Goal: Task Accomplishment & Management: Use online tool/utility

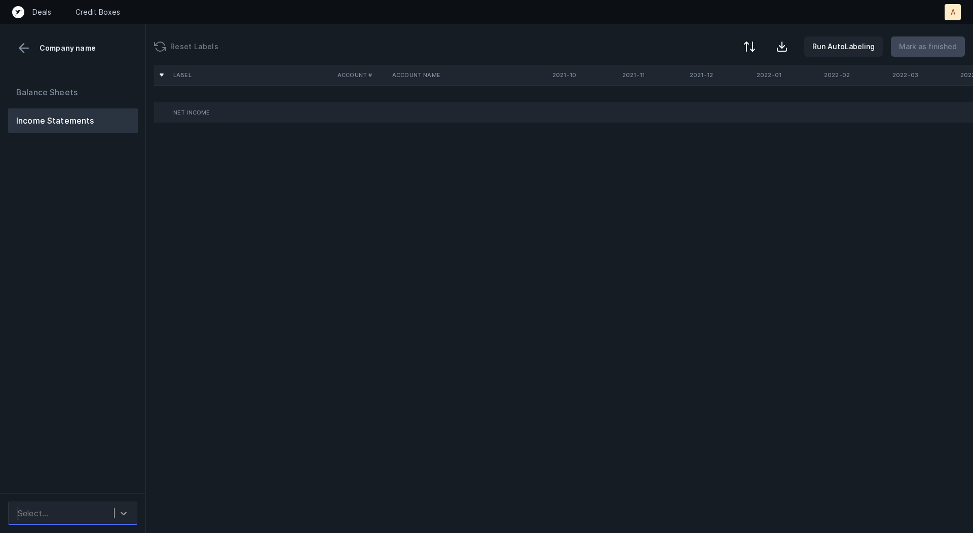
click at [117, 515] on div at bounding box center [124, 513] width 18 height 18
click at [117, 496] on div "TC&B_P&L(2025)_Cleaned.csv" at bounding box center [72, 485] width 129 height 24
click at [118, 491] on div "TC&B_P&L(2025)_Cleaned.csv" at bounding box center [72, 485] width 129 height 20
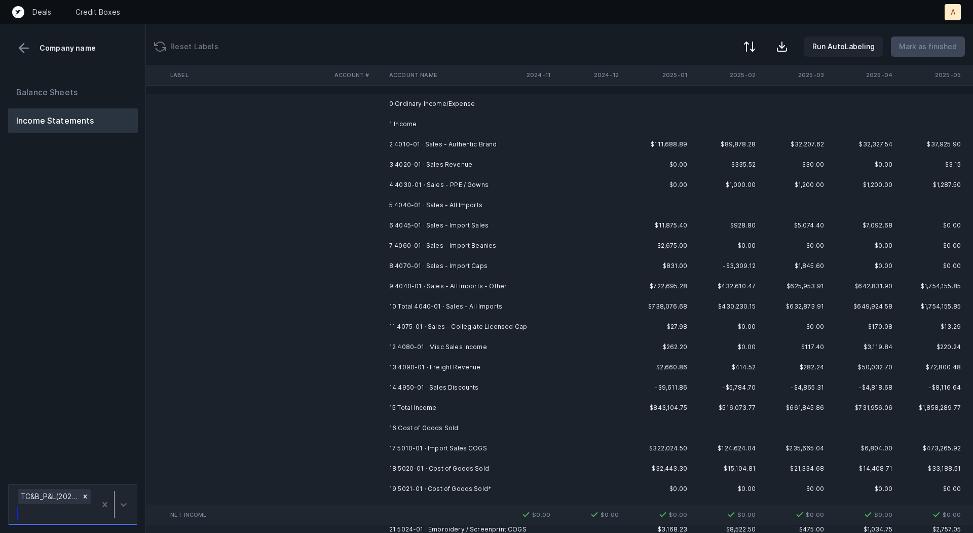
scroll to position [0, 2561]
click at [496, 141] on td "2 4010-01 · Sales - Authentic Brand" at bounding box center [447, 144] width 124 height 20
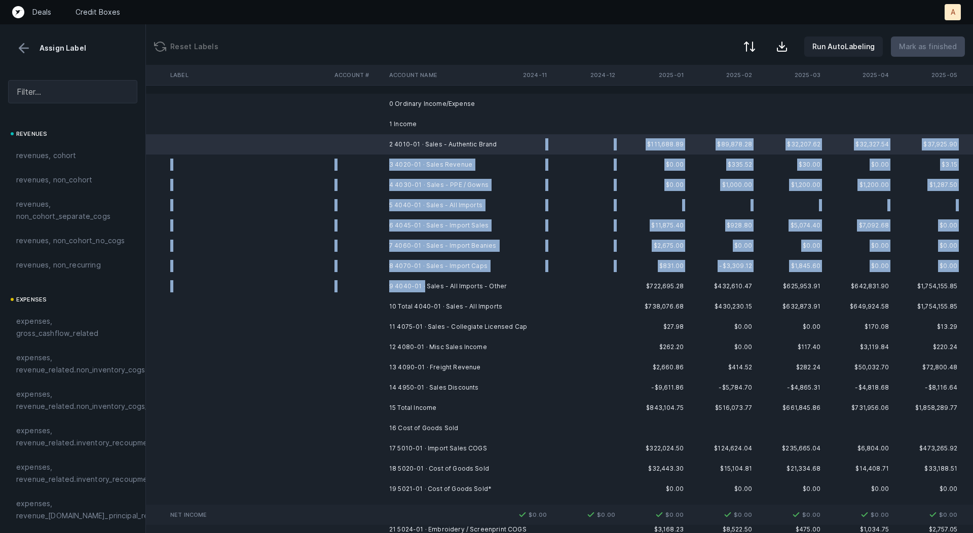
click at [424, 288] on td "9 4040-01 · Sales - All Imports - Other" at bounding box center [447, 286] width 124 height 20
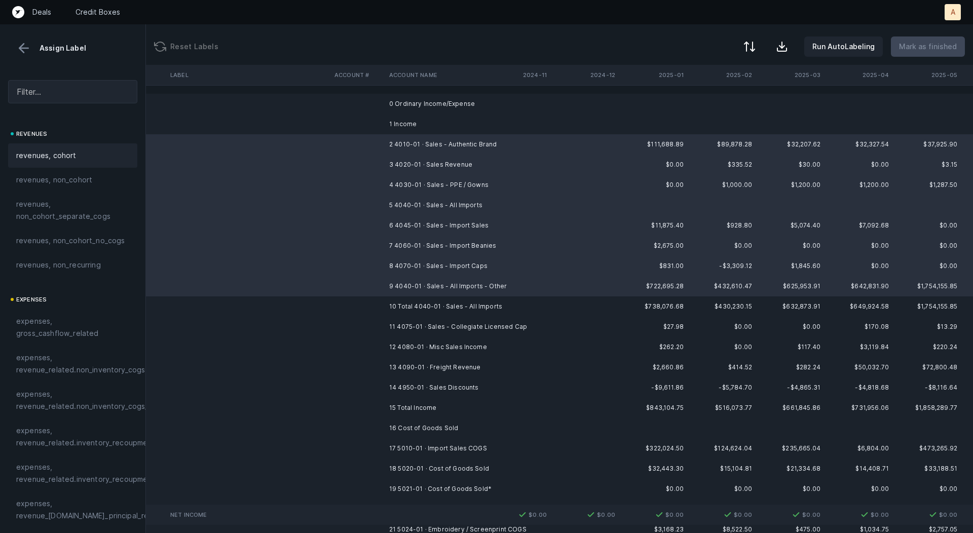
click at [88, 153] on div "revenues, cohort" at bounding box center [72, 156] width 113 height 12
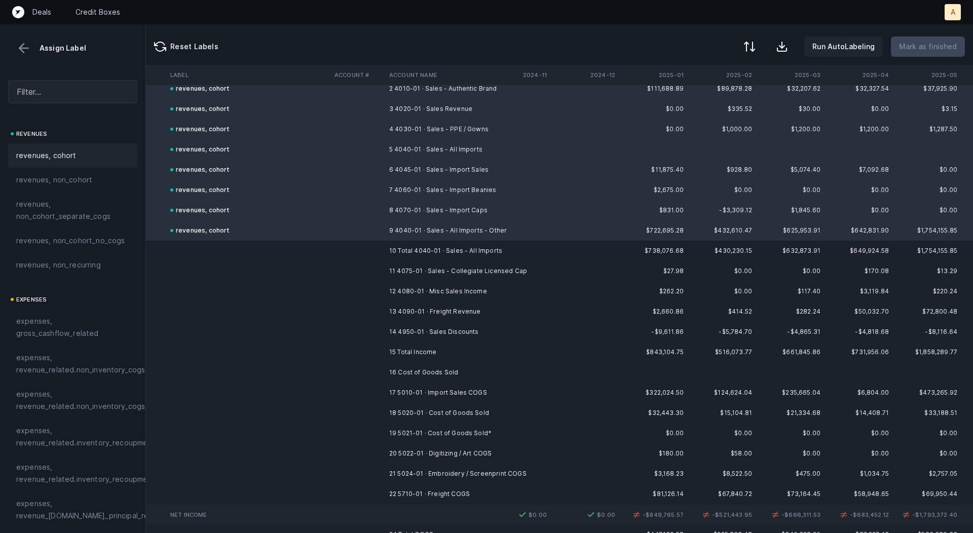
scroll to position [99, 2561]
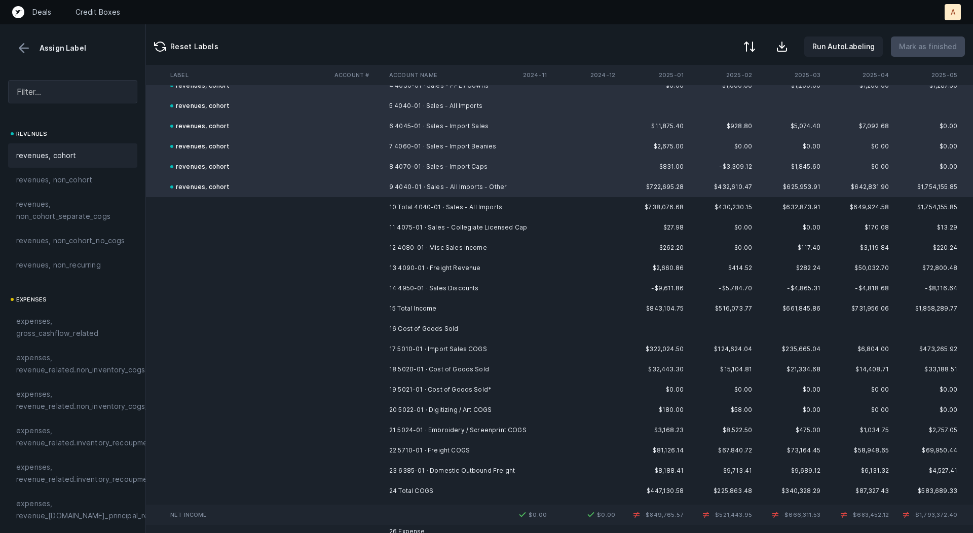
click at [439, 226] on td "11 4075-01 · Sales - Collegiate Licensed Cap" at bounding box center [447, 227] width 124 height 20
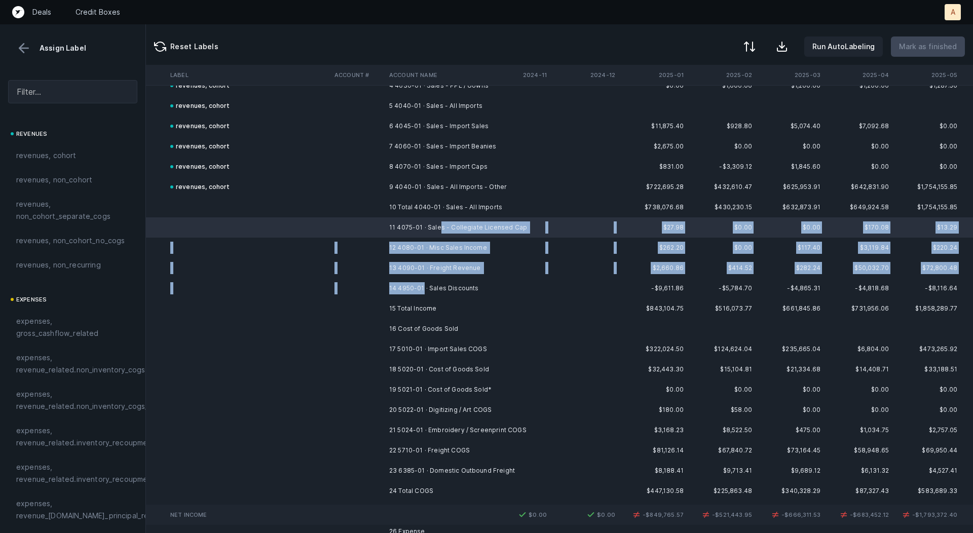
click at [423, 282] on td "14 4950-01 · Sales Discounts" at bounding box center [447, 288] width 124 height 20
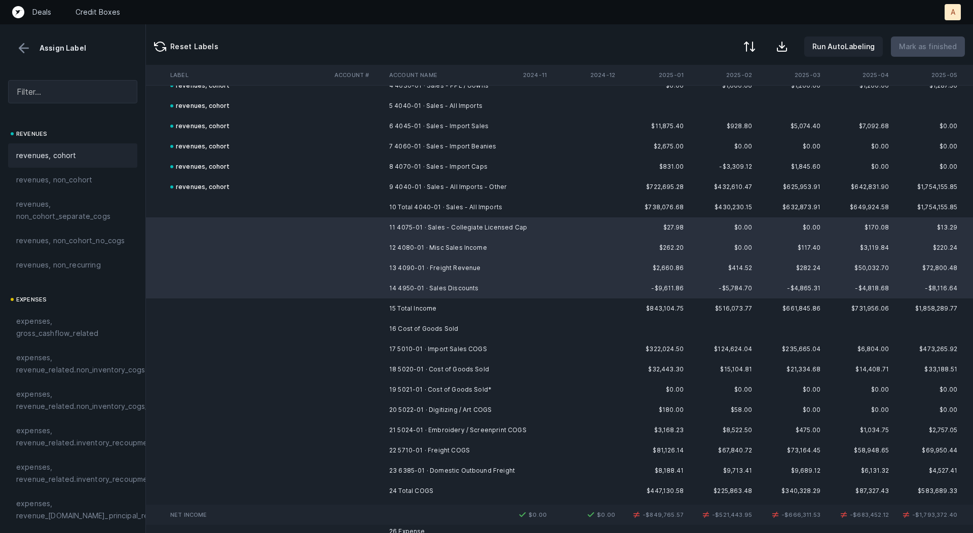
click at [91, 153] on div "revenues, cohort" at bounding box center [72, 156] width 113 height 12
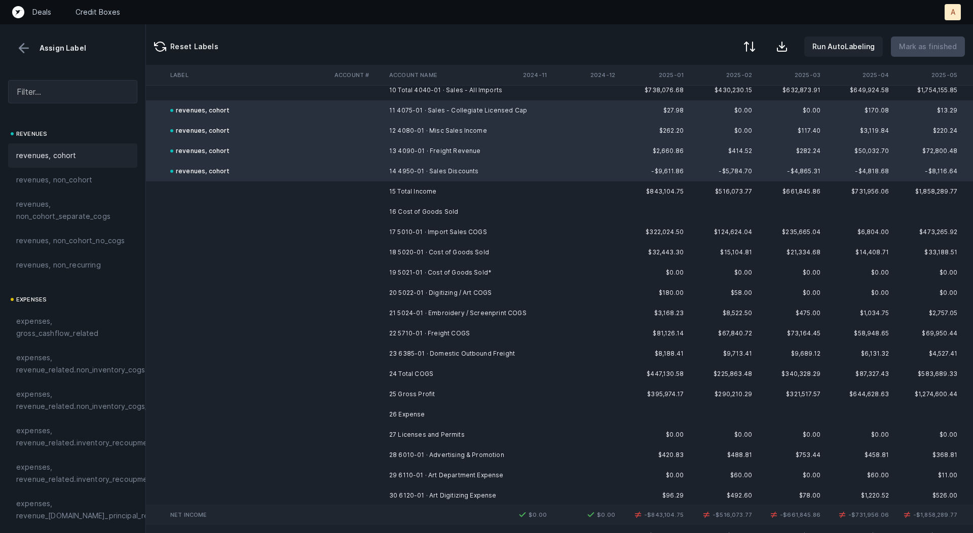
scroll to position [223, 2561]
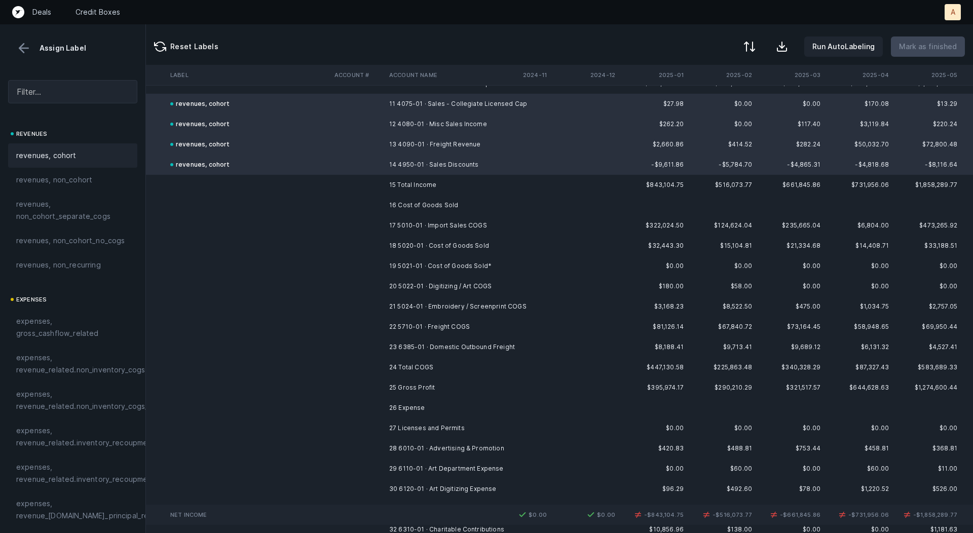
click at [462, 224] on td "17 5010-01 · Import Sales COGS" at bounding box center [447, 225] width 124 height 20
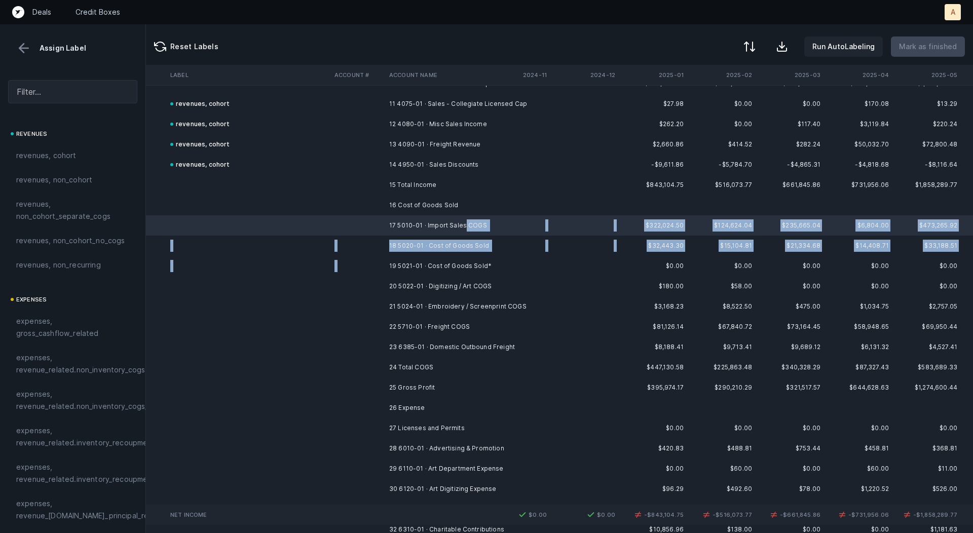
click at [446, 259] on td "19 5021-01 · Cost of Goods Sold*" at bounding box center [447, 266] width 124 height 20
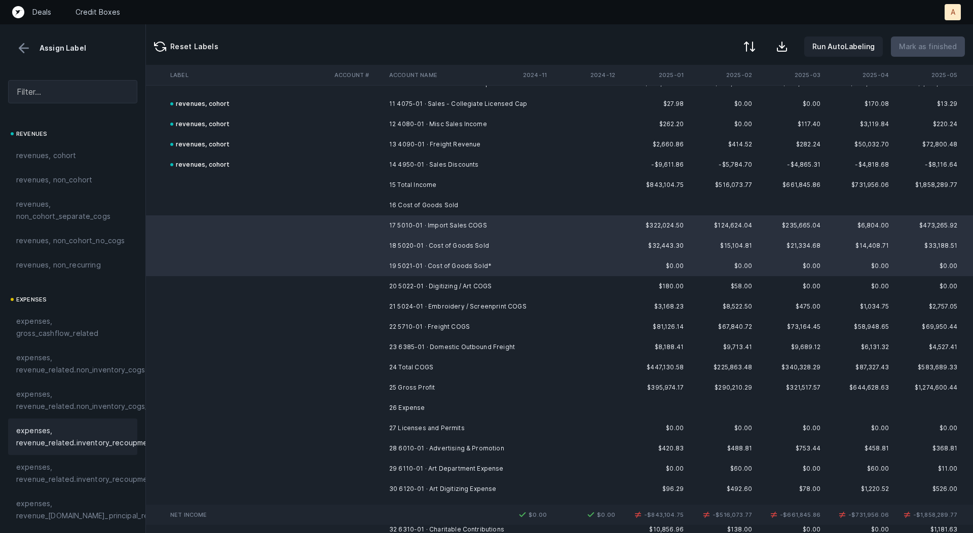
click at [110, 434] on span "expenses, revenue_related.inventory_recoupment" at bounding box center [85, 437] width 139 height 24
click at [396, 286] on td "20 5022-01 · Digitizing / Art COGS" at bounding box center [447, 286] width 124 height 20
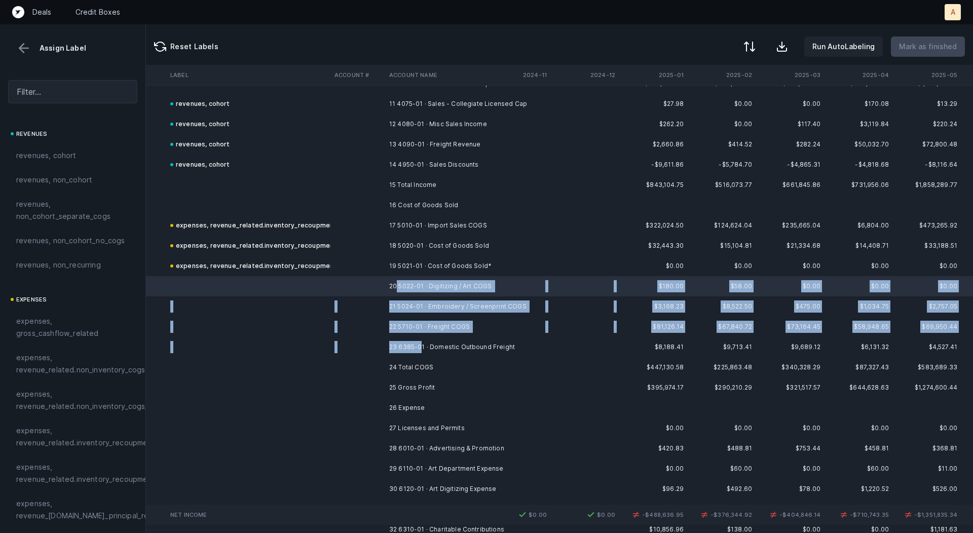
click at [419, 346] on td "23 6385-01 · Domestic Outbound Freight" at bounding box center [447, 347] width 124 height 20
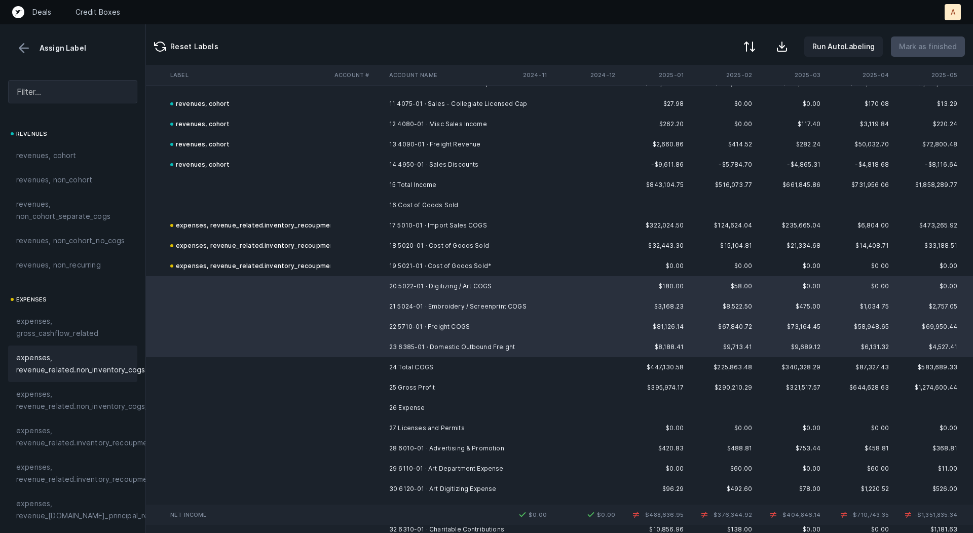
click at [114, 375] on span "expenses, revenue_related.non_inventory_cogs" at bounding box center [80, 364] width 129 height 24
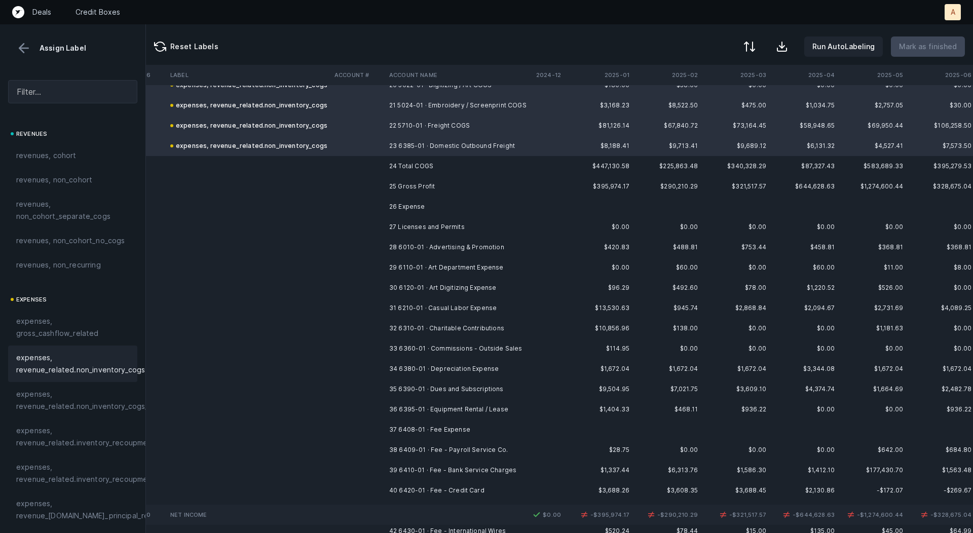
scroll to position [424, 2616]
click at [491, 244] on td "28 6010-01 · Advertising & Promotion" at bounding box center [447, 247] width 124 height 20
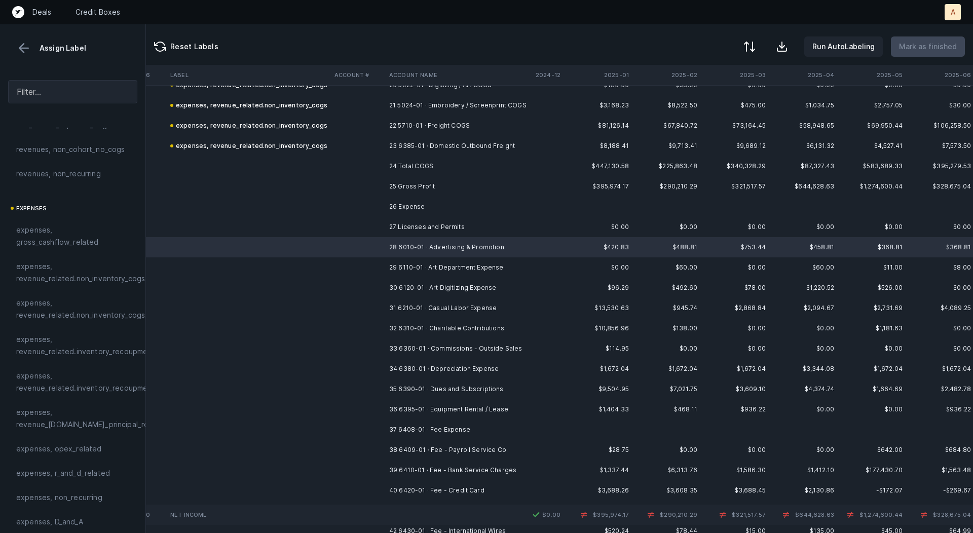
scroll to position [100, 0]
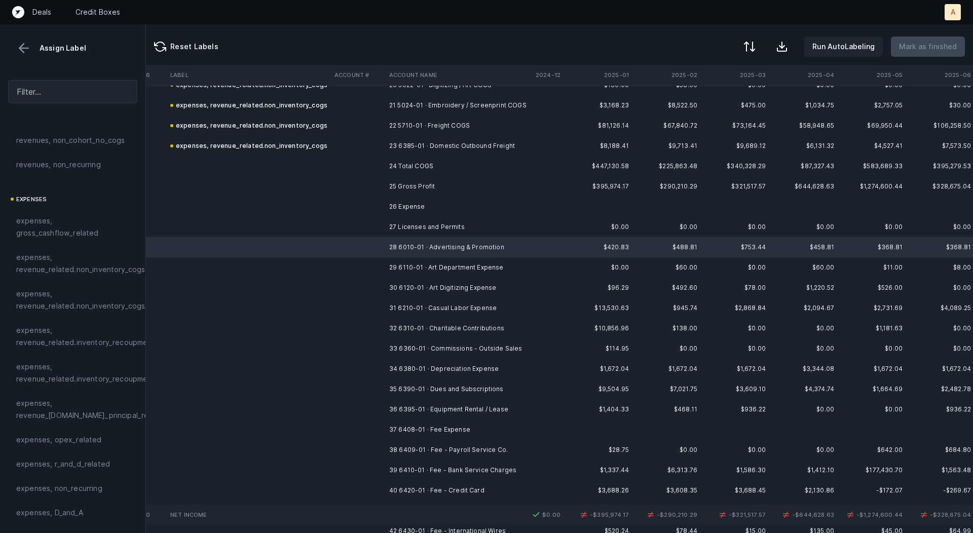
click at [333, 227] on td at bounding box center [358, 227] width 55 height 20
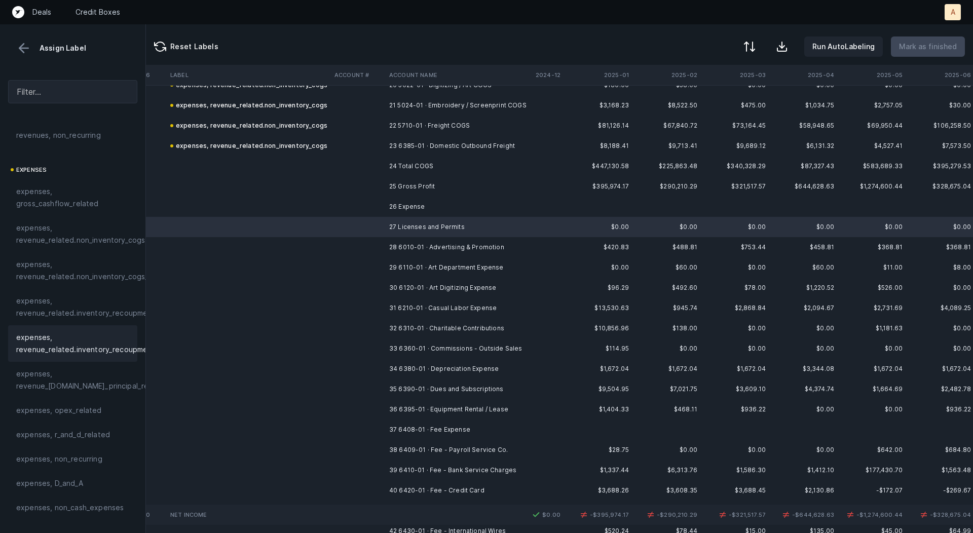
scroll to position [177, 0]
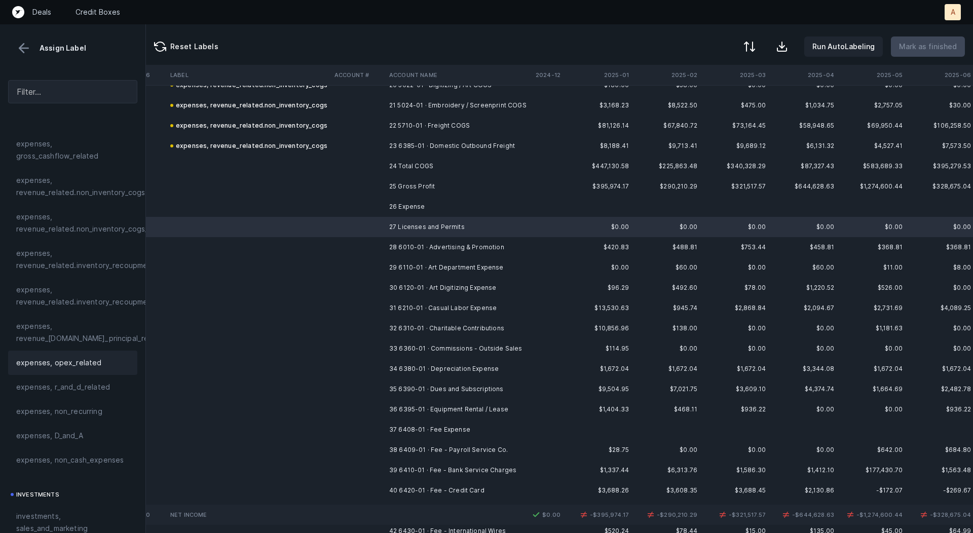
click at [86, 368] on span "expenses, opex_related" at bounding box center [59, 363] width 86 height 12
click at [382, 238] on td at bounding box center [358, 247] width 55 height 20
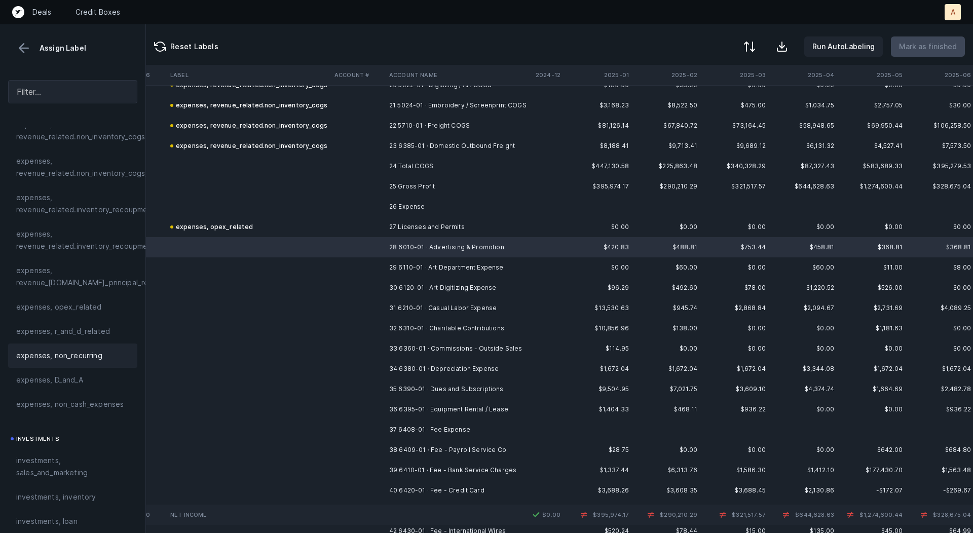
scroll to position [248, 0]
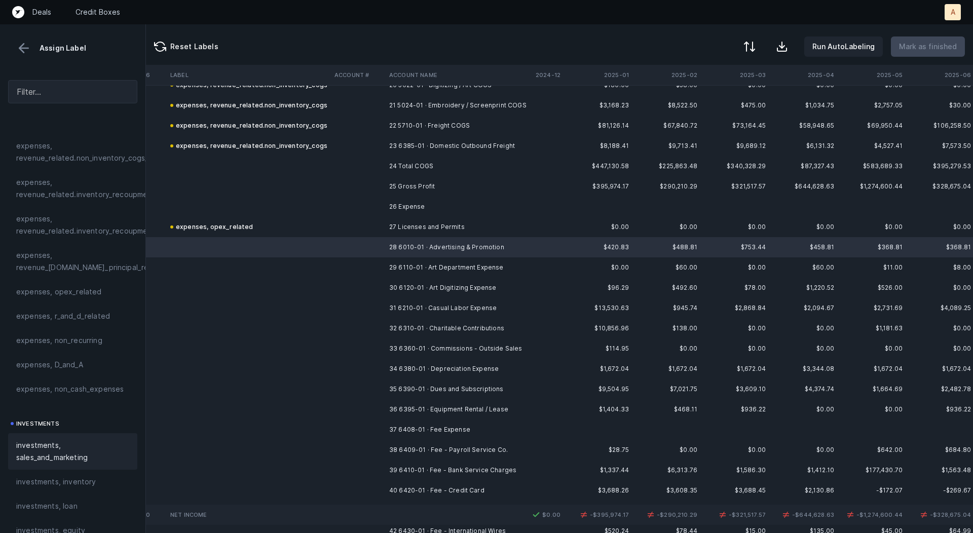
click at [61, 444] on span "investments, sales_and_marketing" at bounding box center [72, 452] width 113 height 24
click at [405, 261] on td "29 6110-01 · Art Department Expense" at bounding box center [447, 268] width 124 height 20
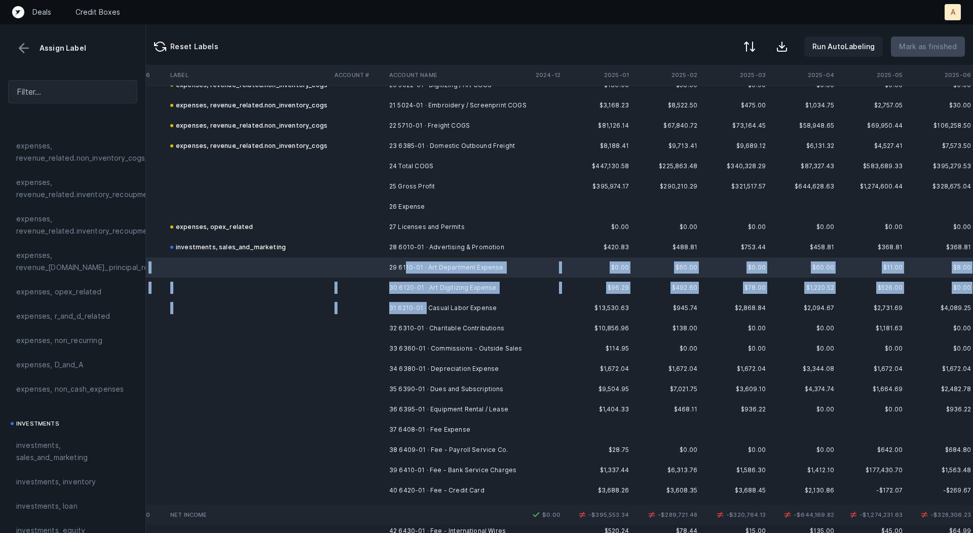
click at [425, 306] on td "31 6210-01 · Casual Labor Expense" at bounding box center [447, 308] width 124 height 20
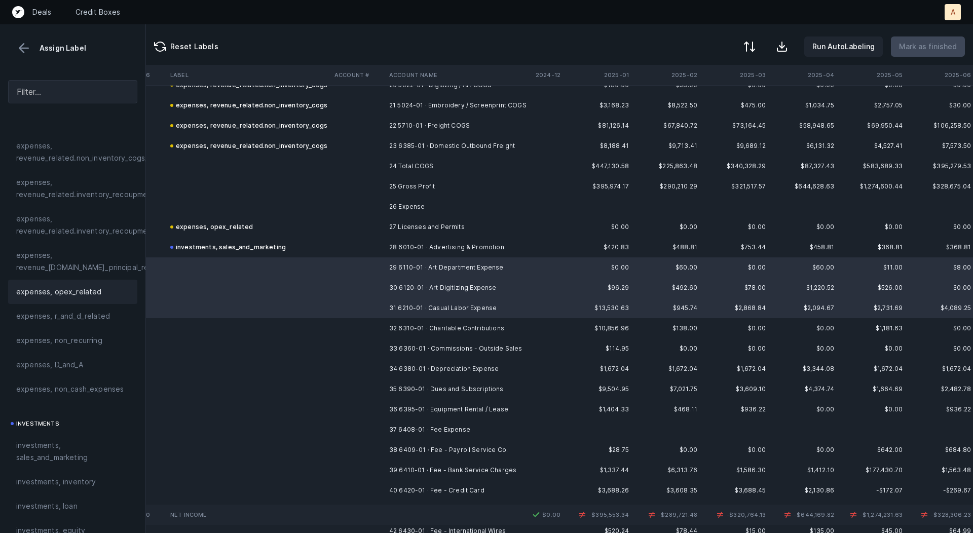
click at [86, 296] on span "expenses, opex_related" at bounding box center [59, 292] width 86 height 12
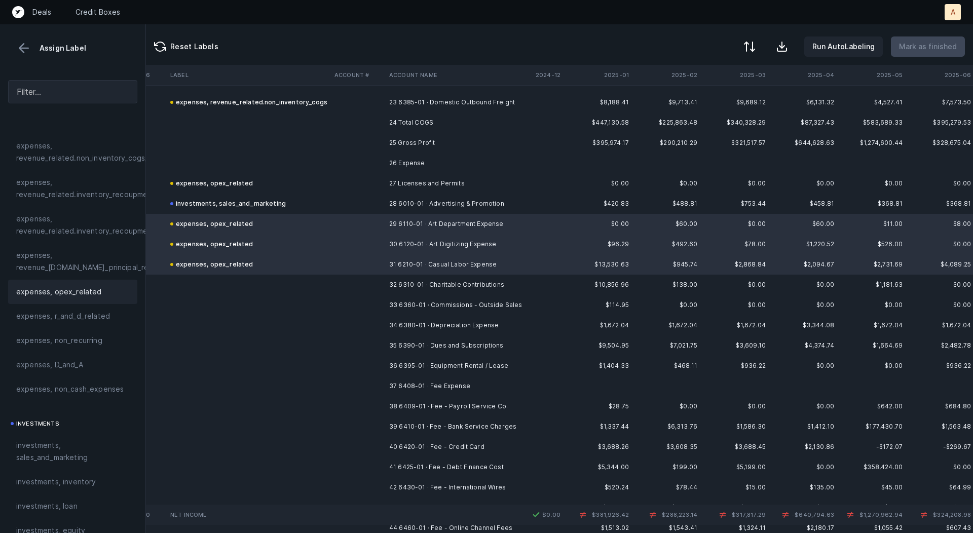
scroll to position [469, 2616]
click at [318, 279] on td at bounding box center [248, 284] width 164 height 20
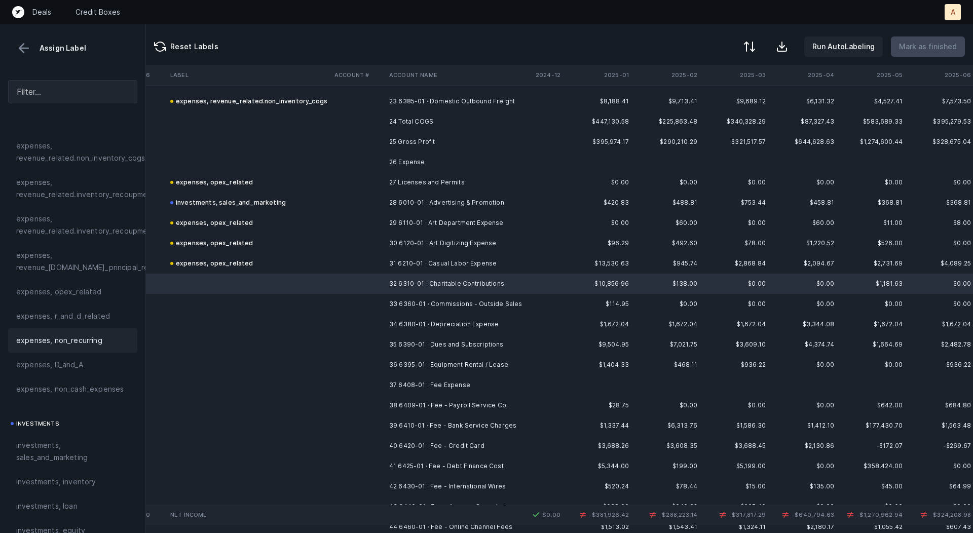
click at [99, 347] on div "expenses, non_recurring" at bounding box center [72, 340] width 129 height 24
click at [344, 292] on td at bounding box center [358, 284] width 55 height 20
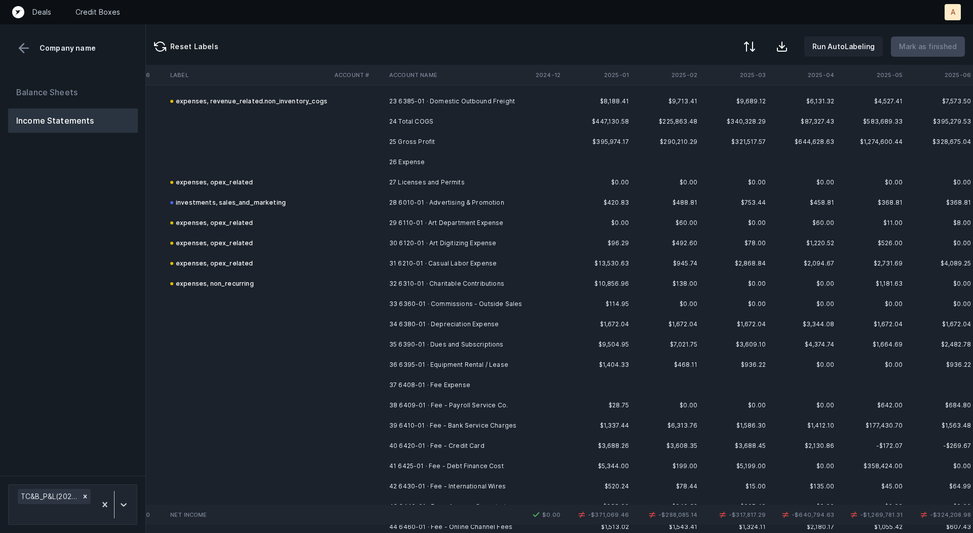
click at [338, 305] on td at bounding box center [358, 304] width 55 height 20
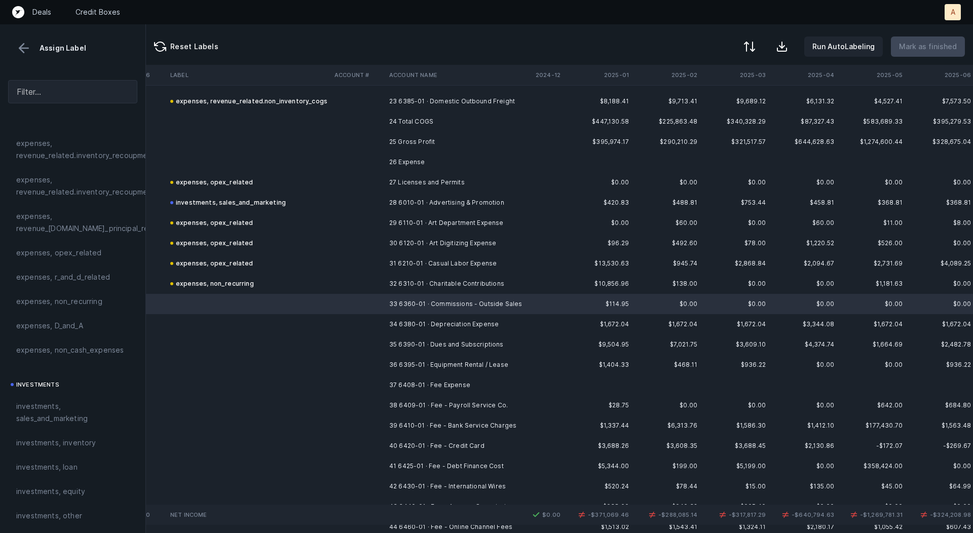
scroll to position [289, 0]
click at [57, 410] on span "investments, sales_and_marketing" at bounding box center [72, 410] width 113 height 24
click at [343, 315] on td at bounding box center [358, 324] width 55 height 20
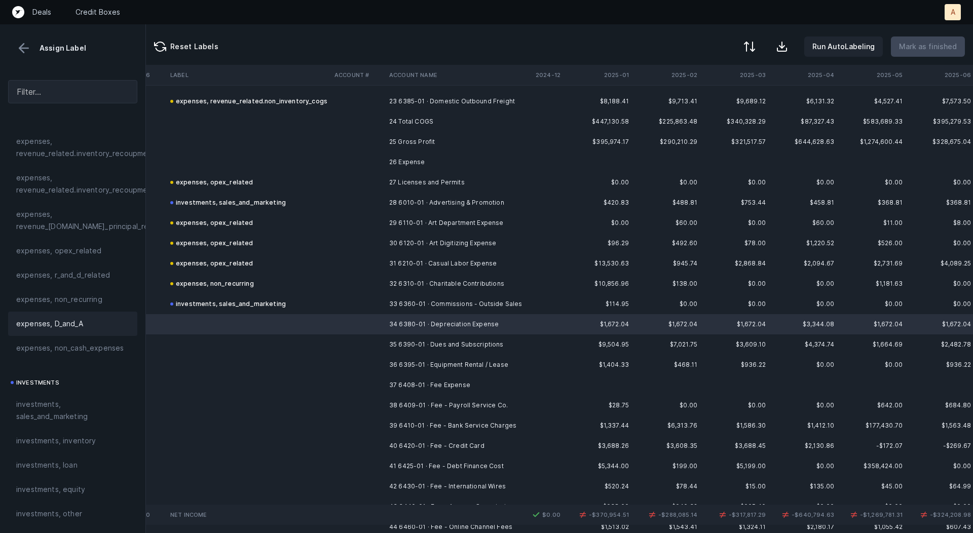
click at [89, 325] on div "expenses, D_and_A" at bounding box center [72, 324] width 113 height 12
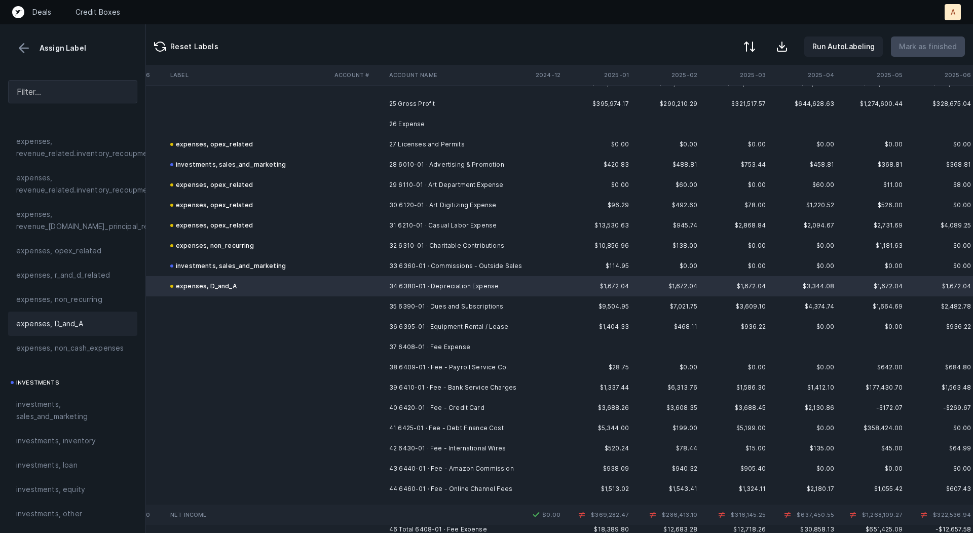
scroll to position [528, 2616]
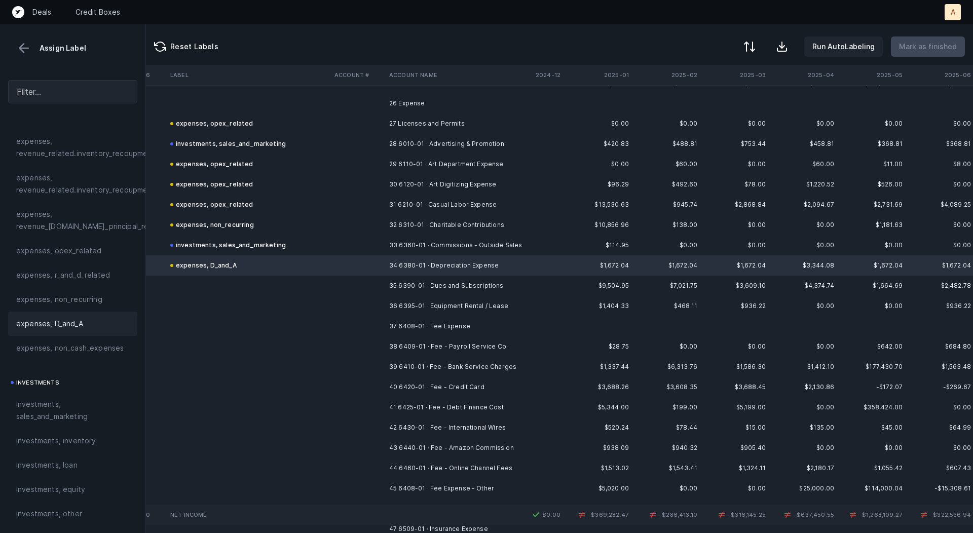
click at [350, 289] on td at bounding box center [358, 286] width 55 height 20
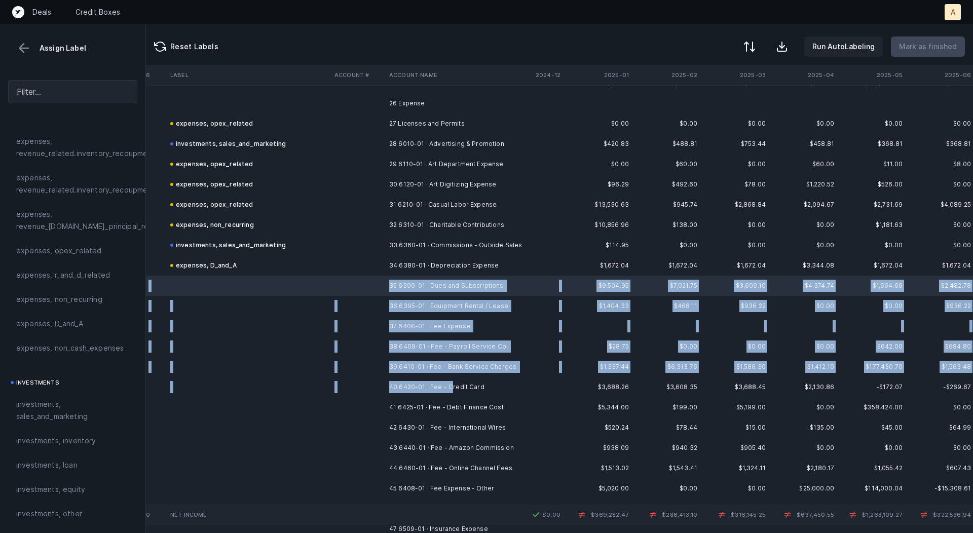
click at [450, 386] on td "40 6420-01 · Fee - Credit Card" at bounding box center [447, 387] width 124 height 20
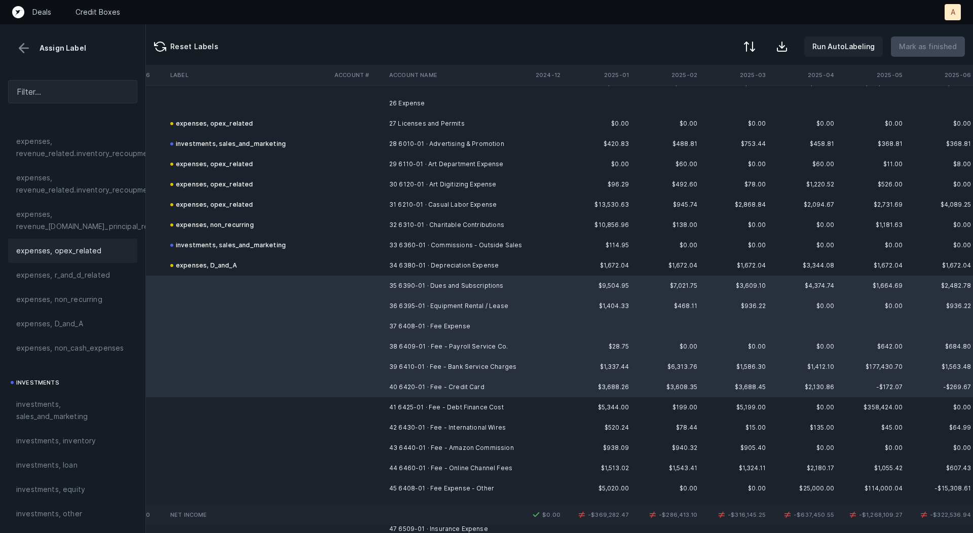
click at [94, 253] on span "expenses, opex_related" at bounding box center [59, 251] width 86 height 12
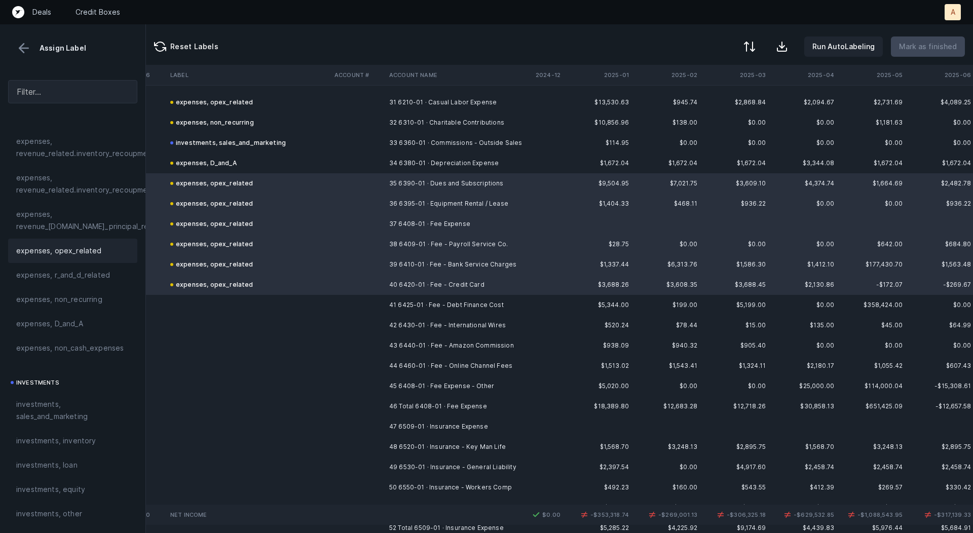
scroll to position [660, 2616]
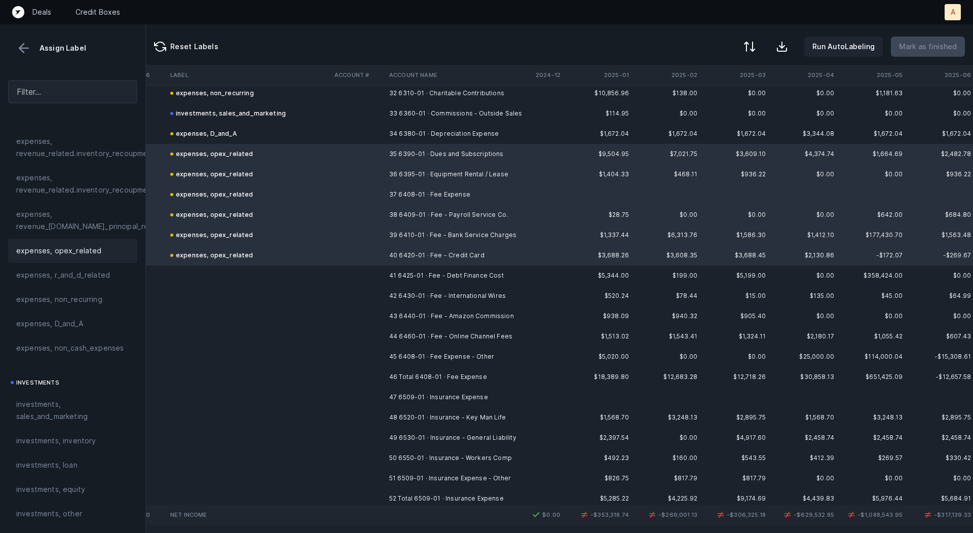
click at [380, 279] on td at bounding box center [358, 276] width 55 height 20
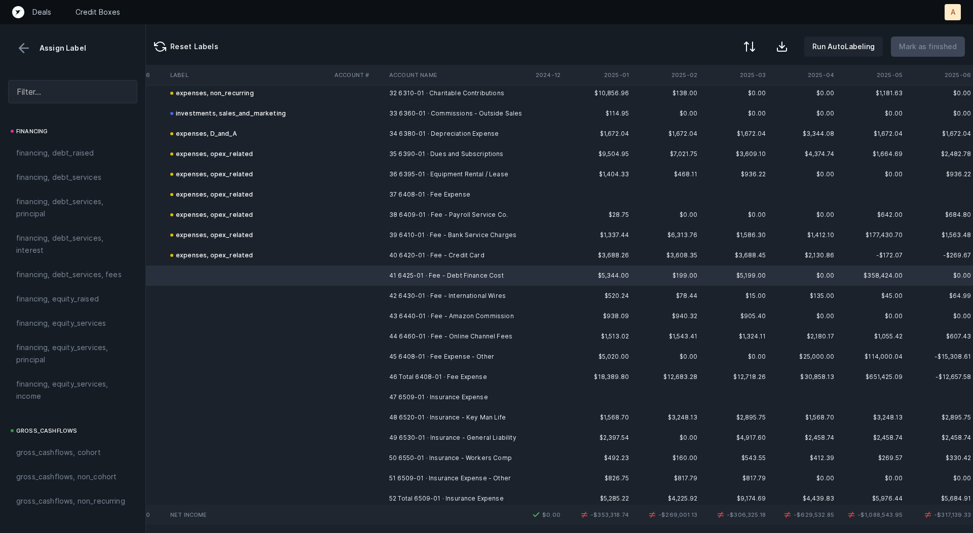
scroll to position [853, 0]
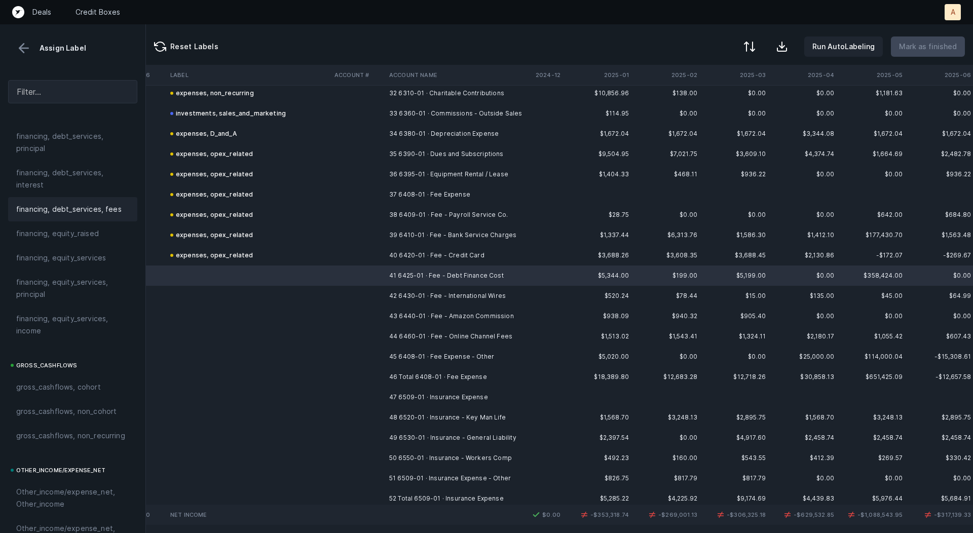
click at [103, 208] on span "financing, debt_services, fees" at bounding box center [68, 209] width 105 height 12
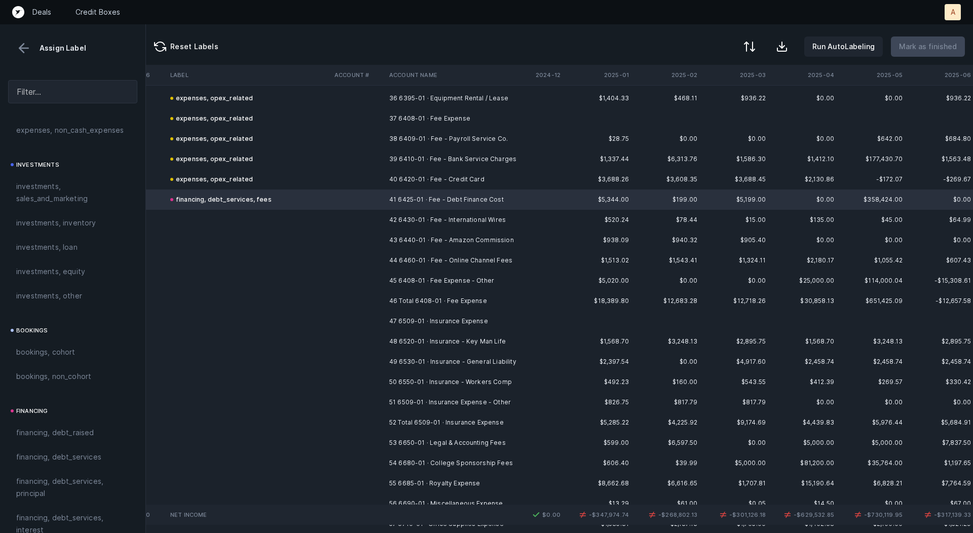
scroll to position [745, 2616]
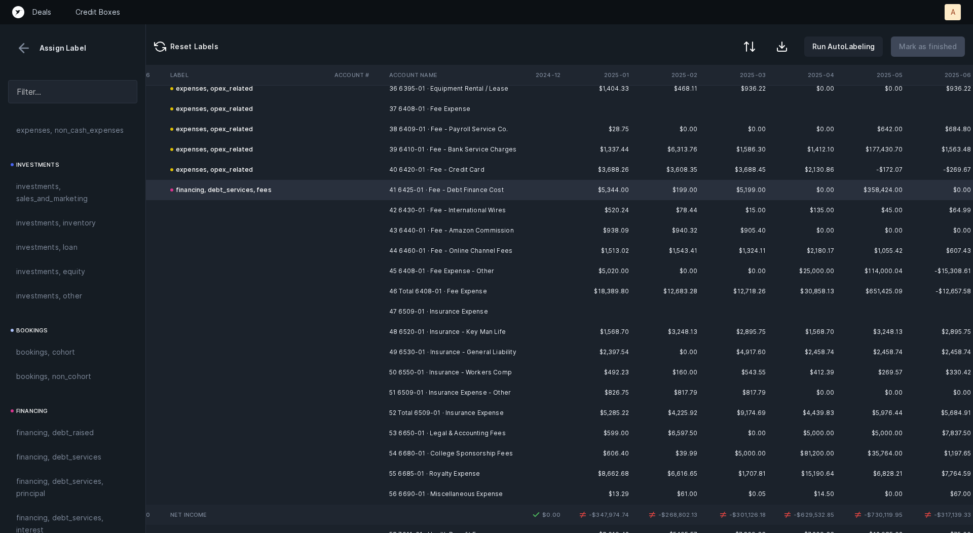
click at [415, 207] on td "42 6430-01 · Fee - International Wires" at bounding box center [447, 210] width 124 height 20
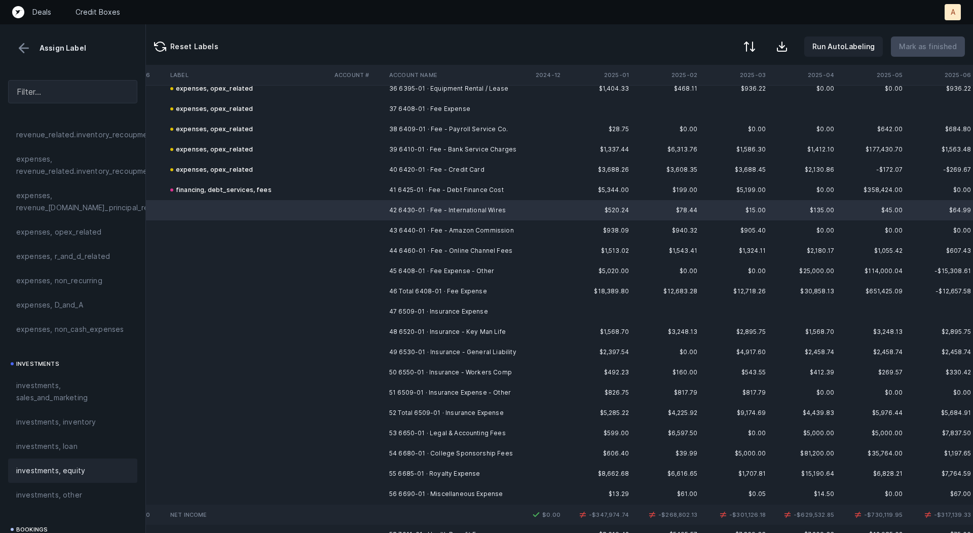
scroll to position [307, 0]
click at [77, 230] on span "expenses, opex_related" at bounding box center [59, 233] width 86 height 12
click at [396, 231] on td "43 6440-01 · Fee - Amazon Commission" at bounding box center [447, 231] width 124 height 20
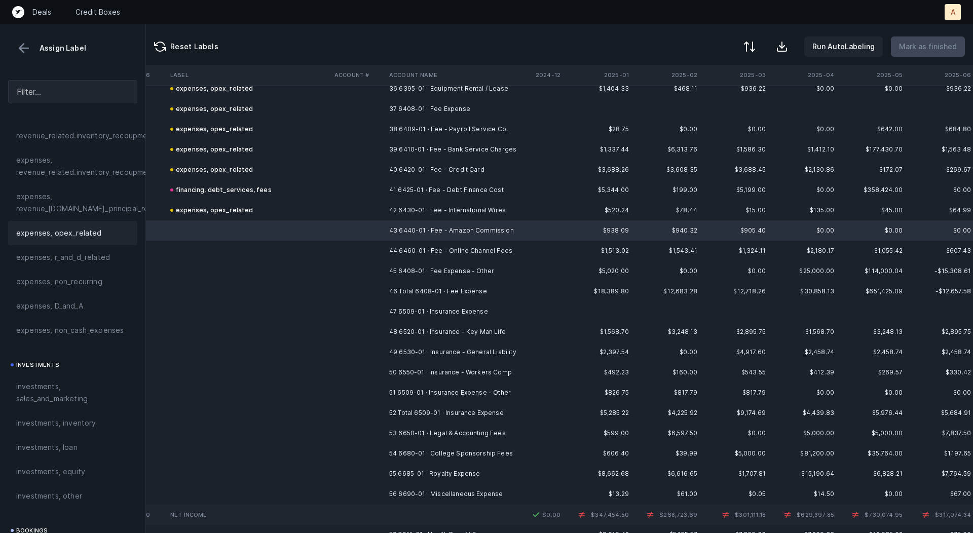
click at [105, 229] on div "expenses, opex_related" at bounding box center [72, 233] width 113 height 12
click at [346, 249] on td at bounding box center [358, 251] width 55 height 20
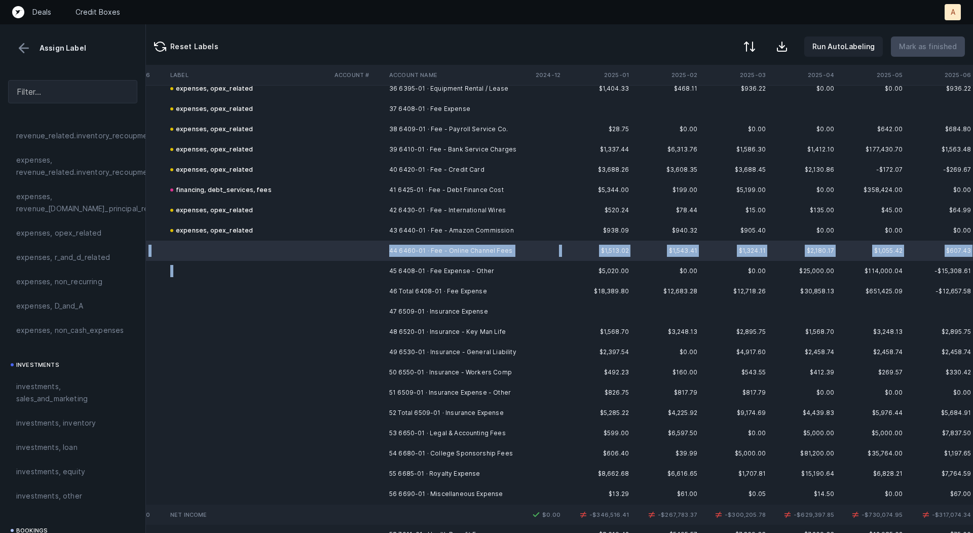
click at [335, 271] on td at bounding box center [358, 271] width 55 height 20
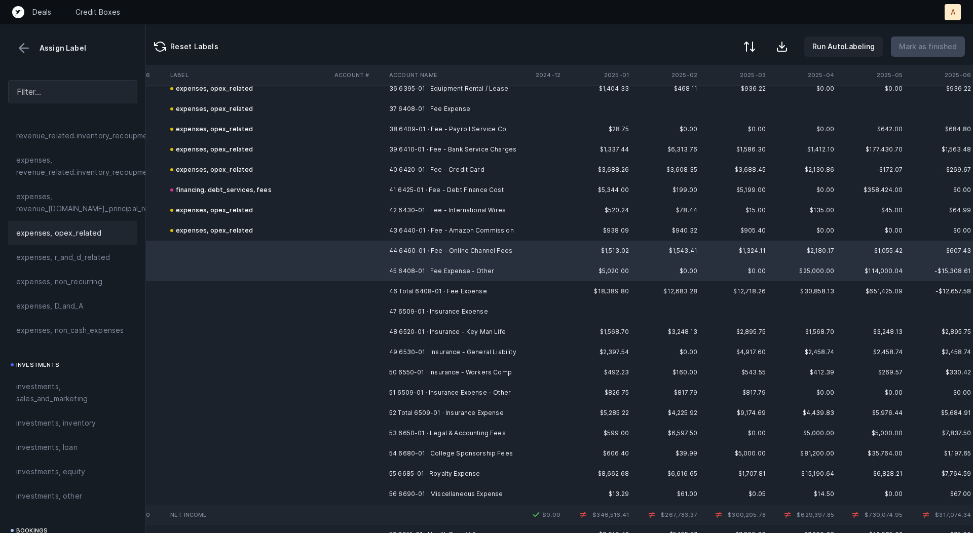
click at [98, 238] on div "expenses, opex_related" at bounding box center [72, 233] width 113 height 12
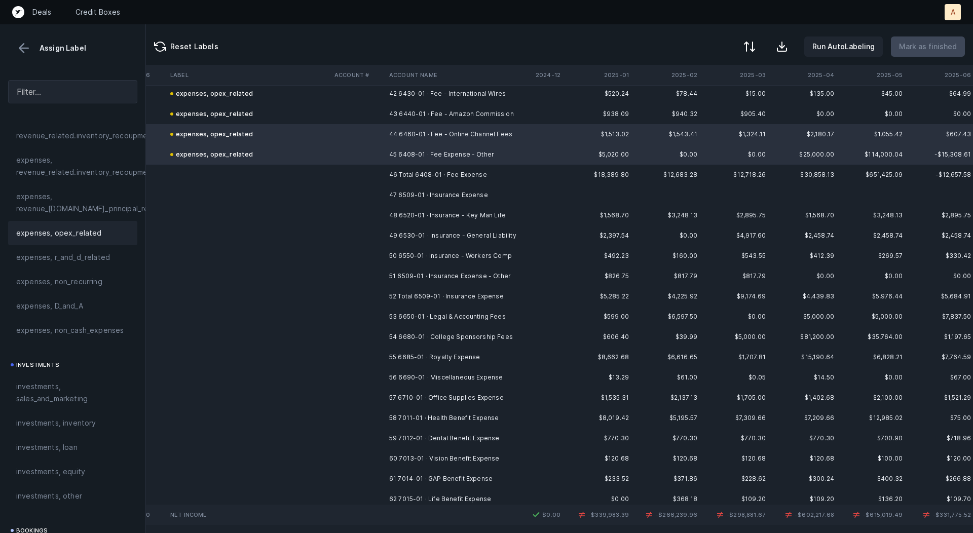
scroll to position [876, 2616]
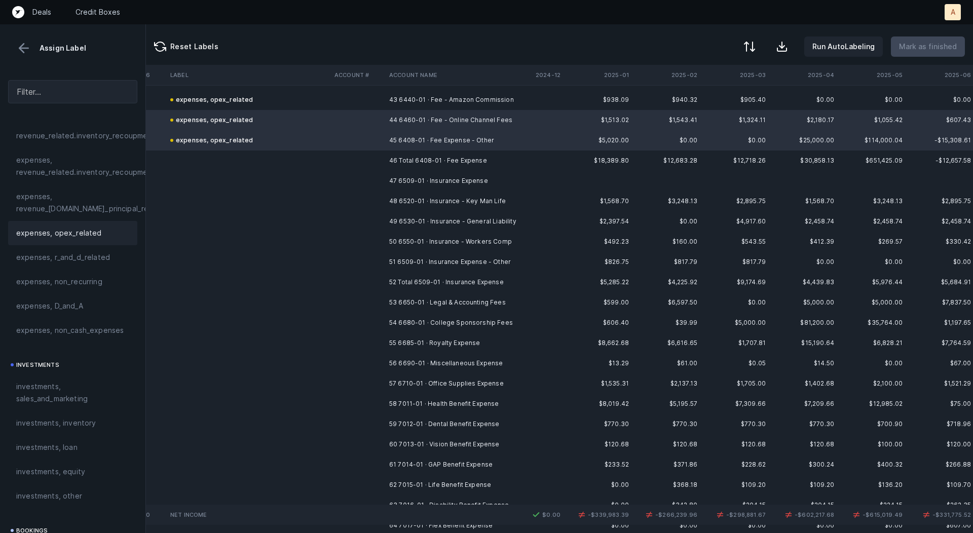
click at [378, 197] on td at bounding box center [358, 201] width 55 height 20
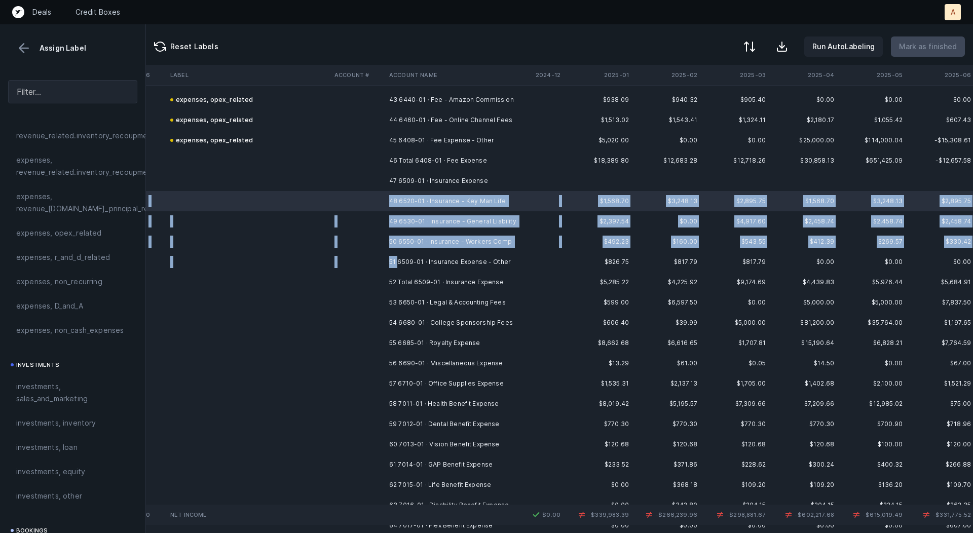
click at [397, 264] on td "51 6509-01 · Insurance Expense - Other" at bounding box center [447, 262] width 124 height 20
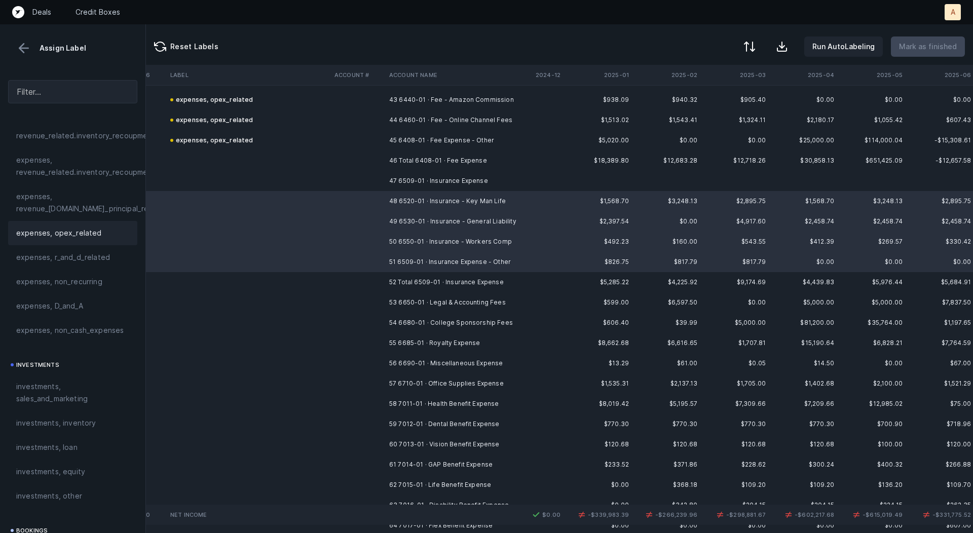
click at [81, 229] on span "expenses, opex_related" at bounding box center [59, 233] width 86 height 12
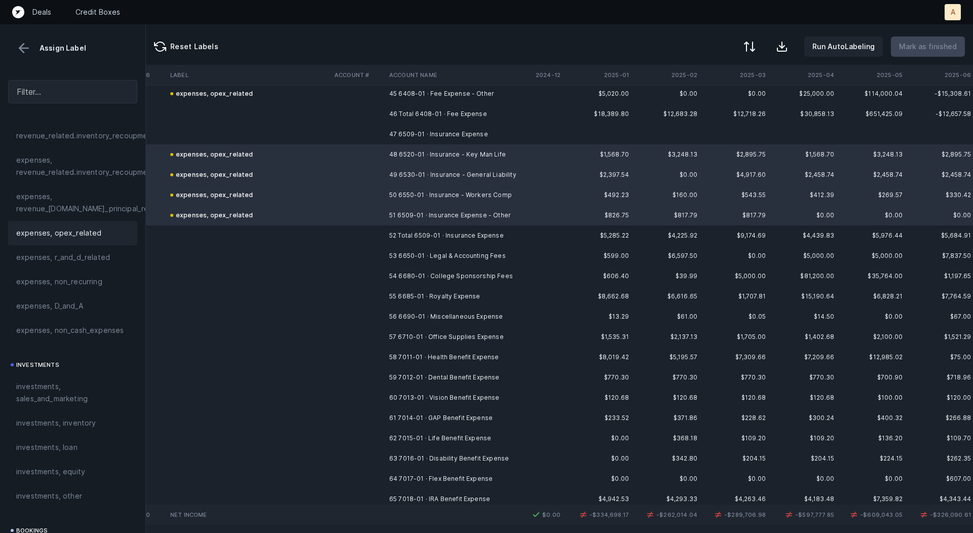
scroll to position [928, 2616]
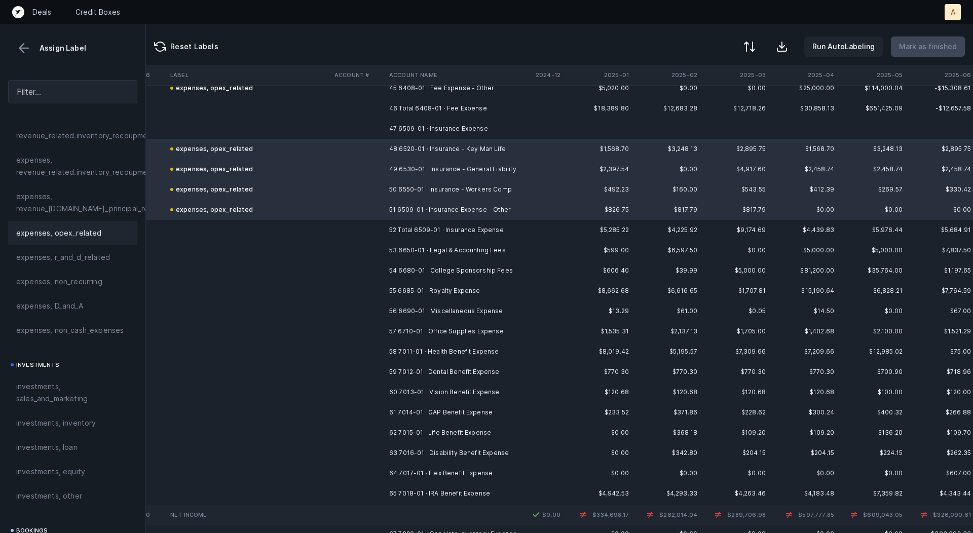
click at [376, 255] on td at bounding box center [358, 250] width 55 height 20
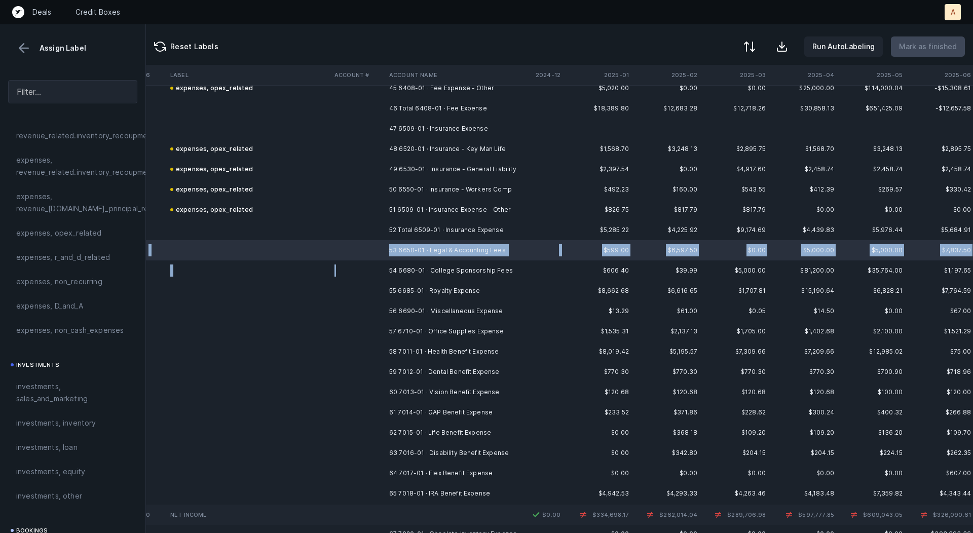
click at [382, 271] on td at bounding box center [358, 271] width 55 height 20
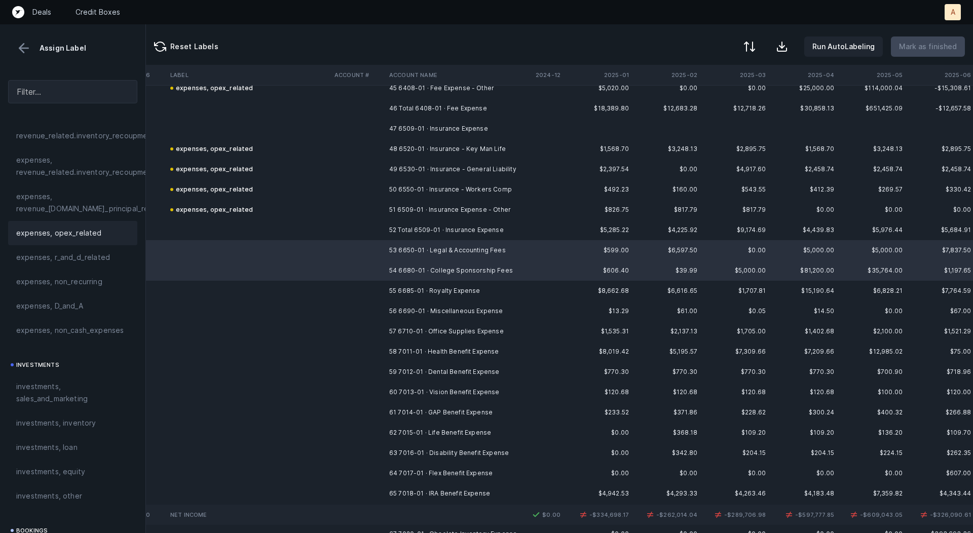
click at [111, 237] on div "expenses, opex_related" at bounding box center [72, 233] width 113 height 12
click at [350, 297] on td at bounding box center [358, 291] width 55 height 20
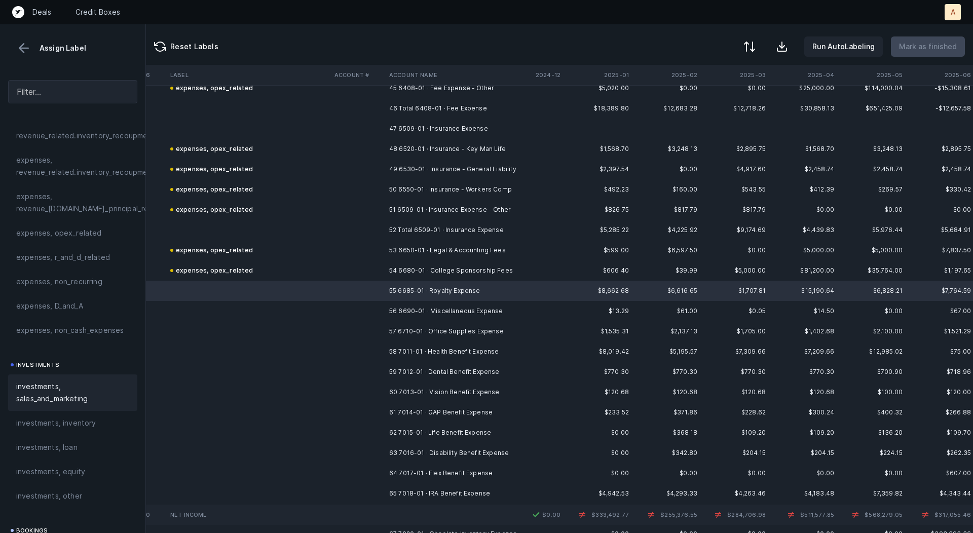
click at [89, 397] on span "investments, sales_and_marketing" at bounding box center [72, 393] width 113 height 24
click at [360, 312] on td at bounding box center [358, 311] width 55 height 20
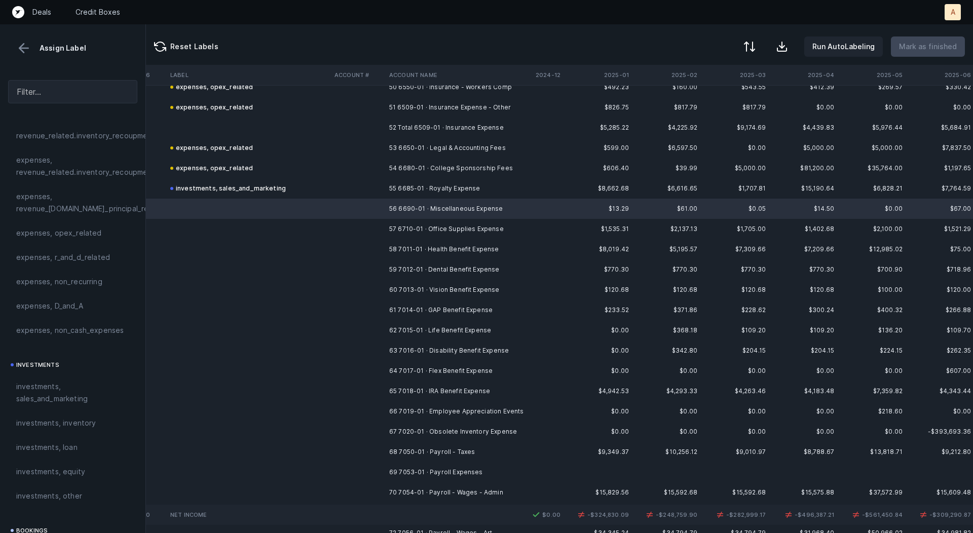
scroll to position [1032, 2616]
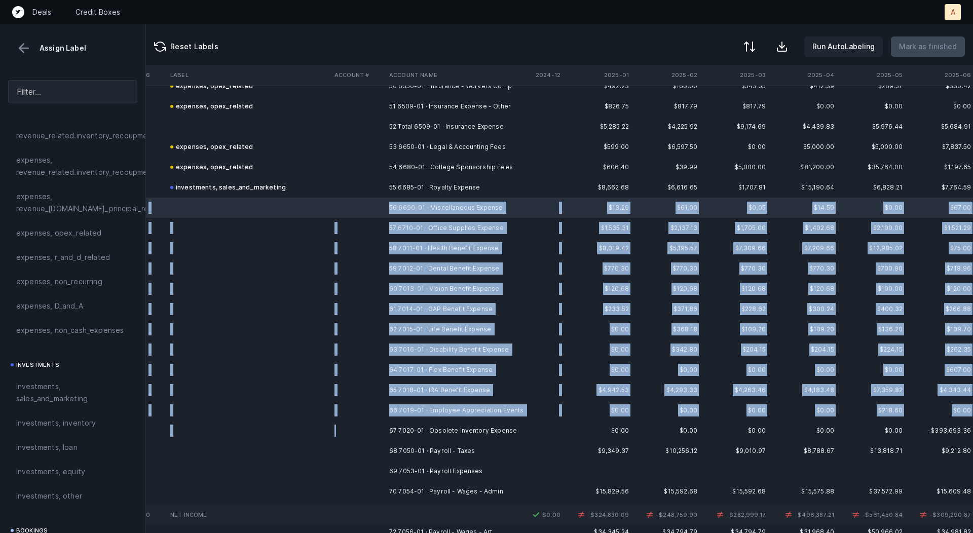
click at [355, 430] on td at bounding box center [358, 431] width 55 height 20
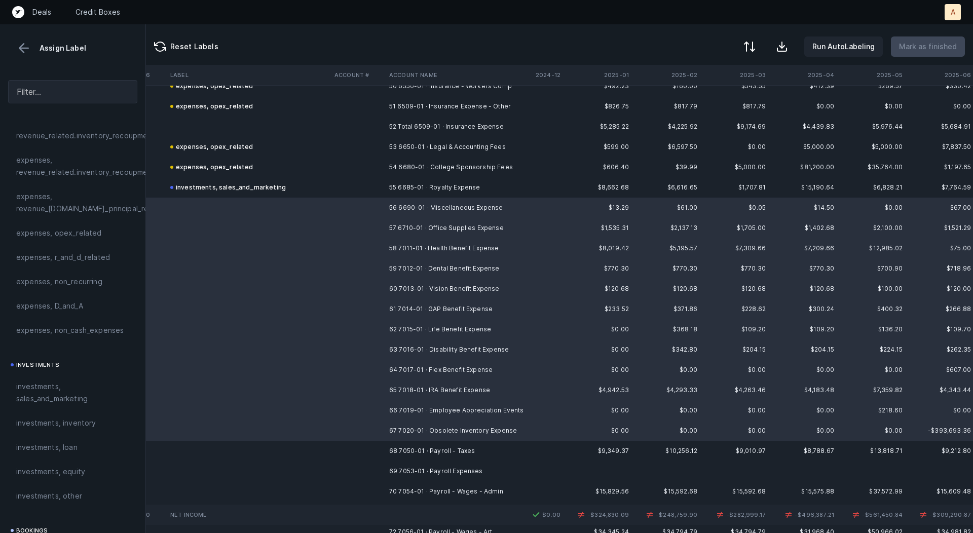
click at [330, 414] on td at bounding box center [248, 410] width 164 height 20
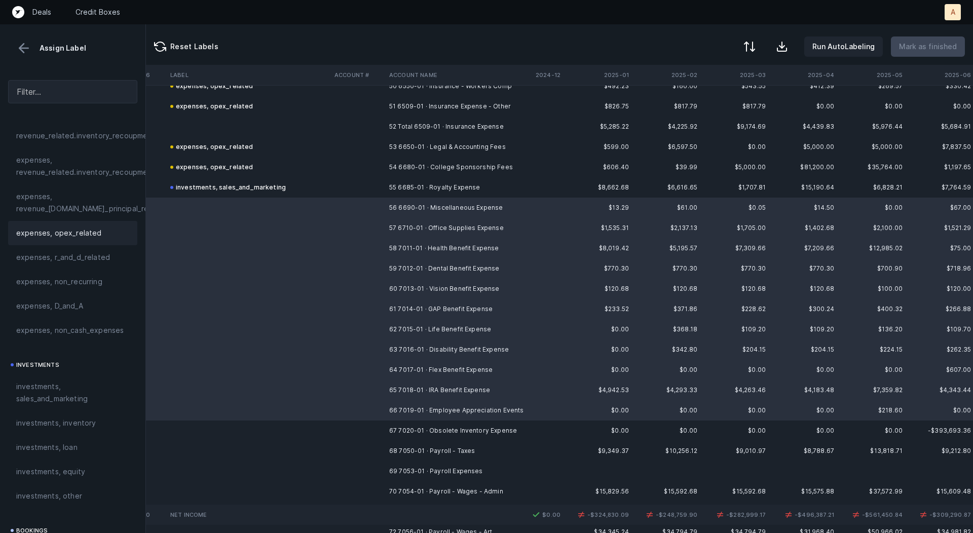
click at [92, 236] on span "expenses, opex_related" at bounding box center [59, 233] width 86 height 12
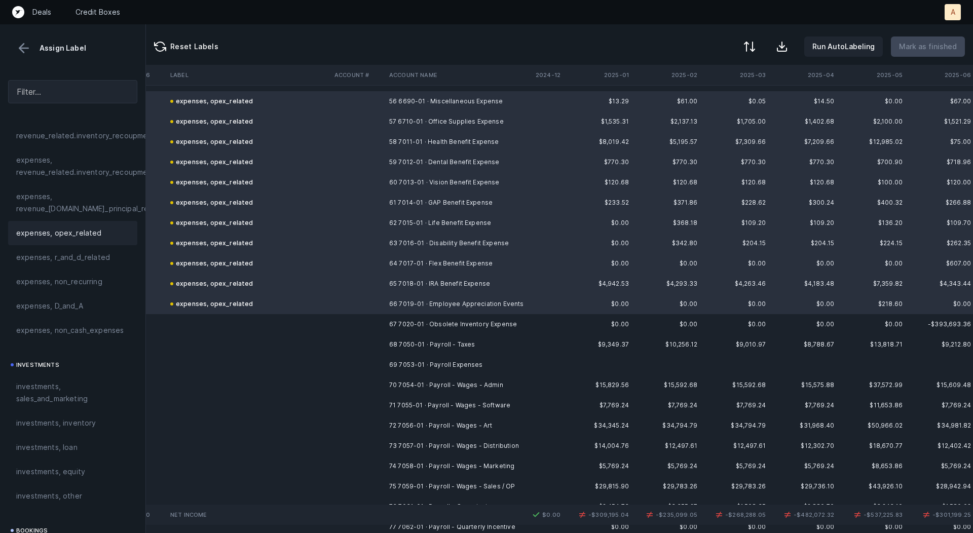
scroll to position [1142, 2616]
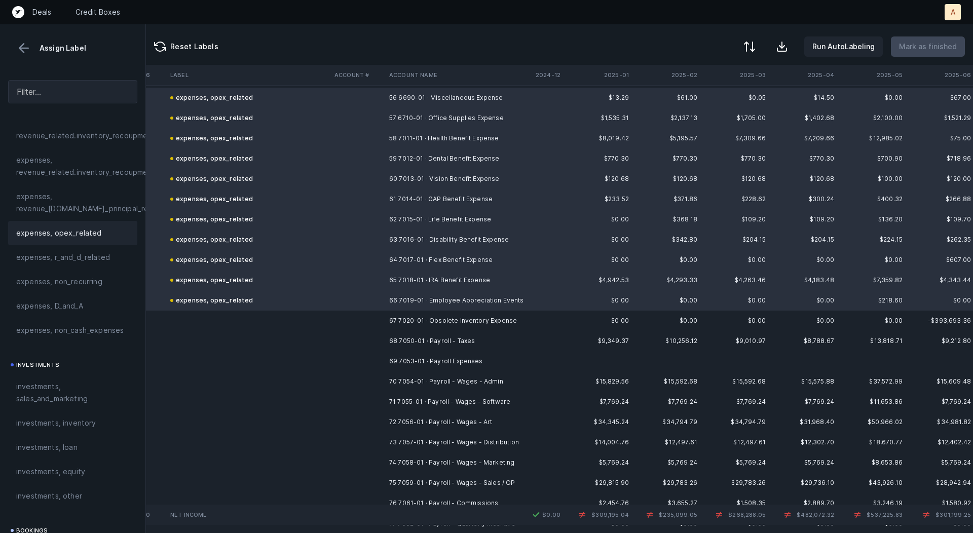
click at [383, 326] on td at bounding box center [358, 321] width 55 height 20
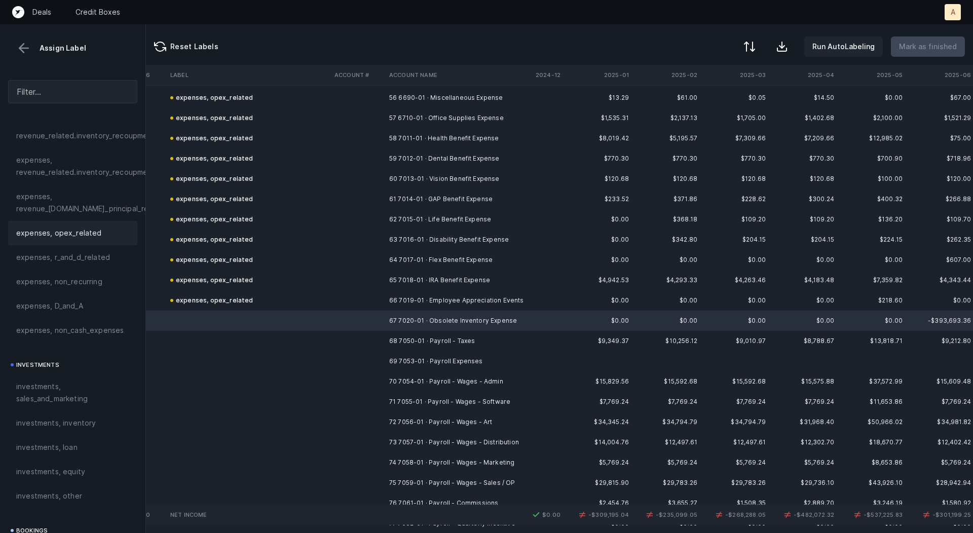
click at [77, 234] on span "expenses, opex_related" at bounding box center [59, 233] width 86 height 12
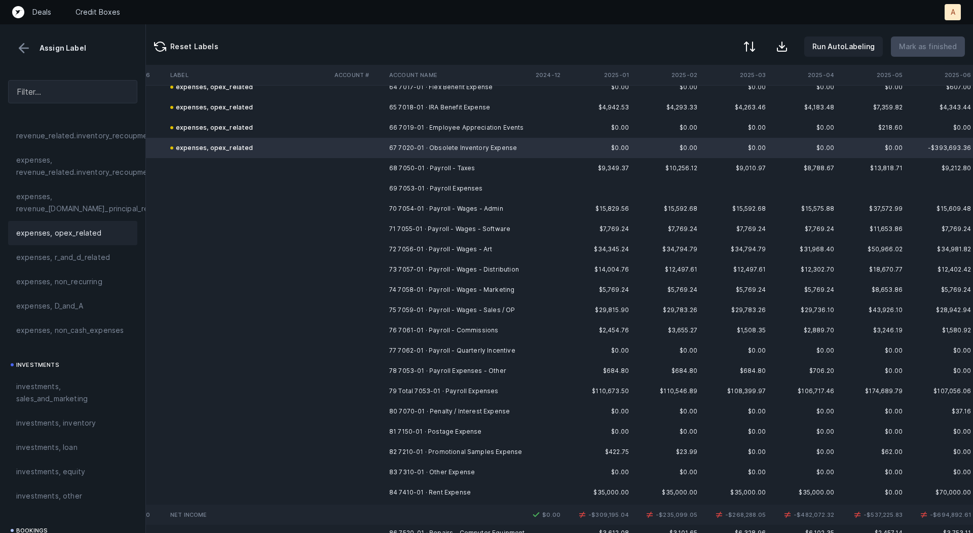
scroll to position [1328, 2616]
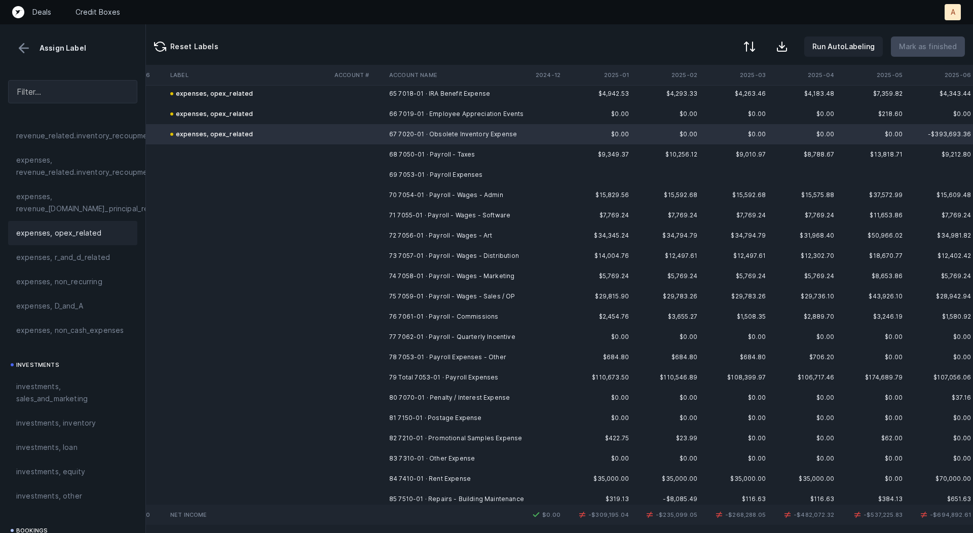
click at [378, 155] on td at bounding box center [358, 154] width 55 height 20
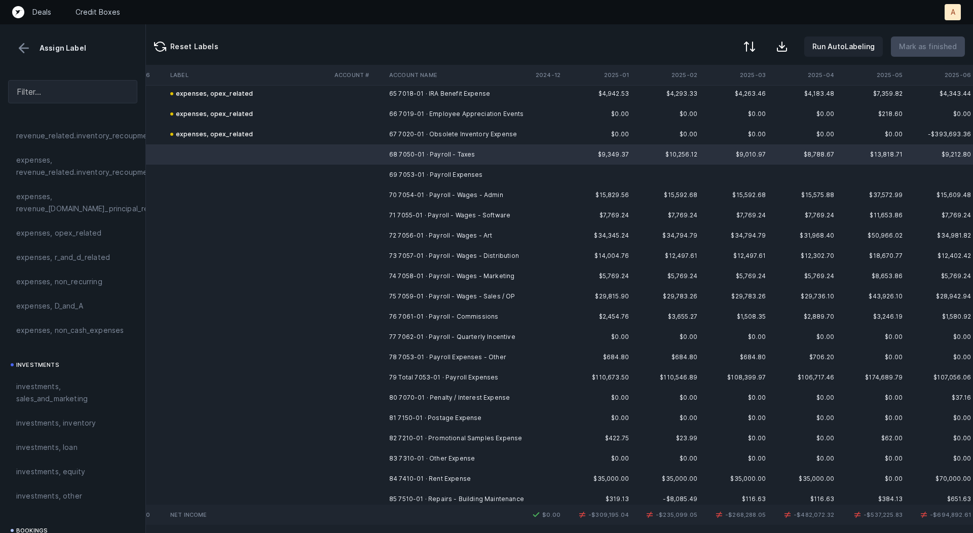
click at [383, 357] on td at bounding box center [358, 357] width 55 height 20
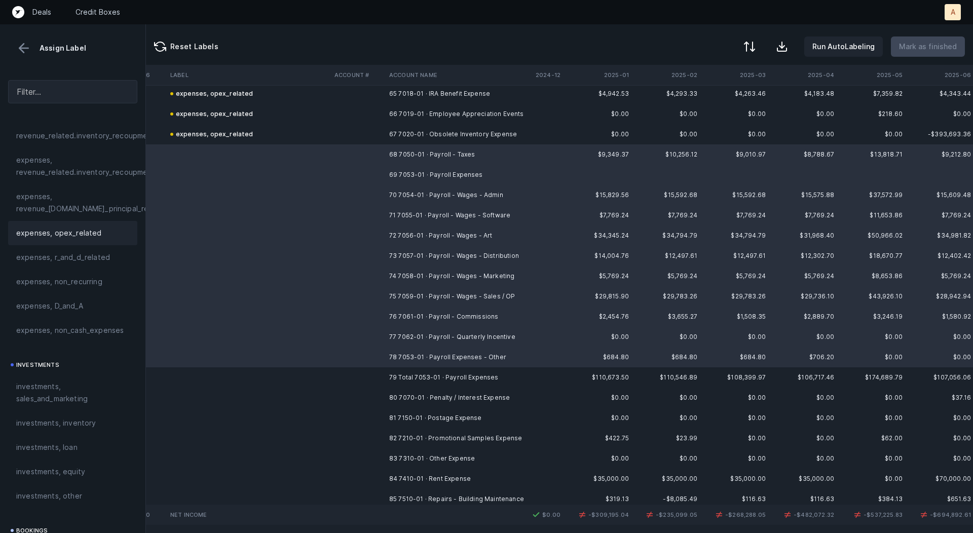
click at [77, 240] on div "expenses, opex_related" at bounding box center [72, 233] width 129 height 24
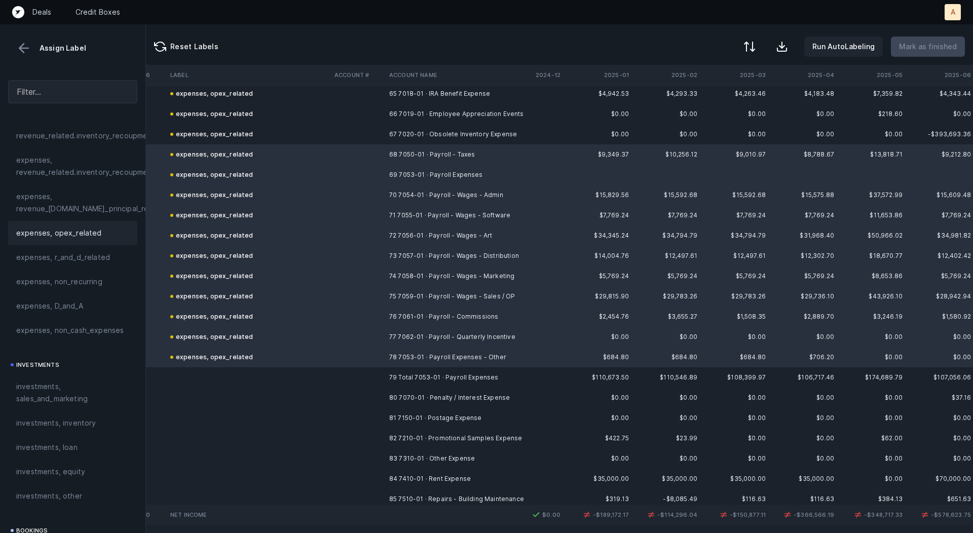
click at [286, 135] on td "expenses, opex_related" at bounding box center [248, 134] width 164 height 20
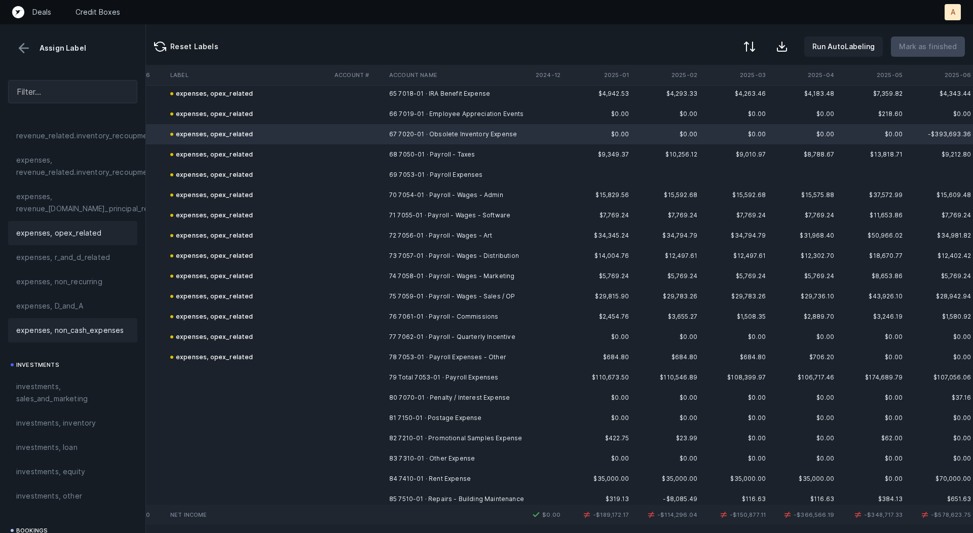
click at [84, 328] on span "expenses, non_cash_expenses" at bounding box center [69, 330] width 107 height 12
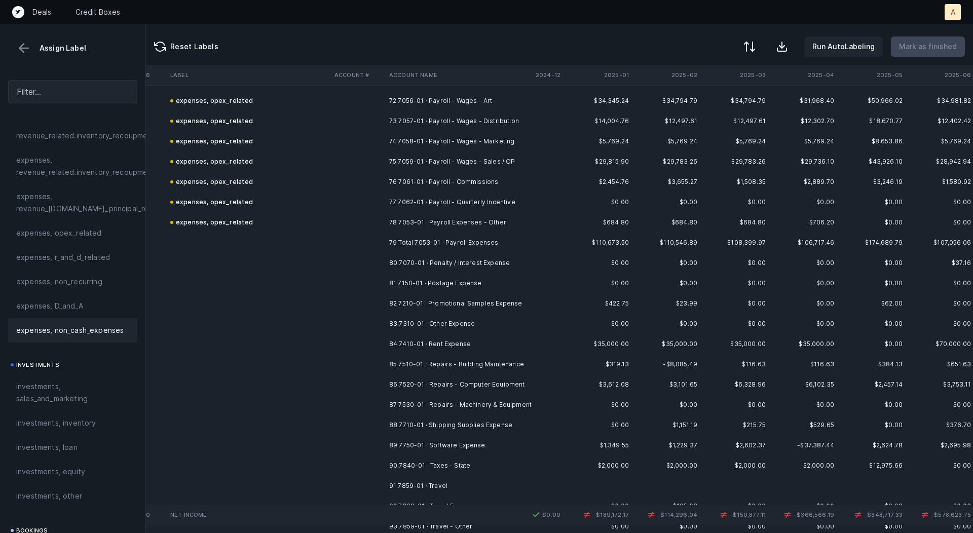
scroll to position [1488, 2616]
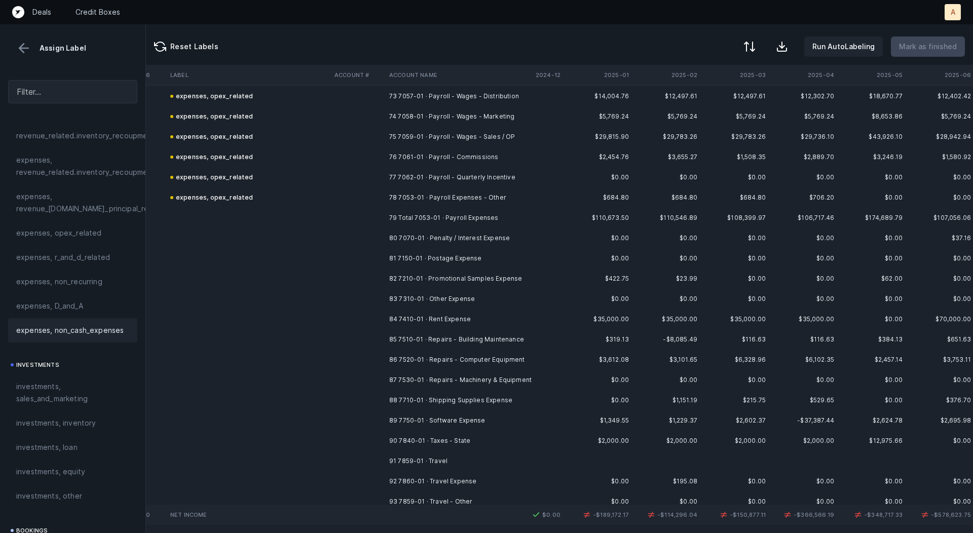
click at [378, 233] on td at bounding box center [358, 238] width 55 height 20
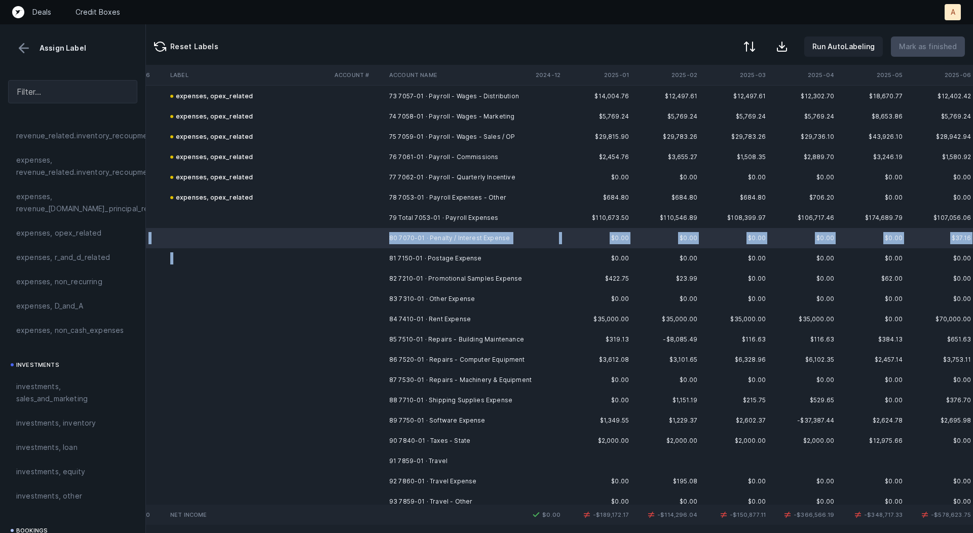
click at [373, 252] on td at bounding box center [358, 258] width 55 height 20
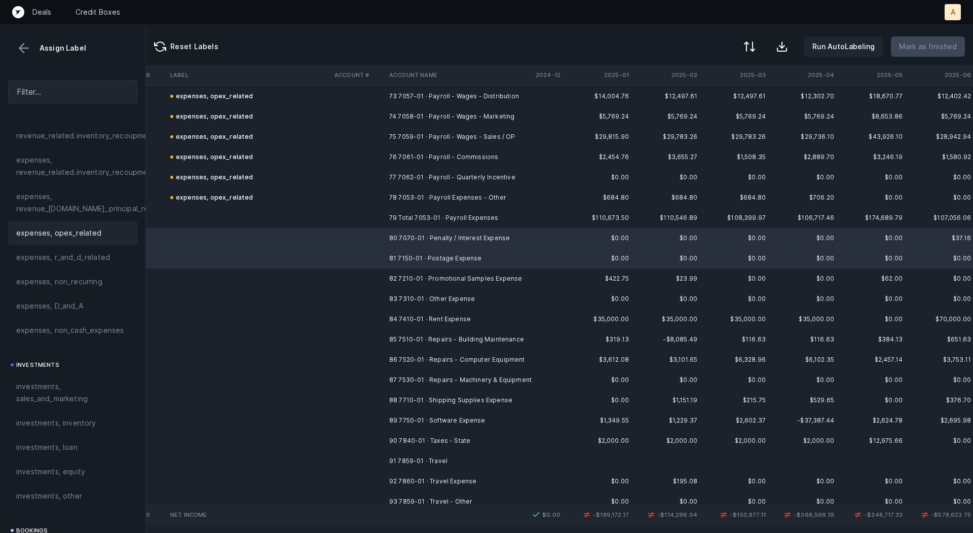
click at [109, 229] on div "expenses, opex_related" at bounding box center [72, 233] width 113 height 12
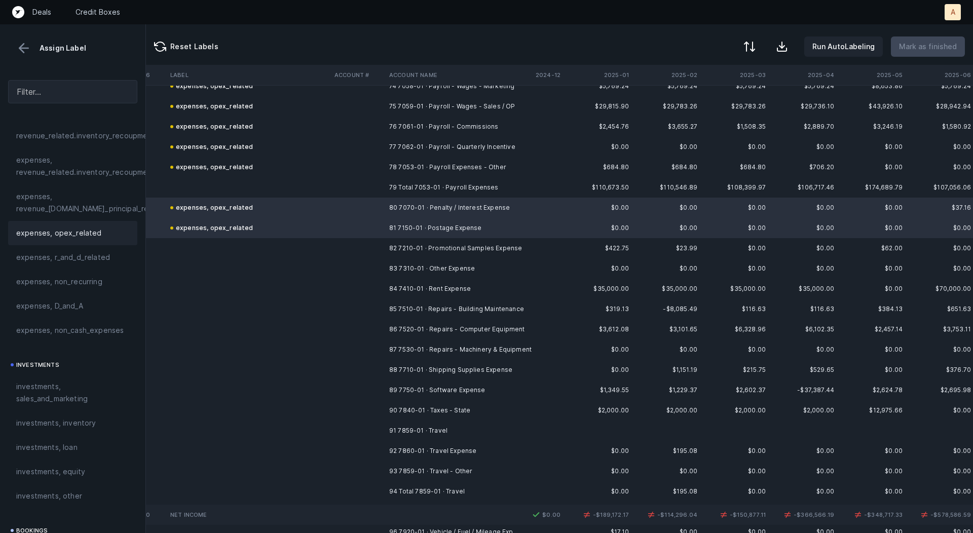
scroll to position [1522, 2616]
click at [371, 236] on td at bounding box center [358, 245] width 55 height 20
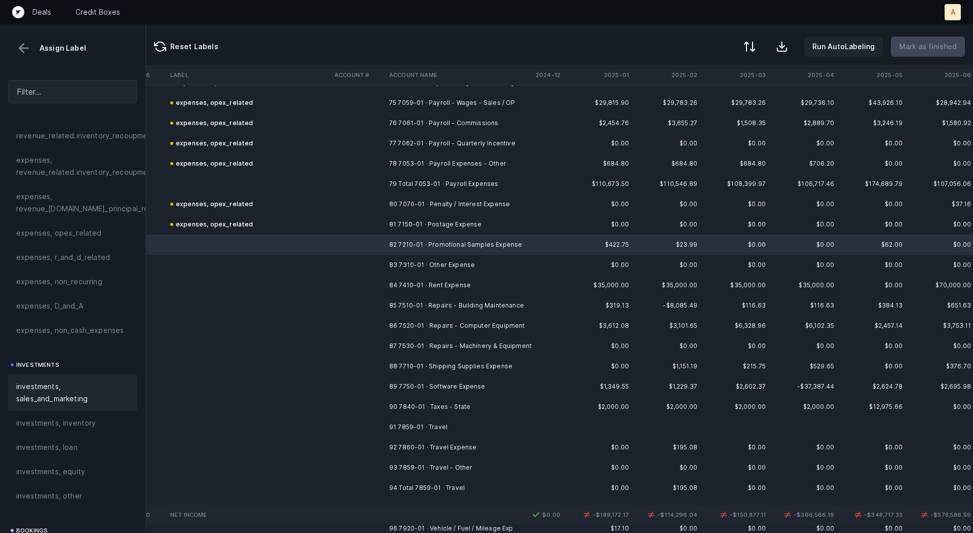
click at [70, 400] on span "investments, sales_and_marketing" at bounding box center [72, 393] width 113 height 24
click at [372, 265] on td at bounding box center [358, 265] width 55 height 20
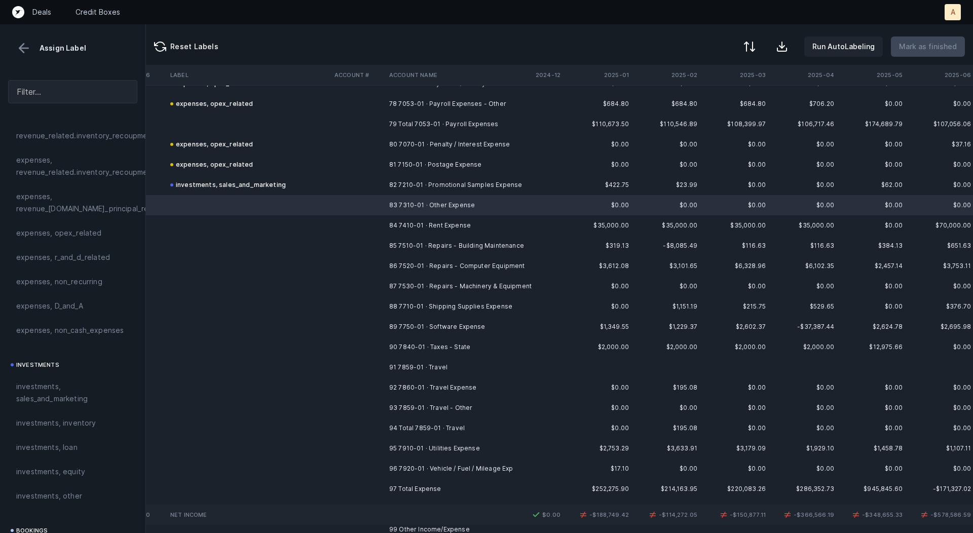
scroll to position [1585, 2616]
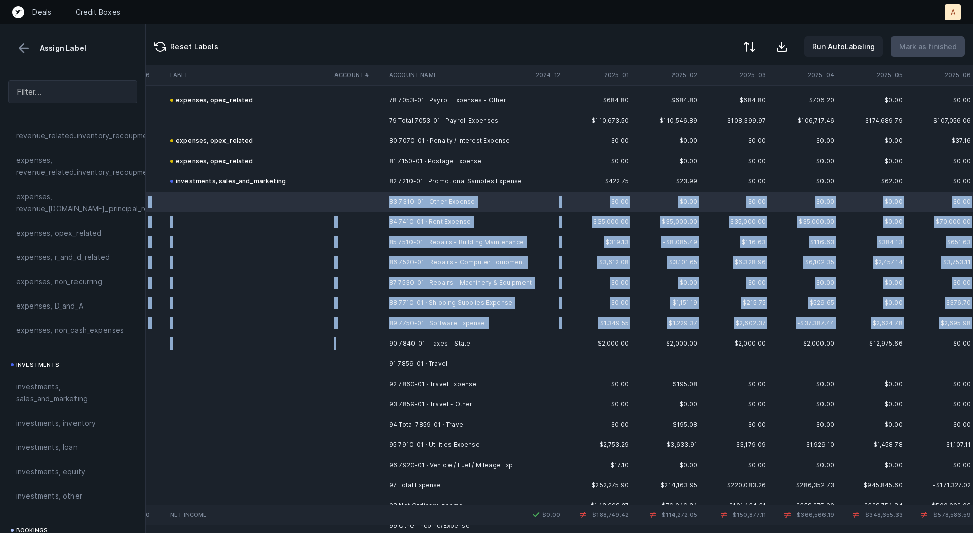
click at [383, 341] on td at bounding box center [358, 344] width 55 height 20
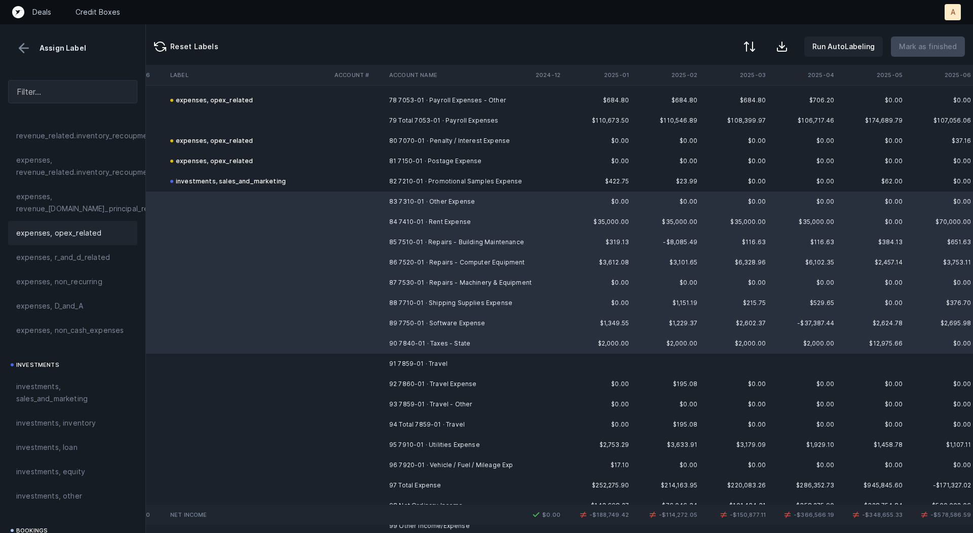
click at [88, 230] on span "expenses, opex_related" at bounding box center [59, 233] width 86 height 12
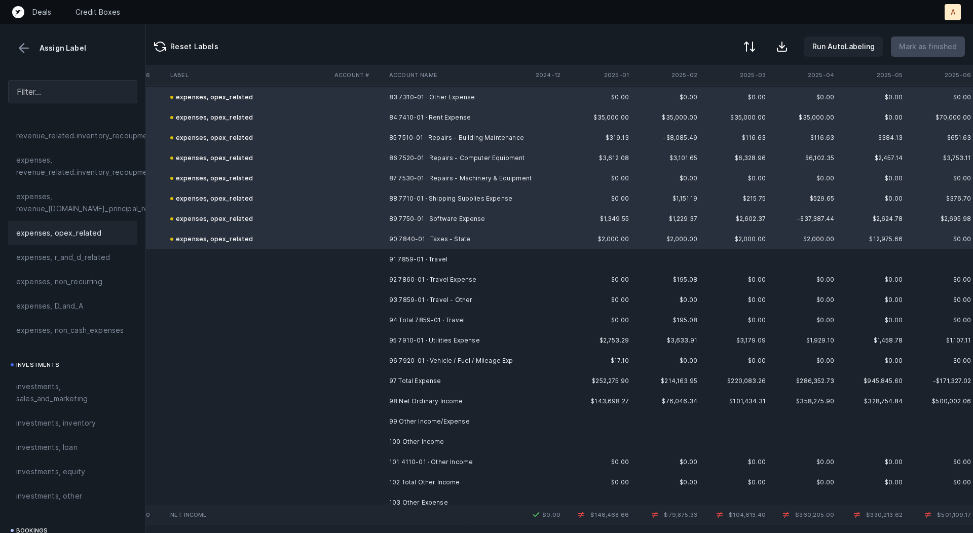
scroll to position [1691, 2616]
click at [381, 252] on td at bounding box center [358, 258] width 55 height 20
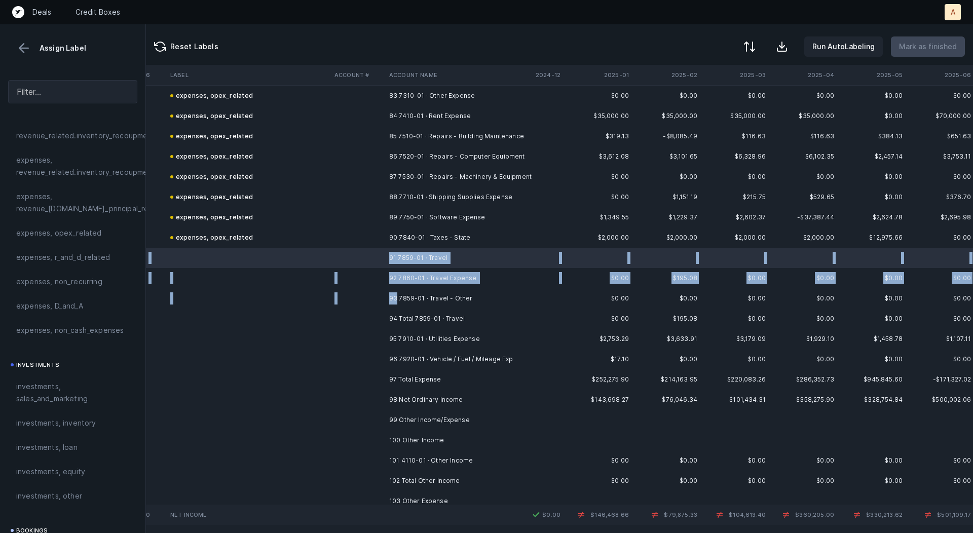
click at [397, 295] on td "93 7859-01 · Travel - Other" at bounding box center [447, 298] width 124 height 20
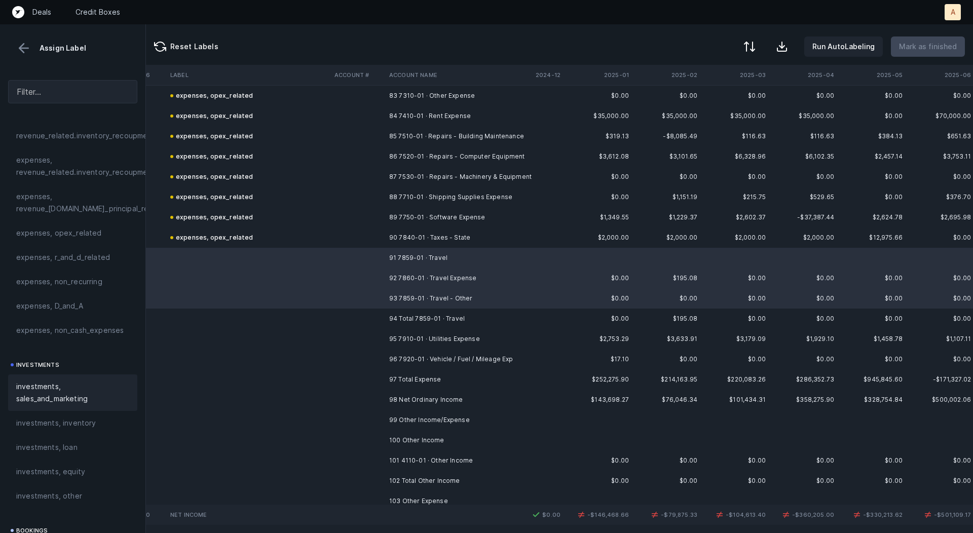
click at [53, 391] on span "investments, sales_and_marketing" at bounding box center [72, 393] width 113 height 24
click at [259, 295] on div "investments, sales_and_marketing" at bounding box center [228, 298] width 116 height 12
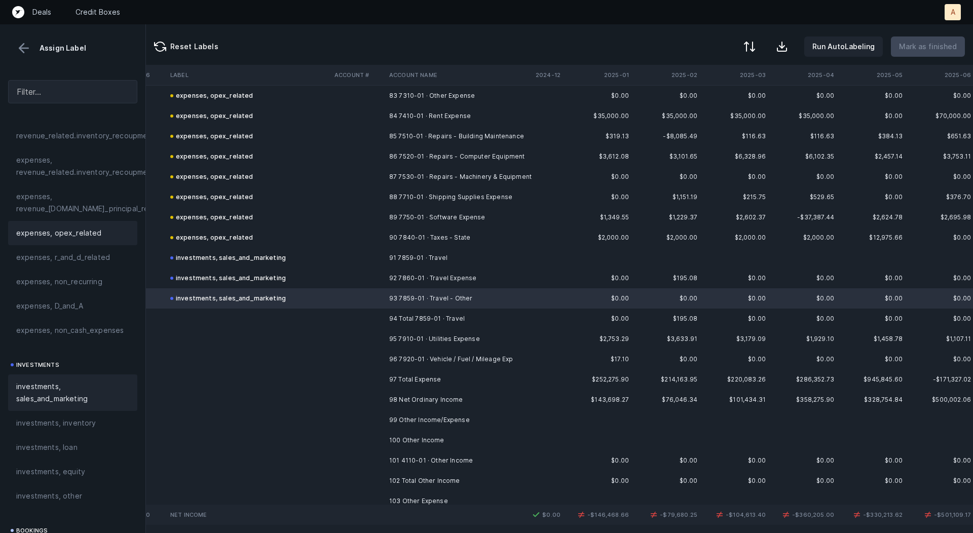
click at [56, 228] on span "expenses, opex_related" at bounding box center [59, 233] width 86 height 12
click at [519, 257] on td at bounding box center [530, 258] width 68 height 20
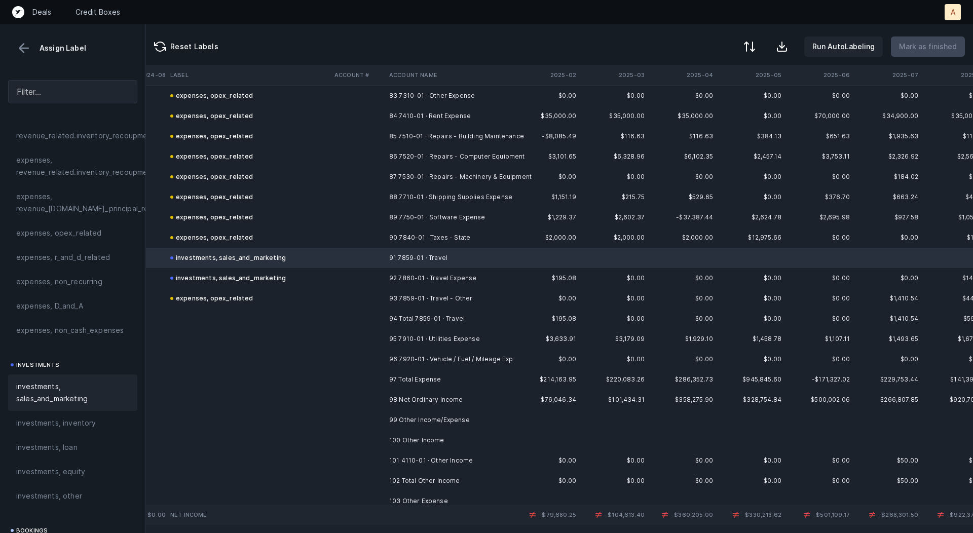
scroll to position [1691, 2824]
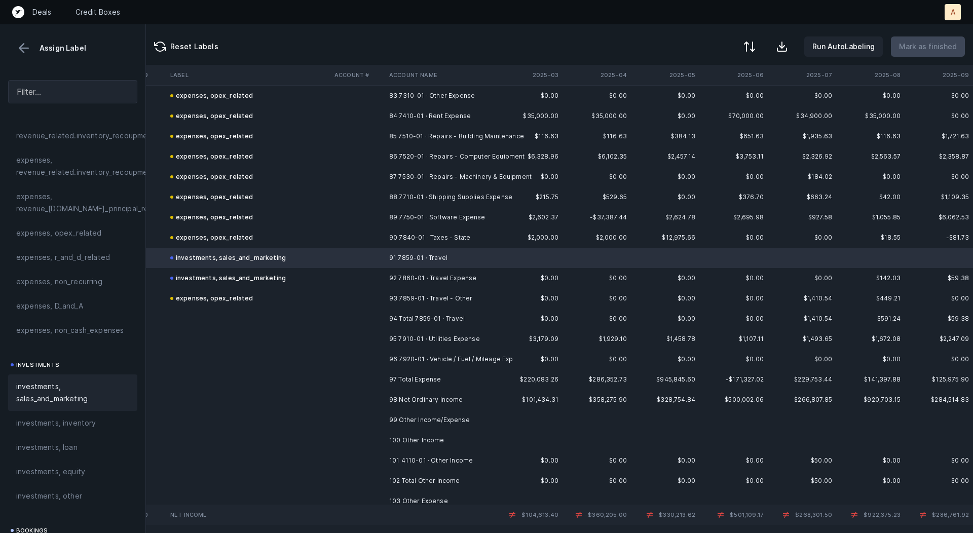
click at [458, 261] on td "91 7859-01 · Travel" at bounding box center [447, 258] width 124 height 20
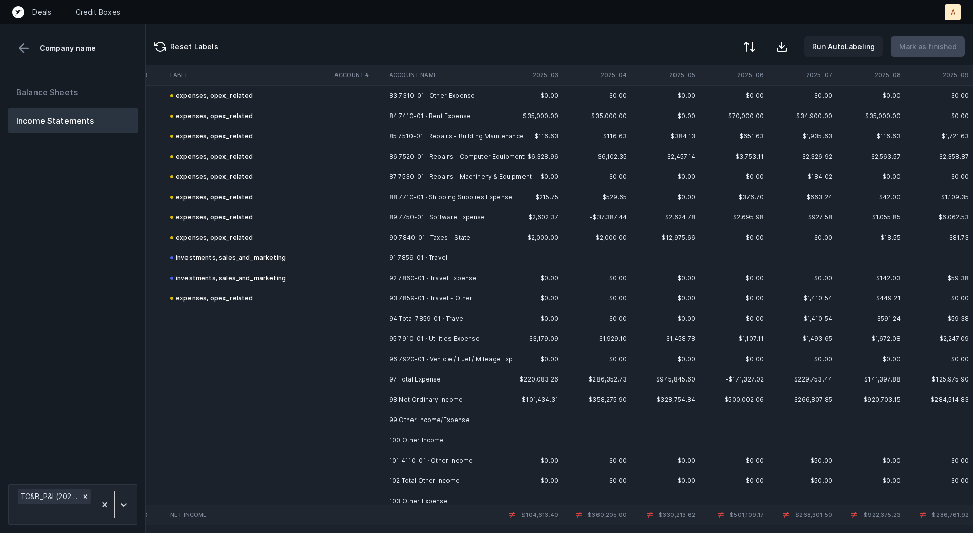
click at [458, 261] on td "91 7859-01 · Travel" at bounding box center [447, 258] width 124 height 20
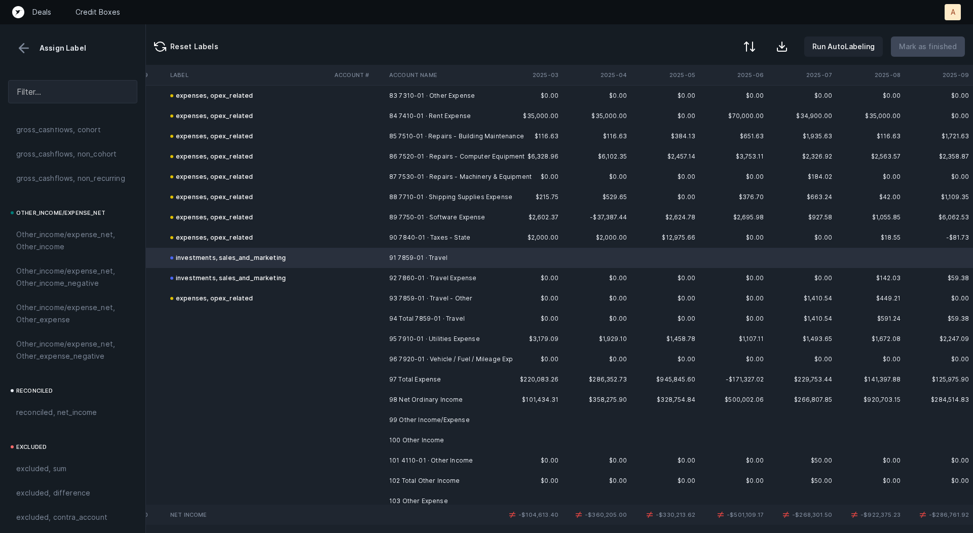
scroll to position [1138, 0]
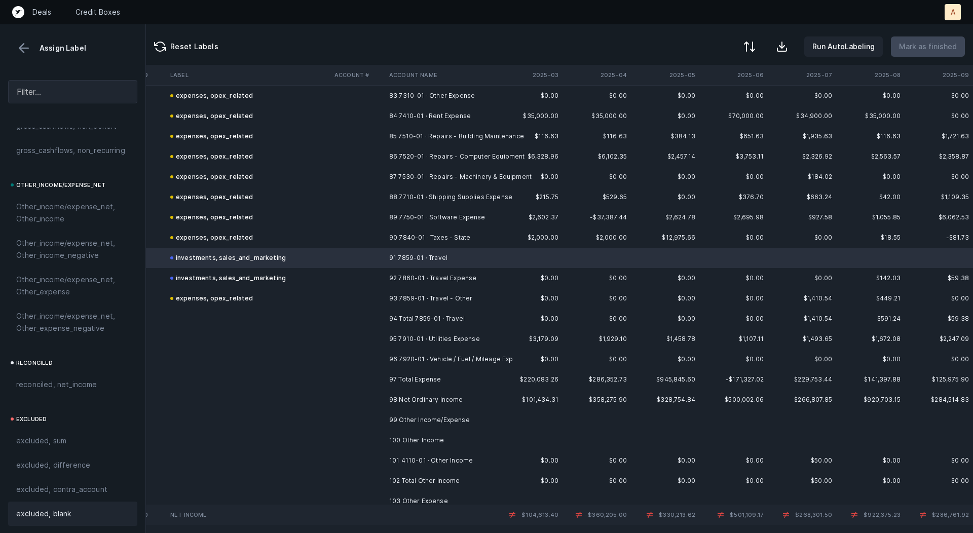
click at [28, 508] on span "excluded, blank" at bounding box center [43, 514] width 55 height 12
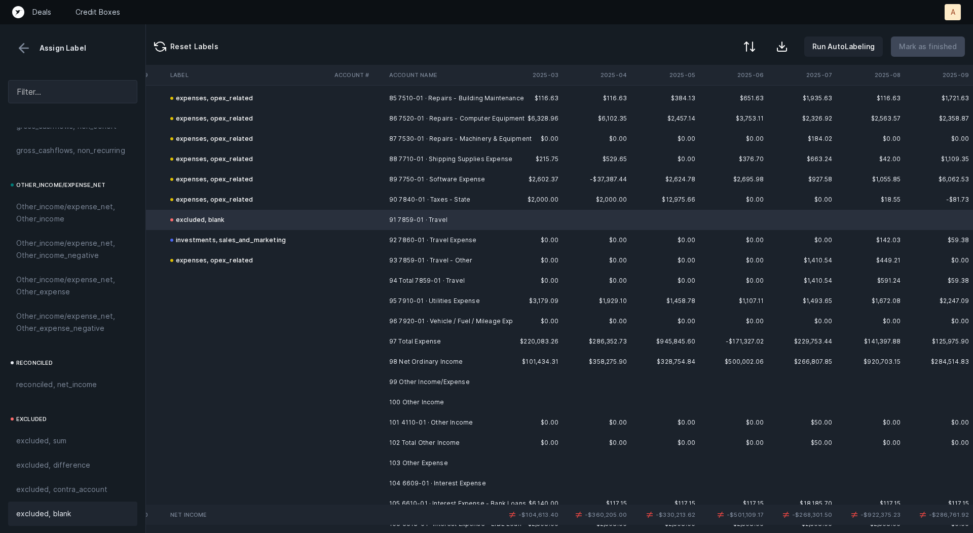
scroll to position [1730, 2824]
click at [407, 300] on td "95 7910-01 · Utilities Expense" at bounding box center [447, 300] width 124 height 20
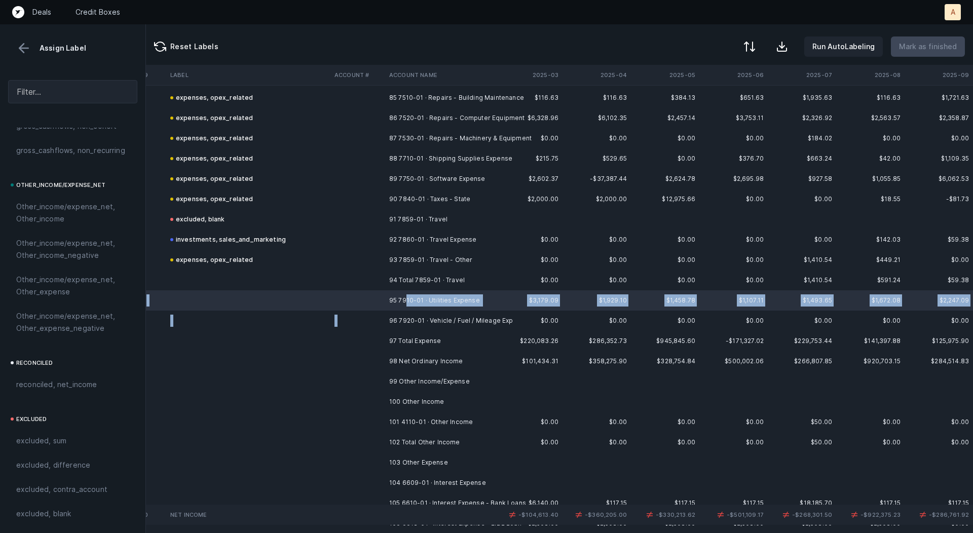
click at [406, 314] on td "96 7920-01 · Vehicle / Fuel / Mileage Exp" at bounding box center [447, 321] width 124 height 20
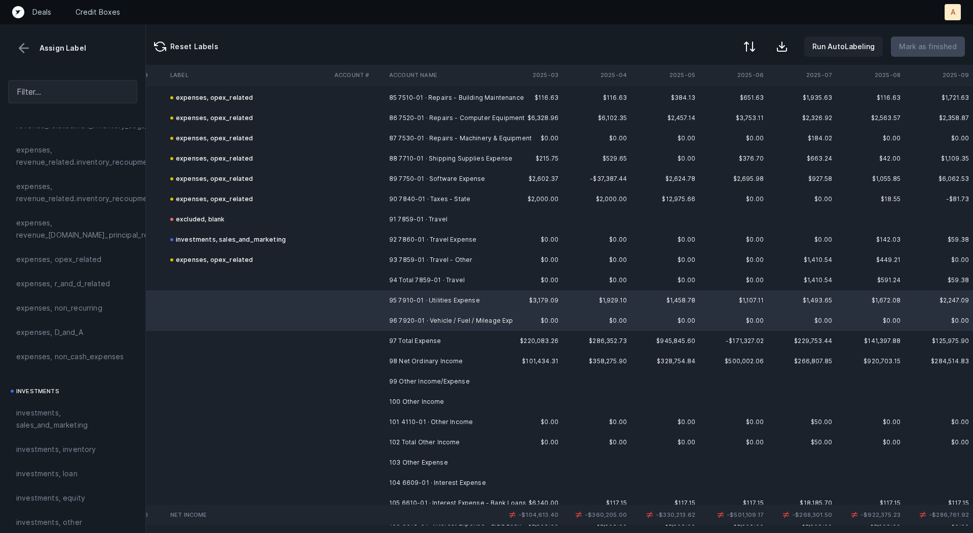
scroll to position [251, 0]
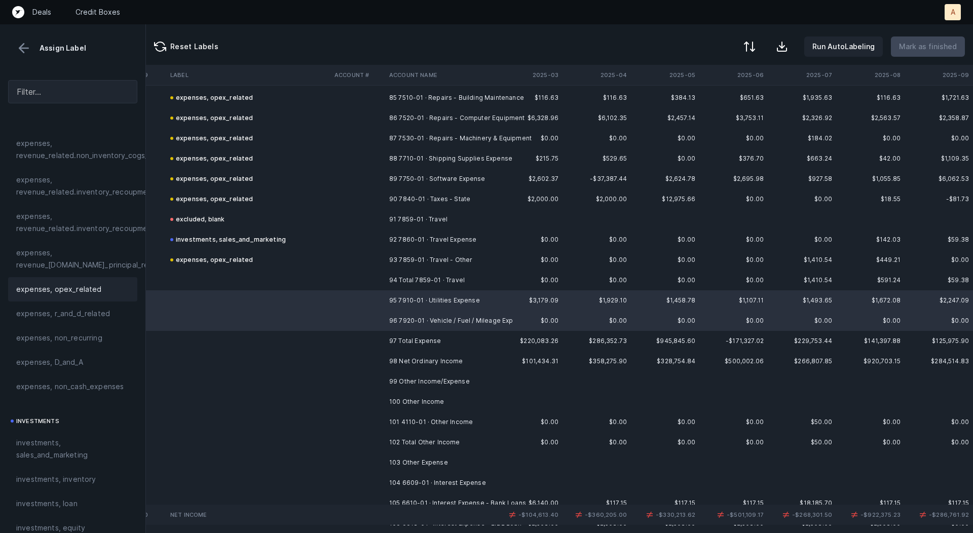
click at [65, 289] on span "expenses, opex_related" at bounding box center [59, 289] width 86 height 12
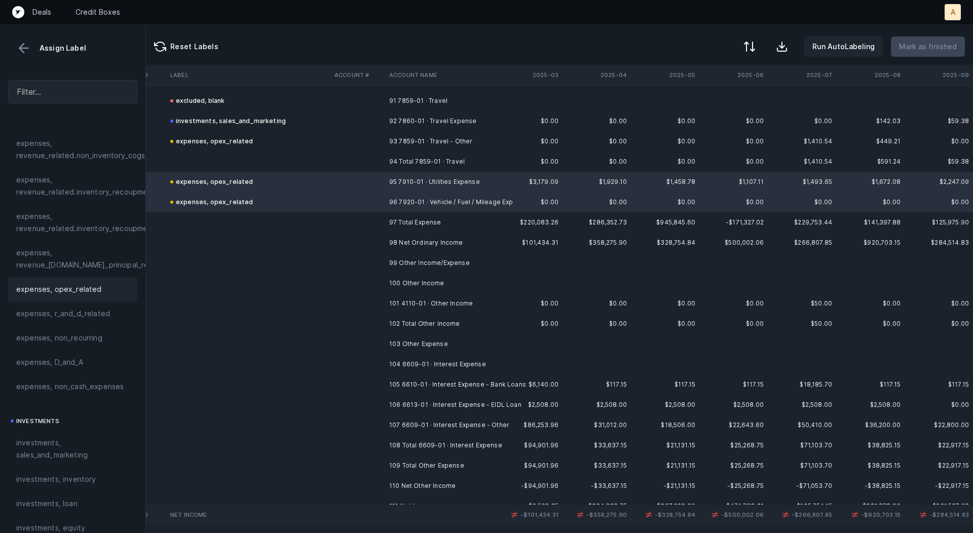
scroll to position [1888, 2824]
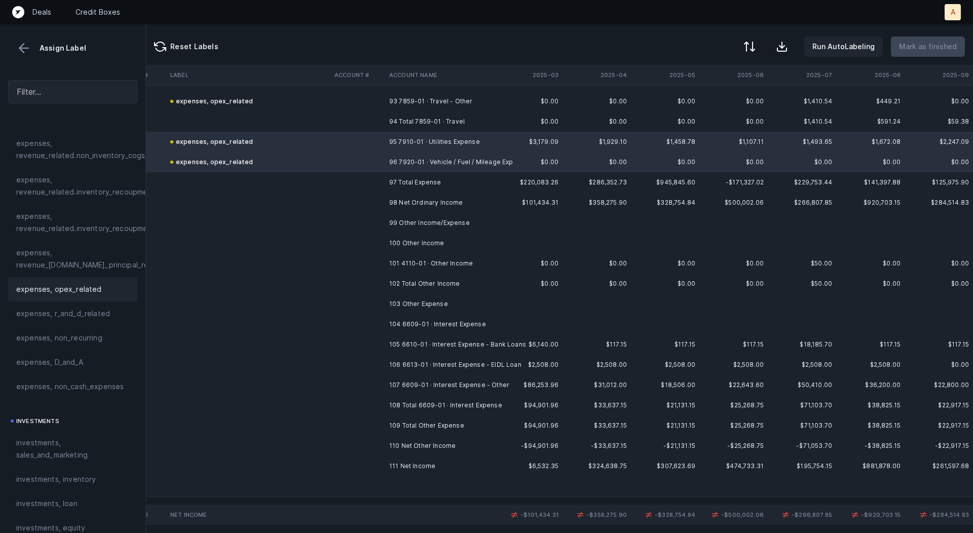
click at [376, 255] on td at bounding box center [358, 263] width 55 height 20
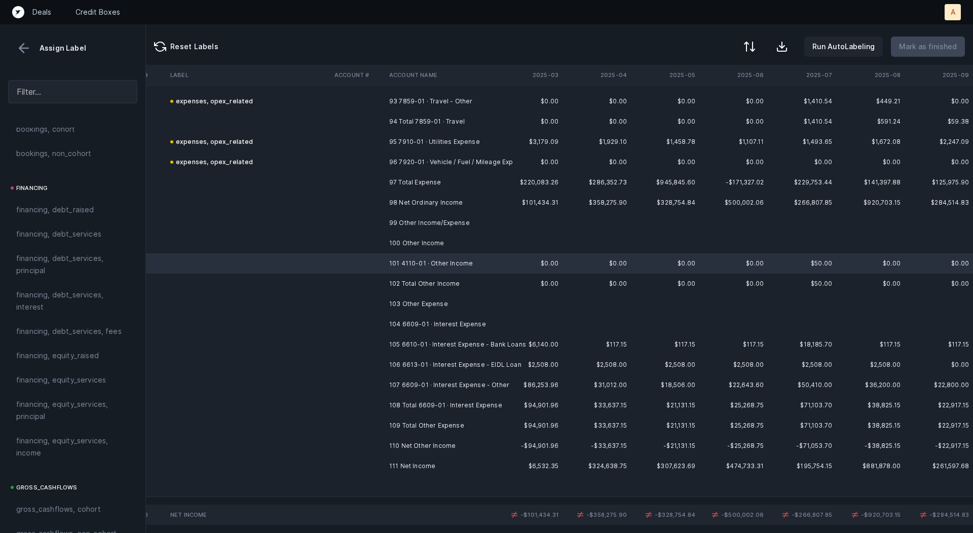
scroll to position [1138, 0]
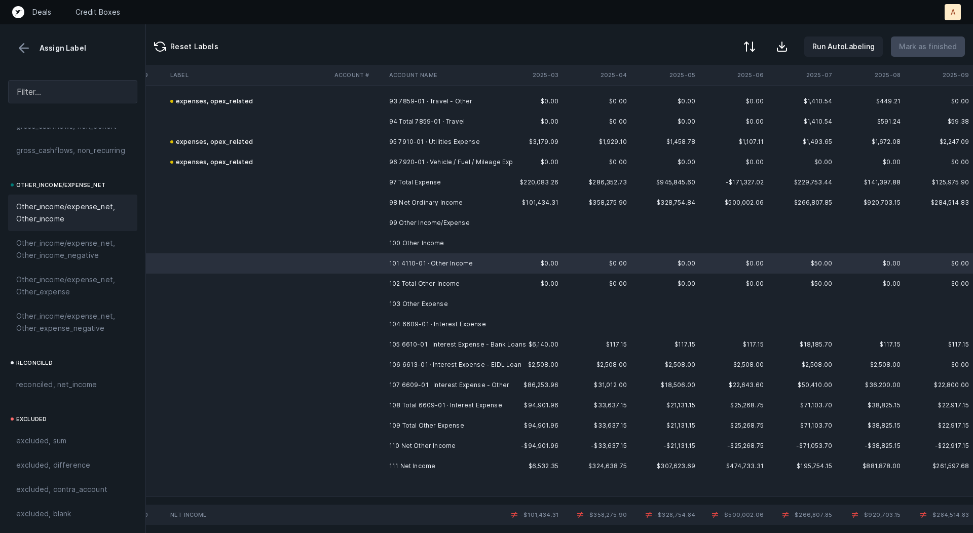
click at [56, 208] on span "Other_income/expense_net, Other_income" at bounding box center [72, 213] width 113 height 24
click at [467, 343] on td "105 6610-01 · Interest Expense - Bank Loans" at bounding box center [447, 345] width 124 height 20
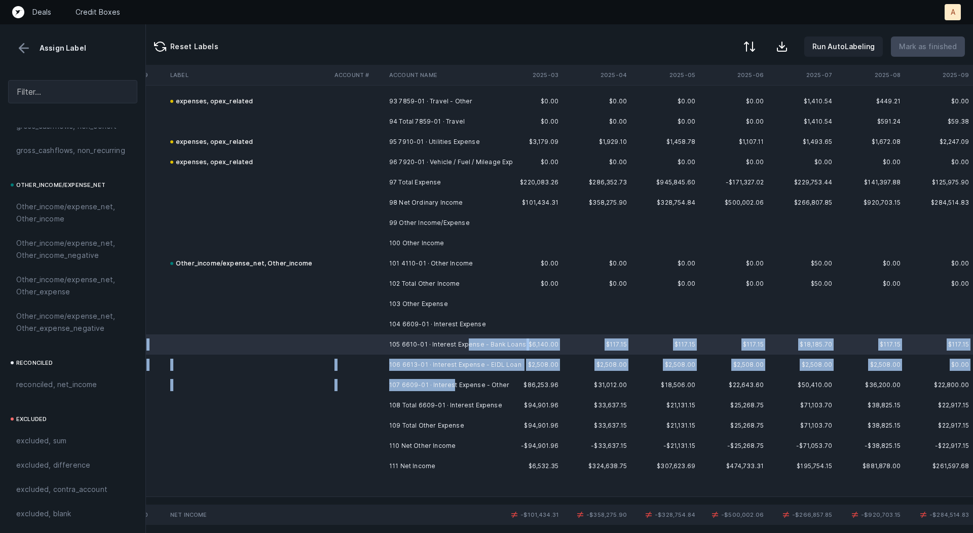
click at [453, 387] on td "107 6609-01 · Interest Expense - Other" at bounding box center [447, 385] width 124 height 20
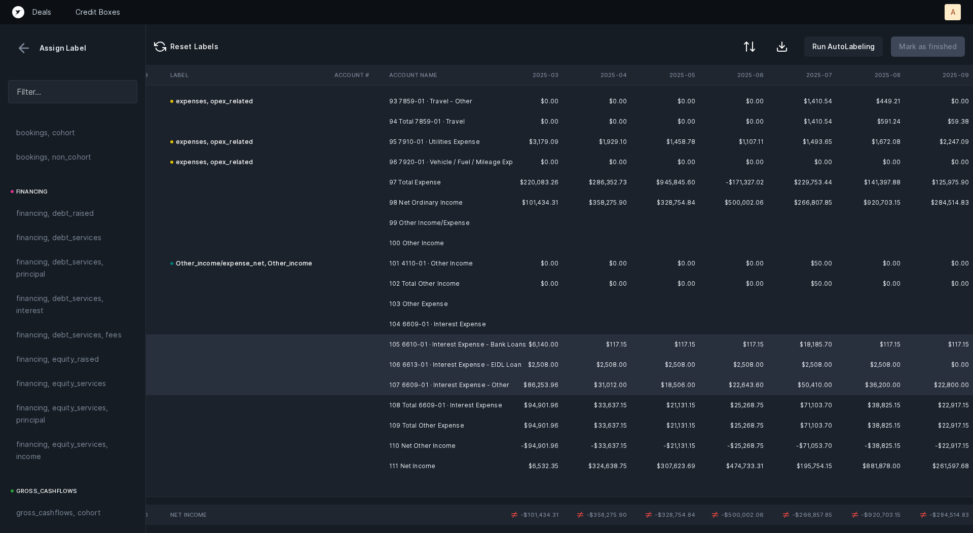
scroll to position [662, 0]
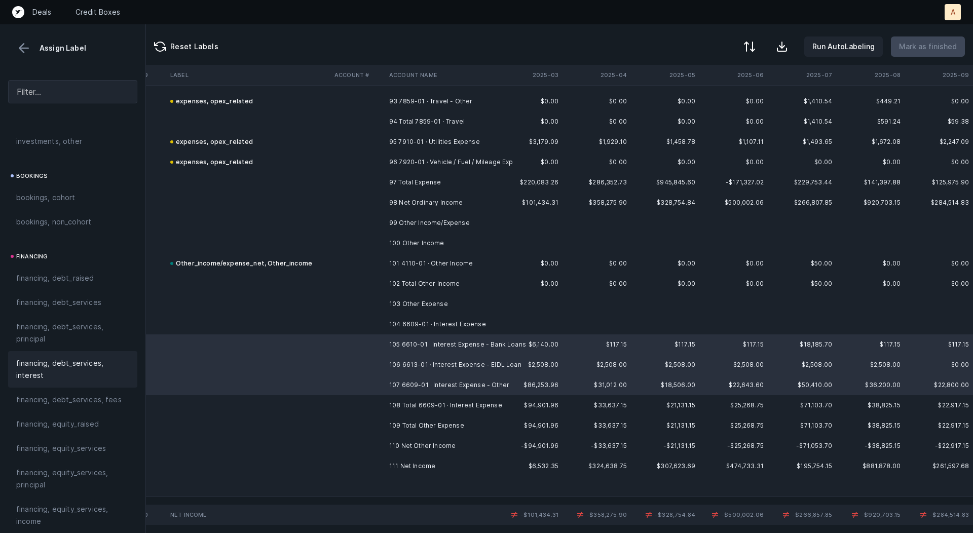
click at [39, 360] on span "financing, debt_services, interest" at bounding box center [72, 369] width 113 height 24
click at [373, 322] on td at bounding box center [358, 324] width 55 height 20
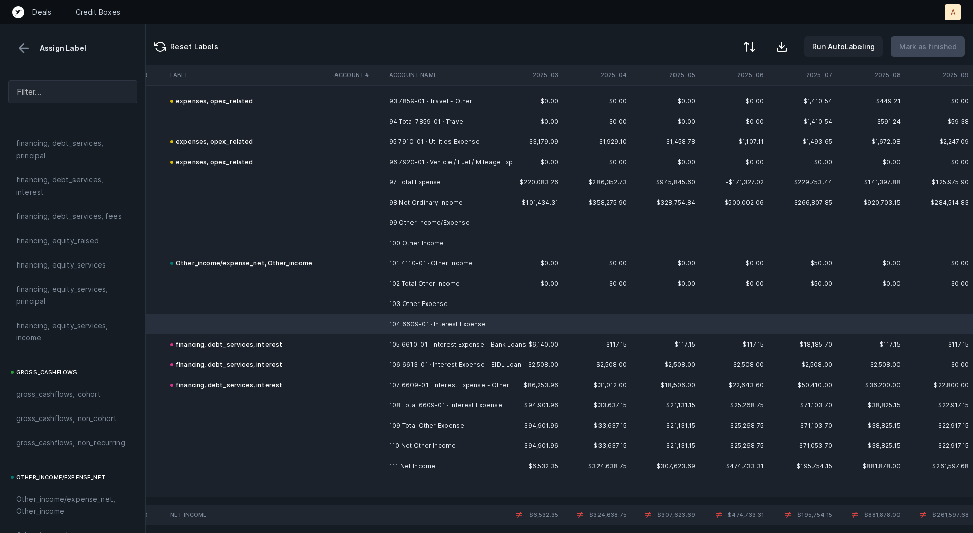
scroll to position [1138, 0]
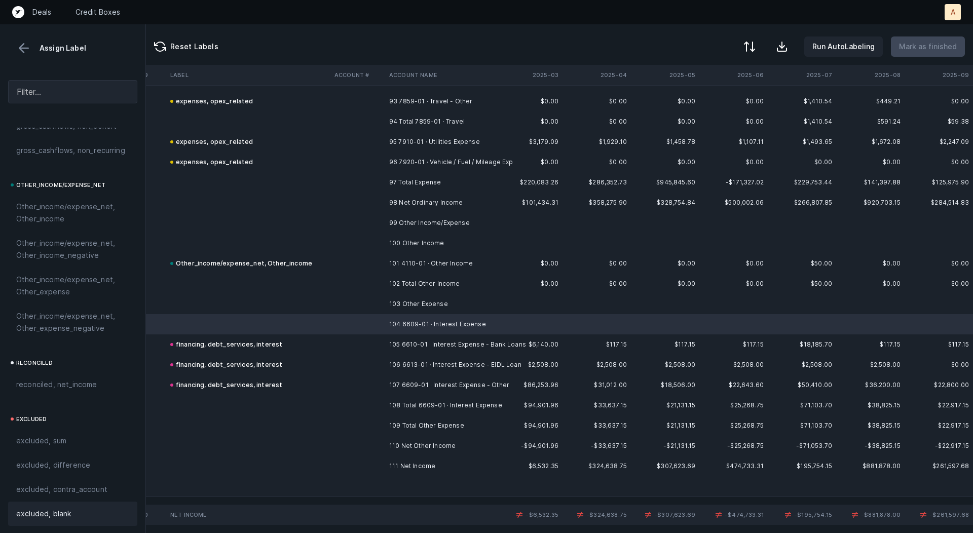
click at [36, 510] on span "excluded, blank" at bounding box center [43, 514] width 55 height 12
click at [406, 483] on td at bounding box center [447, 487] width 124 height 20
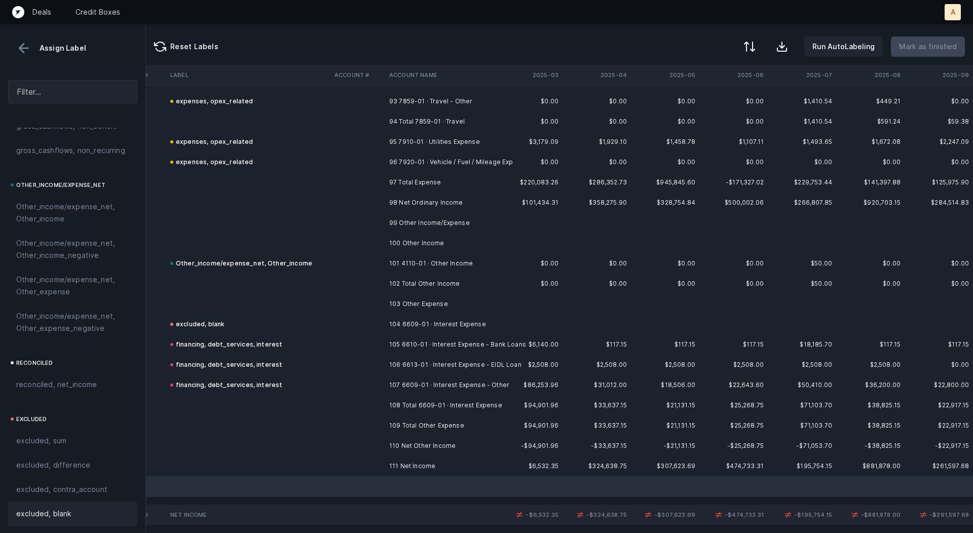
click at [44, 519] on span "excluded, blank" at bounding box center [43, 514] width 55 height 12
click at [242, 460] on td at bounding box center [248, 466] width 164 height 20
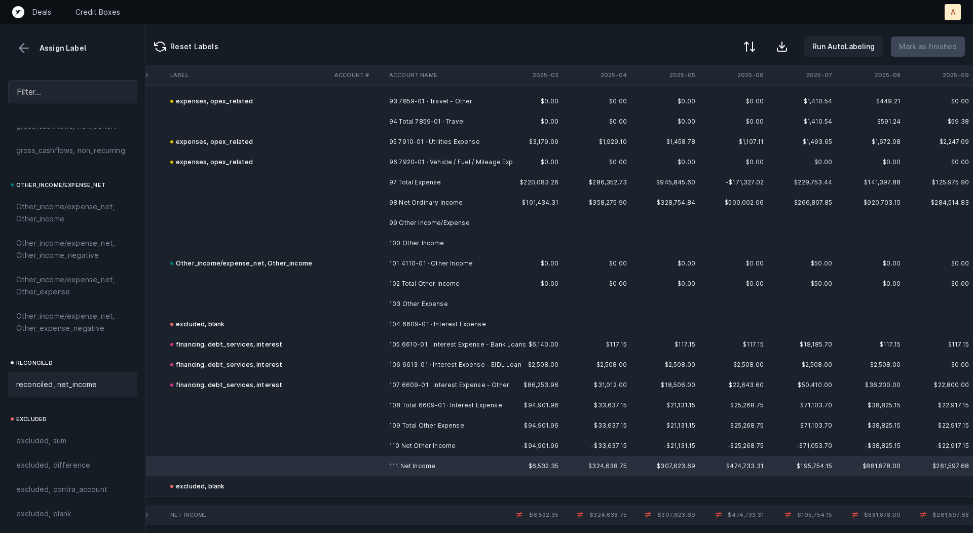
click at [95, 385] on span "reconciled, net_income" at bounding box center [56, 385] width 81 height 12
click at [755, 44] on div at bounding box center [749, 48] width 12 height 12
click at [720, 105] on div "By Hum label" at bounding box center [704, 107] width 101 height 20
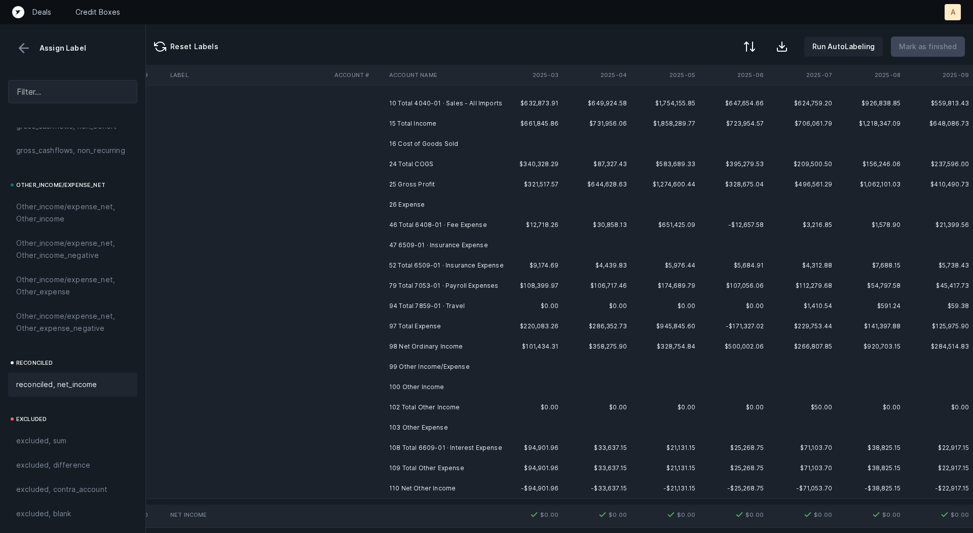
scroll to position [0, 2824]
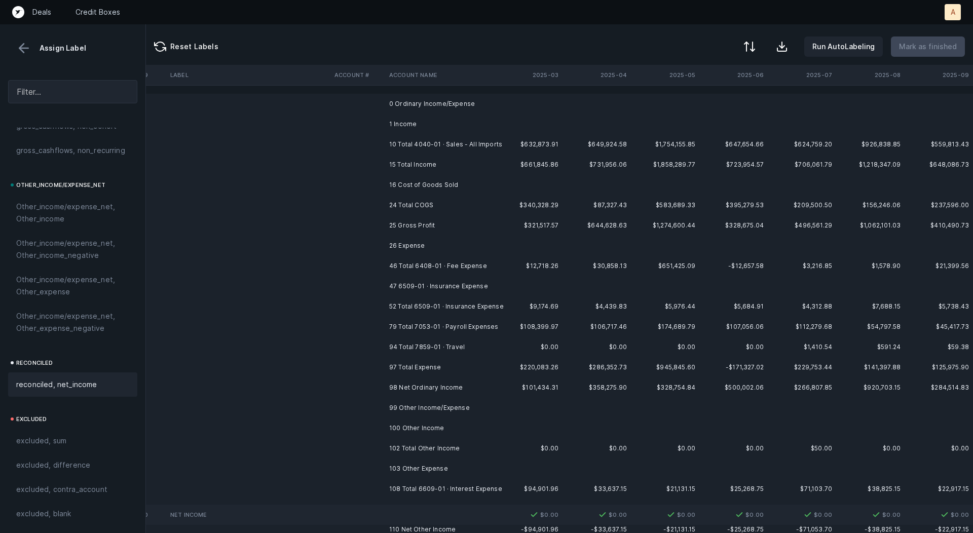
click at [545, 113] on td at bounding box center [528, 104] width 68 height 20
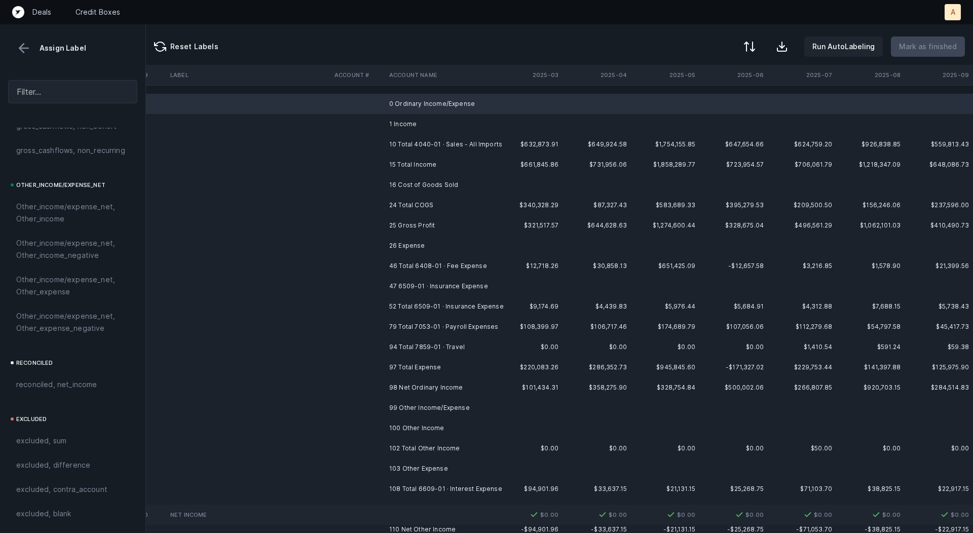
click at [504, 125] on td "1 Income" at bounding box center [447, 124] width 124 height 20
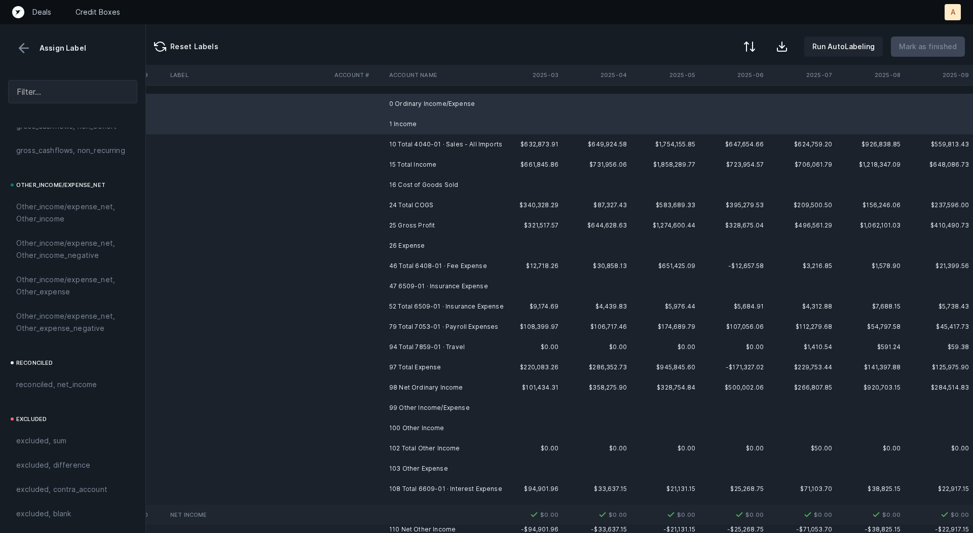
click at [479, 182] on td "16 Cost of Goods Sold" at bounding box center [447, 185] width 124 height 20
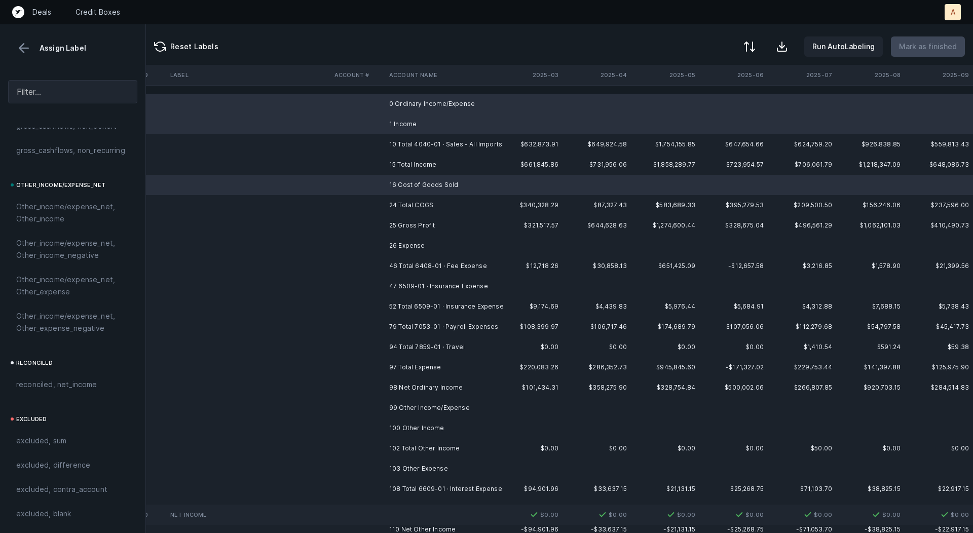
click at [431, 248] on td "26 Expense" at bounding box center [447, 246] width 124 height 20
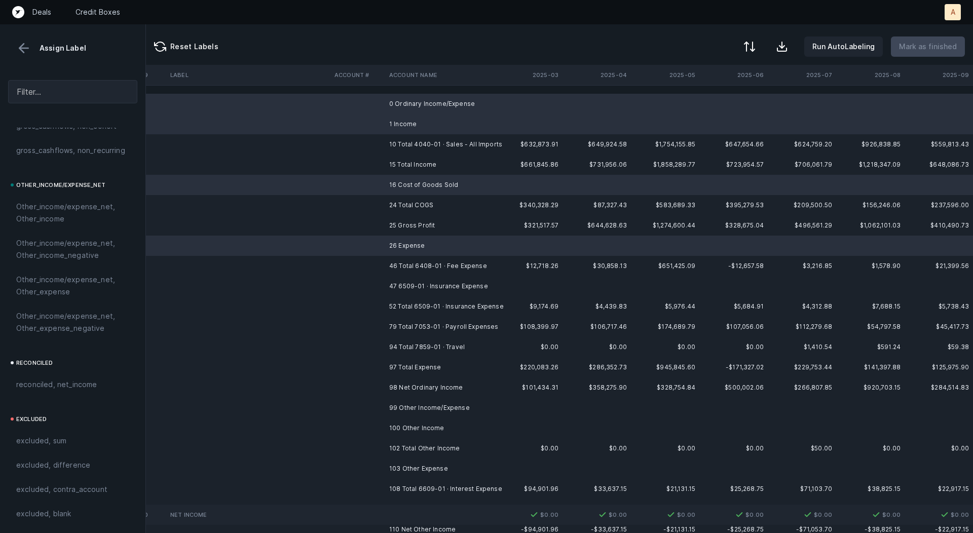
click at [422, 287] on td "47 6509-01 · Insurance Expense" at bounding box center [447, 286] width 124 height 20
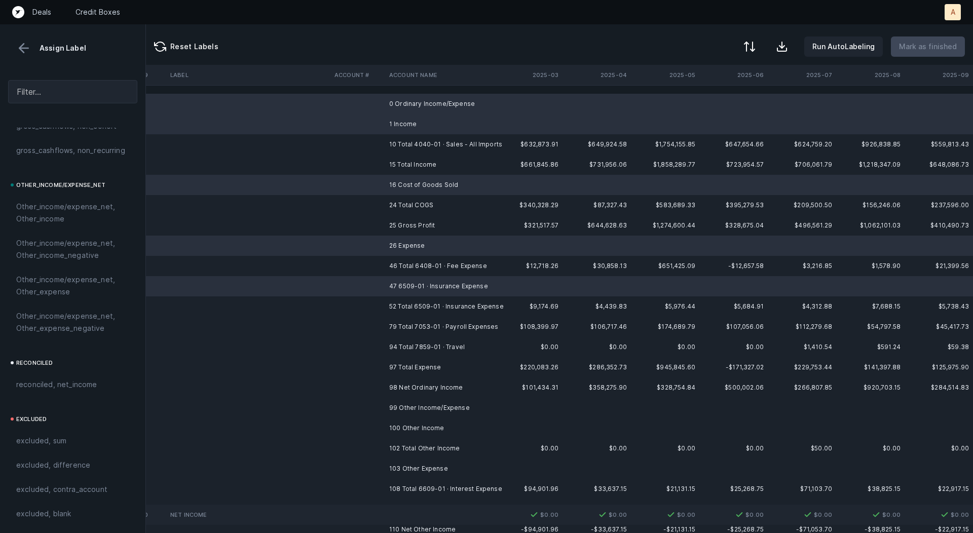
click at [429, 406] on td "99 Other Income/Expense" at bounding box center [447, 408] width 124 height 20
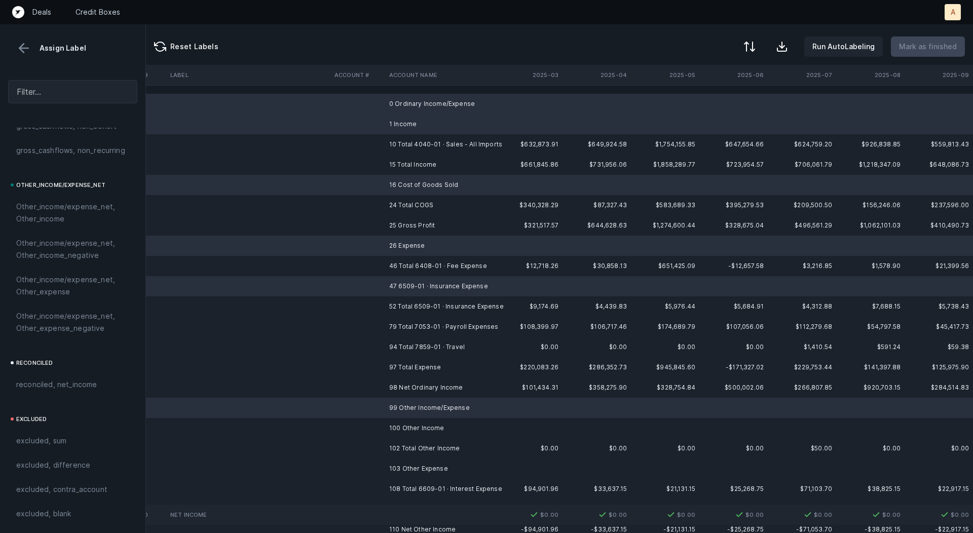
click at [422, 426] on td "100 Other Income" at bounding box center [447, 428] width 124 height 20
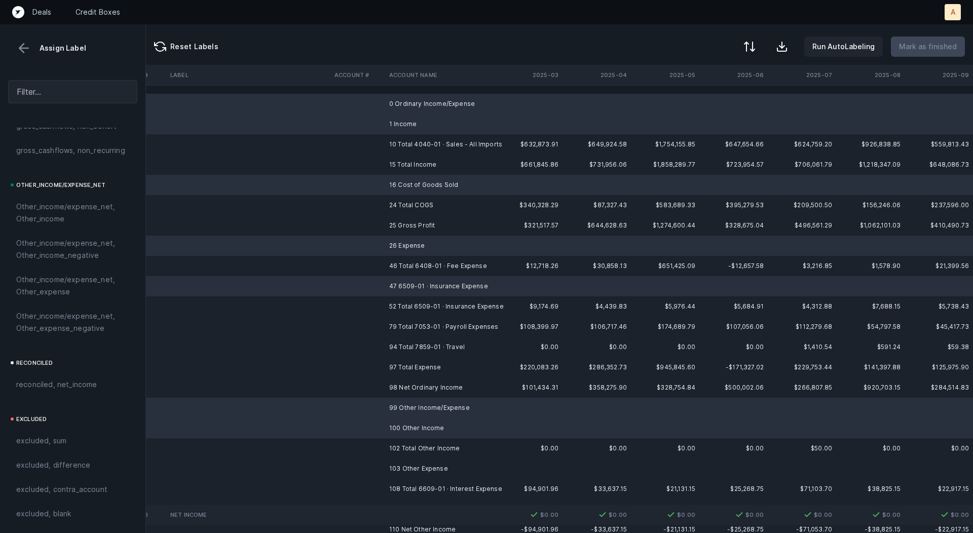
click at [411, 466] on td "103 Other Expense" at bounding box center [447, 469] width 124 height 20
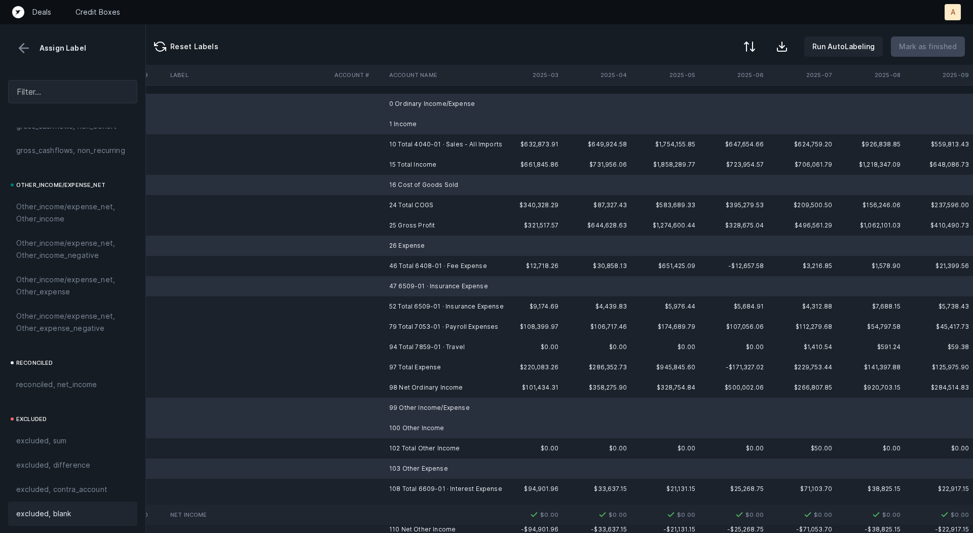
click at [80, 509] on div "excluded, blank" at bounding box center [72, 514] width 113 height 12
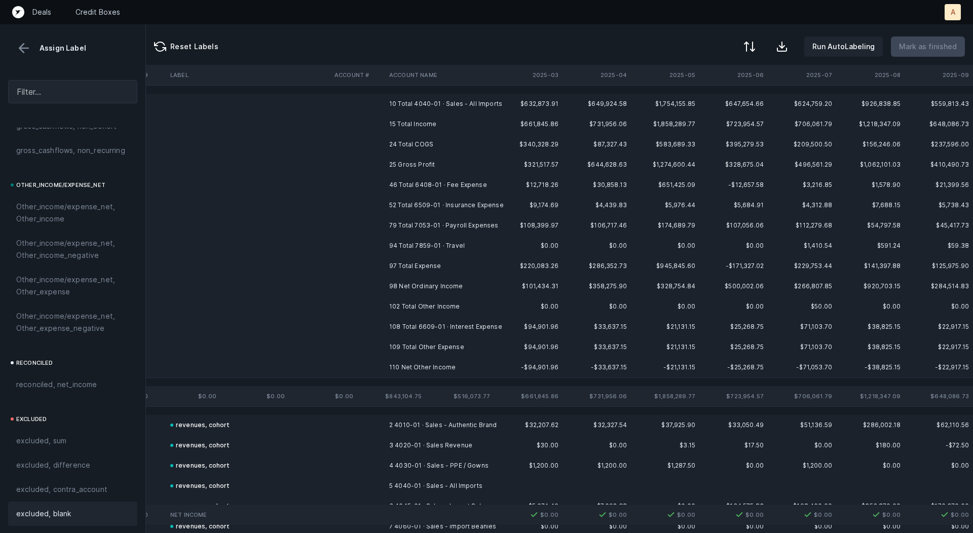
click at [423, 164] on td "25 Gross Profit" at bounding box center [447, 165] width 124 height 20
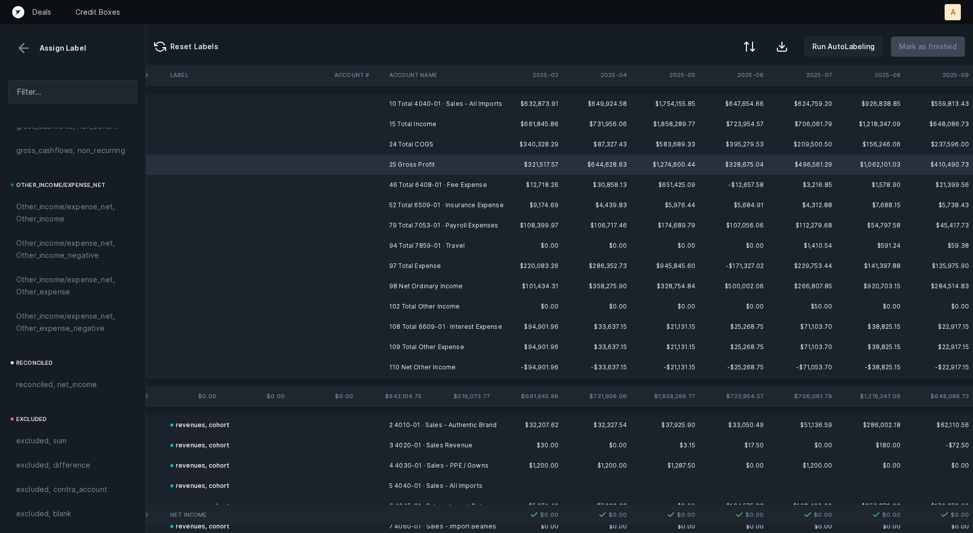
click at [403, 284] on td "98 Net Ordinary Income" at bounding box center [447, 286] width 124 height 20
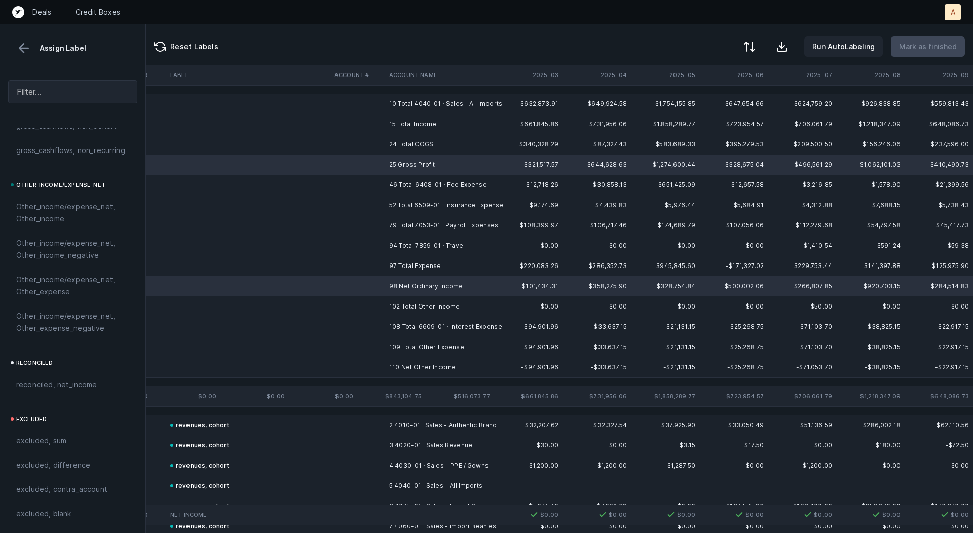
click at [403, 365] on td "110 Net Other Income" at bounding box center [447, 367] width 124 height 20
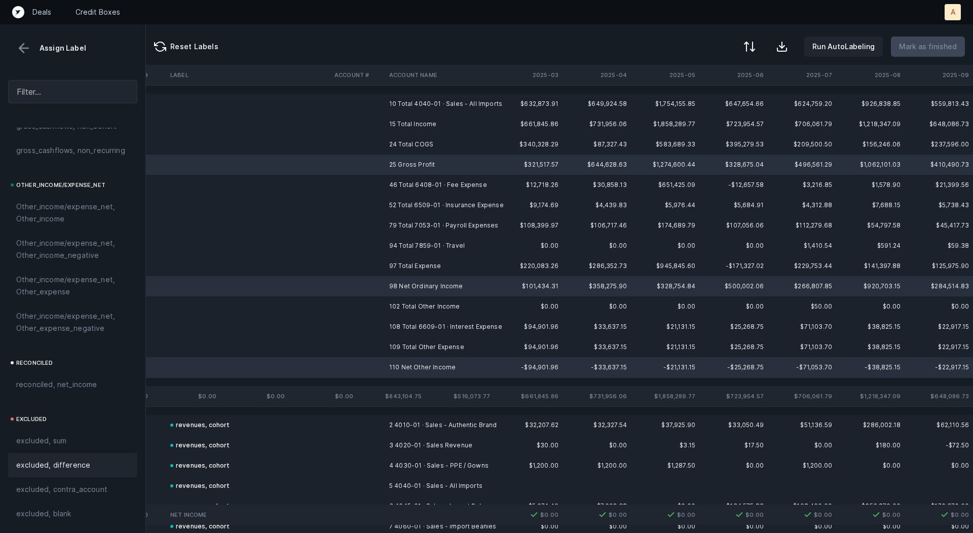
click at [76, 459] on span "excluded, difference" at bounding box center [53, 465] width 74 height 12
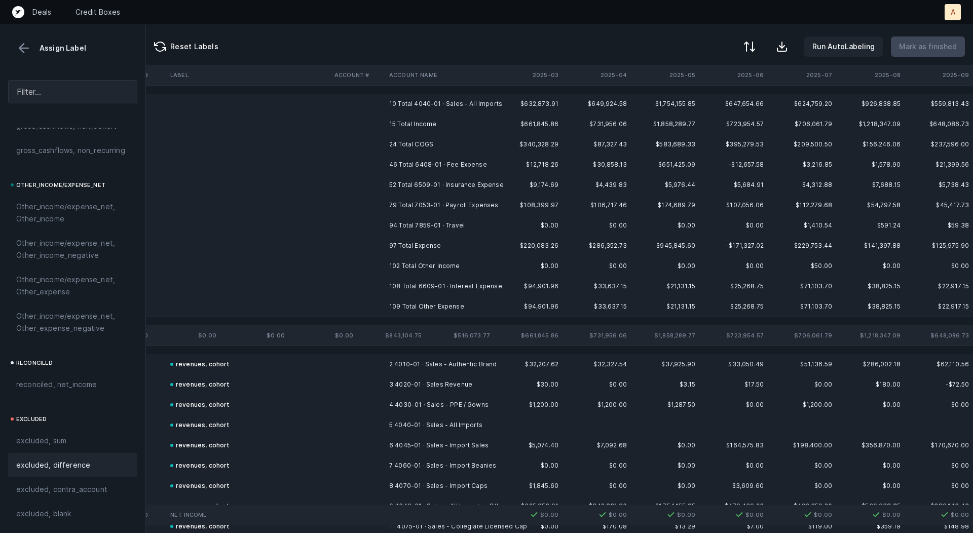
click at [422, 101] on td "10 Total 4040-01 · Sales - All Imports" at bounding box center [447, 104] width 124 height 20
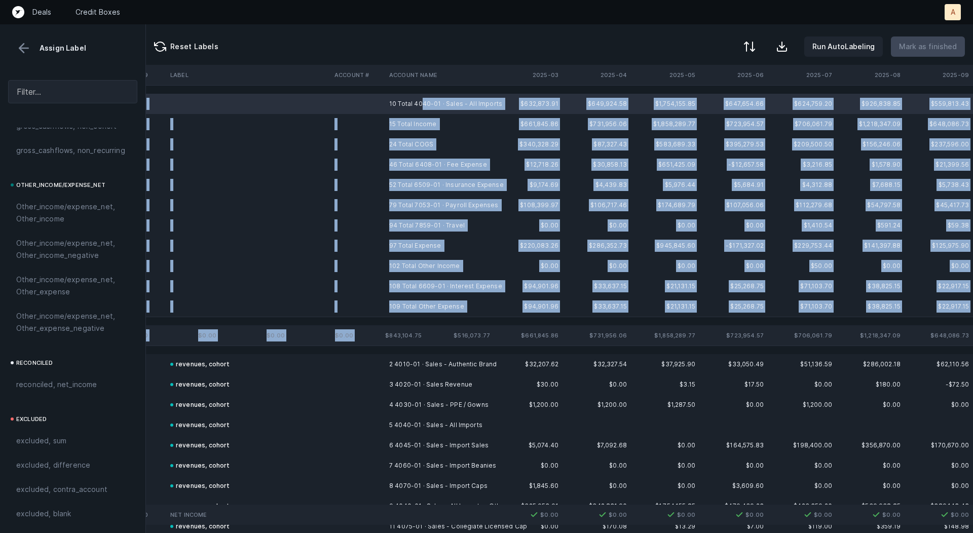
click at [425, 303] on td "109 Total Other Expense" at bounding box center [447, 307] width 124 height 20
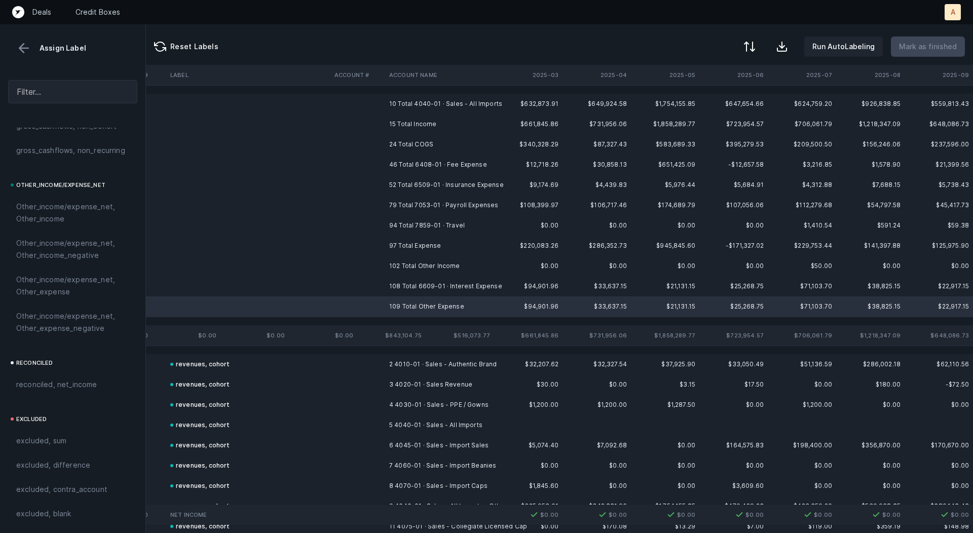
click at [421, 99] on td "10 Total 4040-01 · Sales - All Imports" at bounding box center [447, 104] width 124 height 20
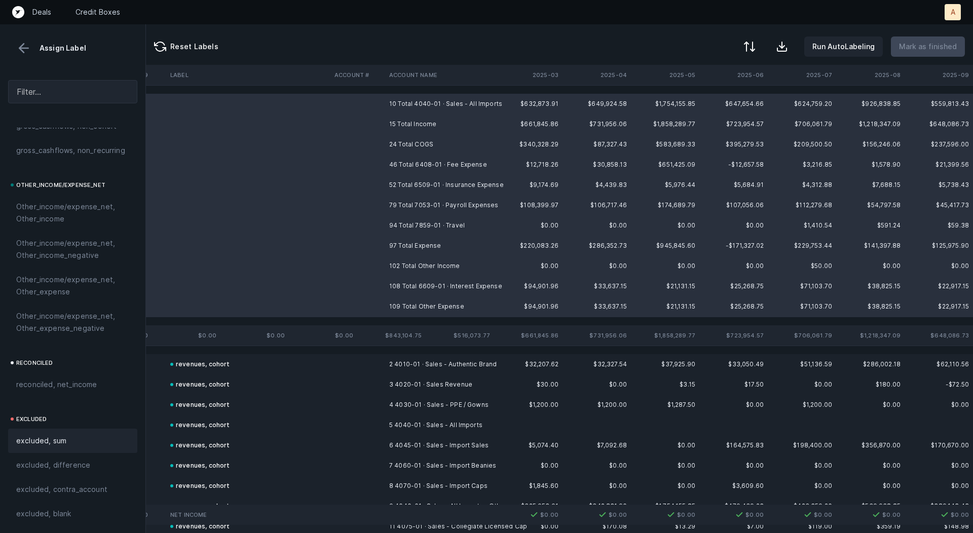
click at [30, 444] on span "excluded, sum" at bounding box center [41, 441] width 50 height 12
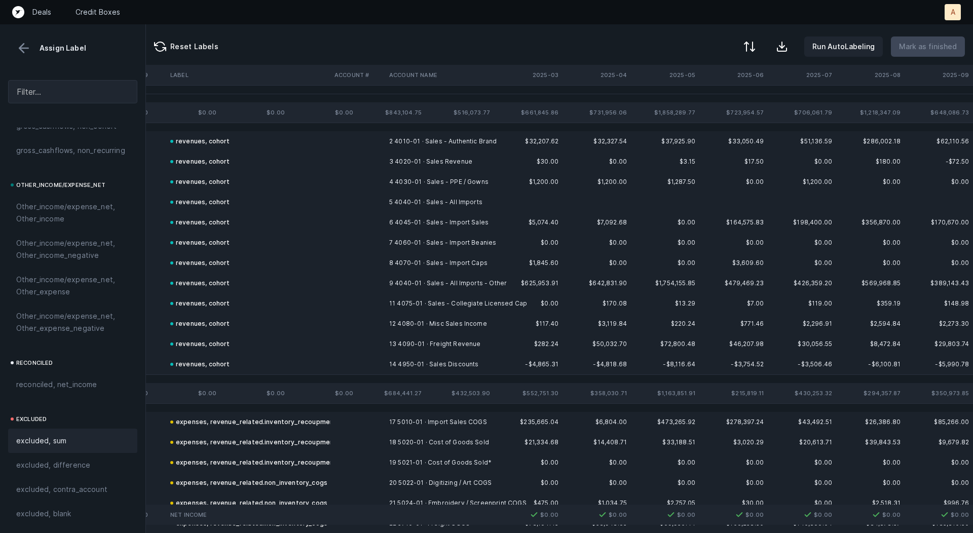
click at [24, 50] on button at bounding box center [23, 48] width 15 height 15
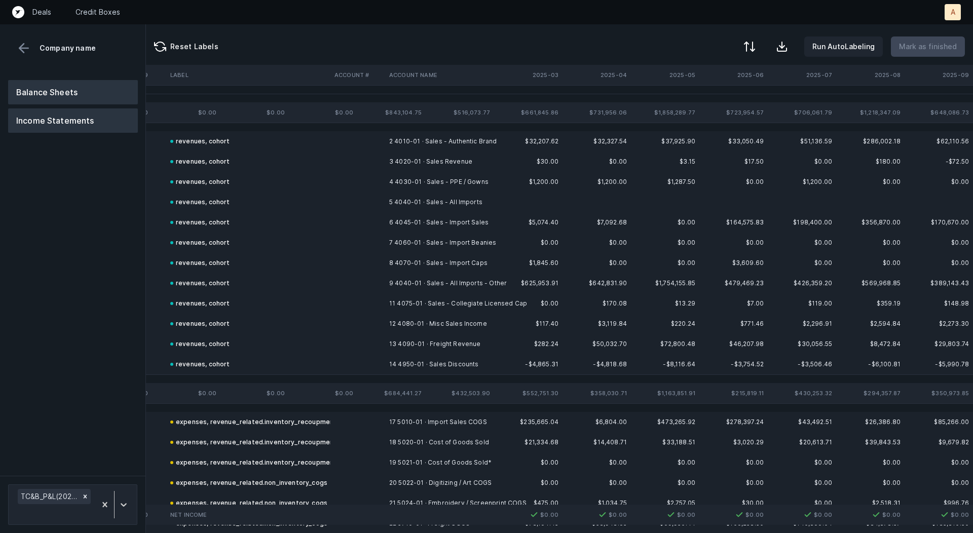
click at [35, 94] on button "Balance Sheets" at bounding box center [73, 92] width 130 height 24
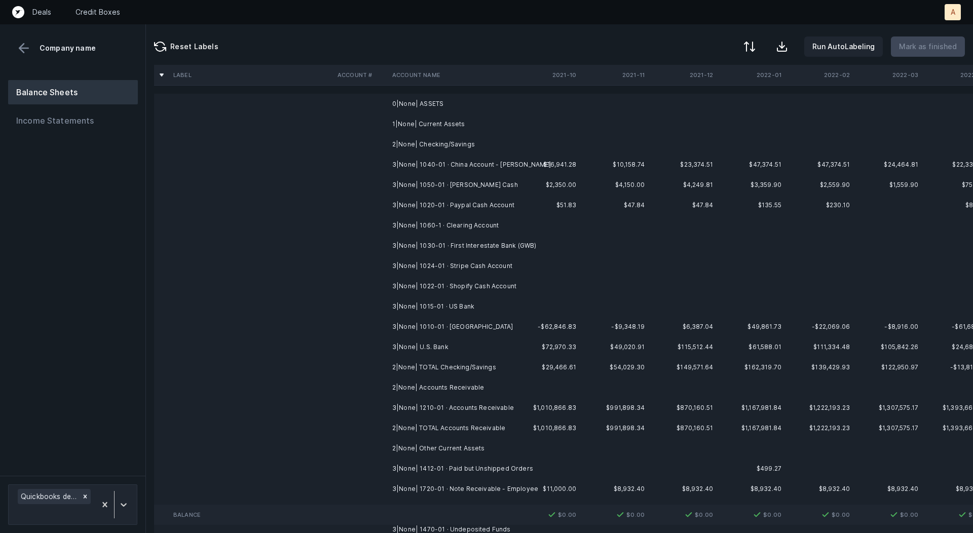
click at [452, 161] on td "3|None| 1040-01 · China Account - [PERSON_NAME]" at bounding box center [450, 165] width 124 height 20
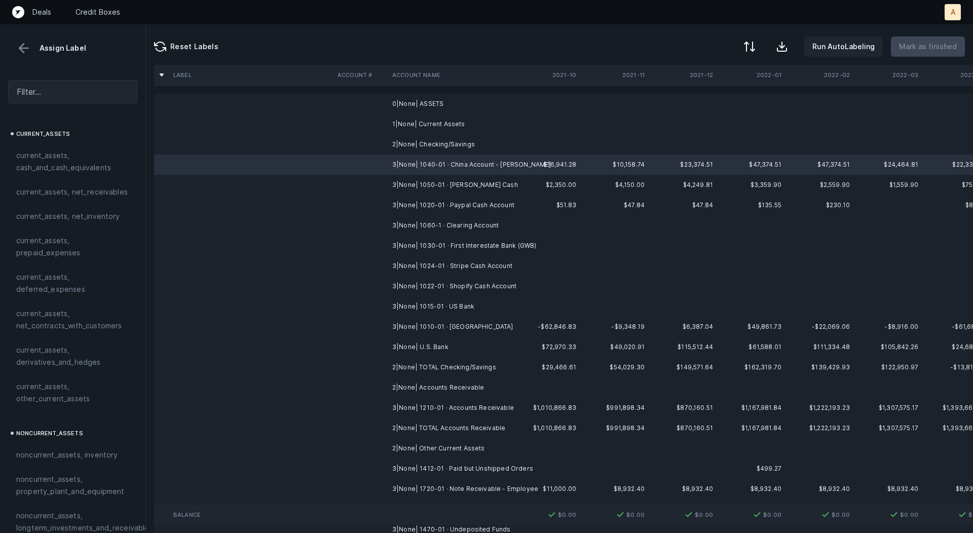
click at [447, 340] on td "3|None| U.S. Bank" at bounding box center [450, 347] width 124 height 20
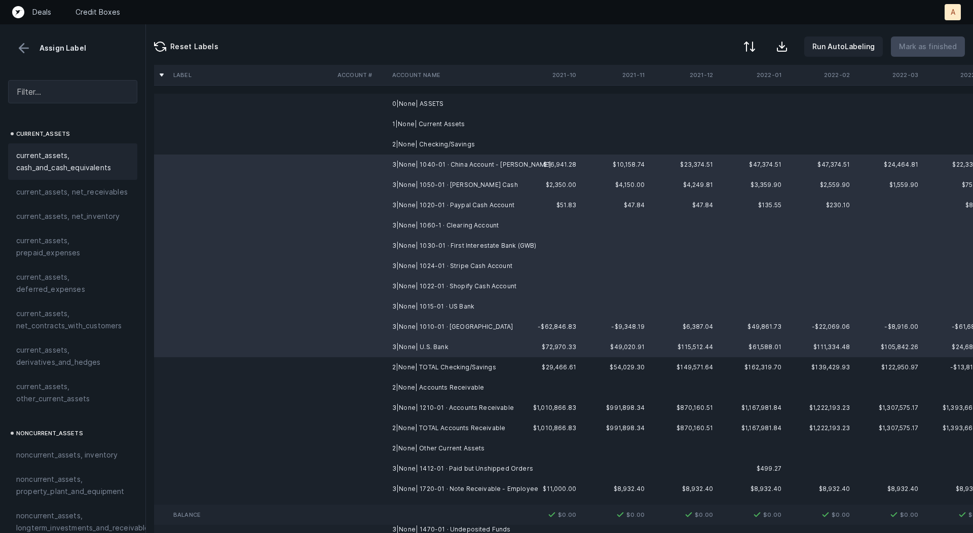
click at [86, 154] on span "current_assets, cash_and_cash_equivalents" at bounding box center [72, 162] width 113 height 24
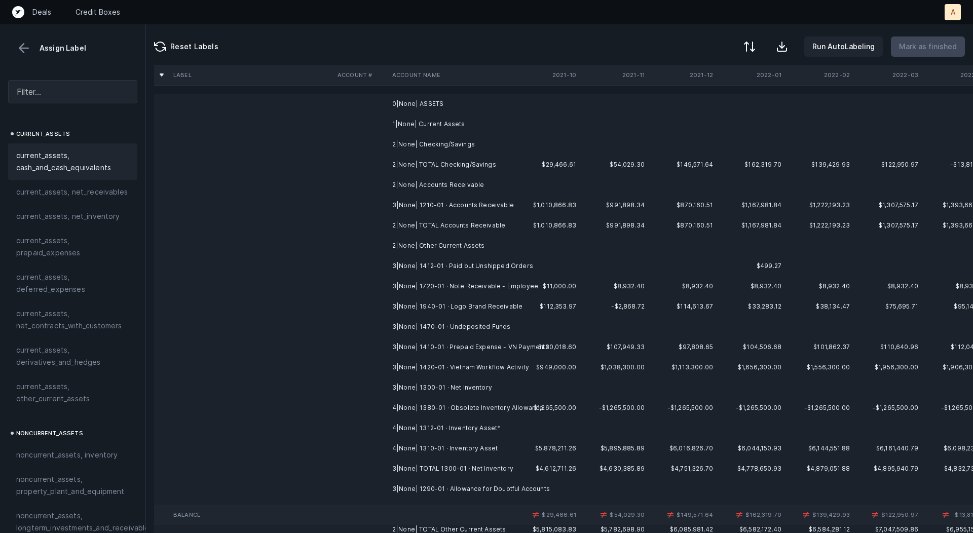
click at [430, 206] on td "3|None| 1210-01 · Accounts Receivable" at bounding box center [450, 205] width 124 height 20
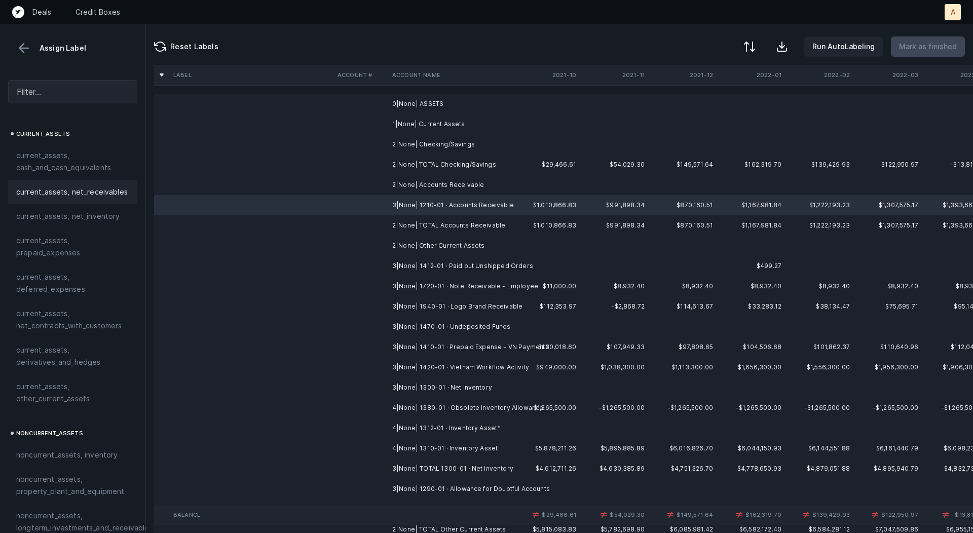
click at [100, 188] on span "current_assets, net_receivables" at bounding box center [72, 192] width 112 height 12
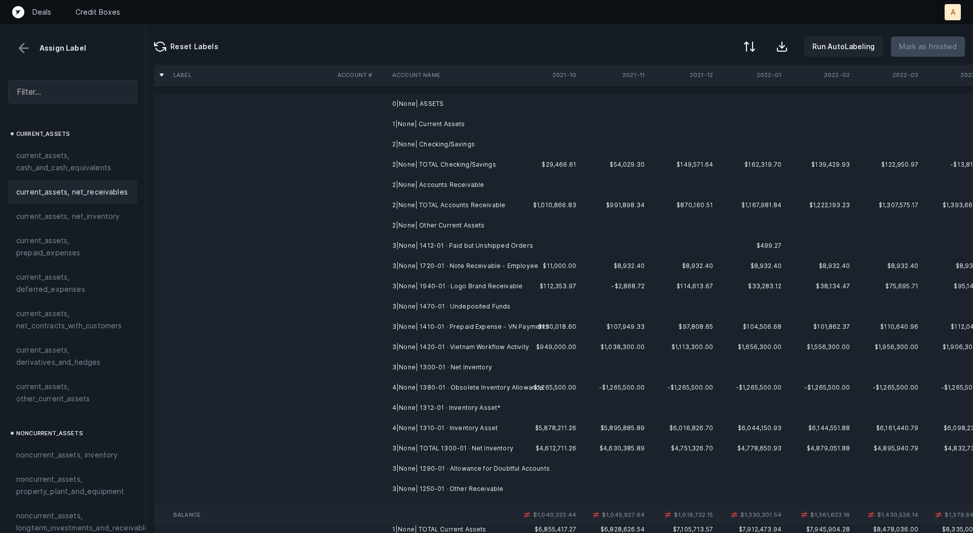
click at [511, 247] on td "3|None| 1412-01 · Paid but Unshipped Orders" at bounding box center [450, 246] width 124 height 20
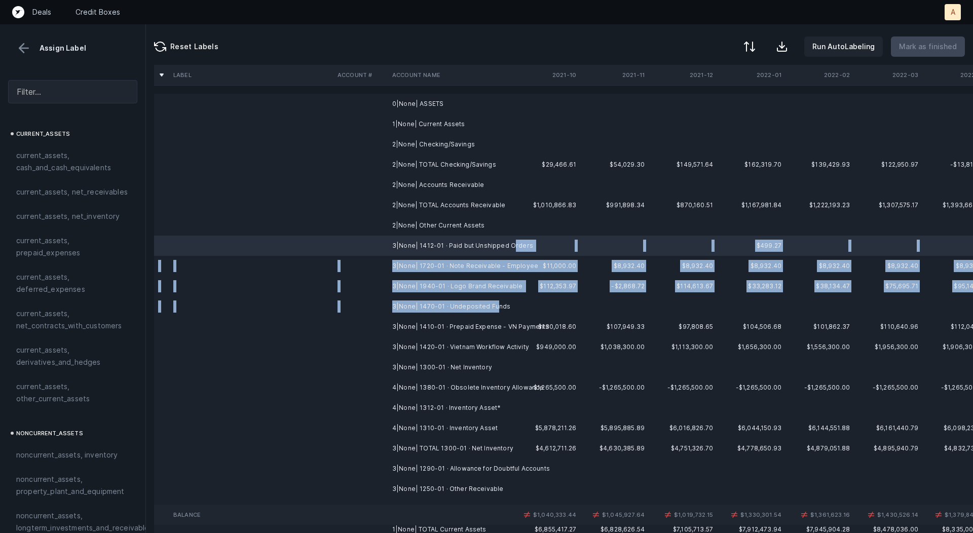
click at [493, 302] on td "3|None| 1470-01 · Undeposited Funds" at bounding box center [450, 307] width 124 height 20
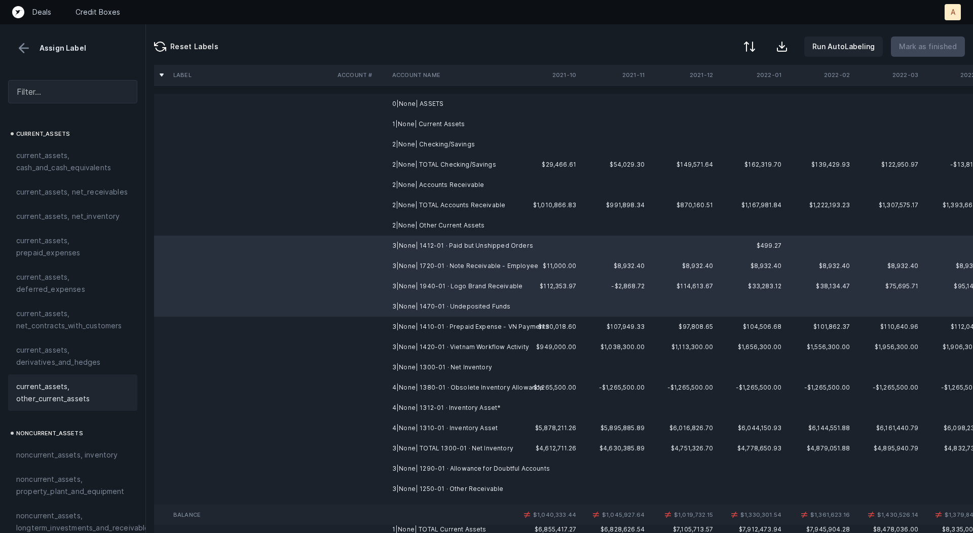
click at [23, 400] on span "current_assets, other_current_assets" at bounding box center [72, 393] width 113 height 24
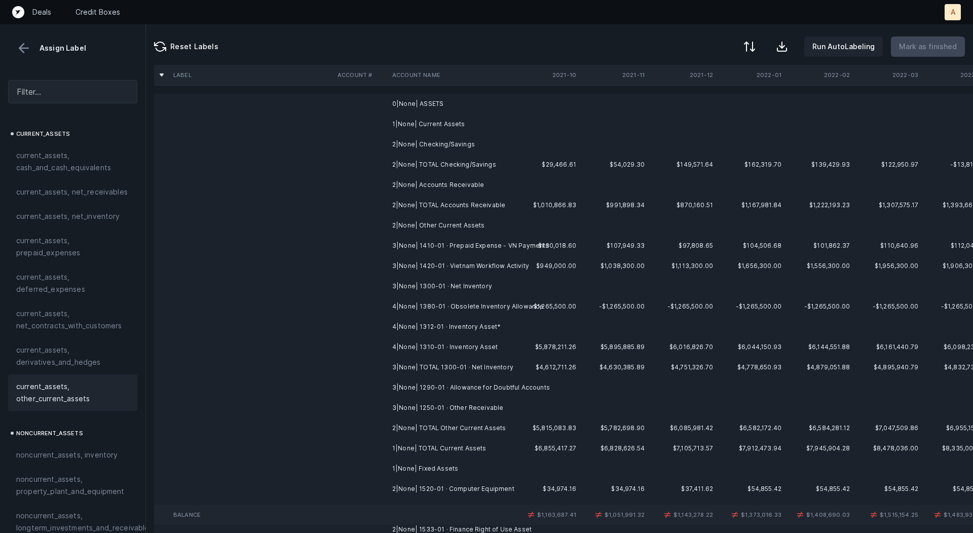
click at [423, 245] on td "3|None| 1410-01 · Prepaid Expense - VN Payments" at bounding box center [450, 246] width 124 height 20
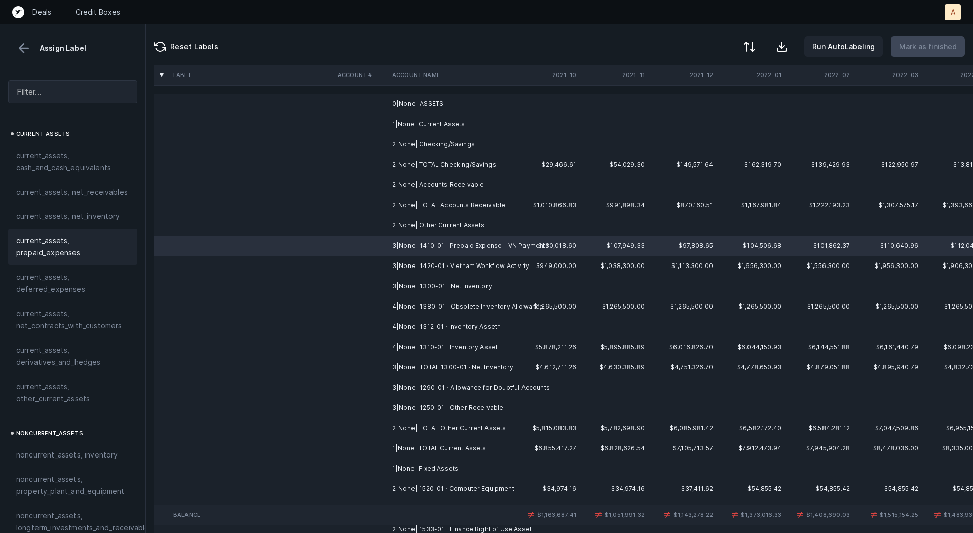
click at [85, 247] on span "current_assets, prepaid_expenses" at bounding box center [72, 247] width 113 height 24
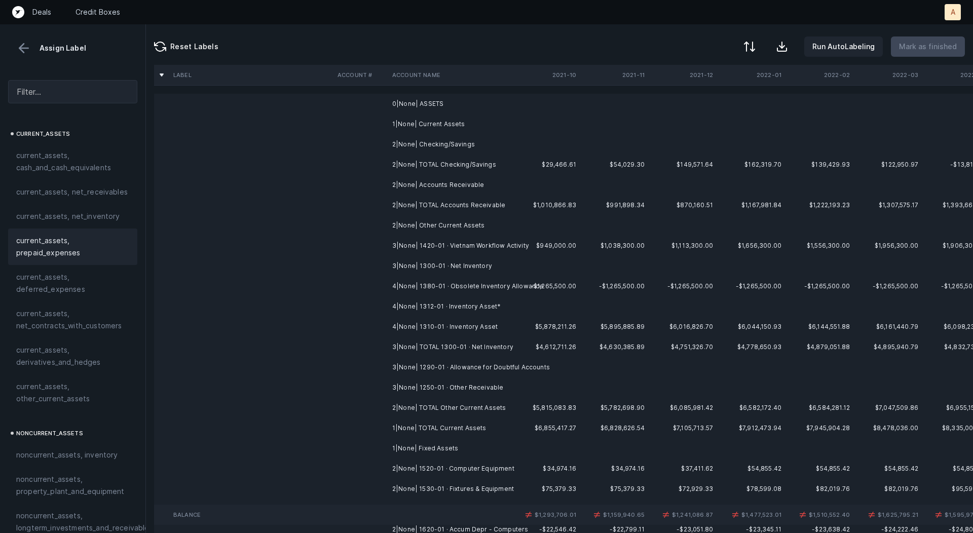
click at [378, 240] on td at bounding box center [361, 246] width 55 height 20
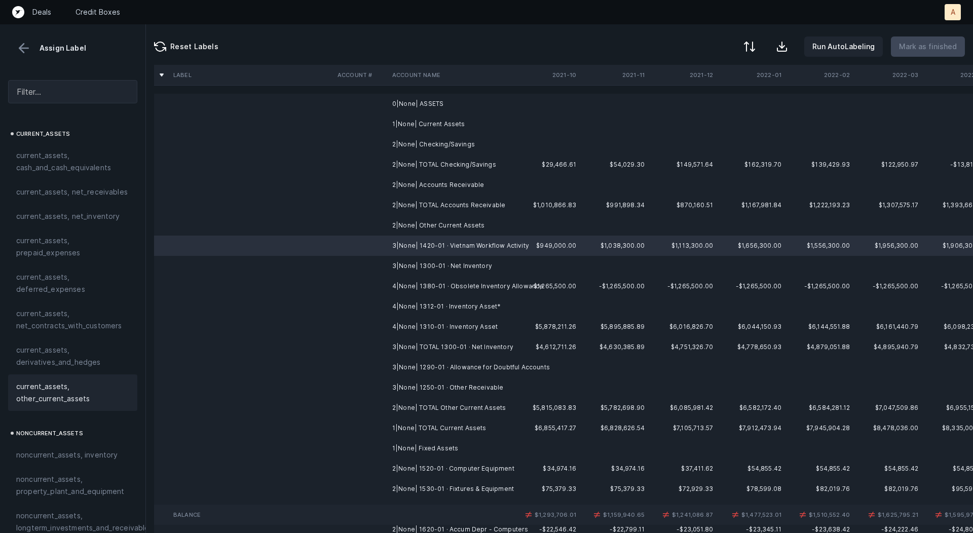
click at [82, 383] on span "current_assets, other_current_assets" at bounding box center [72, 393] width 113 height 24
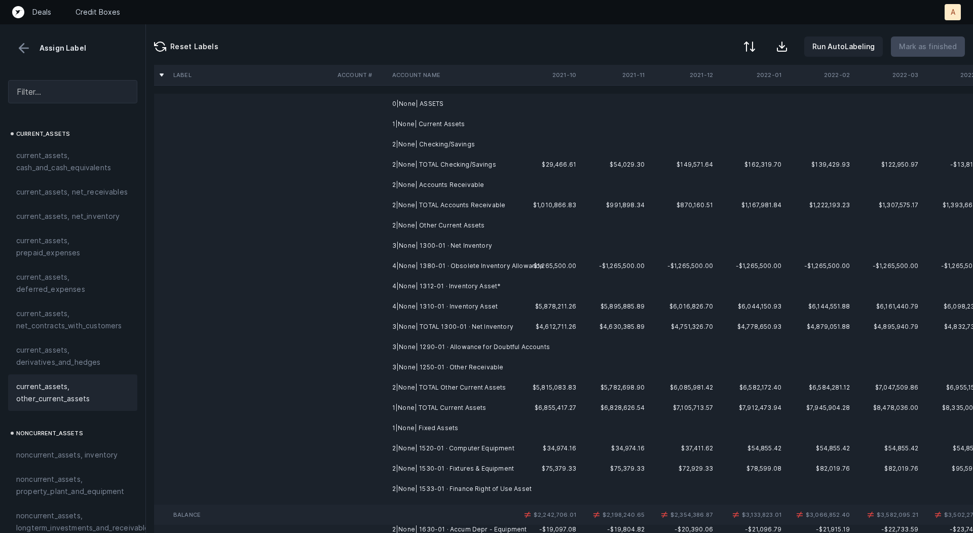
click at [450, 244] on td "3|None| 1300-01 · Net Inventory" at bounding box center [450, 246] width 124 height 20
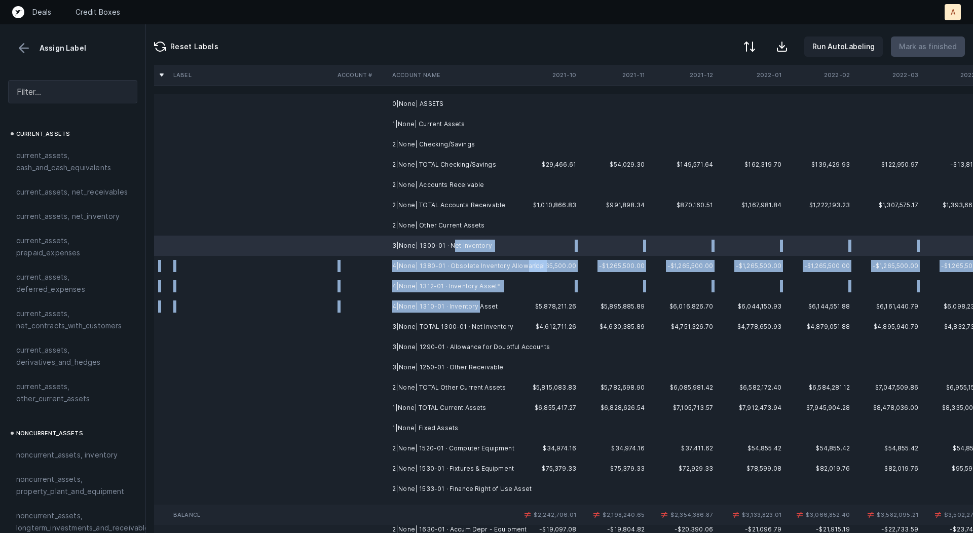
click at [476, 304] on td "4|None| 1310-01 · Inventory Asset" at bounding box center [450, 307] width 124 height 20
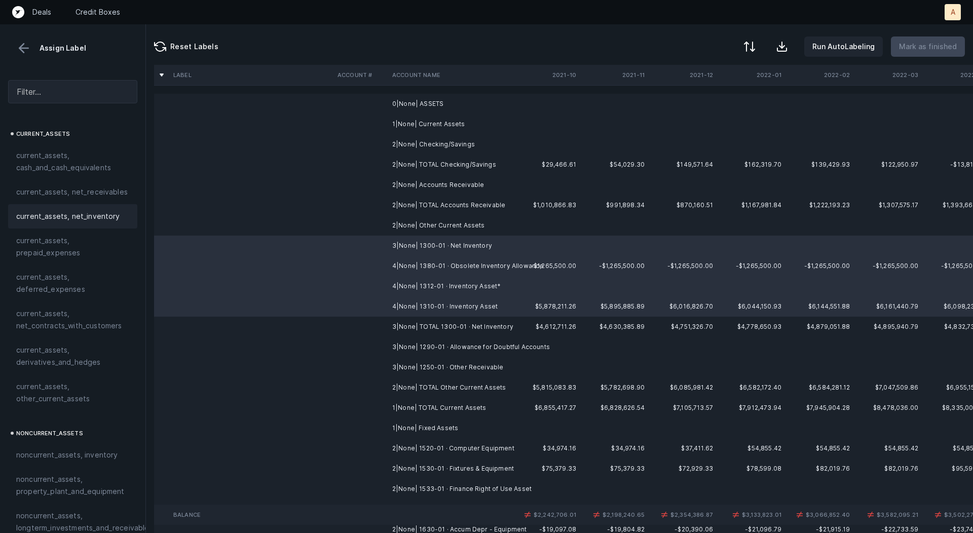
click at [97, 216] on span "current_assets, net_inventory" at bounding box center [68, 216] width 104 height 12
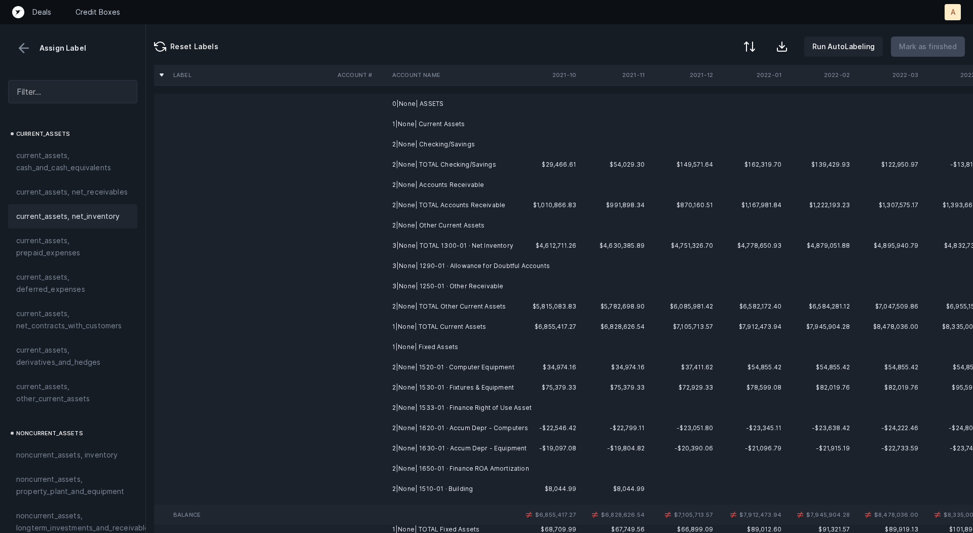
click at [460, 265] on td "3|None| 1290-01 · Allowance for Doubtful Accounts" at bounding box center [450, 266] width 124 height 20
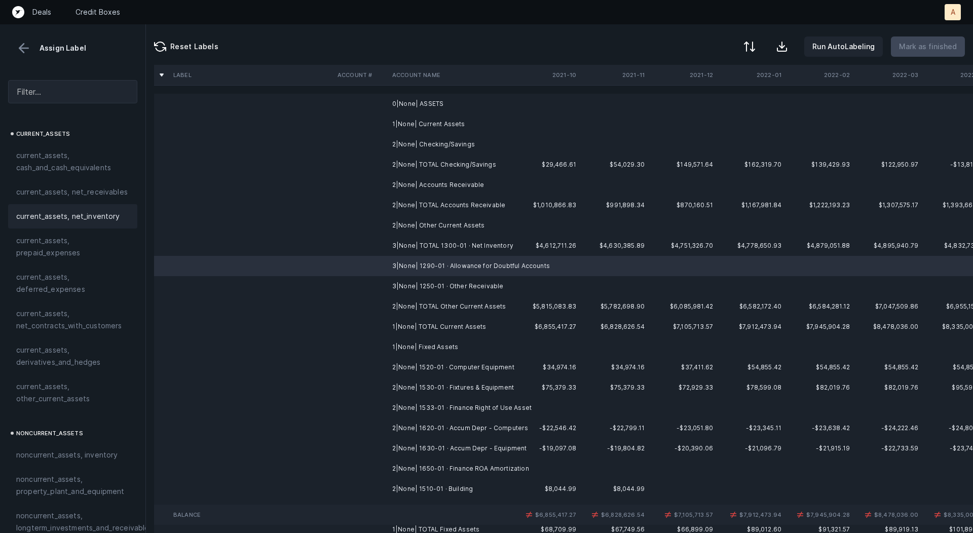
click at [123, 221] on div "current_assets, net_inventory" at bounding box center [72, 216] width 113 height 12
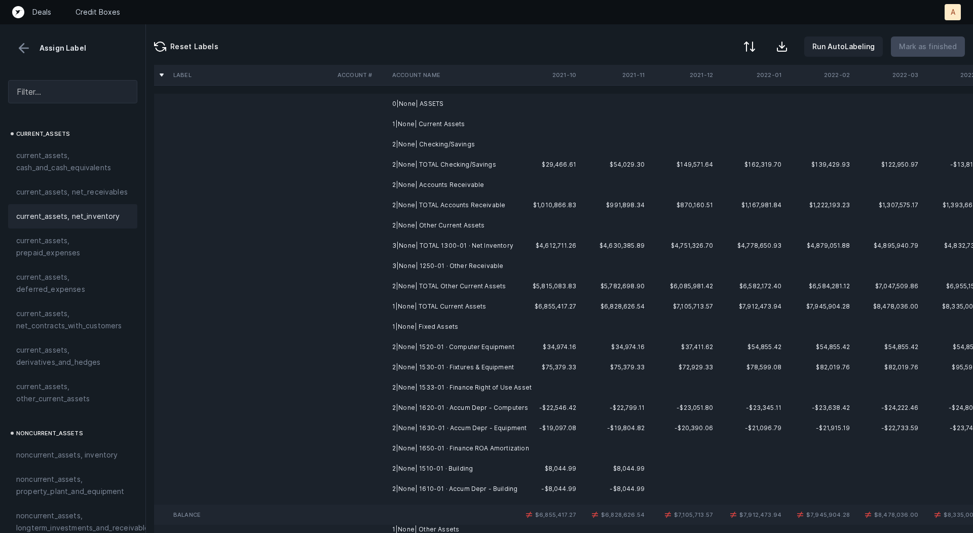
click at [442, 270] on td "3|None| 1250-01 · Other Receivable" at bounding box center [450, 266] width 124 height 20
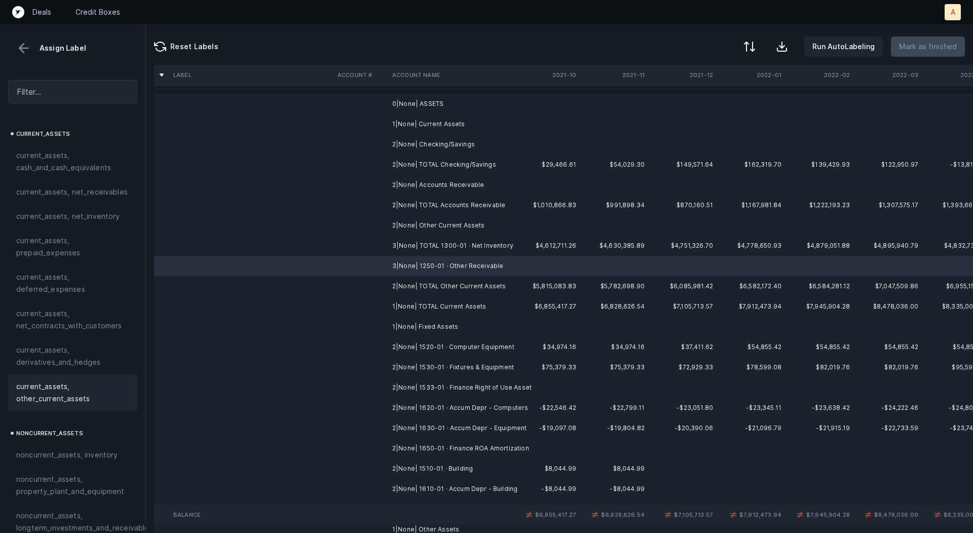
click at [49, 384] on span "current_assets, other_current_assets" at bounding box center [72, 393] width 113 height 24
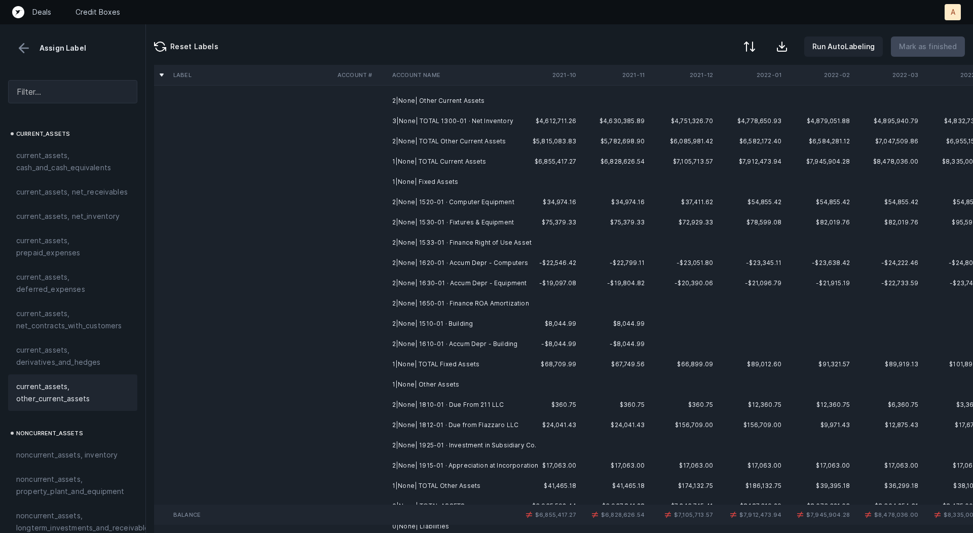
scroll to position [126, 0]
click at [472, 197] on td "2|None| 1520-01 · Computer Equipment" at bounding box center [450, 201] width 124 height 20
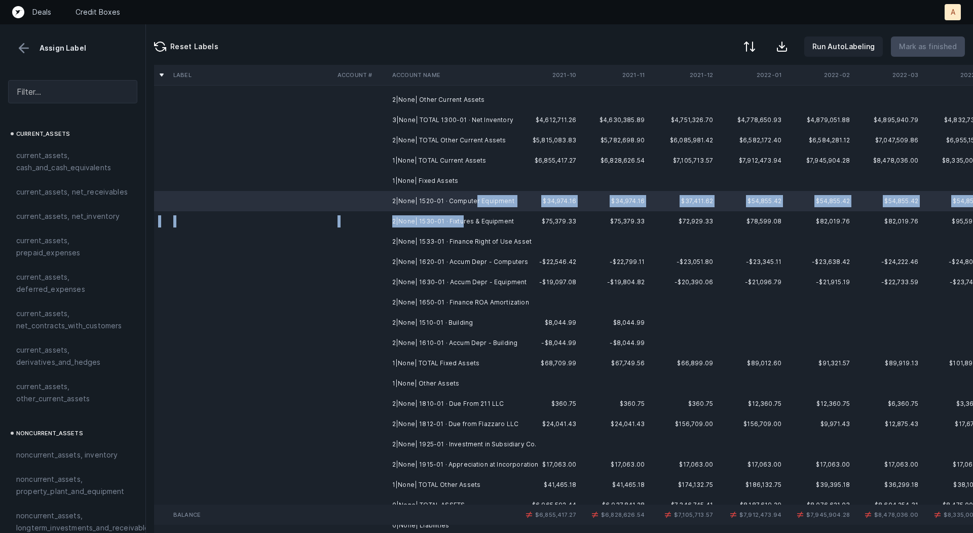
click at [461, 220] on td "2|None| 1530-01 · Fixtures & Equipment" at bounding box center [450, 221] width 124 height 20
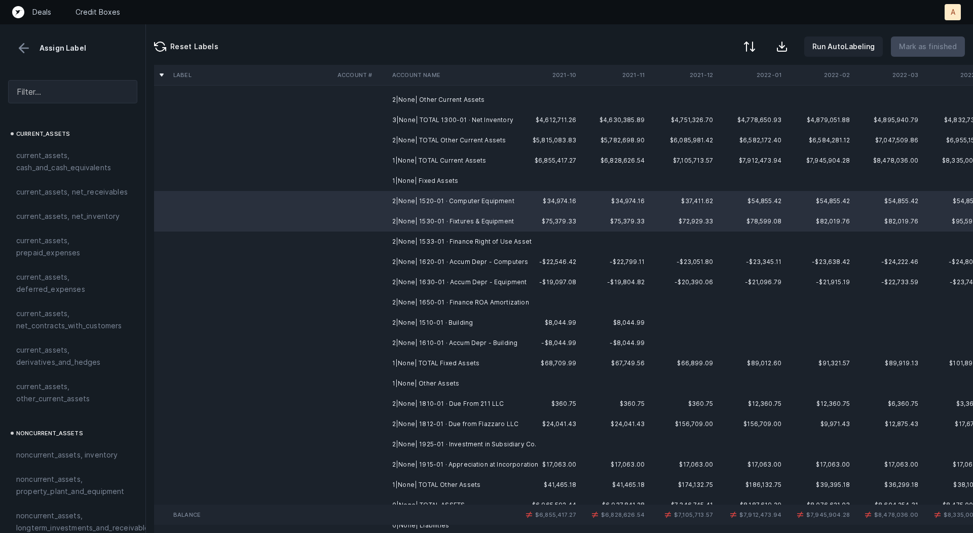
click at [474, 344] on td "2|None| 1610-01 · Accum Depr - Building" at bounding box center [450, 343] width 124 height 20
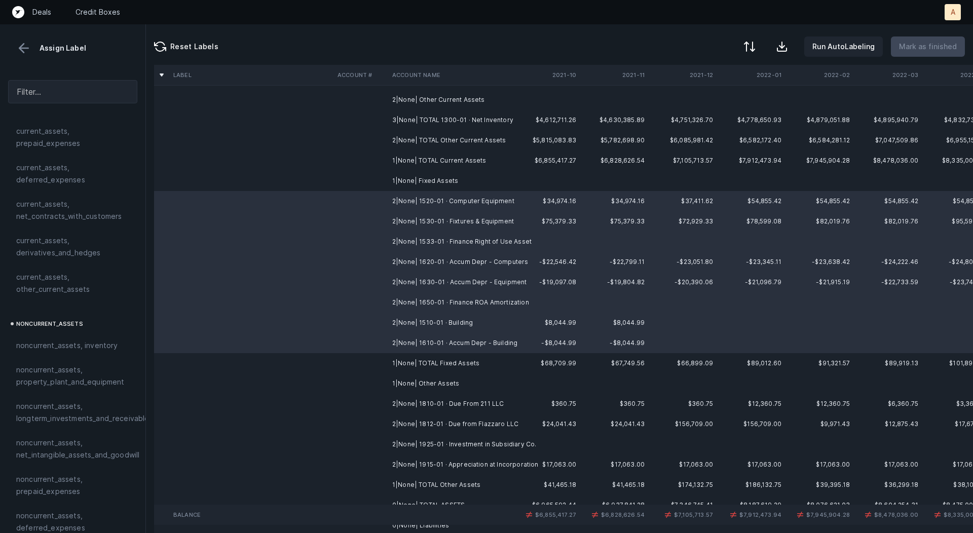
scroll to position [173, 0]
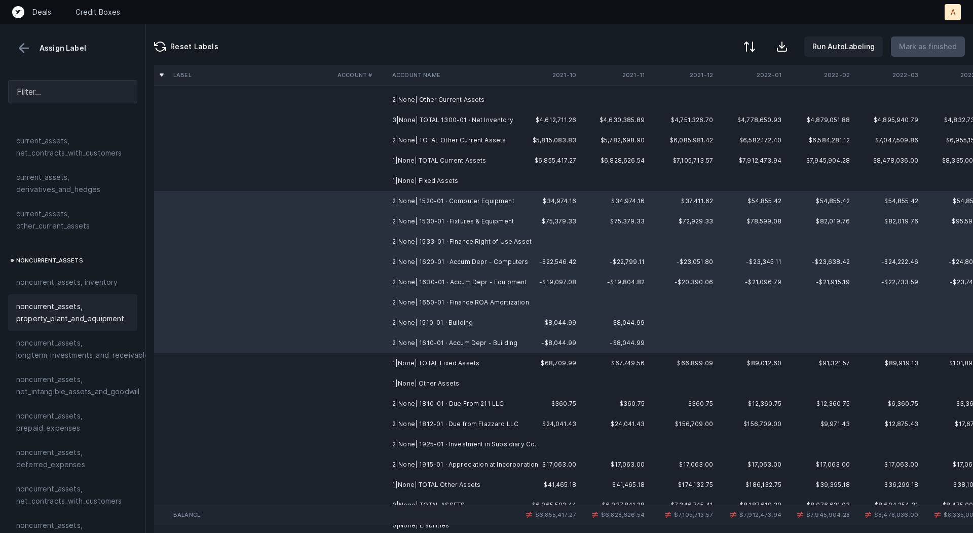
click at [40, 321] on span "noncurrent_assets, property_plant_and_equipment" at bounding box center [72, 313] width 113 height 24
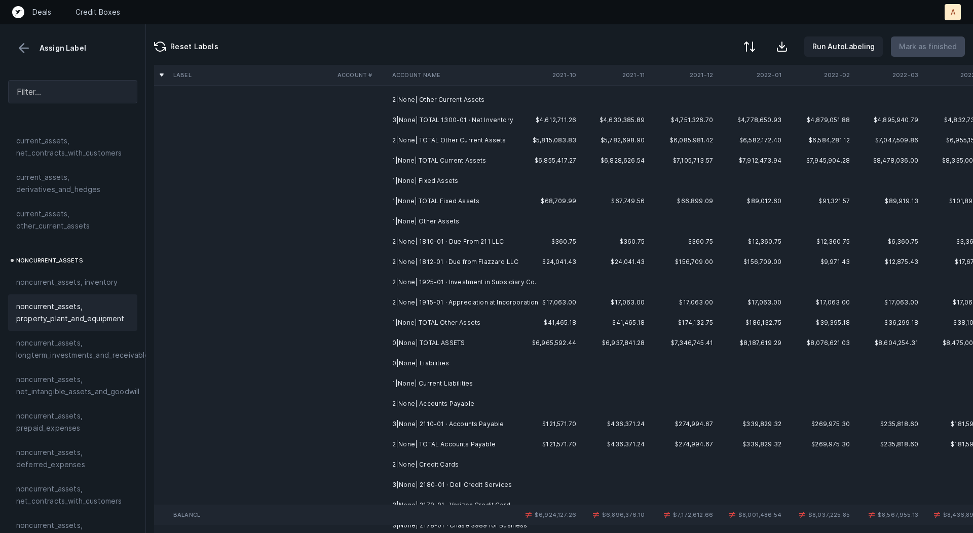
click at [454, 240] on td "2|None| 1810-01 · Due From 211 LLC" at bounding box center [450, 242] width 124 height 20
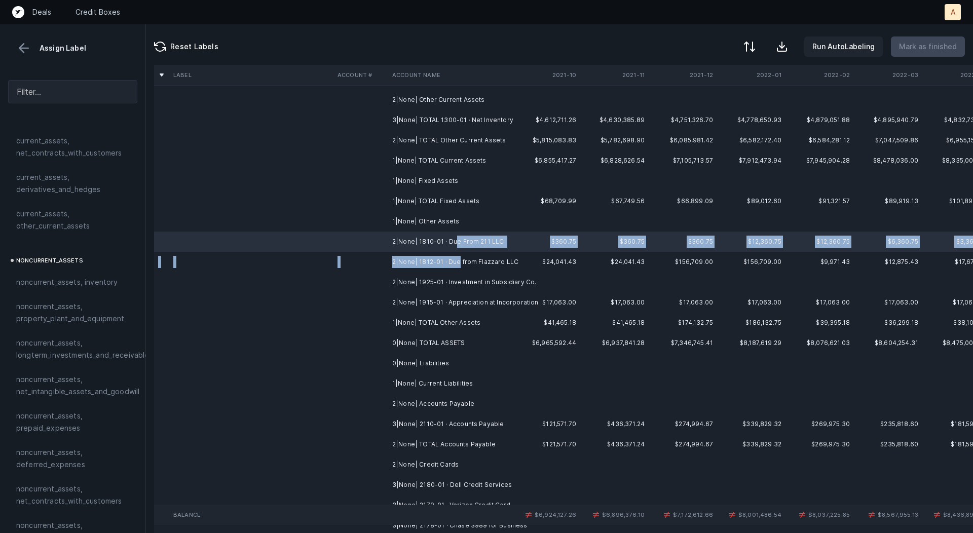
click at [456, 257] on td "2|None| 1812-01 · Due from Flazzaro LLC" at bounding box center [450, 262] width 124 height 20
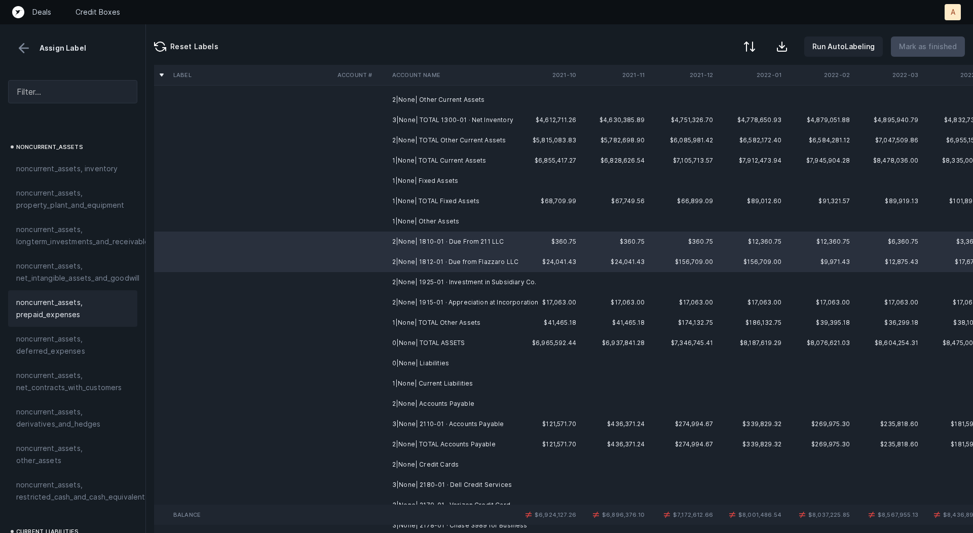
scroll to position [308, 0]
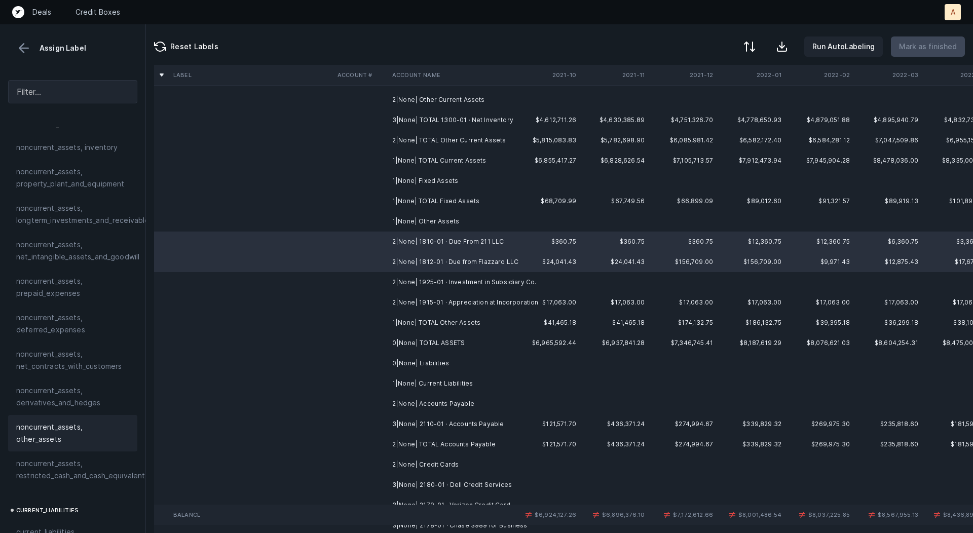
click at [59, 425] on span "noncurrent_assets, other_assets" at bounding box center [72, 433] width 113 height 24
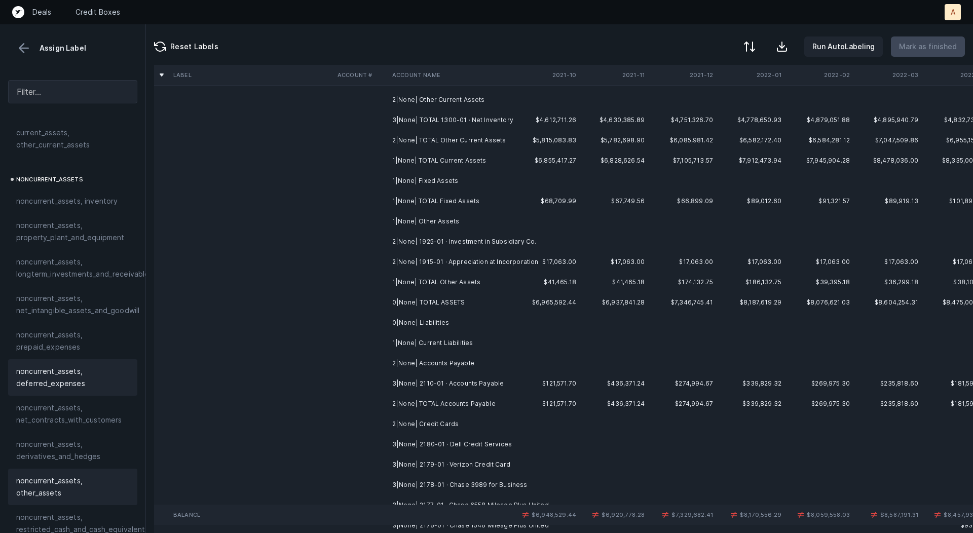
scroll to position [252, 0]
click at [483, 244] on td "2|None| 1925-01 · Investment in Subsidiary Co." at bounding box center [450, 242] width 124 height 20
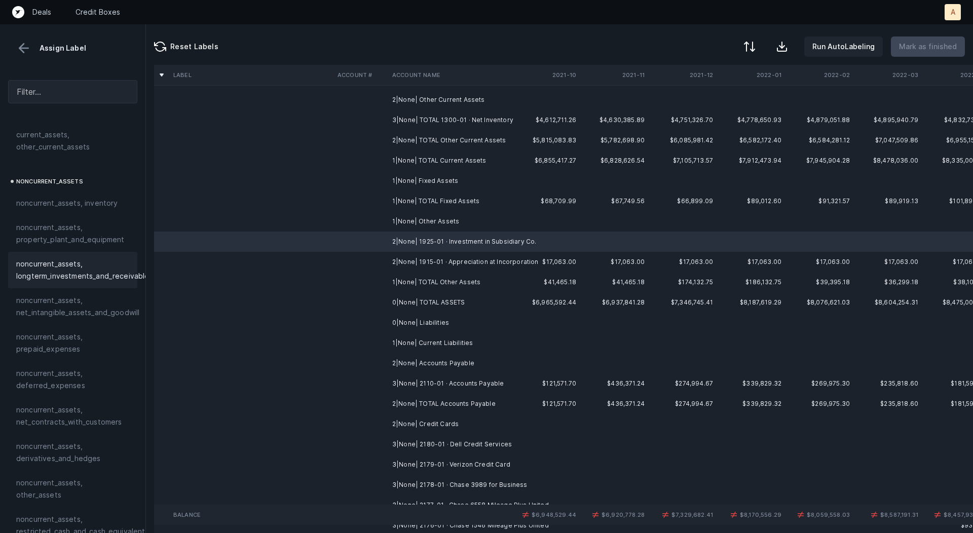
click at [122, 277] on span "noncurrent_assets, longterm_investments_and_receivables" at bounding box center [84, 270] width 137 height 24
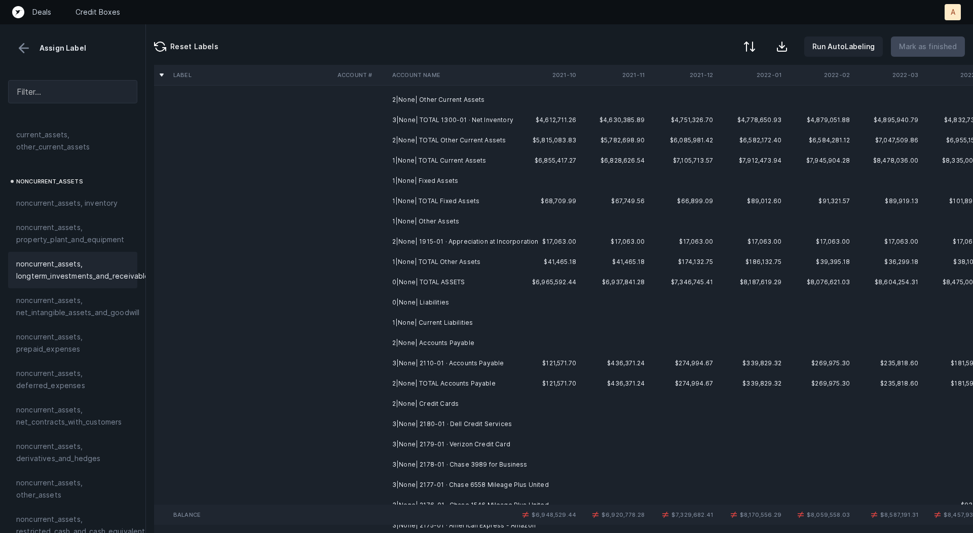
click at [460, 246] on td "2|None| 1915-01 · Appreciation at Incorporation" at bounding box center [450, 242] width 124 height 20
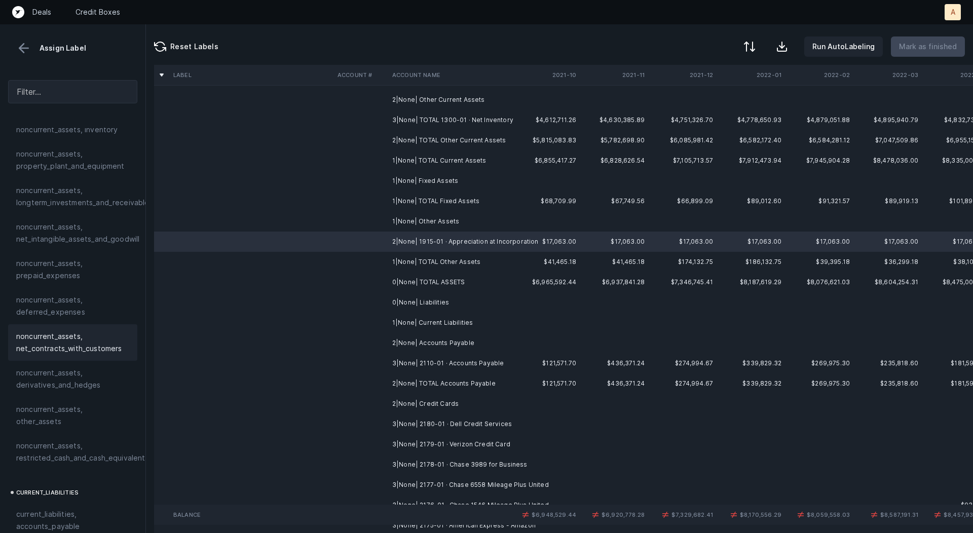
scroll to position [328, 0]
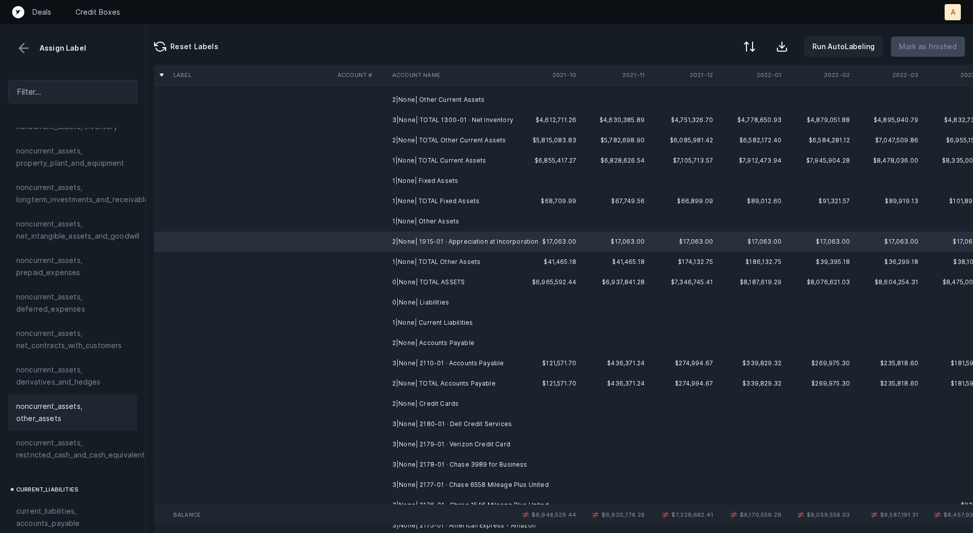
click at [67, 400] on span "noncurrent_assets, other_assets" at bounding box center [72, 412] width 113 height 24
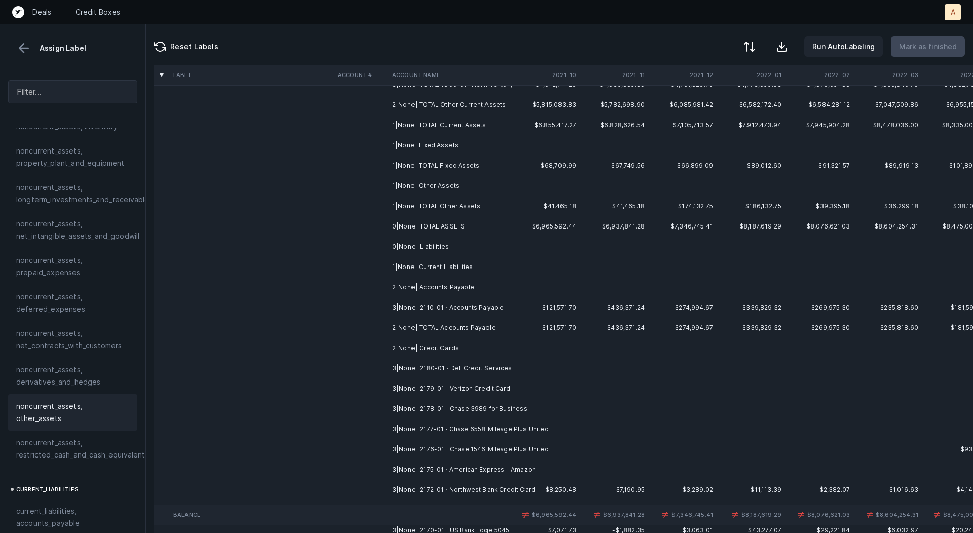
scroll to position [178, 0]
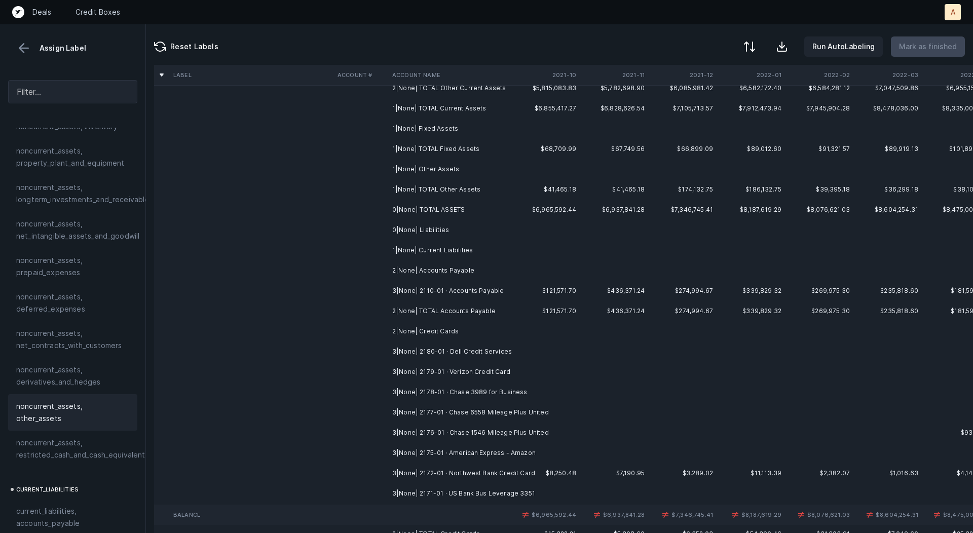
click at [411, 285] on td "3|None| 2110-01 · Accounts Payable" at bounding box center [450, 291] width 124 height 20
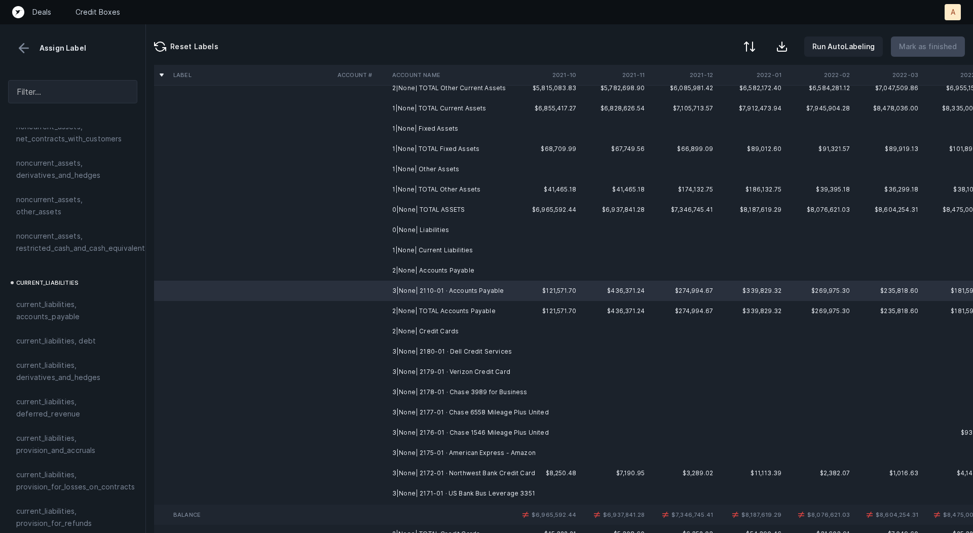
scroll to position [541, 0]
click at [38, 293] on span "current_liabilities, accounts_payable" at bounding box center [72, 305] width 113 height 24
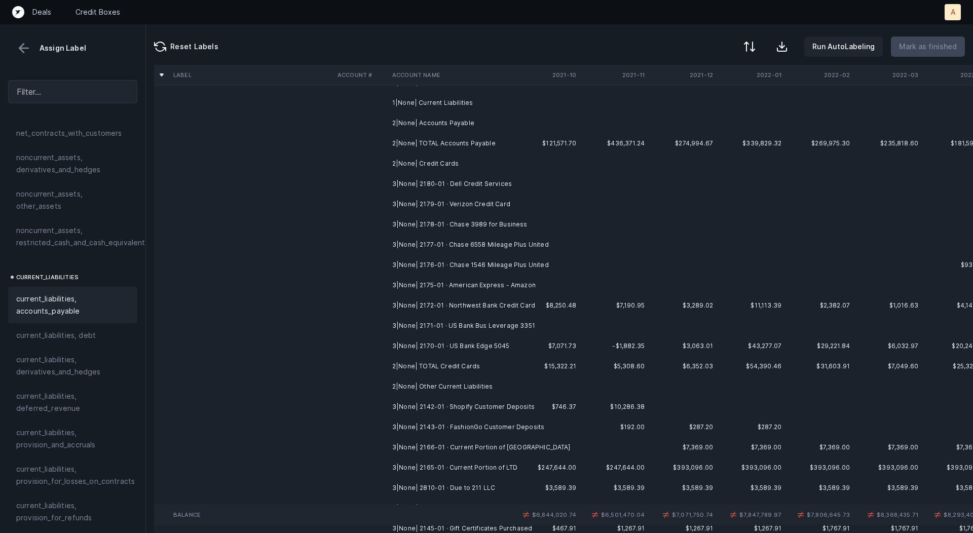
scroll to position [332, 0]
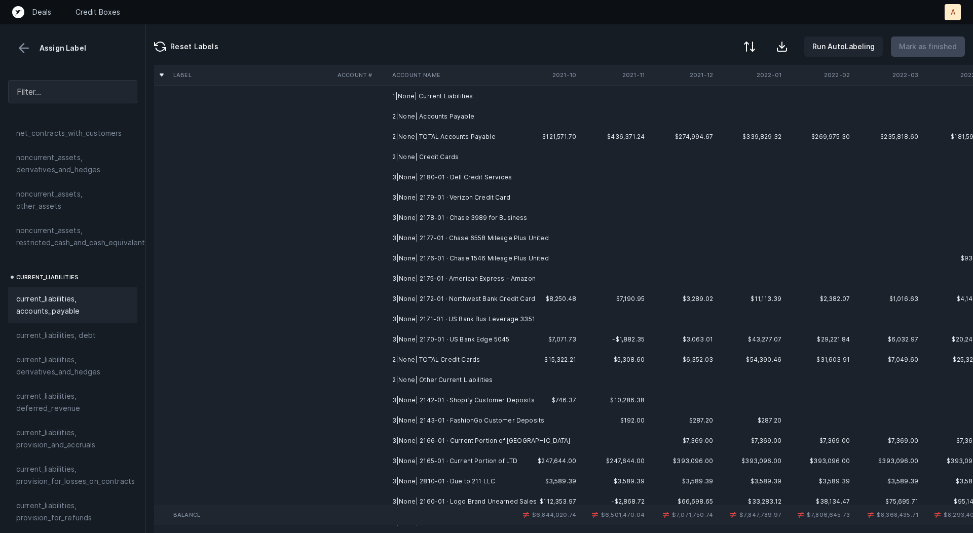
click at [470, 174] on td "3|None| 2180-01 · Dell Credit Services" at bounding box center [450, 177] width 124 height 20
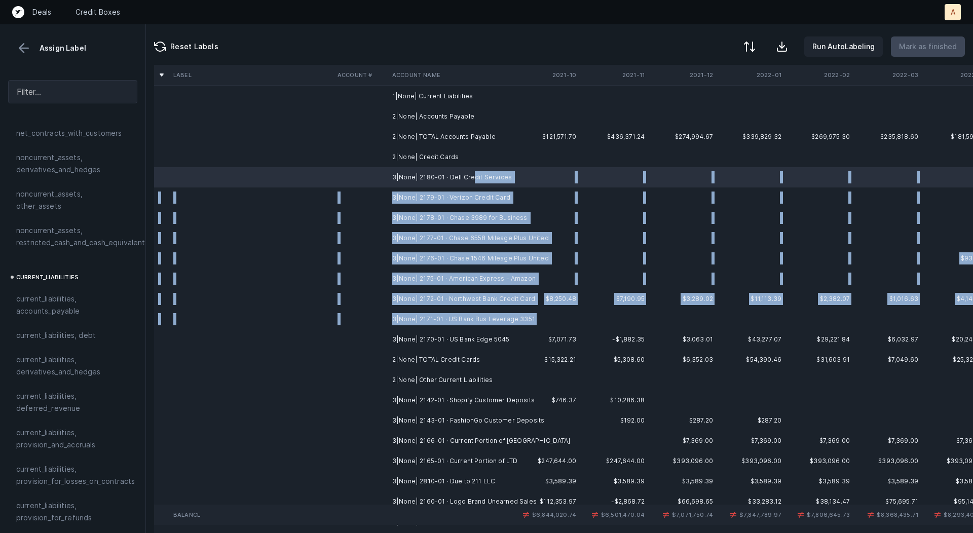
click at [463, 325] on td "3|None| 2171-01 · US Bank Bus Leverage 3351" at bounding box center [450, 319] width 124 height 20
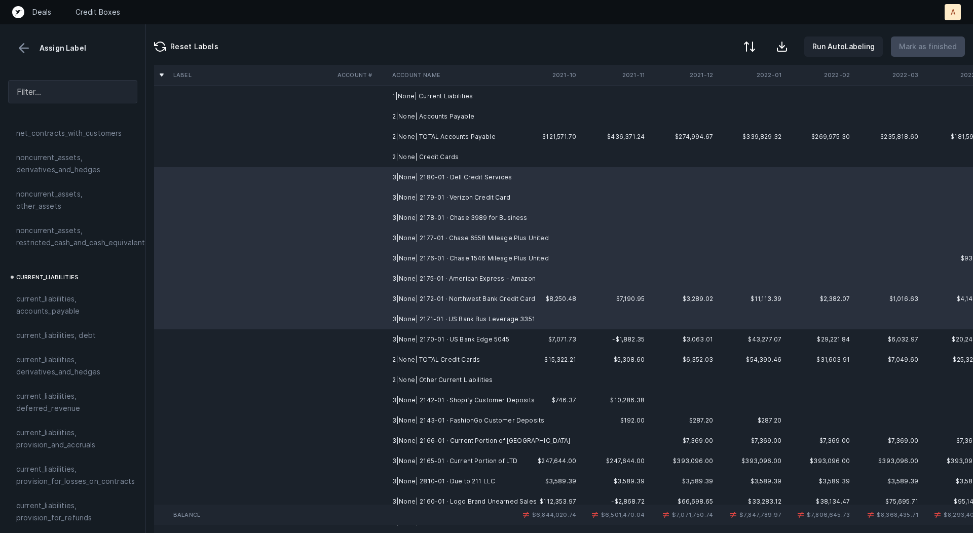
click at [457, 331] on td "3|None| 2170-01 · US Bank Edge 5045" at bounding box center [450, 340] width 124 height 20
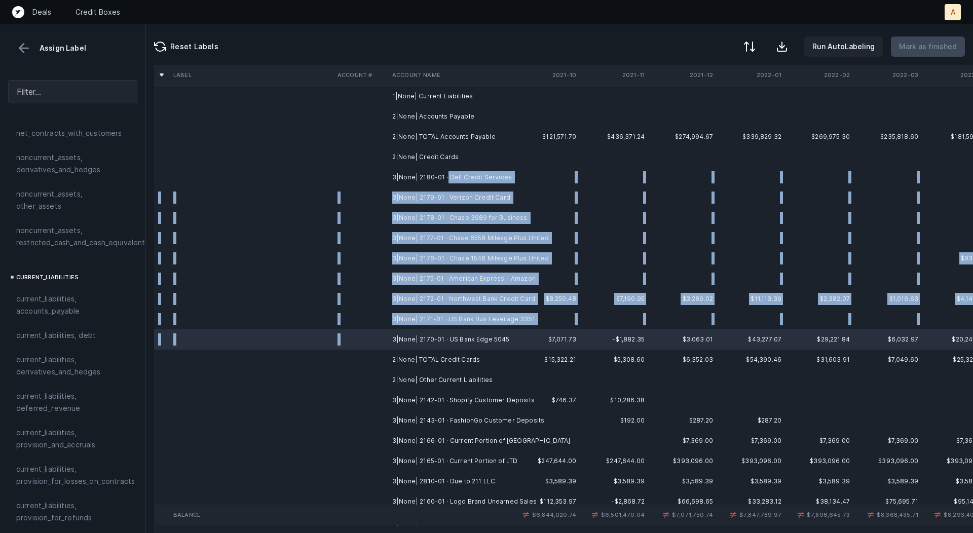
click at [446, 173] on td "3|None| 2180-01 · Dell Credit Services" at bounding box center [450, 177] width 124 height 20
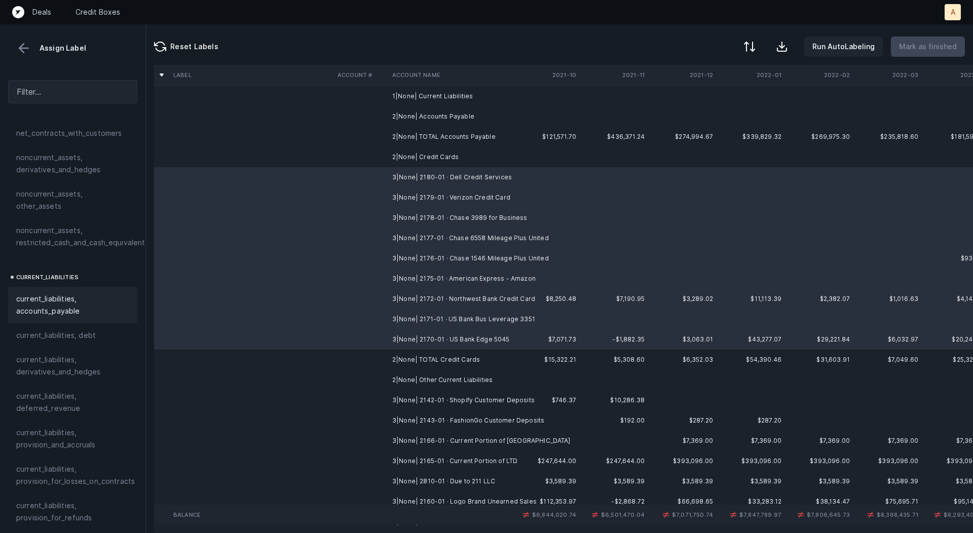
click at [71, 293] on span "current_liabilities, accounts_payable" at bounding box center [72, 305] width 113 height 24
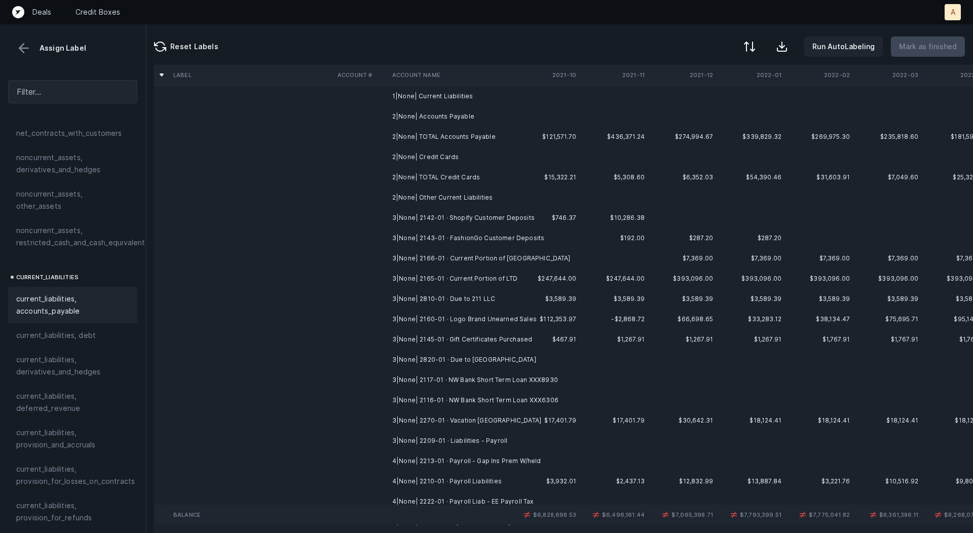
click at [422, 213] on td "3|None| 2142-01 · Shopify Customer Deposits" at bounding box center [450, 218] width 124 height 20
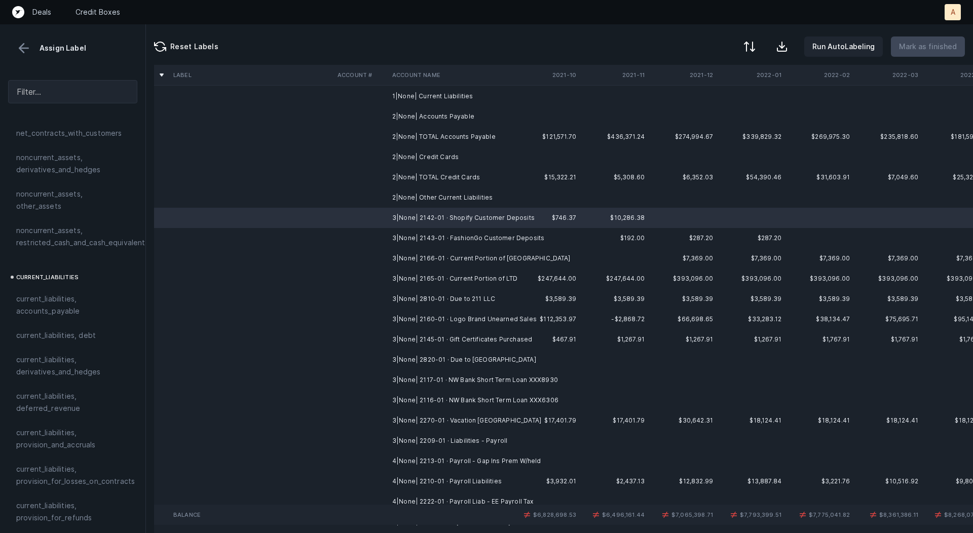
click at [540, 238] on td at bounding box center [546, 238] width 68 height 20
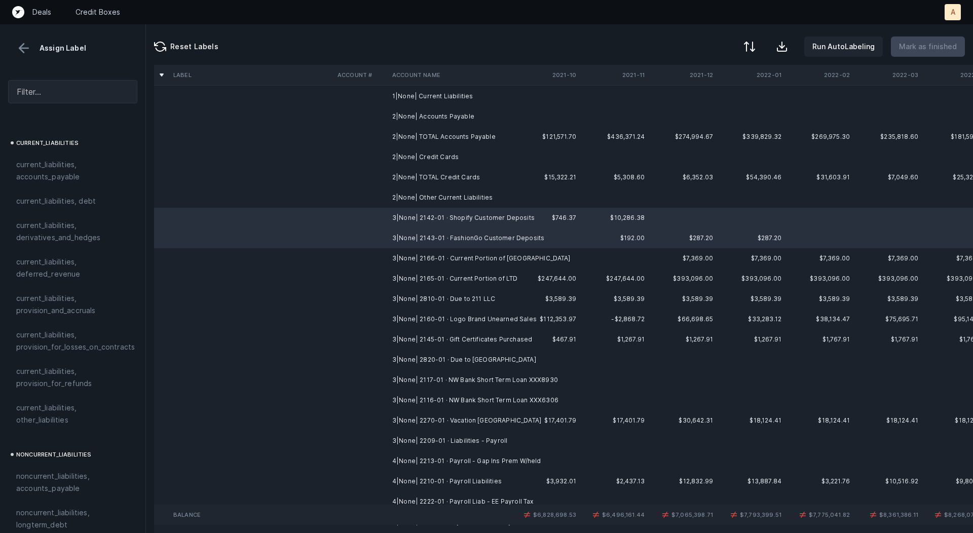
scroll to position [670, 0]
click at [52, 410] on span "current_liabilities, other_liabilities" at bounding box center [72, 419] width 113 height 24
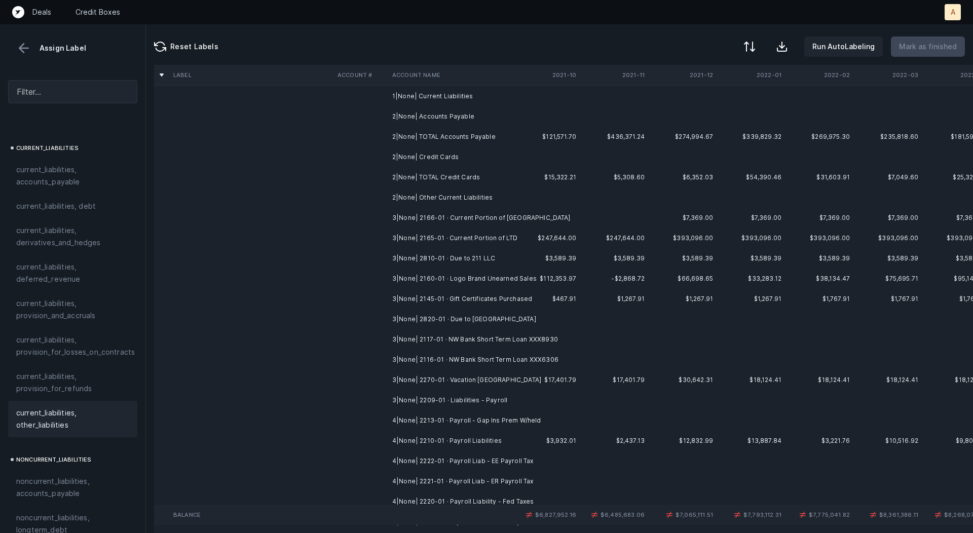
click at [477, 214] on td "3|None| 2166-01 · Current Portion of [GEOGRAPHIC_DATA]" at bounding box center [450, 218] width 124 height 20
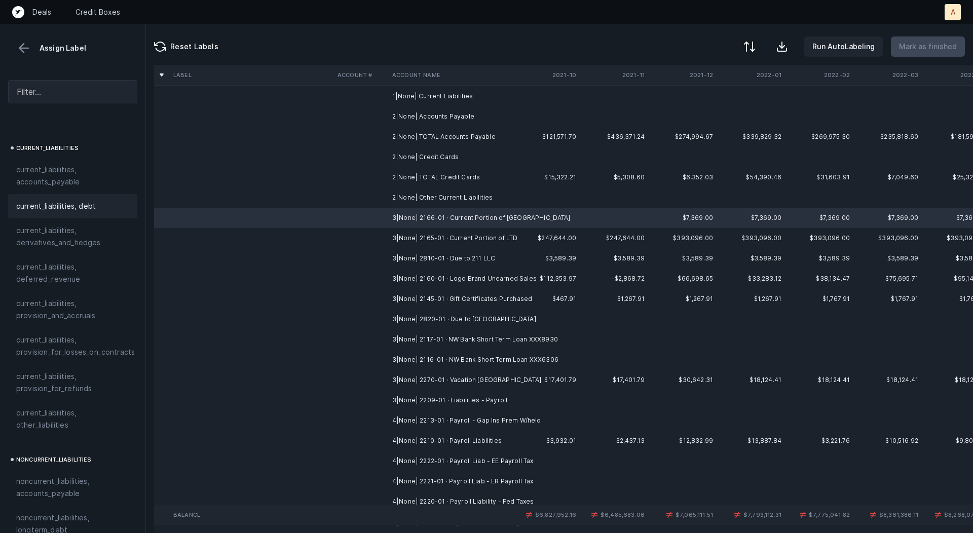
click at [58, 200] on div "current_liabilities, debt" at bounding box center [72, 206] width 129 height 24
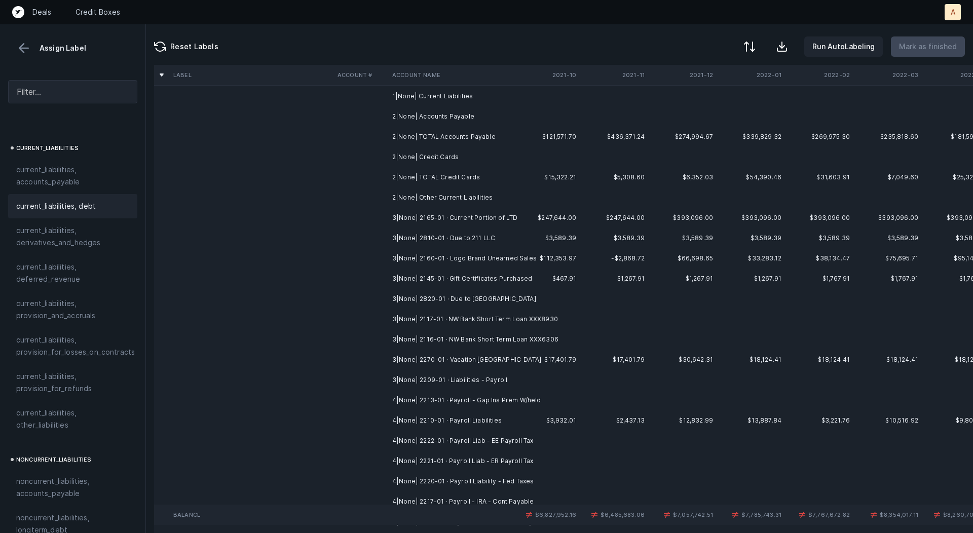
click at [424, 216] on td "3|None| 2165-01 · Current Portion of LTD" at bounding box center [450, 218] width 124 height 20
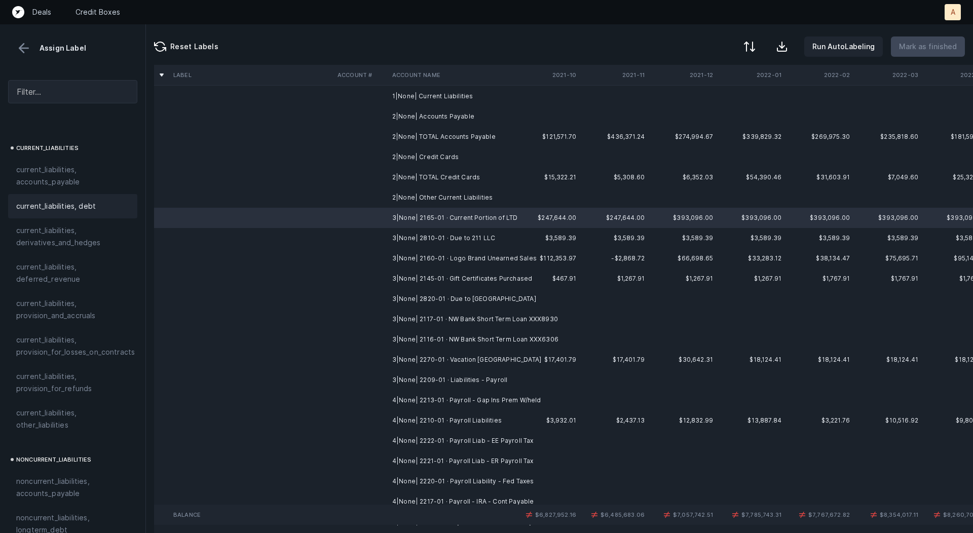
click at [89, 200] on span "current_liabilities, debt" at bounding box center [56, 206] width 80 height 12
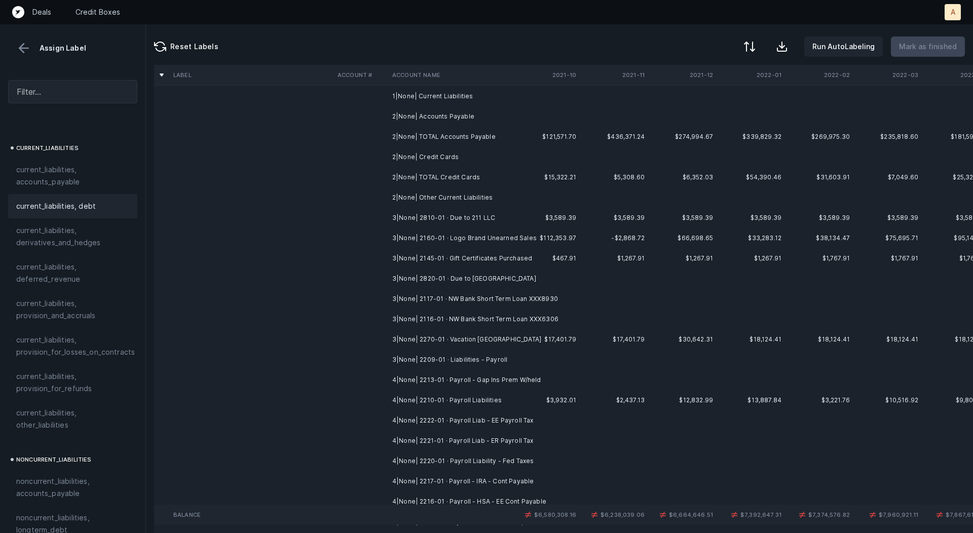
click at [418, 213] on td "3|None| 2810-01 · Due to 211 LLC" at bounding box center [450, 218] width 124 height 20
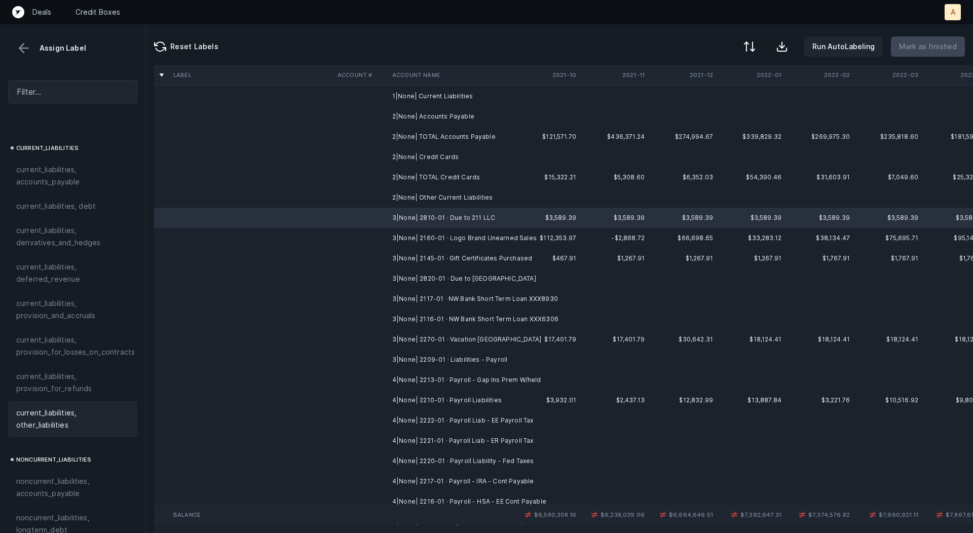
click at [63, 401] on div "current_liabilities, other_liabilities" at bounding box center [72, 419] width 129 height 36
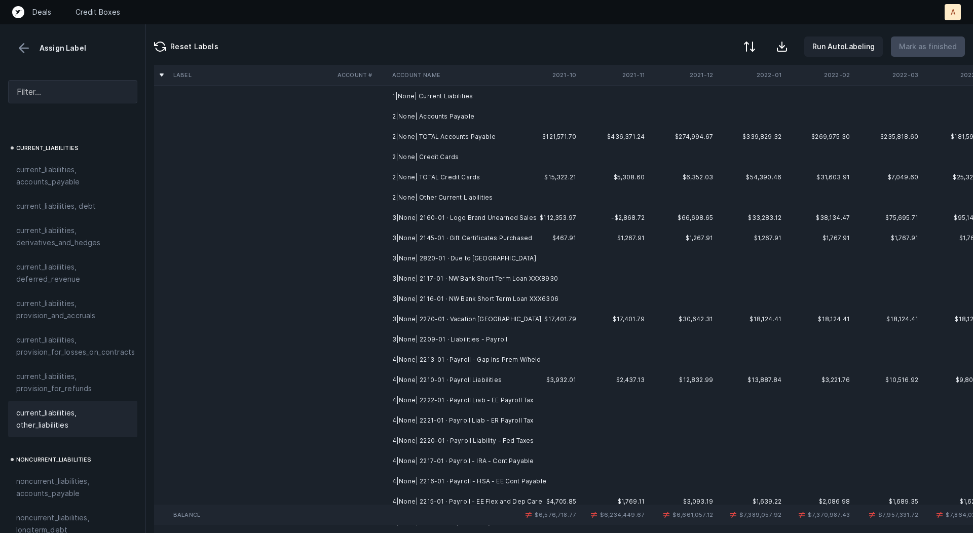
click at [435, 222] on td "3|None| 2160-01 · Logo Brand Unearned Sales" at bounding box center [450, 218] width 124 height 20
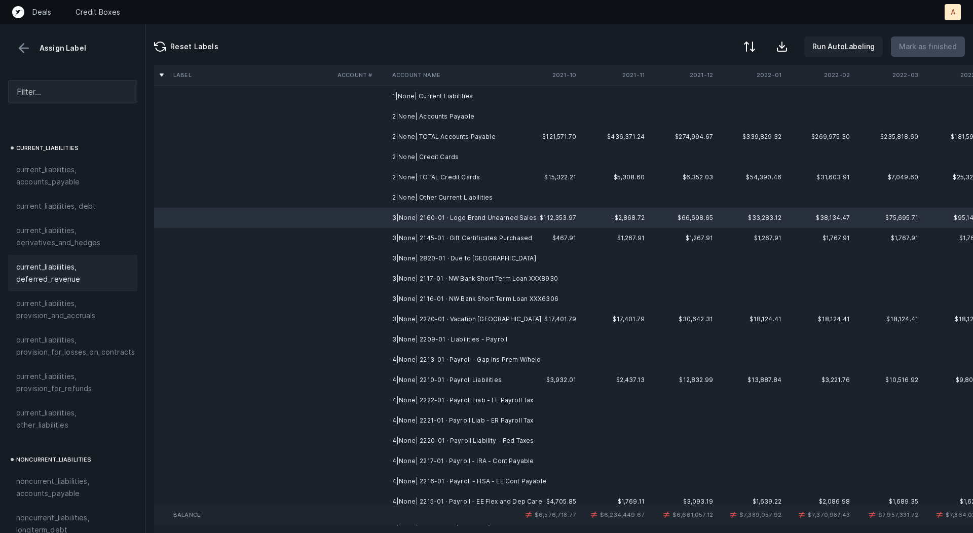
click at [74, 267] on span "current_liabilities, deferred_revenue" at bounding box center [72, 273] width 113 height 24
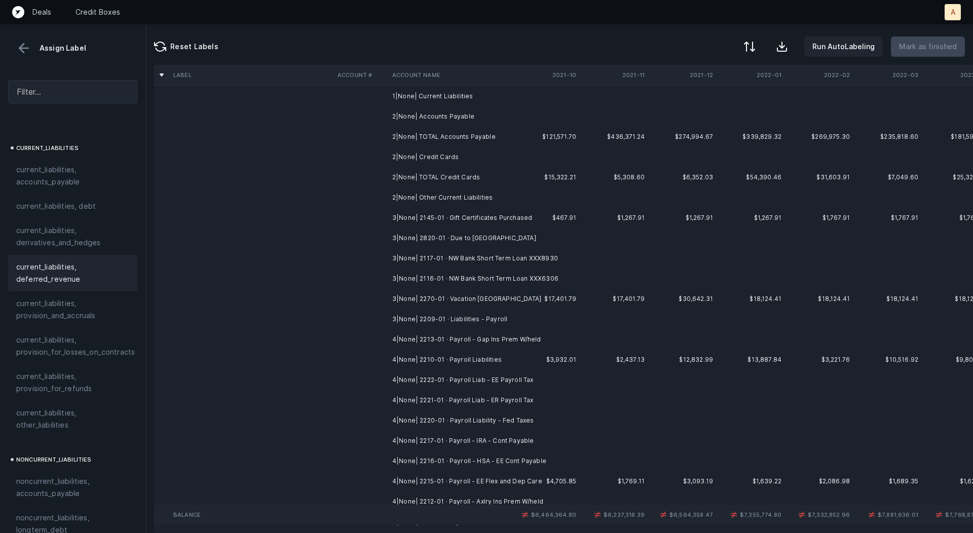
click at [463, 218] on td "3|None| 2145-01 · Gift Certificates Purchased" at bounding box center [450, 218] width 124 height 20
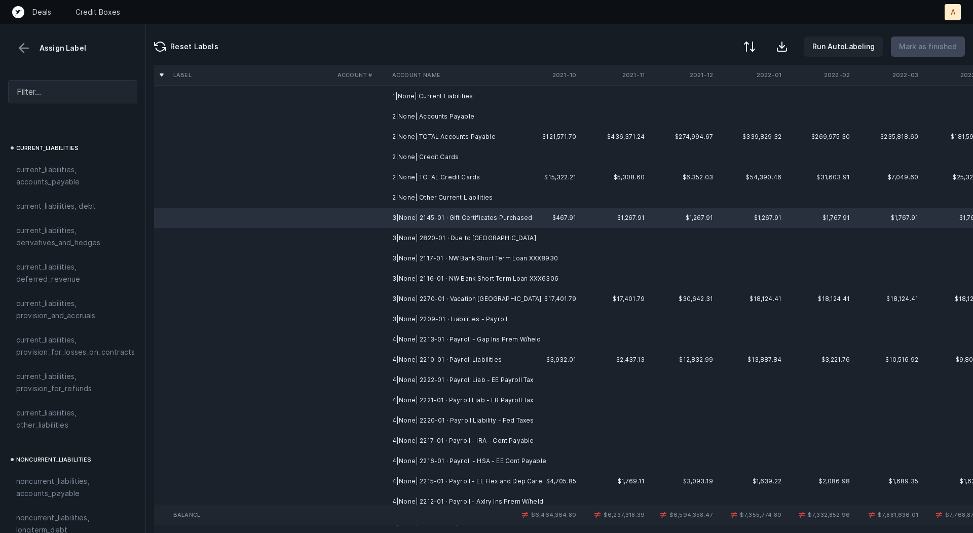
click at [477, 243] on td "3|None| 2820-01 · Due to [GEOGRAPHIC_DATA]" at bounding box center [450, 238] width 124 height 20
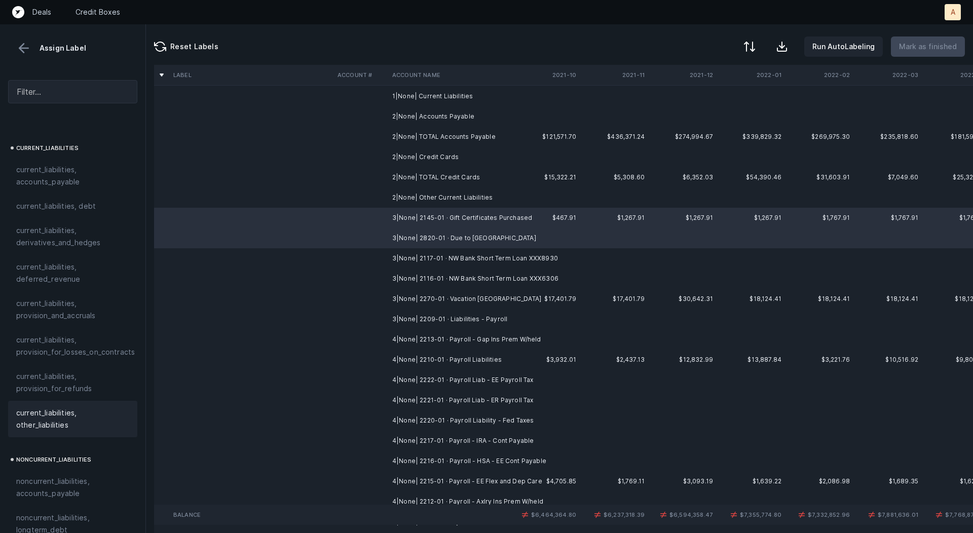
click at [56, 407] on span "current_liabilities, other_liabilities" at bounding box center [72, 419] width 113 height 24
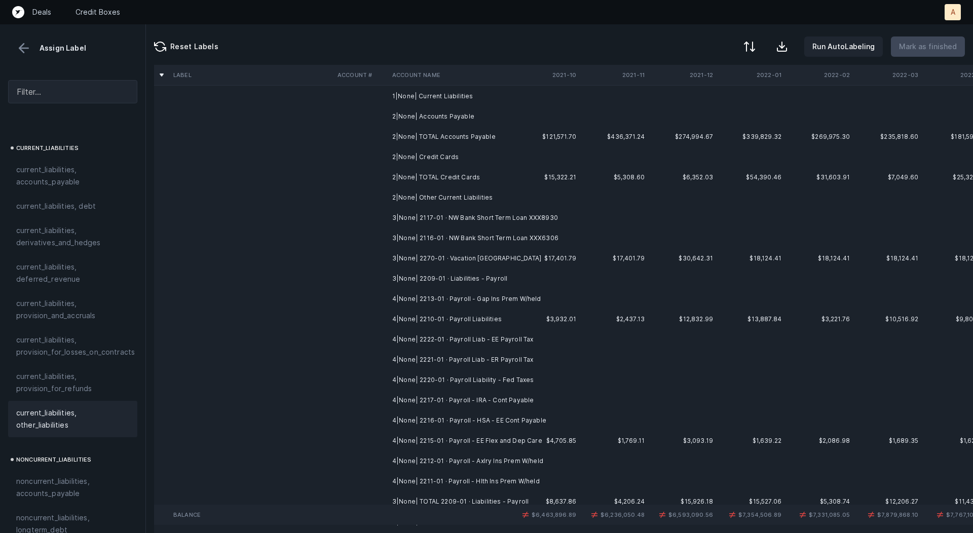
click at [497, 219] on td "3|None| 2117-01 · NW Bank Short Term Loan XXX8930" at bounding box center [450, 218] width 124 height 20
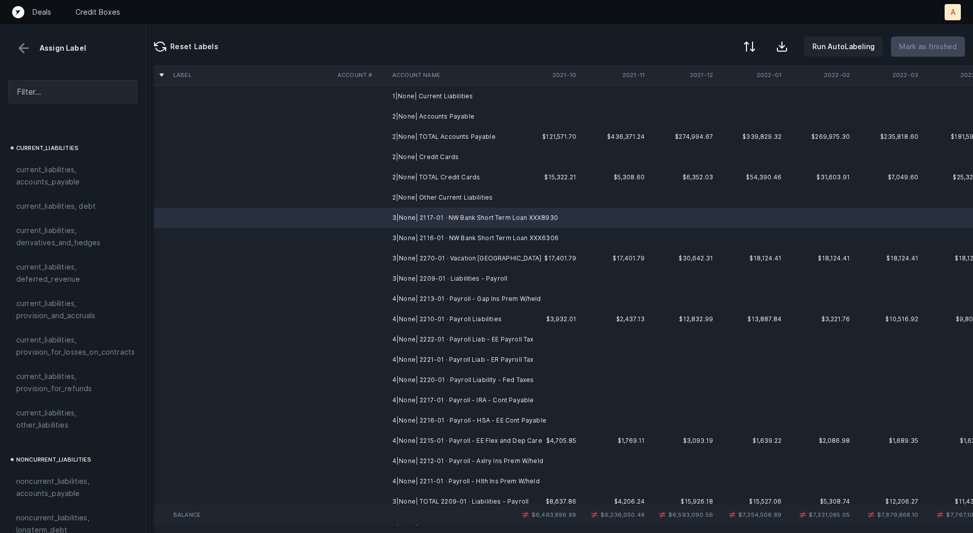
click at [494, 235] on td "3|None| 2116-01 · NW Bank Short Term Loan XXX6306" at bounding box center [450, 238] width 124 height 20
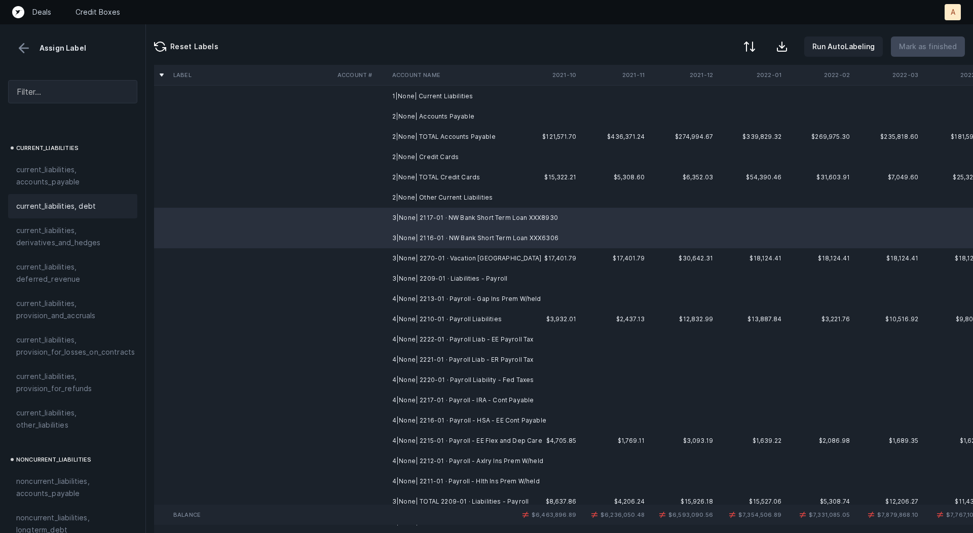
click at [100, 200] on div "current_liabilities, debt" at bounding box center [72, 206] width 129 height 24
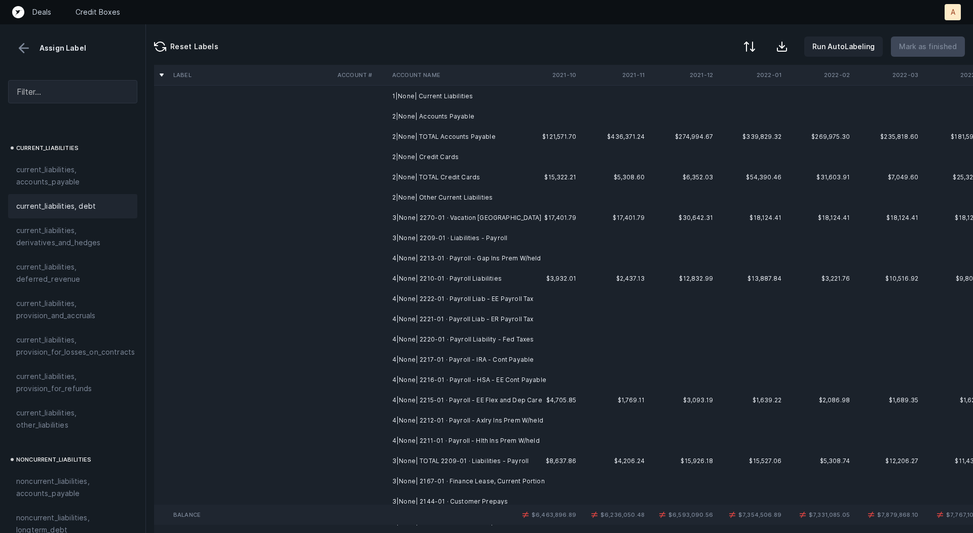
click at [469, 215] on td "3|None| 2270-01 · Vacation [GEOGRAPHIC_DATA]" at bounding box center [450, 218] width 124 height 20
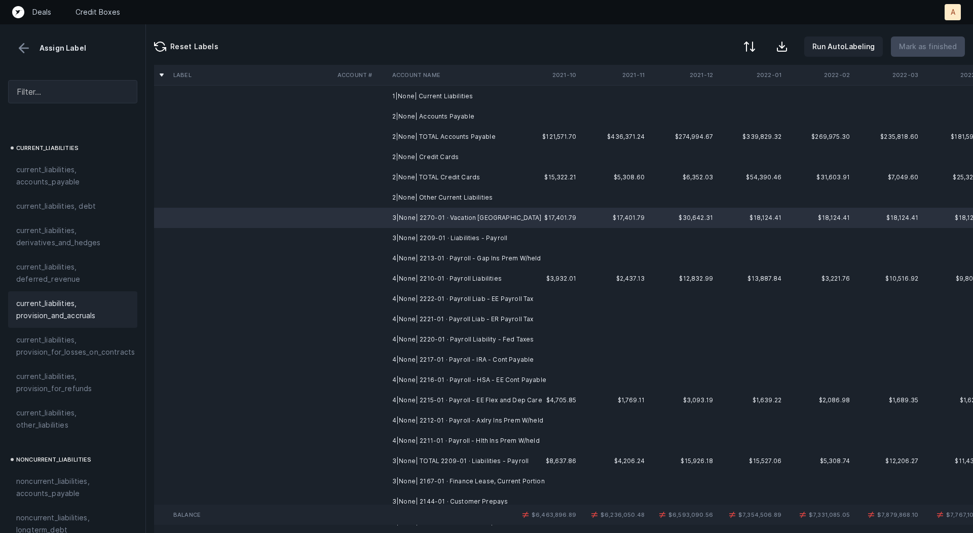
click at [75, 298] on span "current_liabilities, provision_and_accruals" at bounding box center [72, 310] width 113 height 24
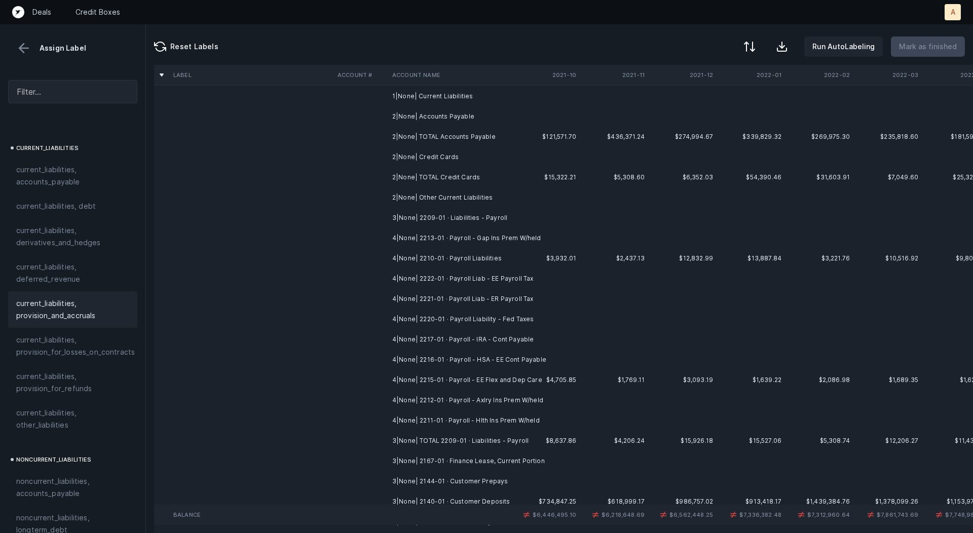
click at [458, 217] on td "3|None| 2209-01 · Liabilities - Payroll" at bounding box center [450, 218] width 124 height 20
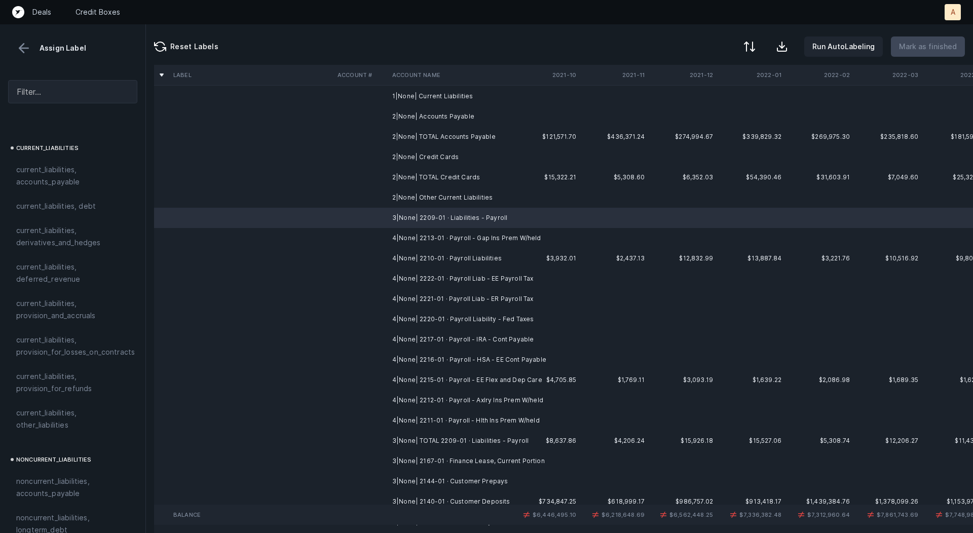
click at [466, 233] on td "4|None| 2213-01 · Payroll - Gap Ins Prem W/held" at bounding box center [450, 238] width 124 height 20
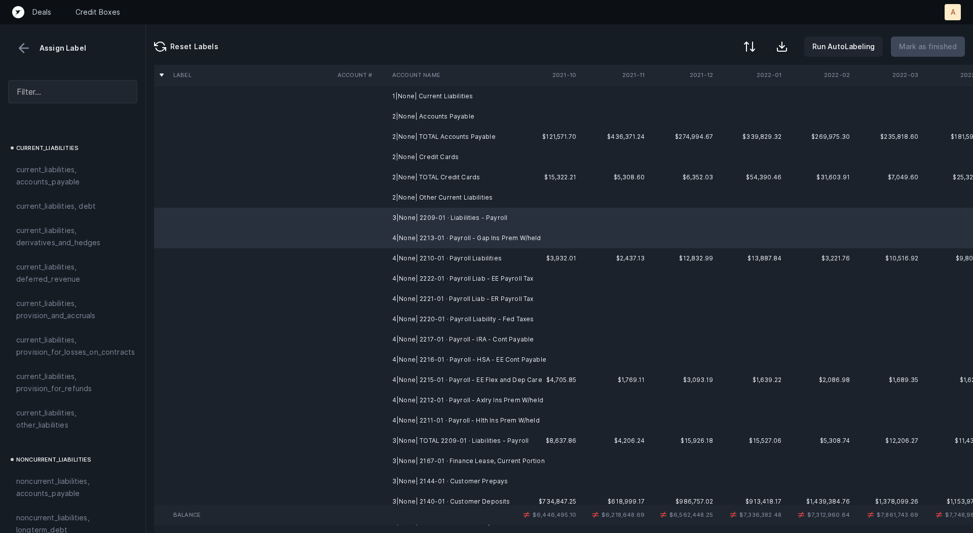
click at [466, 253] on td "4|None| 2210-01 · Payroll Liabilities" at bounding box center [450, 258] width 124 height 20
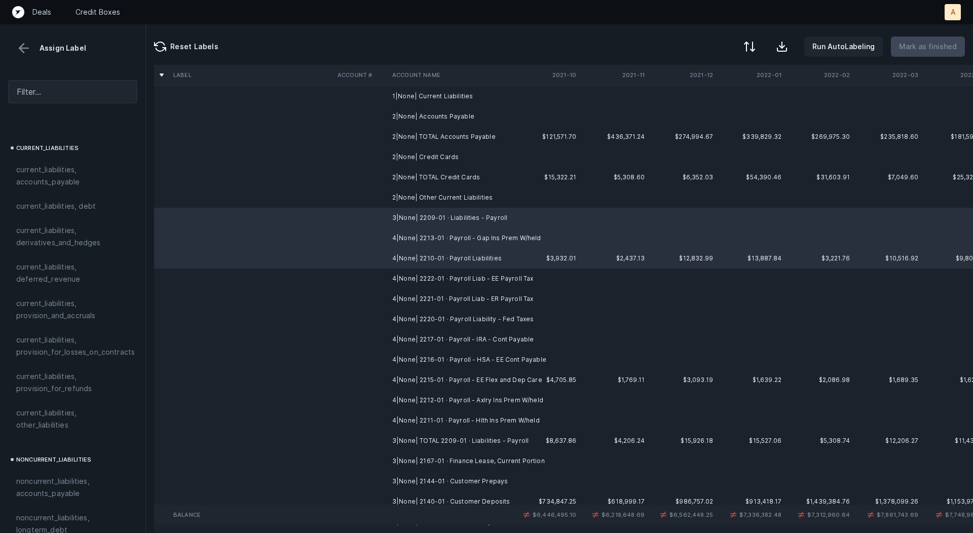
click at [472, 276] on td "4|None| 2222-01 · Payroll Liab - EE Payroll Tax" at bounding box center [450, 279] width 124 height 20
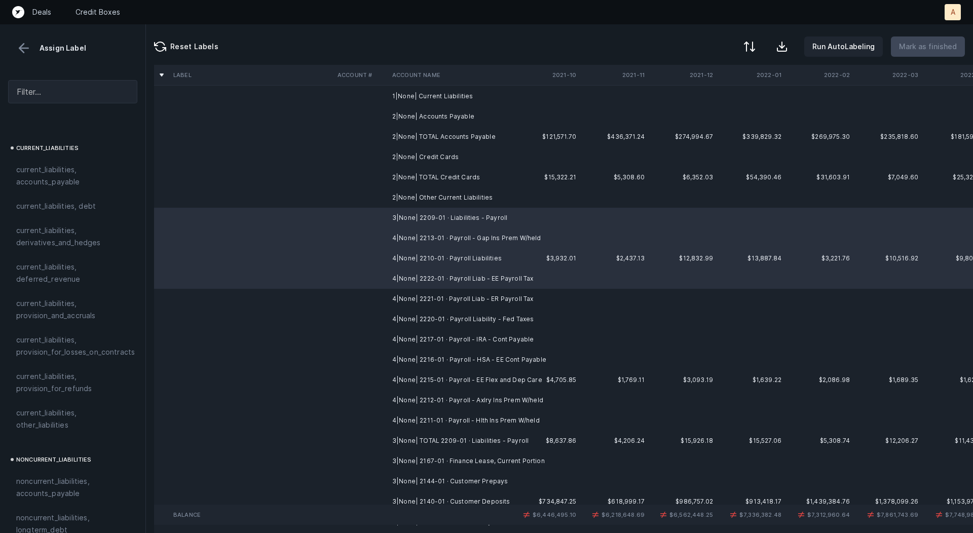
click at [477, 295] on td "4|None| 2221-01 · Payroll Liab - ER Payroll Tax" at bounding box center [450, 299] width 124 height 20
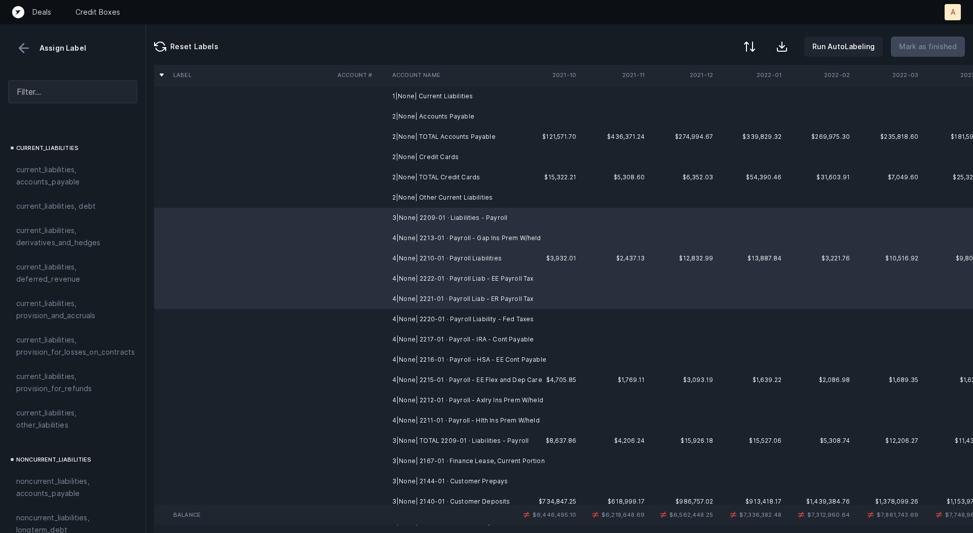
click at [476, 318] on td "4|None| 2220-01 · Payroll Liability - Fed Taxes" at bounding box center [450, 319] width 124 height 20
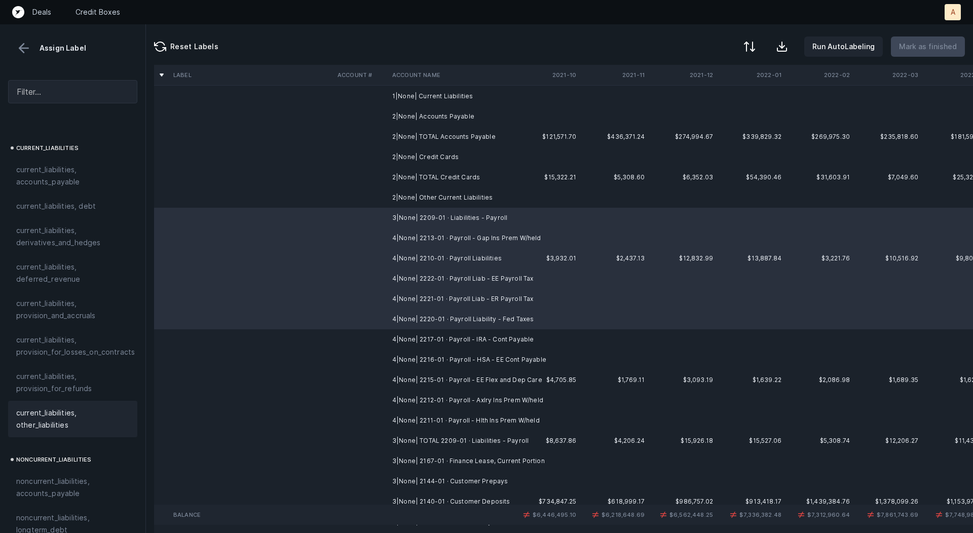
click at [88, 407] on span "current_liabilities, other_liabilities" at bounding box center [72, 419] width 113 height 24
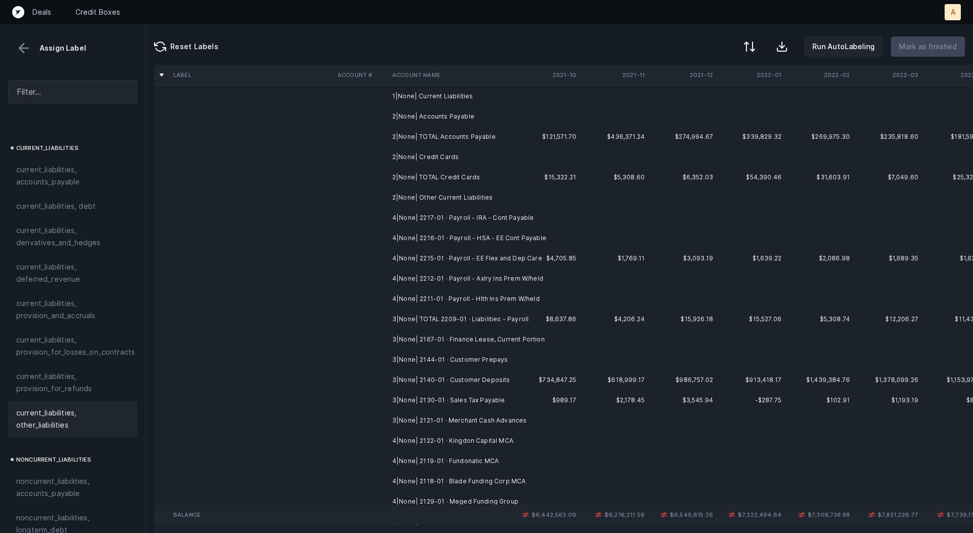
click at [462, 224] on td "4|None| 2217-01 · Payroll - IRA - Cont Payable" at bounding box center [450, 218] width 124 height 20
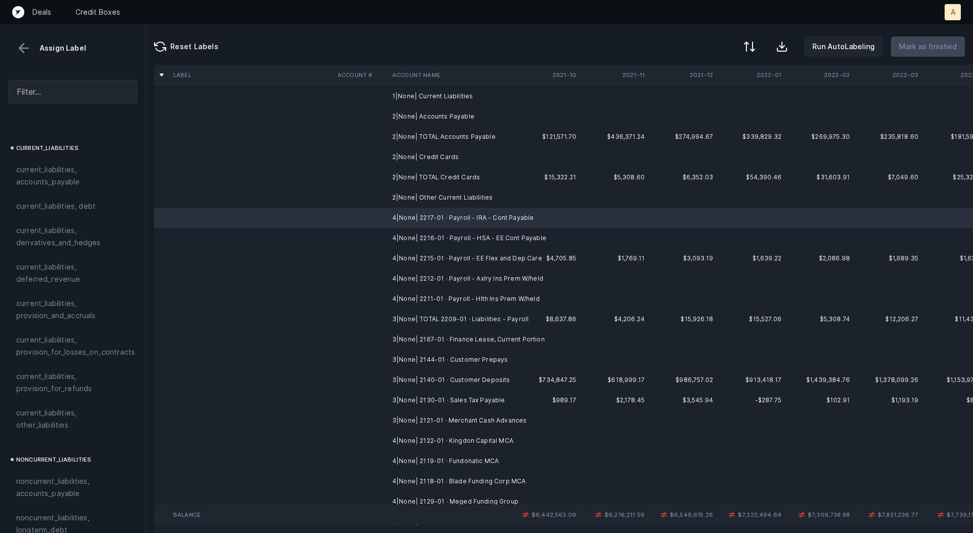
click at [470, 238] on td "4|None| 2216-01 · Payroll - HSA - EE Cont Payable" at bounding box center [450, 238] width 124 height 20
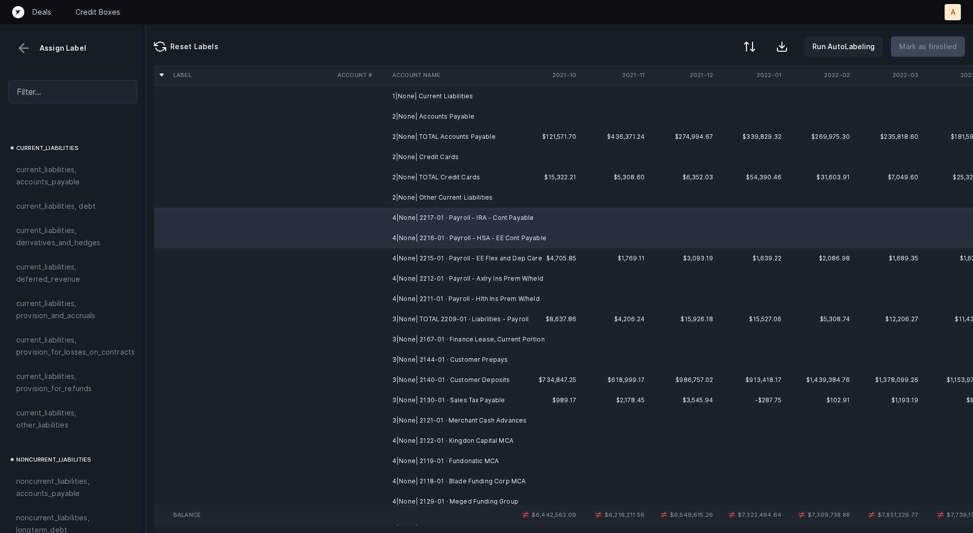
click at [467, 255] on td "4|None| 2215-01 · Payroll - EE Flex and Dep Care" at bounding box center [450, 258] width 124 height 20
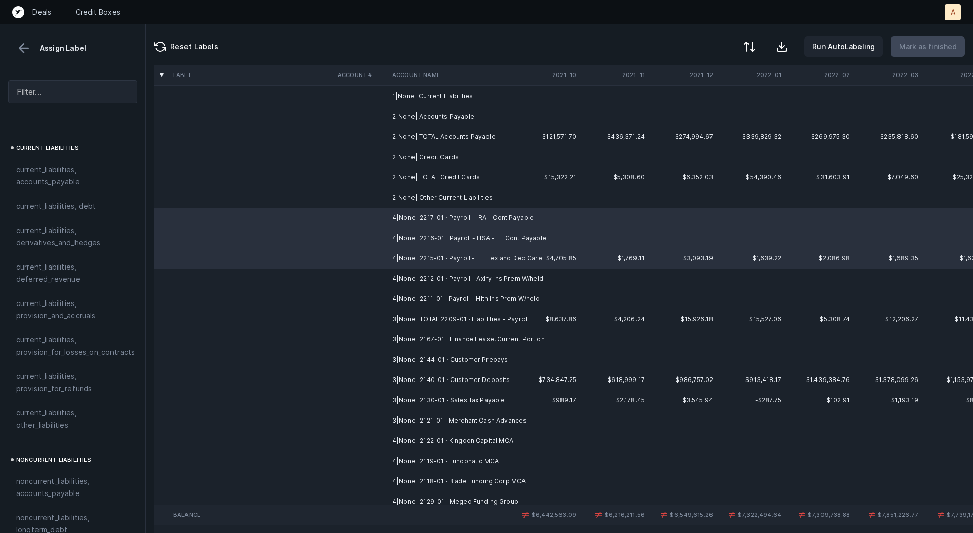
click at [457, 280] on td "4|None| 2212-01 · Payroll - Axlry Ins Prem W/held" at bounding box center [450, 279] width 124 height 20
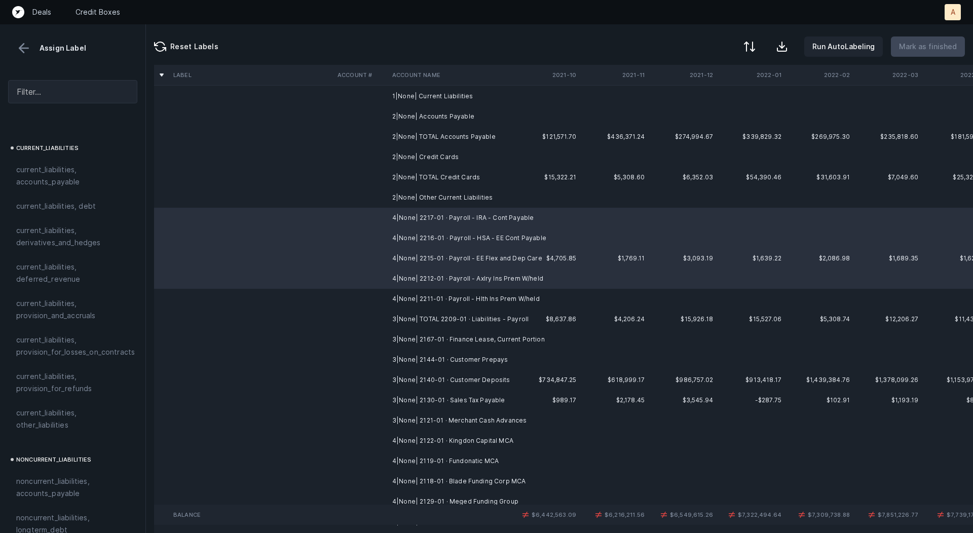
click at [447, 299] on td "4|None| 2211-01 · Payroll - Hlth Ins Prem W/held" at bounding box center [450, 299] width 124 height 20
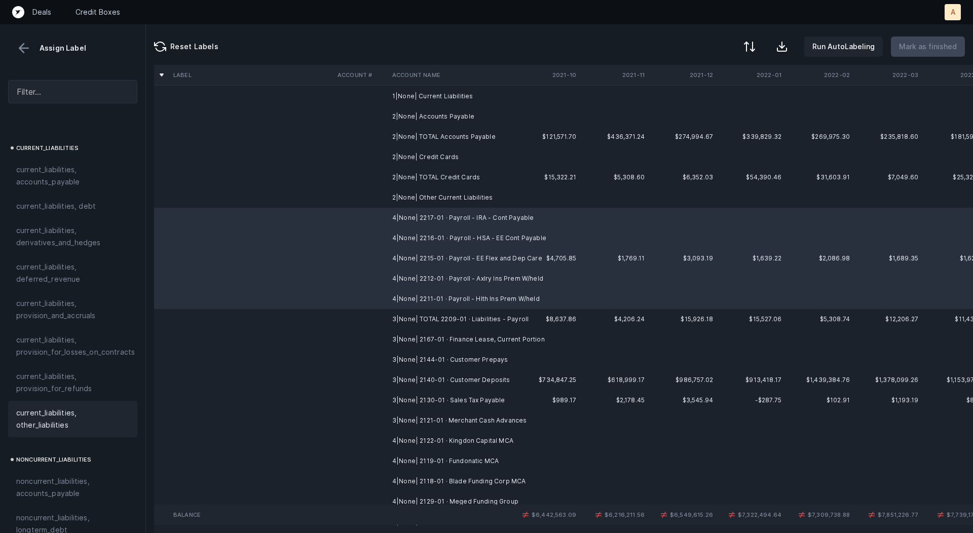
click at [55, 407] on span "current_liabilities, other_liabilities" at bounding box center [72, 419] width 113 height 24
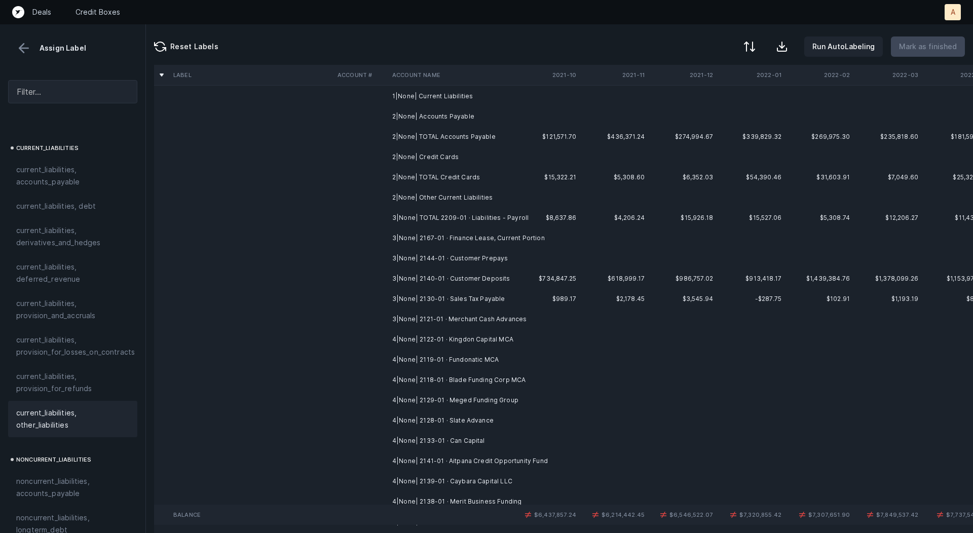
click at [460, 240] on td "3|None| 2167-01 · Finance Lease, Current Portion" at bounding box center [450, 238] width 124 height 20
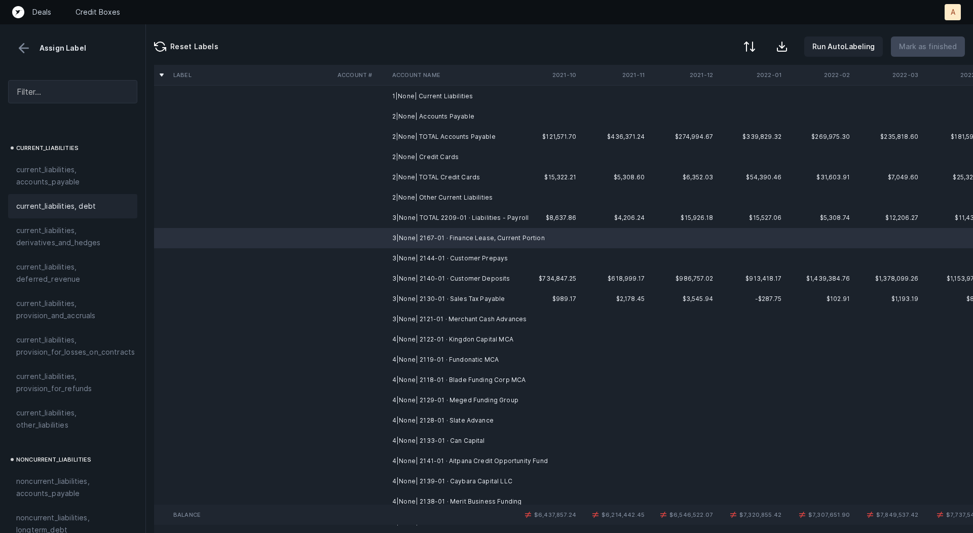
click at [90, 200] on span "current_liabilities, debt" at bounding box center [56, 206] width 80 height 12
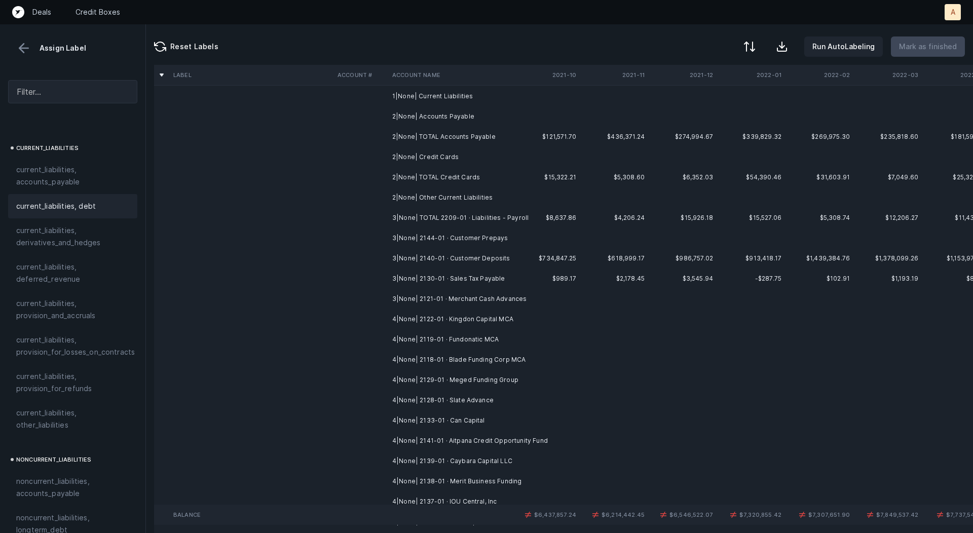
click at [490, 235] on td "3|None| 2144-01 · Customer Prepays" at bounding box center [450, 238] width 124 height 20
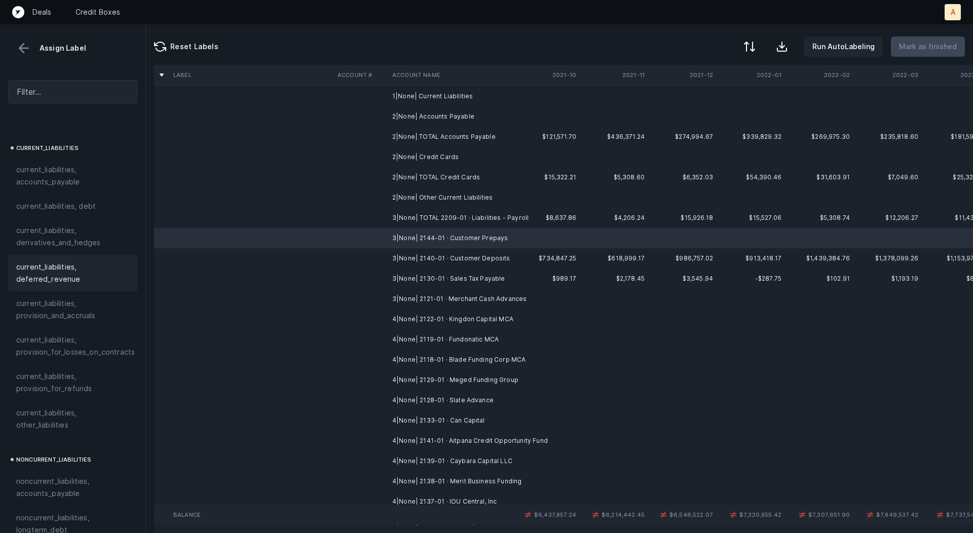
click at [79, 269] on span "current_liabilities, deferred_revenue" at bounding box center [72, 273] width 113 height 24
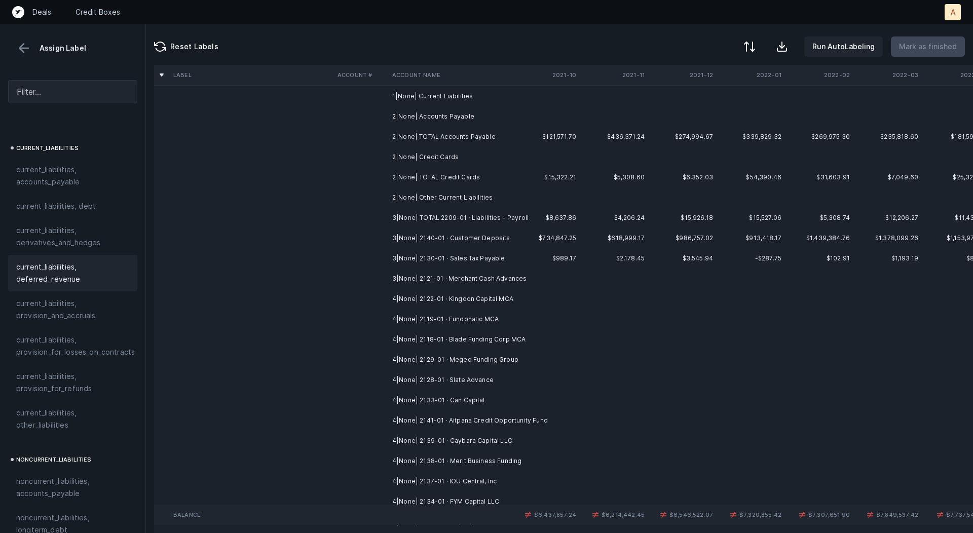
click at [502, 235] on td "3|None| 2140-01 · Customer Deposits" at bounding box center [450, 238] width 124 height 20
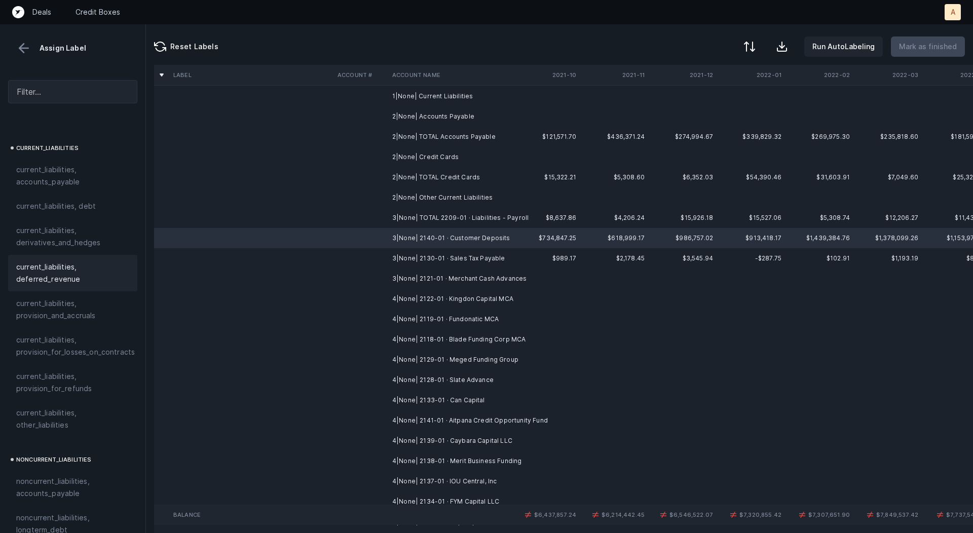
click at [76, 261] on span "current_liabilities, deferred_revenue" at bounding box center [72, 273] width 113 height 24
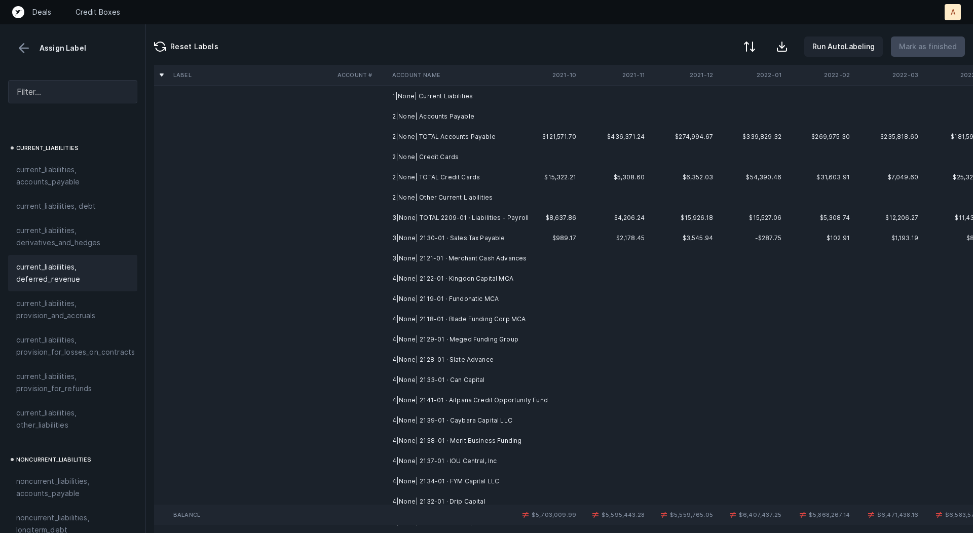
click at [457, 238] on td "3|None| 2130-01 · Sales Tax Payable" at bounding box center [450, 238] width 124 height 20
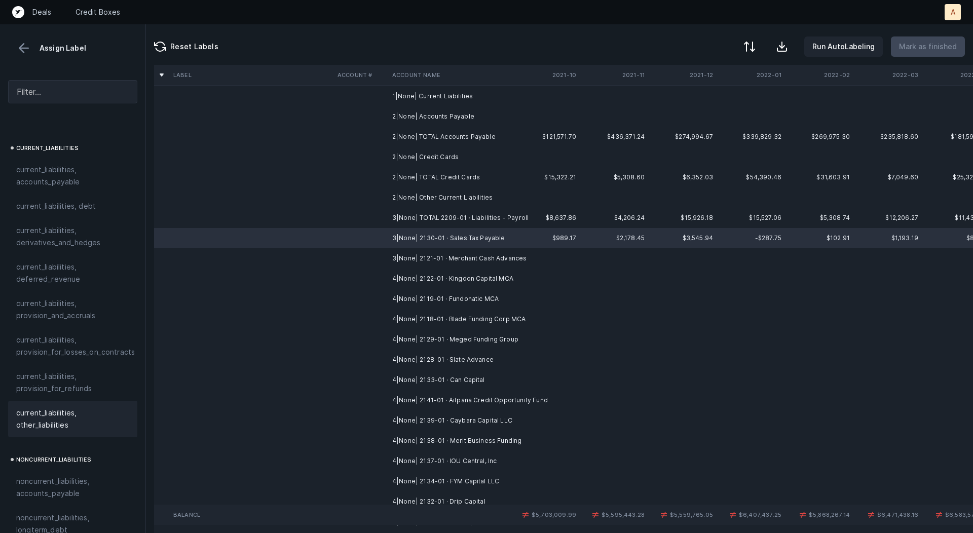
click at [41, 407] on span "current_liabilities, other_liabilities" at bounding box center [72, 419] width 113 height 24
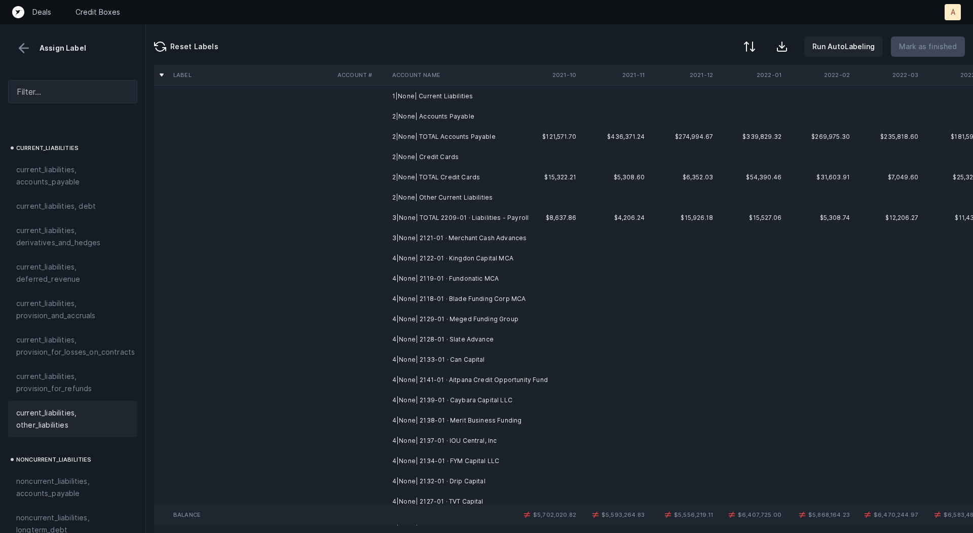
click at [461, 234] on td "3|None| 2121-01 · Merchant Cash Advances" at bounding box center [450, 238] width 124 height 20
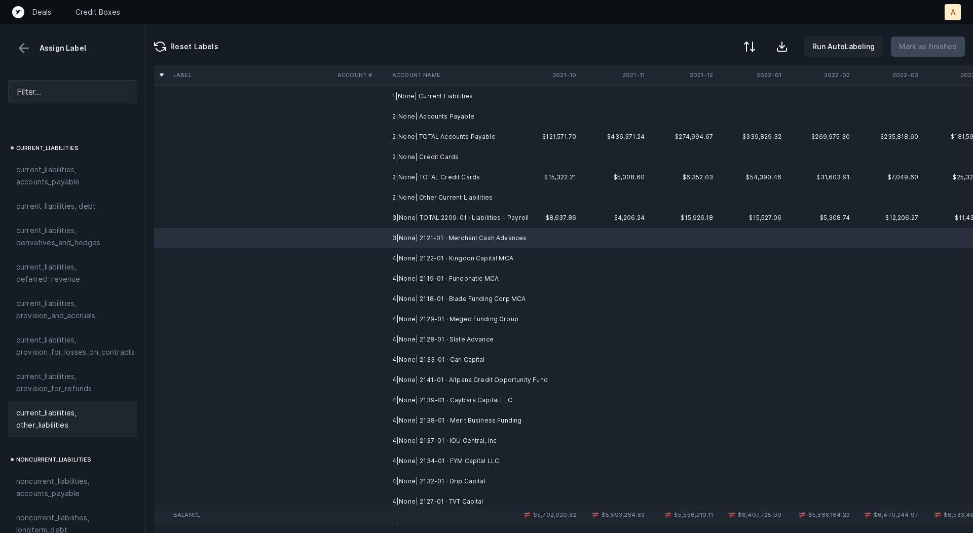
click at [76, 401] on div "current_liabilities, other_liabilities" at bounding box center [72, 419] width 129 height 36
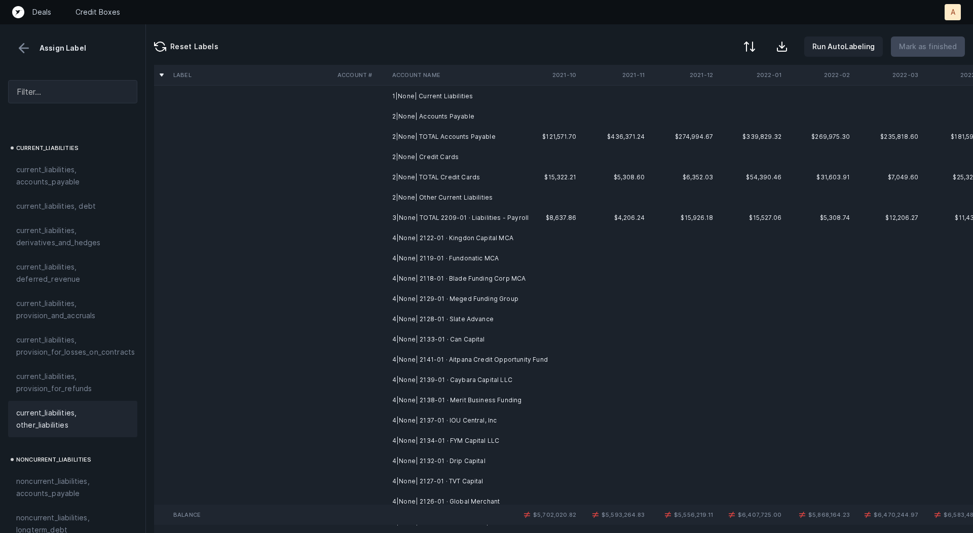
click at [563, 266] on td at bounding box center [546, 258] width 68 height 20
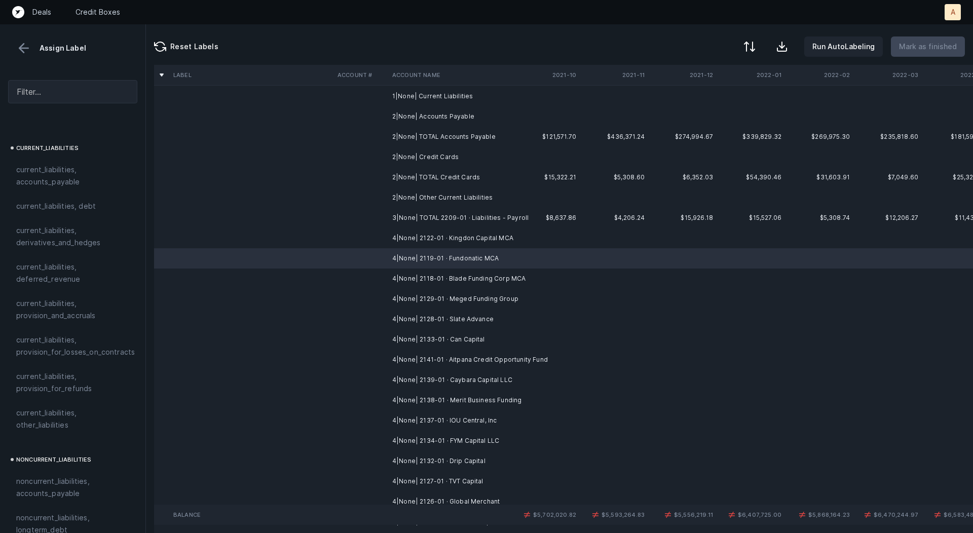
click at [561, 246] on td at bounding box center [546, 238] width 68 height 20
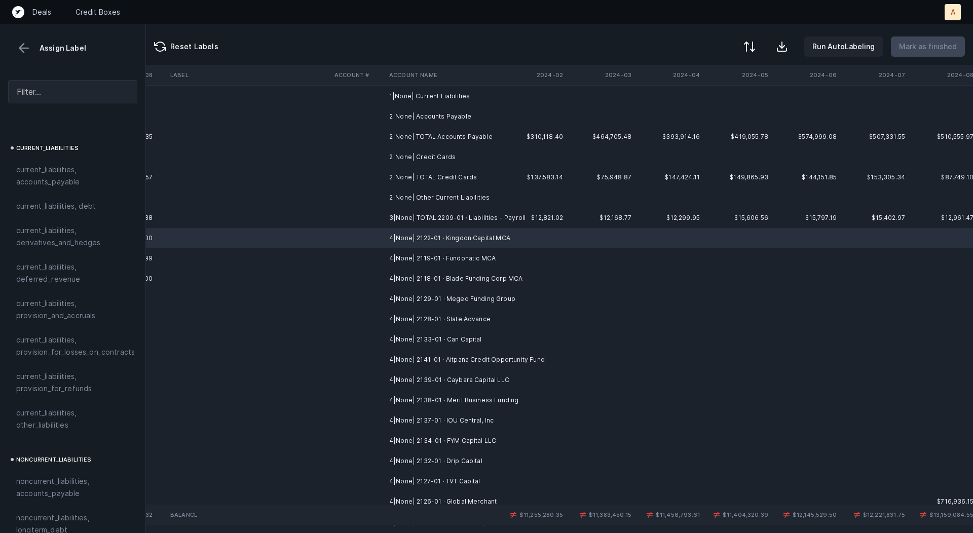
scroll to position [332, 1557]
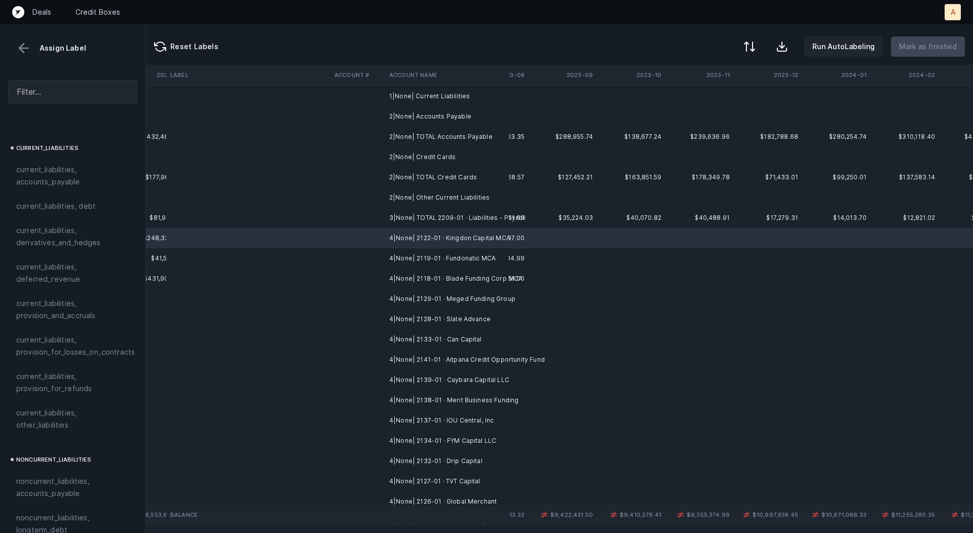
click at [570, 257] on td at bounding box center [563, 258] width 68 height 20
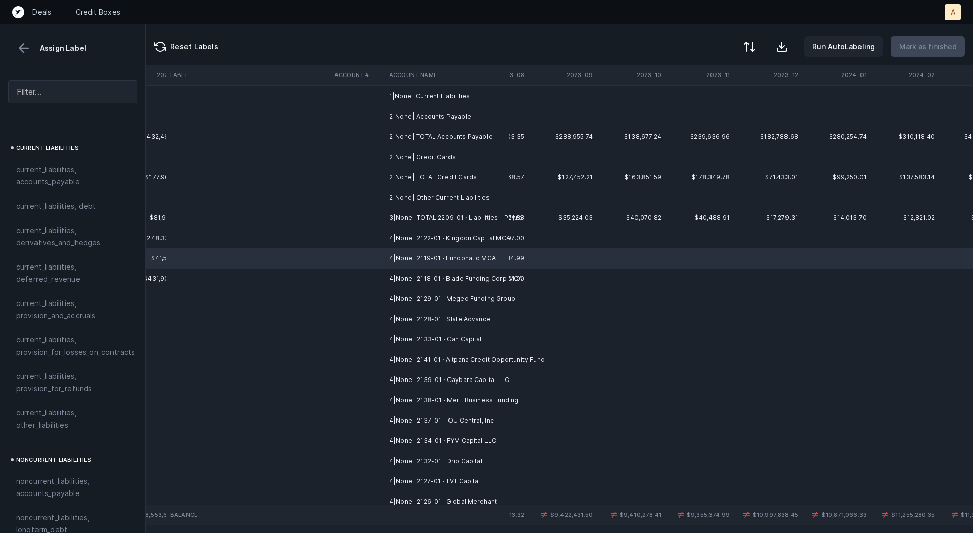
click at [546, 228] on td at bounding box center [563, 238] width 68 height 20
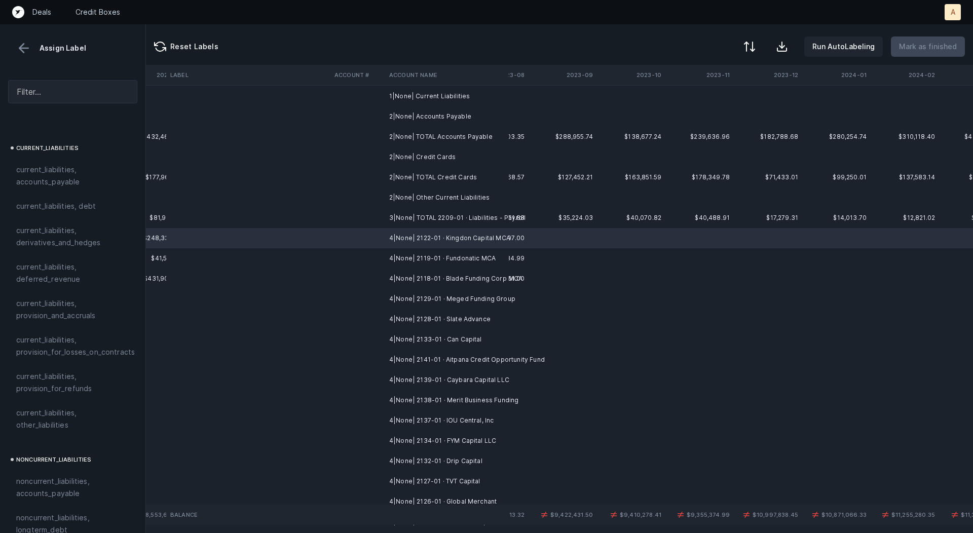
click at [578, 259] on td at bounding box center [563, 258] width 68 height 20
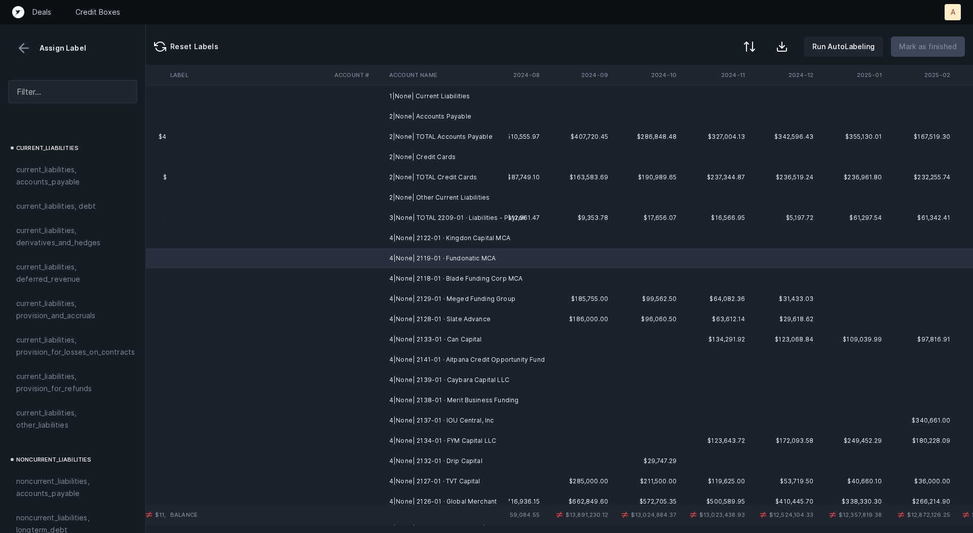
scroll to position [332, 2360]
click at [533, 237] on td at bounding box center [513, 238] width 68 height 20
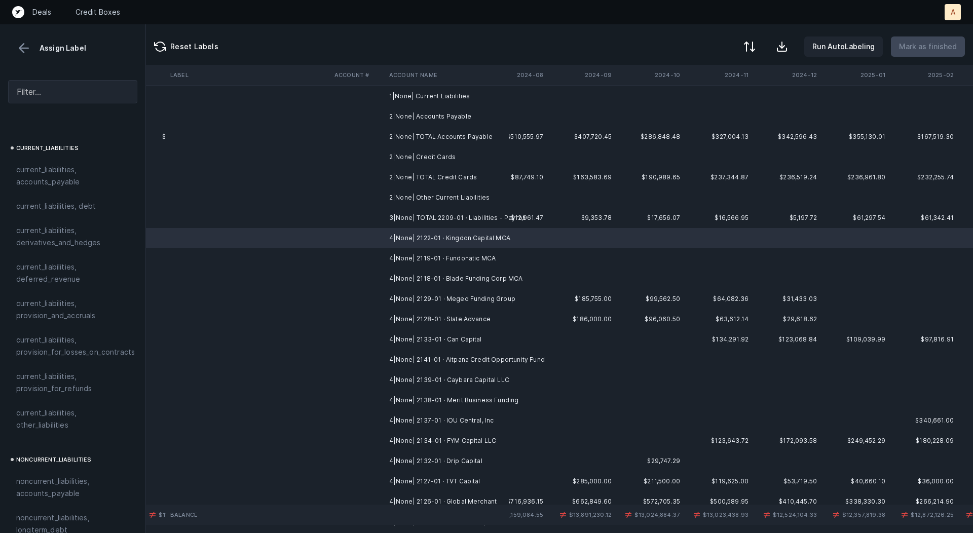
click at [508, 252] on td "4|None| 2119-01 · Fundonatic MCA" at bounding box center [447, 258] width 124 height 20
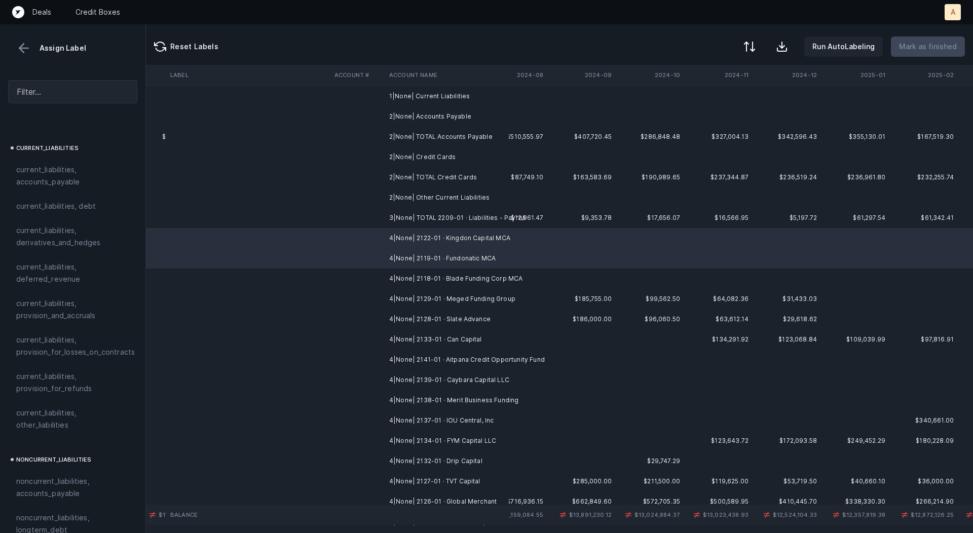
click at [502, 269] on td "4|None| 2118-01 · Blade Funding Corp MCA" at bounding box center [447, 279] width 124 height 20
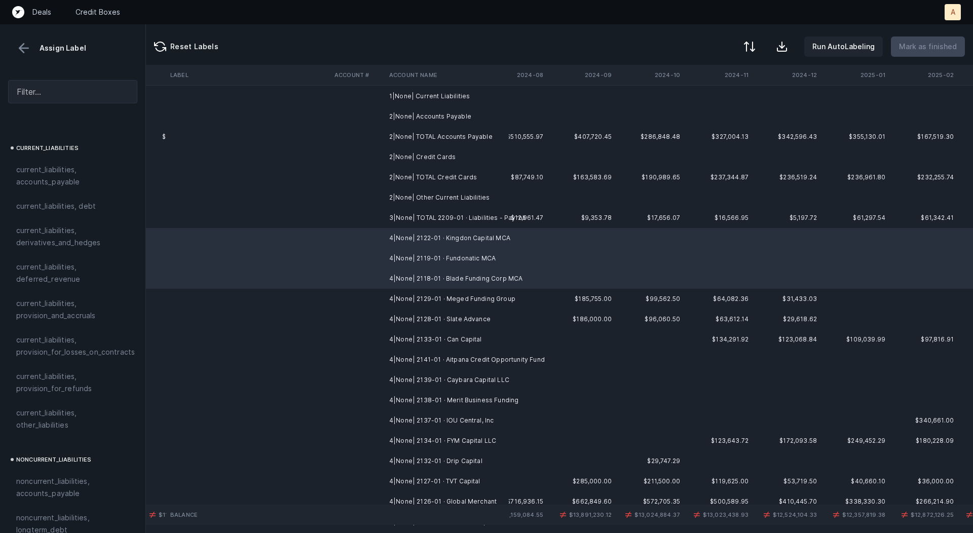
click at [494, 291] on td "4|None| 2129-01 · Meged Funding Group" at bounding box center [447, 299] width 124 height 20
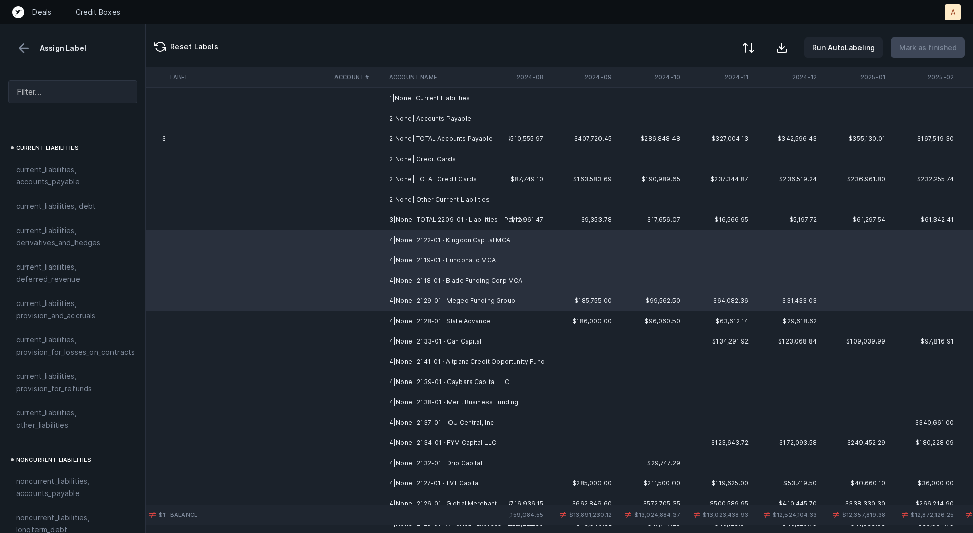
click at [760, 51] on button at bounding box center [749, 47] width 22 height 22
click at [738, 90] on div "By original order" at bounding box center [704, 87] width 101 height 20
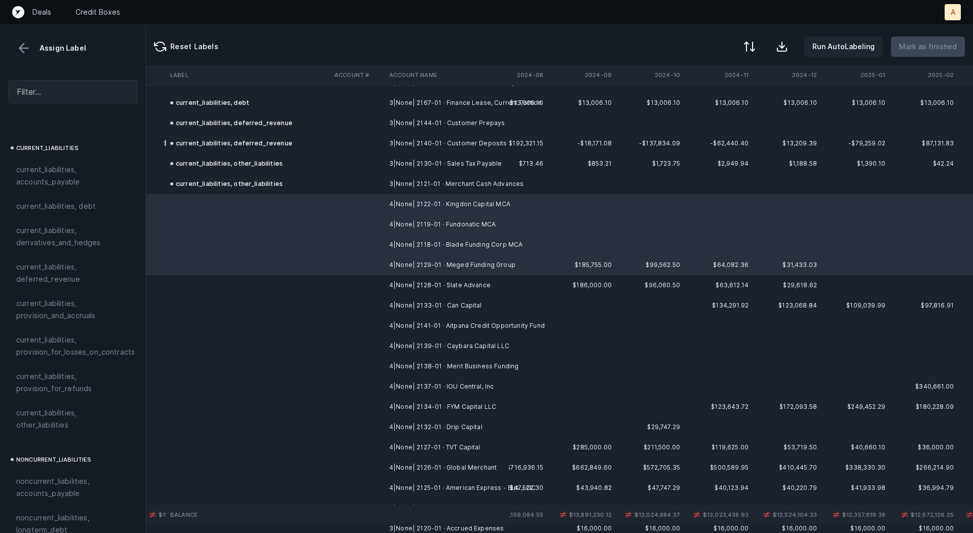
scroll to position [1825, 2359]
click at [509, 187] on td "3|None| 2121-01 · Merchant Cash Advances" at bounding box center [447, 184] width 124 height 20
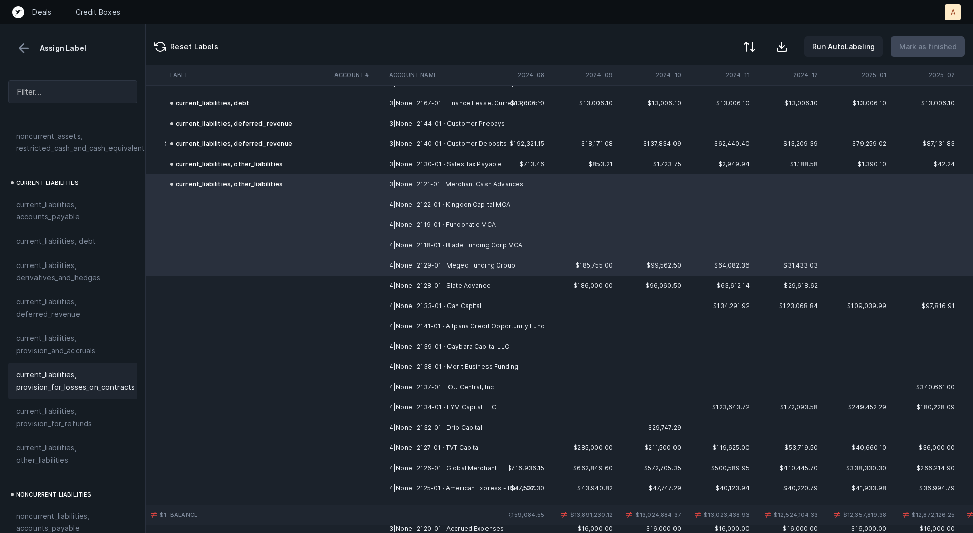
scroll to position [644, 0]
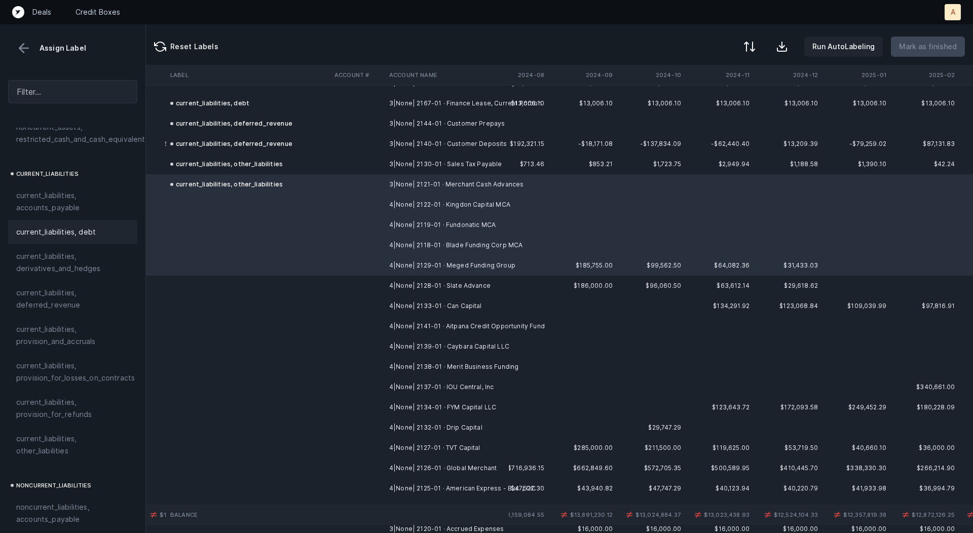
click at [91, 226] on div "current_liabilities, debt" at bounding box center [72, 232] width 129 height 24
click at [379, 286] on td at bounding box center [358, 286] width 55 height 20
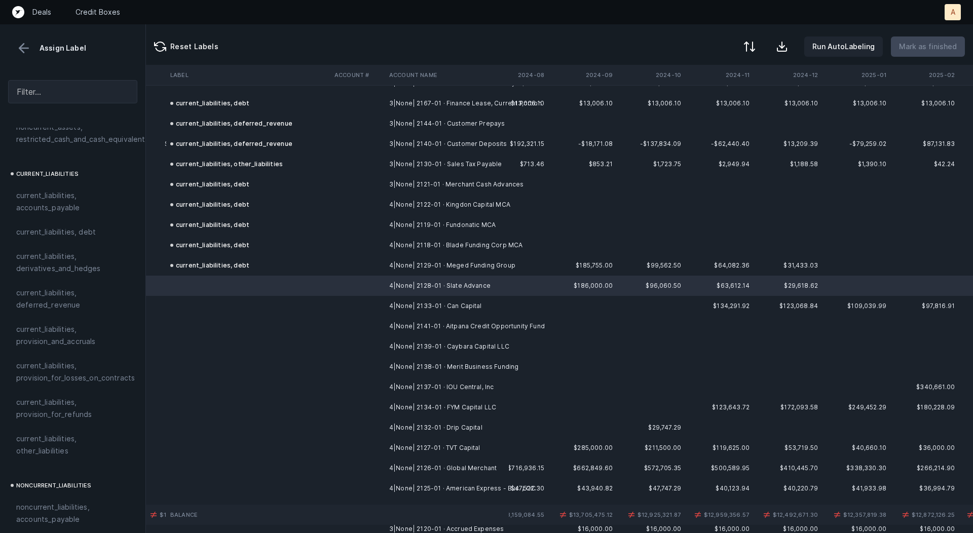
click at [431, 306] on td "4|None| 2133-01 · Can Capital" at bounding box center [447, 306] width 124 height 20
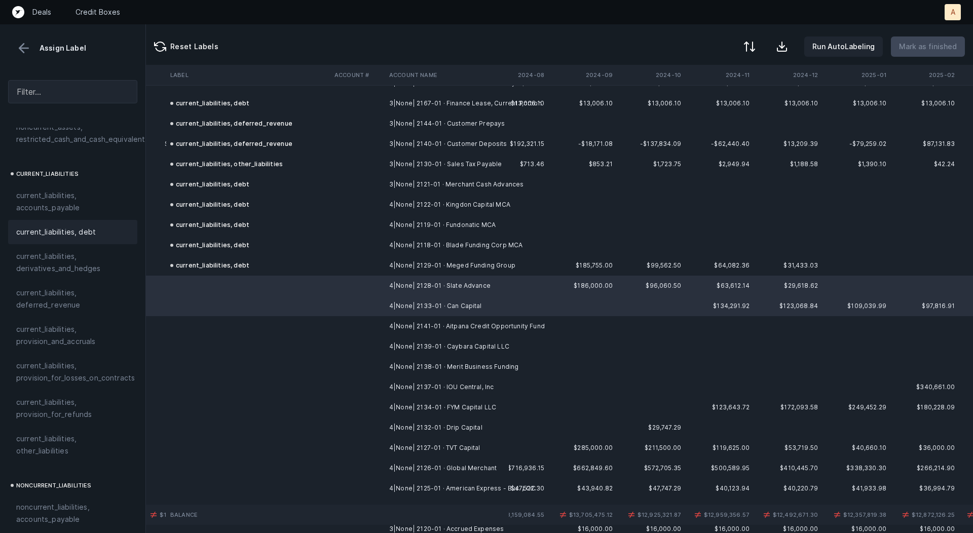
click at [62, 226] on span "current_liabilities, debt" at bounding box center [56, 232] width 80 height 12
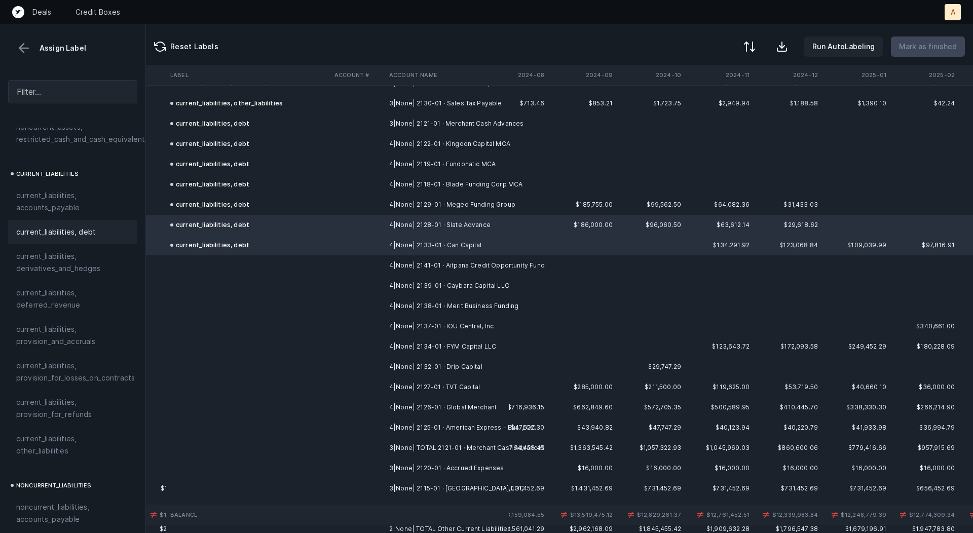
scroll to position [1889, 2359]
click at [412, 264] on td "4|None| 2141-01 · Aitpana Credit Opportunity Fund" at bounding box center [447, 263] width 124 height 20
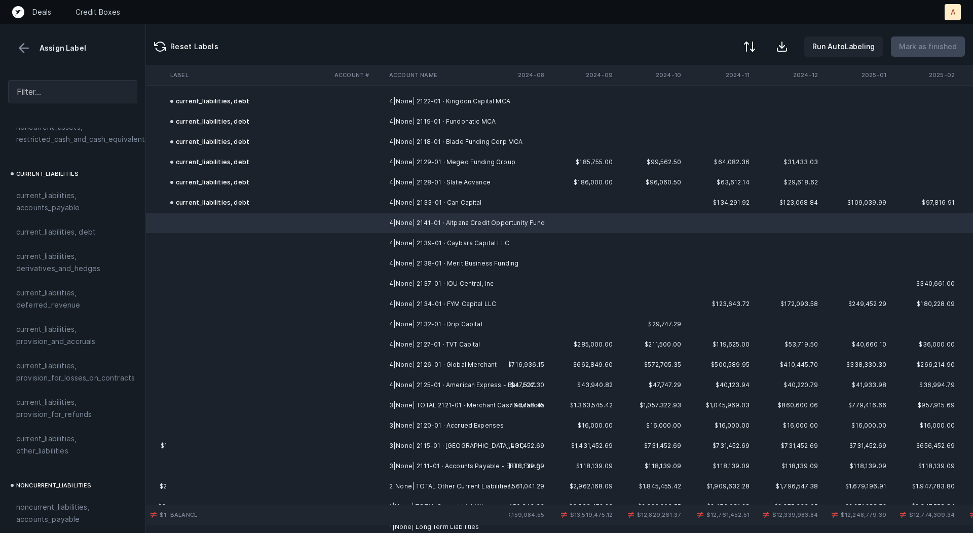
scroll to position [1928, 2359]
click at [78, 226] on span "current_liabilities, debt" at bounding box center [56, 232] width 80 height 12
click at [354, 237] on td at bounding box center [358, 244] width 55 height 20
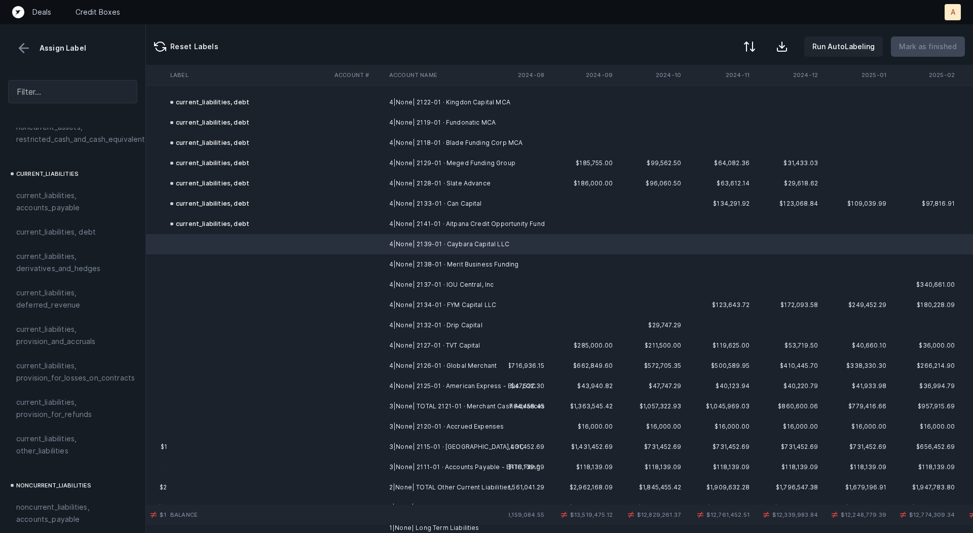
click at [369, 258] on td at bounding box center [358, 264] width 55 height 20
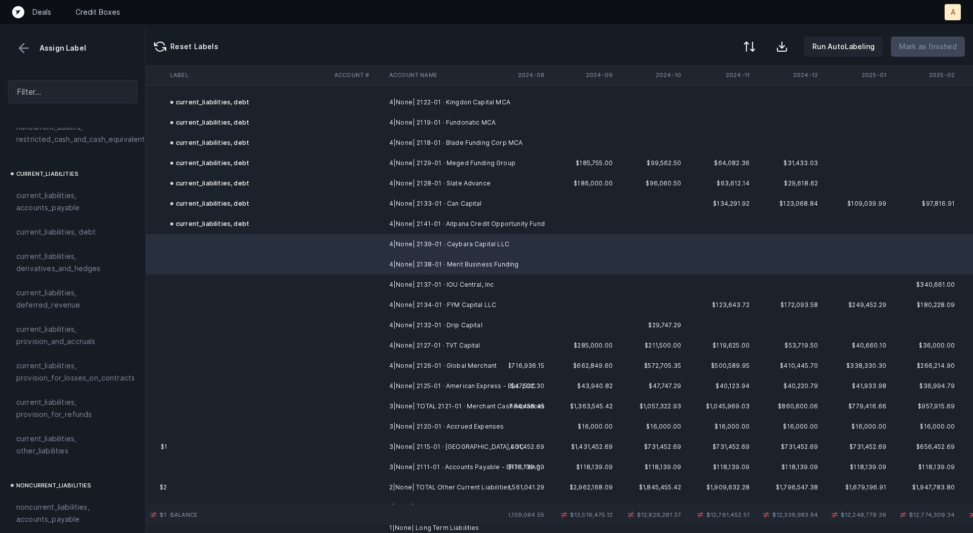
click at [374, 286] on td at bounding box center [358, 285] width 55 height 20
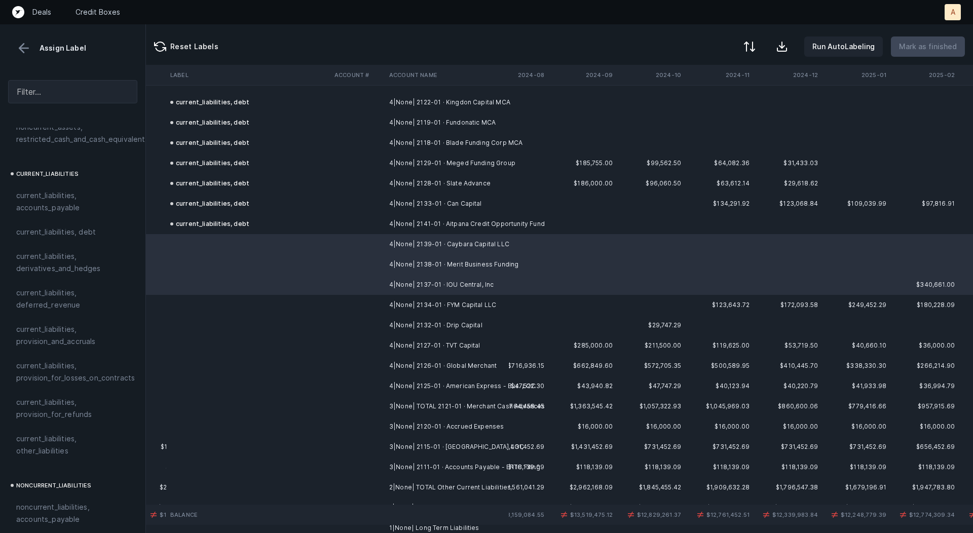
click at [372, 300] on td at bounding box center [358, 305] width 55 height 20
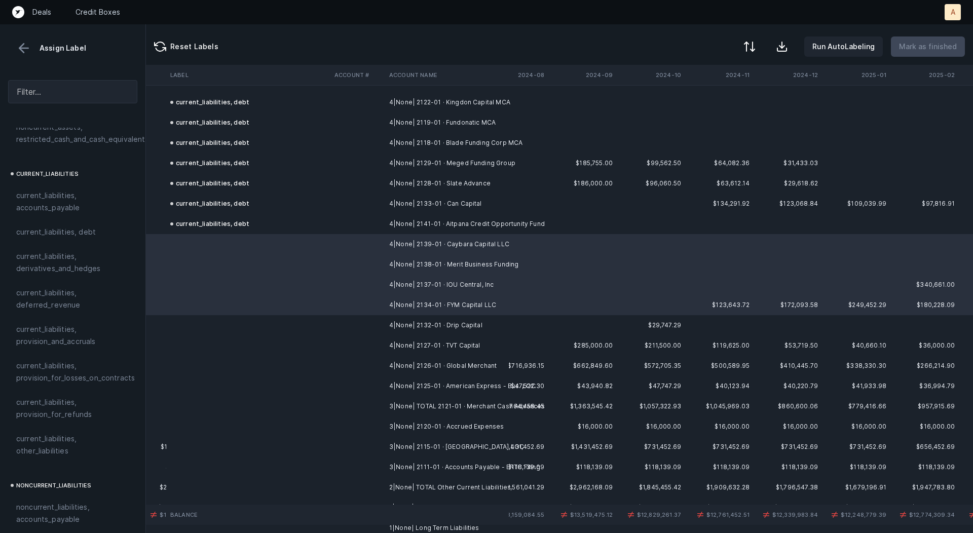
click at [369, 319] on td at bounding box center [358, 325] width 55 height 20
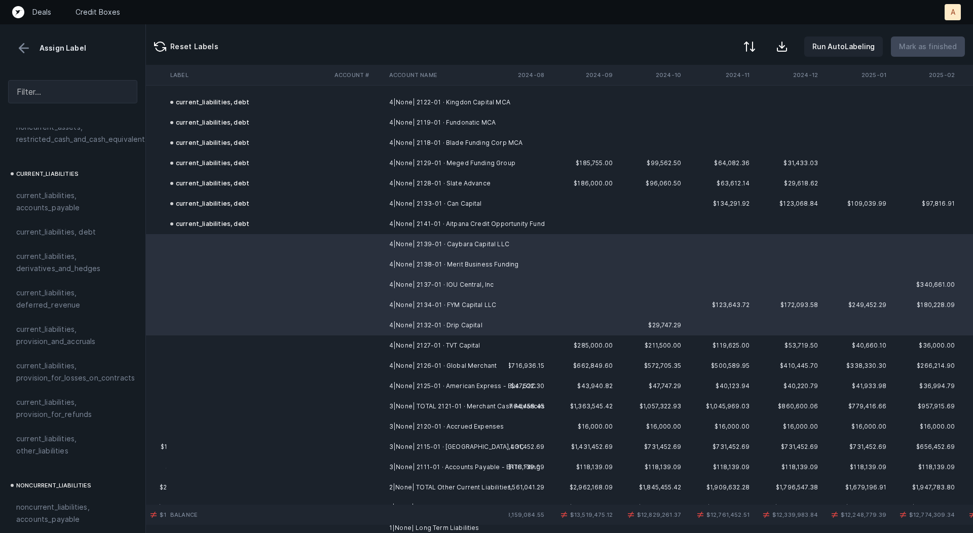
click at [367, 344] on td at bounding box center [358, 346] width 55 height 20
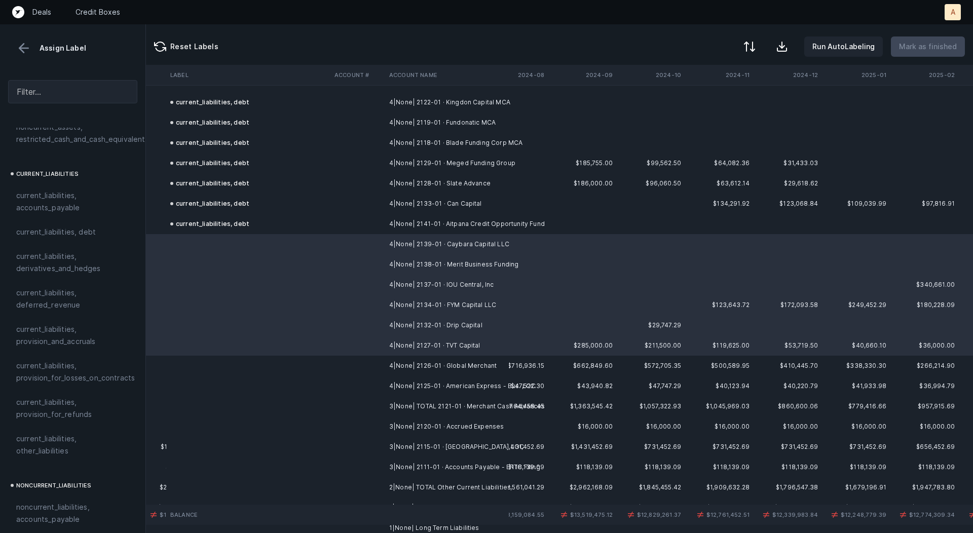
click at [368, 357] on td at bounding box center [358, 366] width 55 height 20
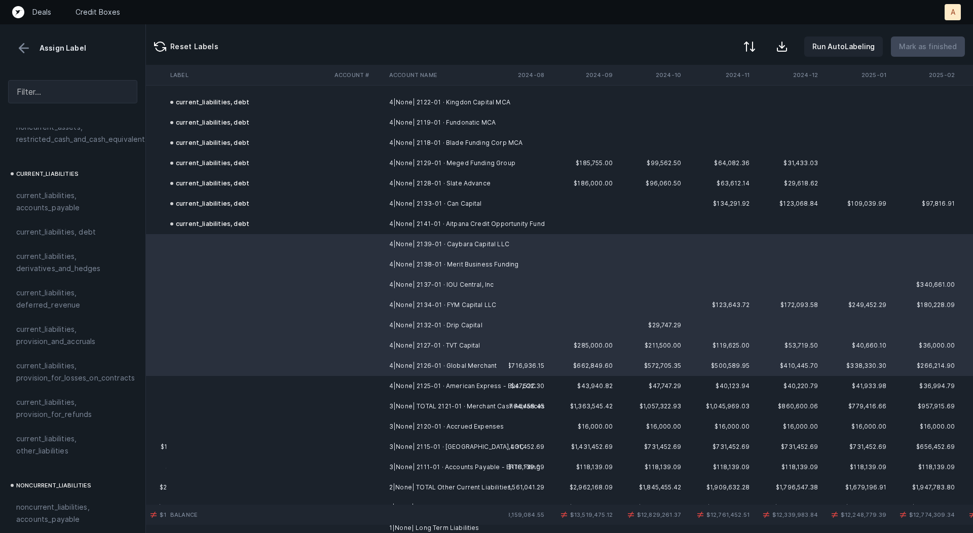
click at [369, 376] on td at bounding box center [358, 386] width 55 height 20
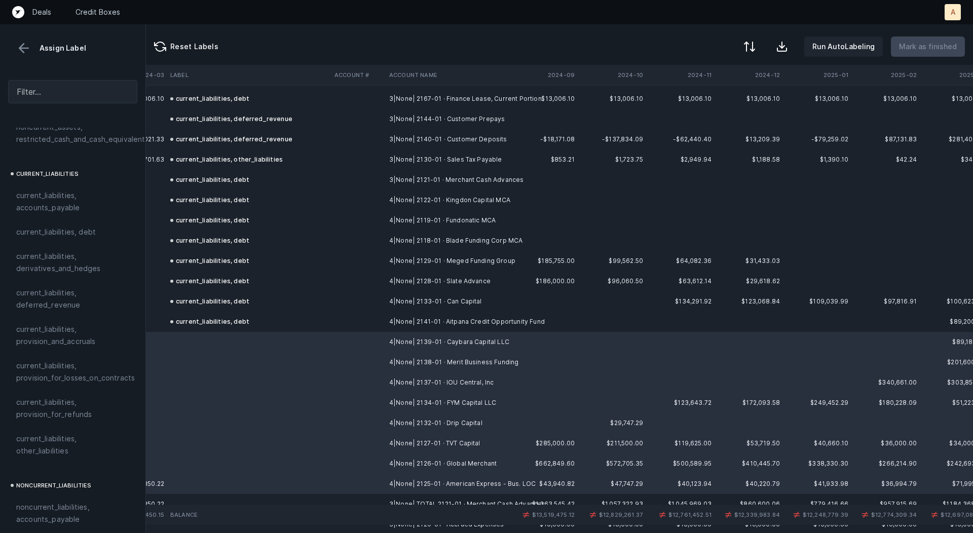
scroll to position [1834, 2397]
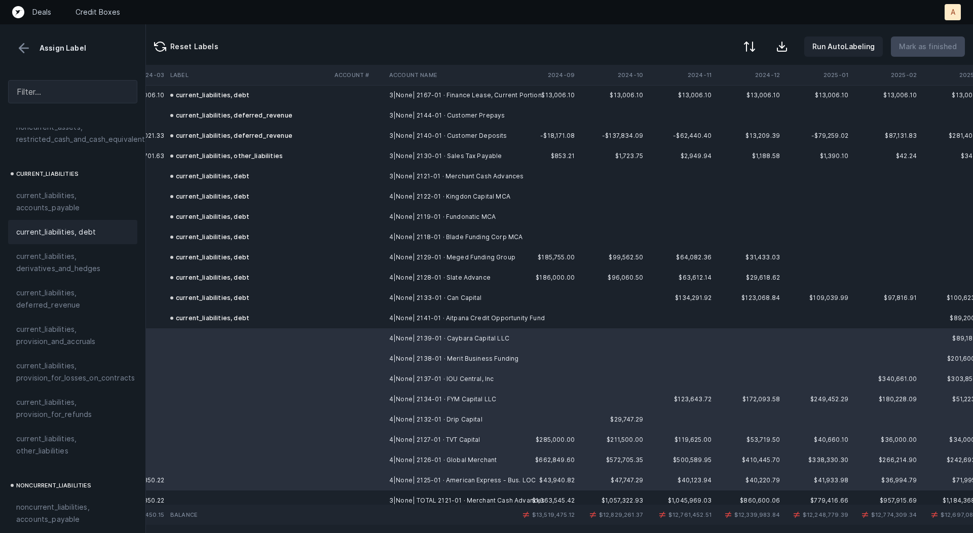
click at [48, 226] on span "current_liabilities, debt" at bounding box center [56, 232] width 80 height 12
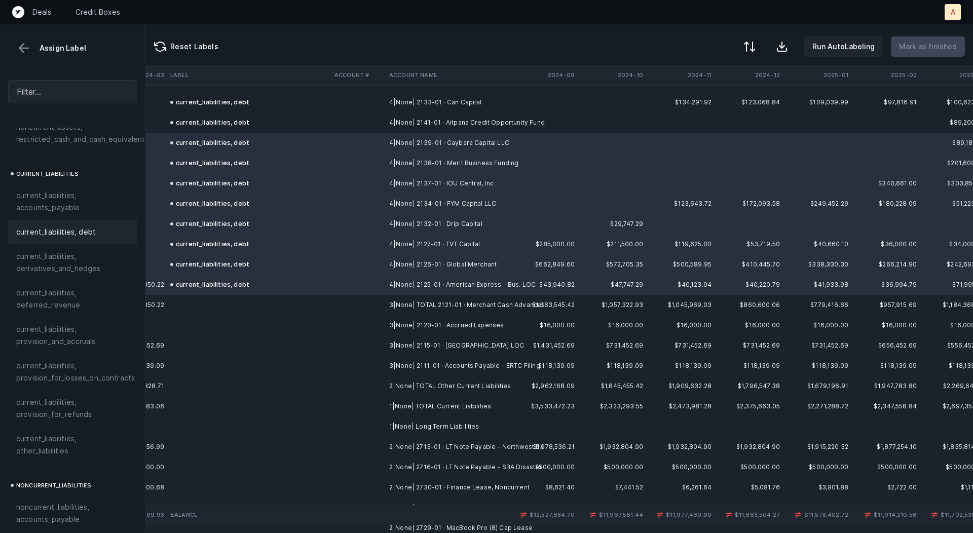
scroll to position [2030, 2397]
click at [417, 328] on td "3|None| 2120-01 · Accrued Expenses" at bounding box center [447, 324] width 124 height 20
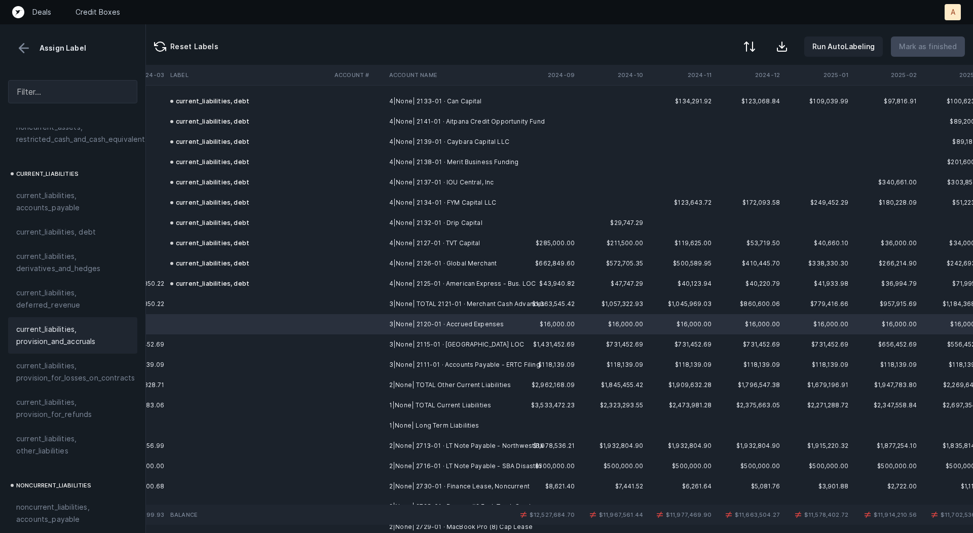
click at [100, 324] on span "current_liabilities, provision_and_accruals" at bounding box center [72, 335] width 113 height 24
click at [367, 348] on td at bounding box center [358, 345] width 55 height 20
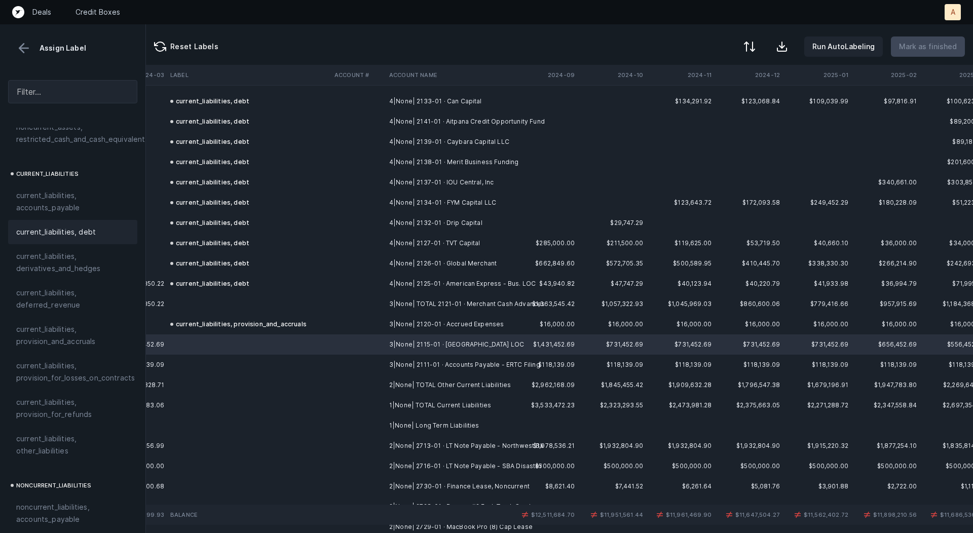
click at [79, 226] on span "current_liabilities, debt" at bounding box center [56, 232] width 80 height 12
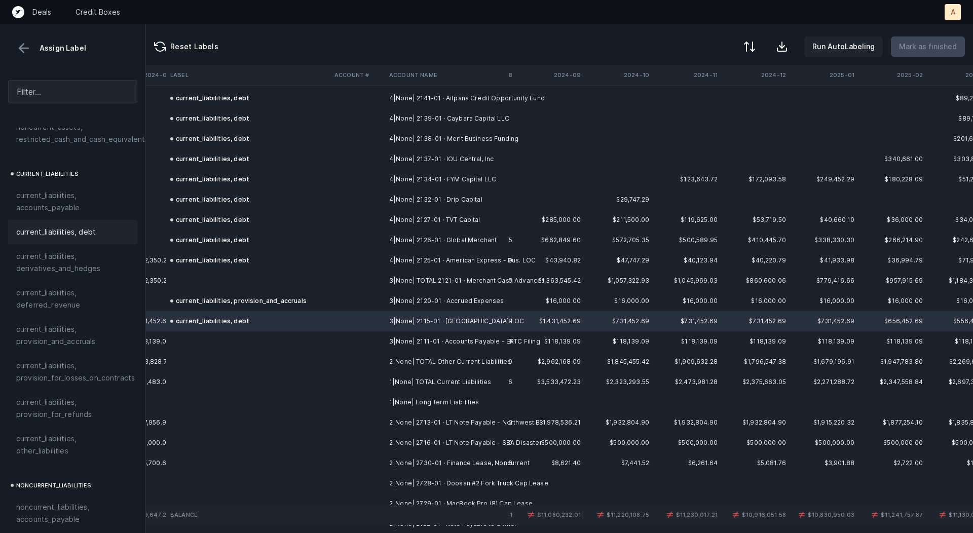
scroll to position [2054, 2396]
click at [346, 346] on td at bounding box center [358, 342] width 55 height 20
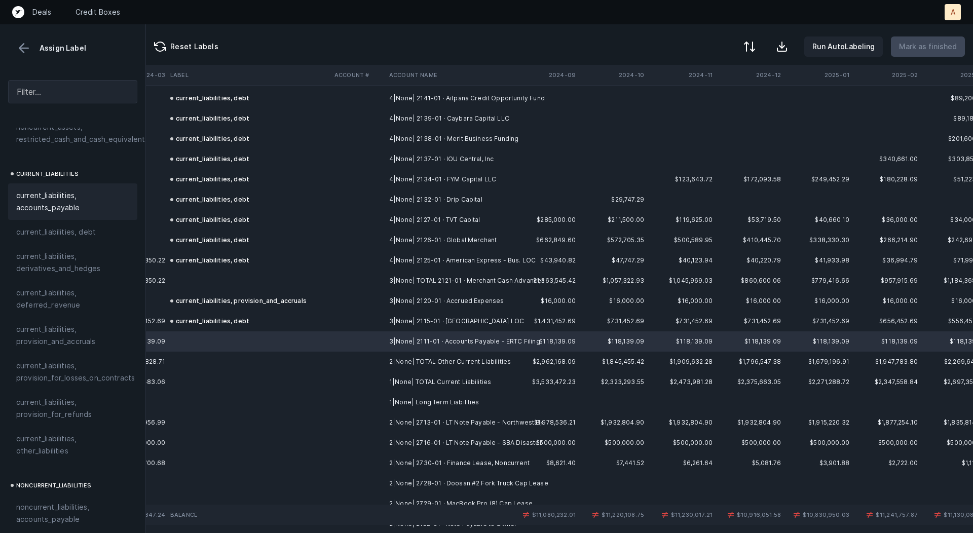
click at [88, 195] on span "current_liabilities, accounts_payable" at bounding box center [72, 202] width 113 height 24
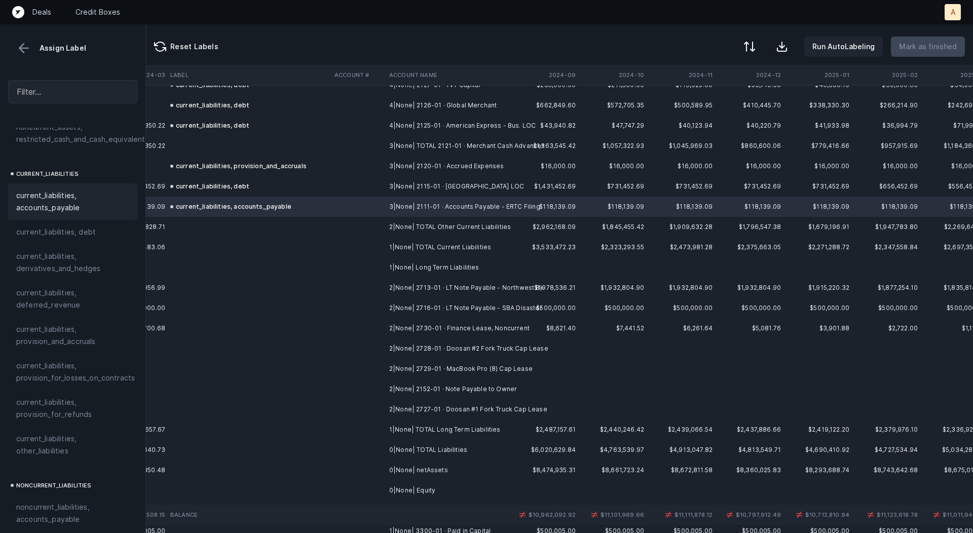
scroll to position [2194, 2396]
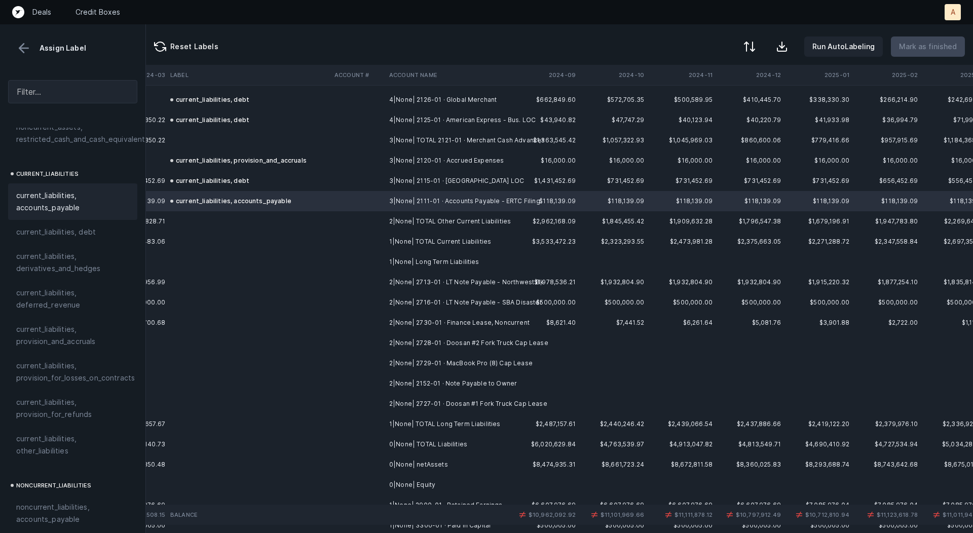
click at [469, 277] on td "2|None| 2713-01 · LT Note Payable - Northwest Bk" at bounding box center [447, 282] width 124 height 20
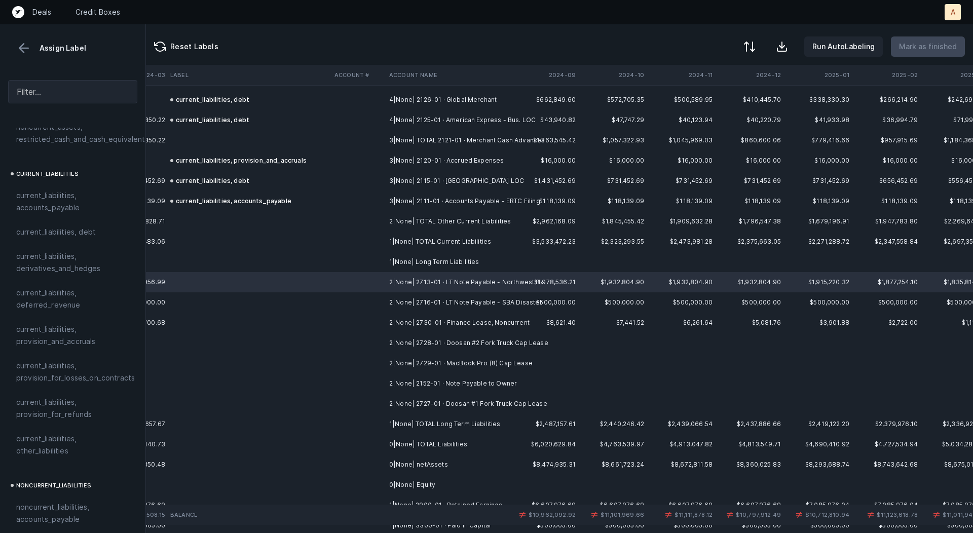
click at [480, 301] on td "2|None| 2716-01 · LT Note Payable - SBA Disaster" at bounding box center [447, 302] width 124 height 20
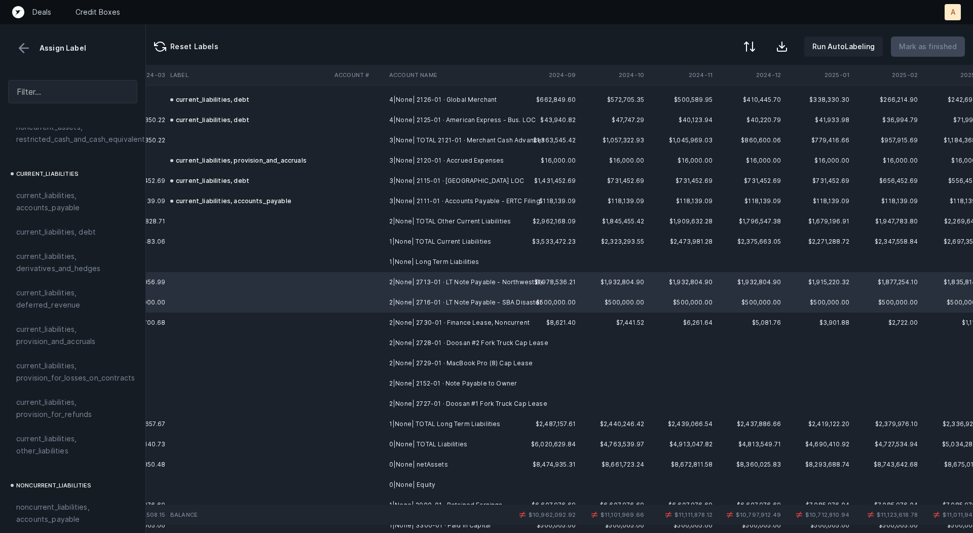
click at [504, 322] on td "2|None| 2730-01 · Finance Lease, Noncurrent" at bounding box center [447, 323] width 124 height 20
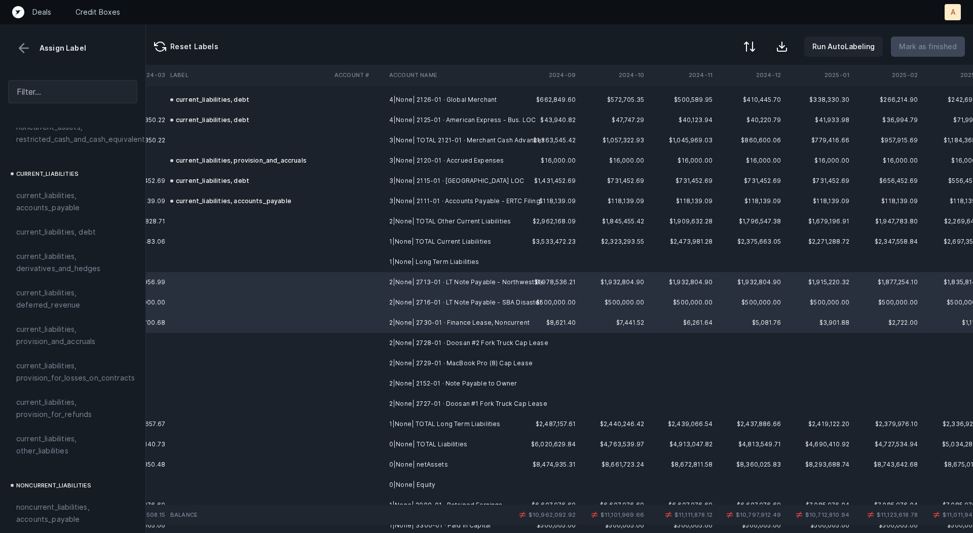
click at [506, 344] on td "2|None| 2728-01 · Doosan #2 Fork Truck Cap Lease" at bounding box center [447, 343] width 124 height 20
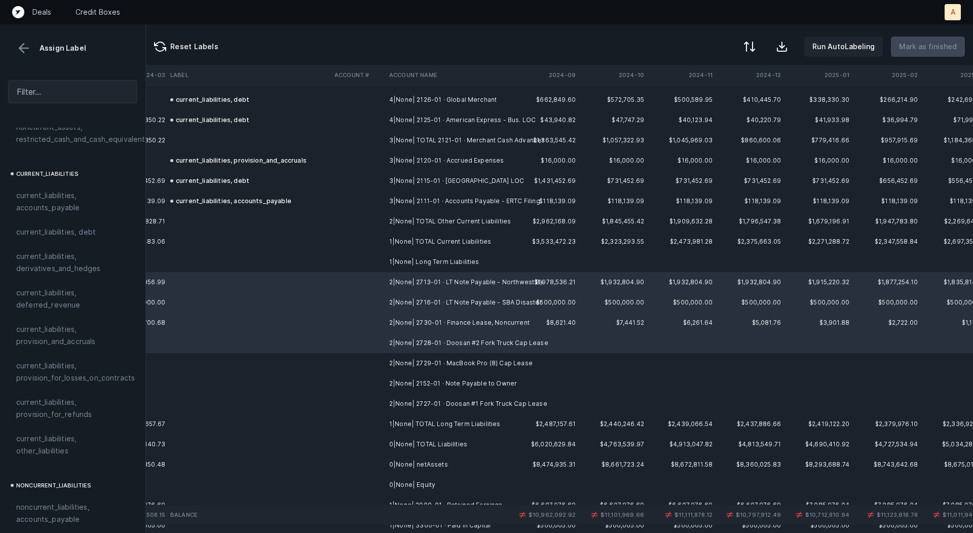
click at [502, 356] on td "2|None| 2729-01 · MacBook Pro (8) Cap Lease" at bounding box center [447, 363] width 124 height 20
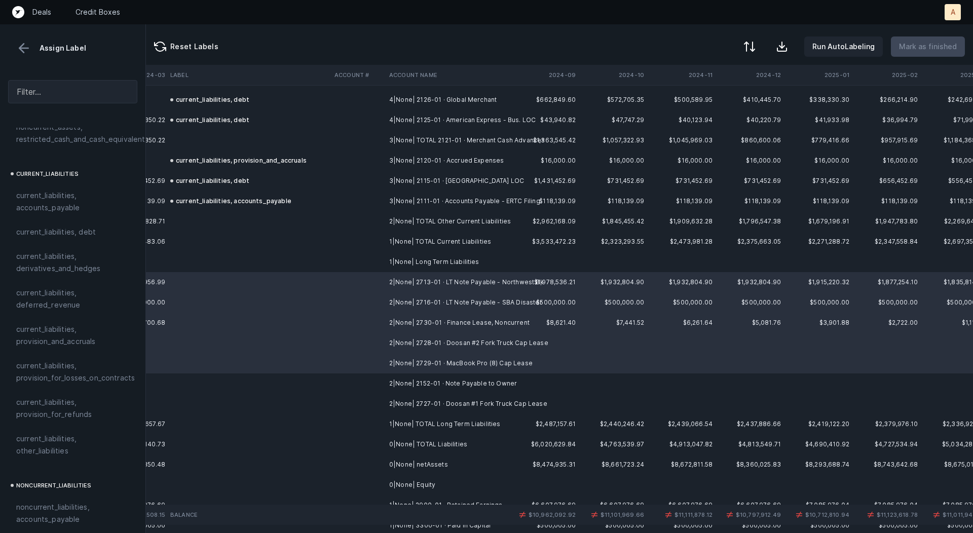
click at [505, 382] on td "2|None| 2152-01 · Note Payable to Owner" at bounding box center [447, 384] width 124 height 20
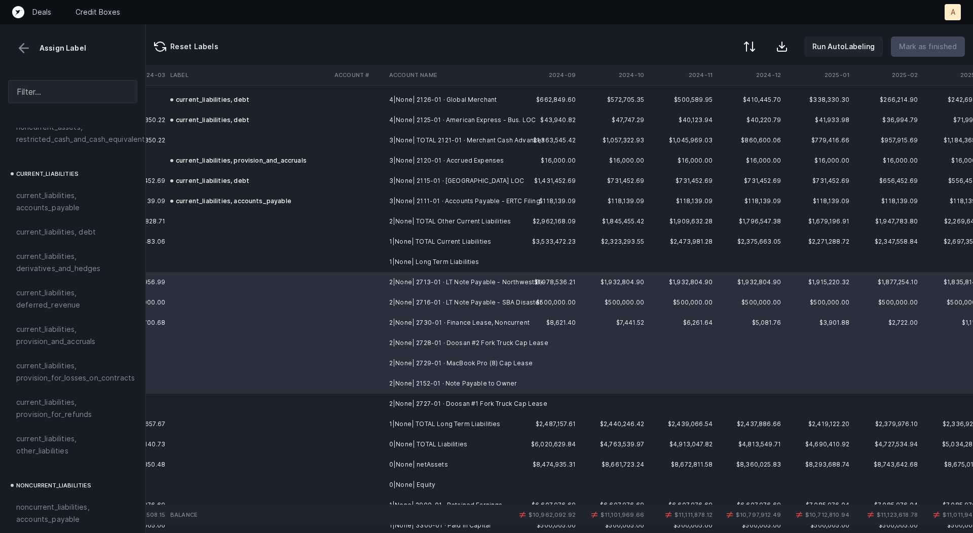
click at [497, 400] on td "2|None| 2727-01 · Doosan #1 Fork Truck Cap Lease" at bounding box center [447, 404] width 124 height 20
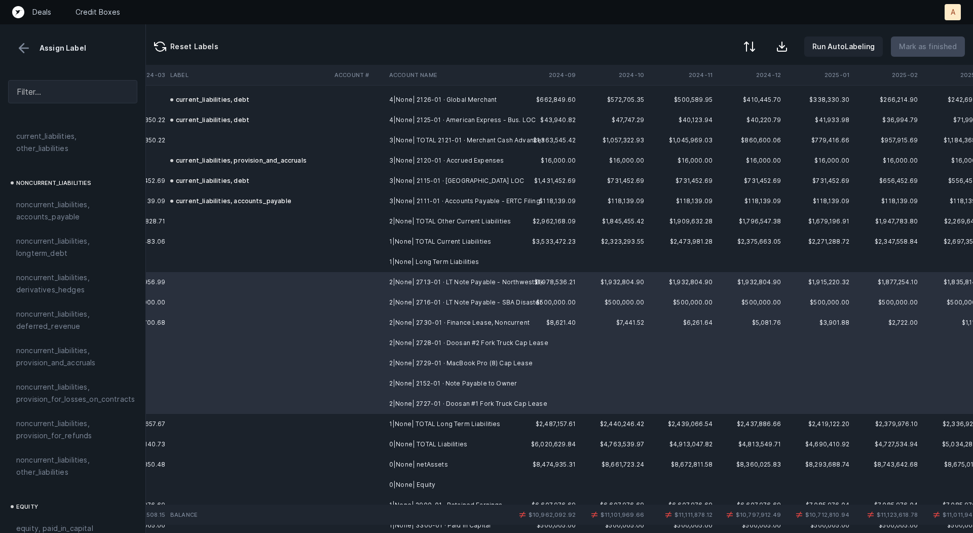
scroll to position [950, 0]
click at [54, 232] on span "noncurrent_liabilities, longterm_debt" at bounding box center [72, 244] width 113 height 24
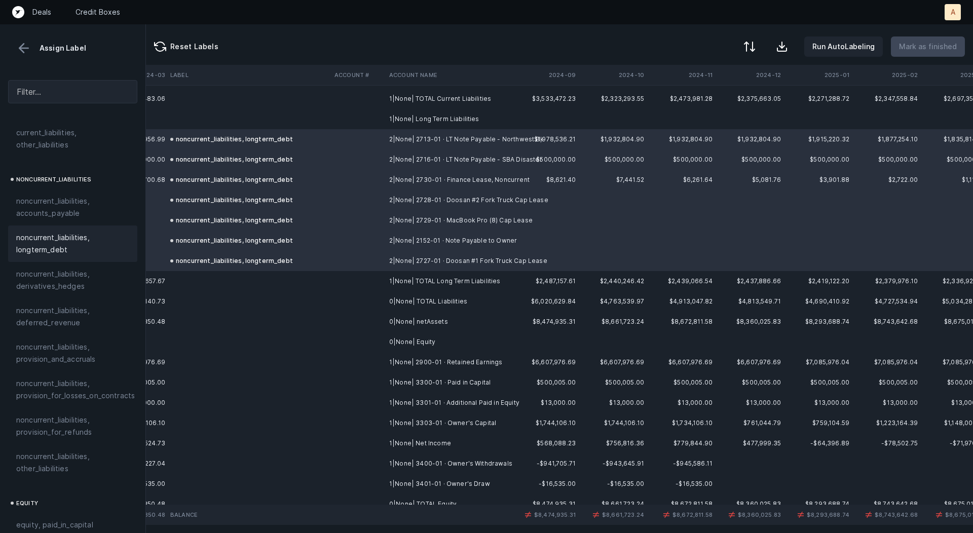
scroll to position [2355, 2396]
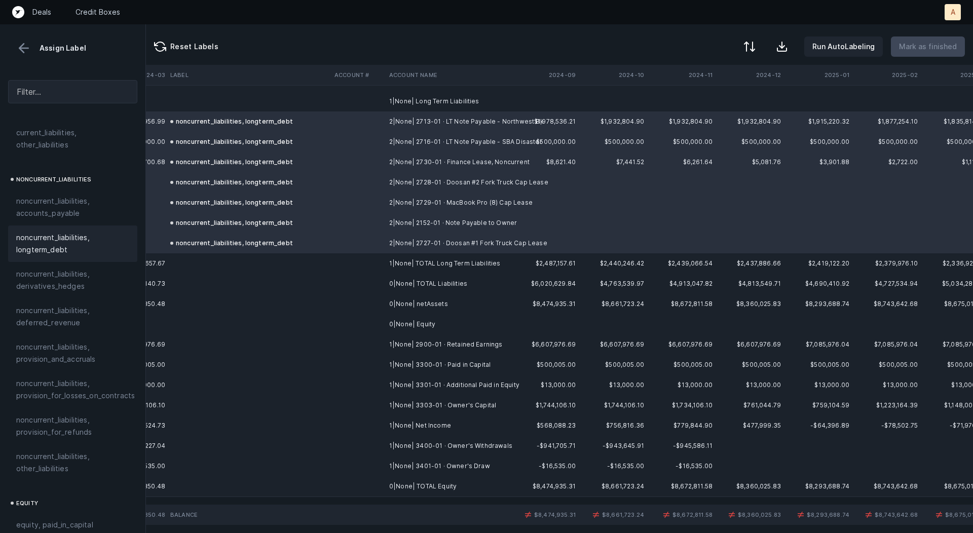
click at [473, 346] on td "1|None| 2900-01 · Retained Earnings" at bounding box center [447, 345] width 124 height 20
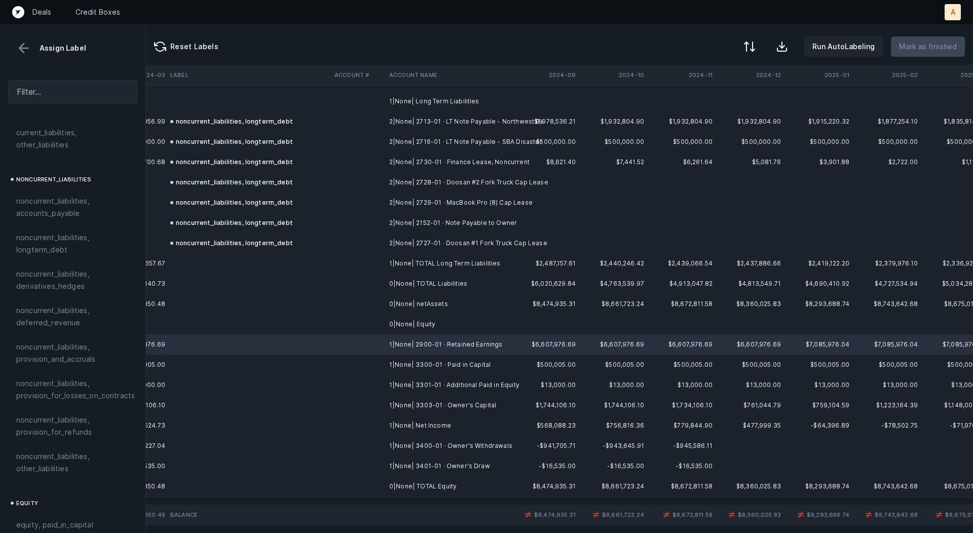
click at [430, 423] on td "1|None| Net Income" at bounding box center [447, 426] width 124 height 20
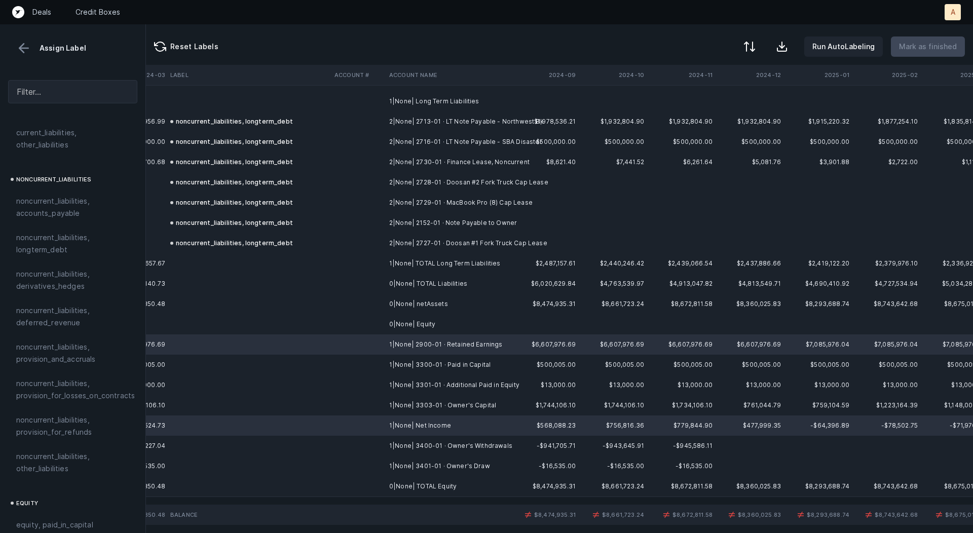
scroll to position [1103, 0]
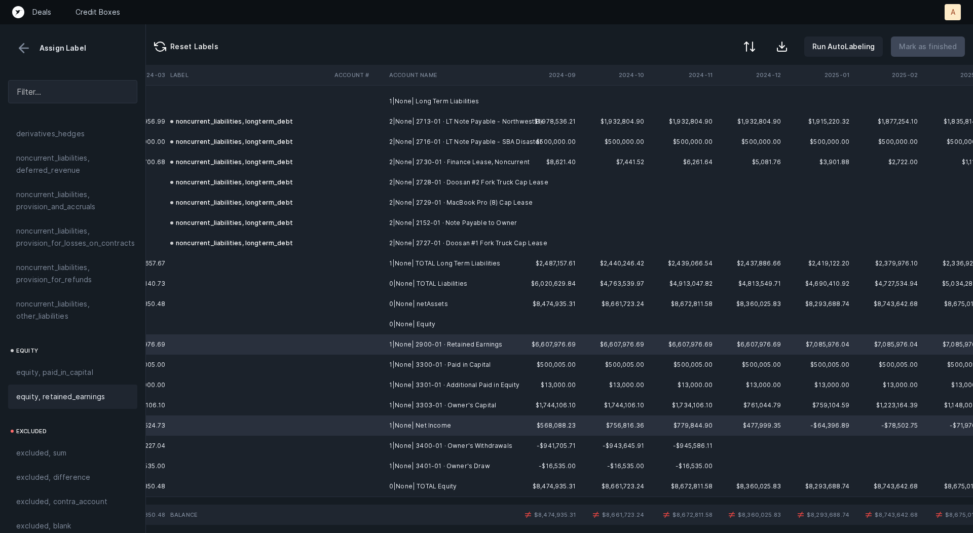
click at [38, 391] on span "equity, retained_earnings" at bounding box center [60, 397] width 89 height 12
click at [385, 364] on td "1|None| 3300-01 · Paid in Capital" at bounding box center [447, 365] width 124 height 20
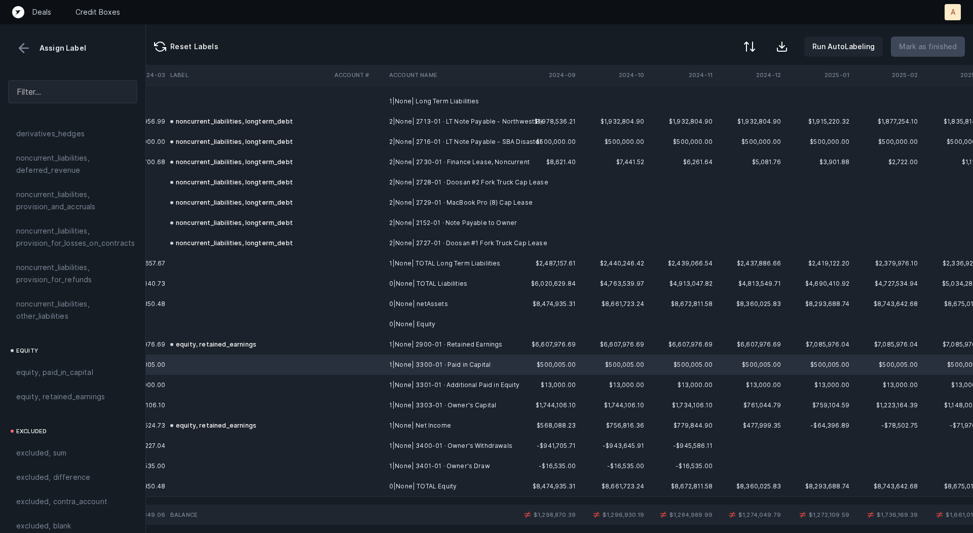
click at [404, 384] on td "1|None| 3301-01 · Additional Paid in Equity" at bounding box center [447, 385] width 124 height 20
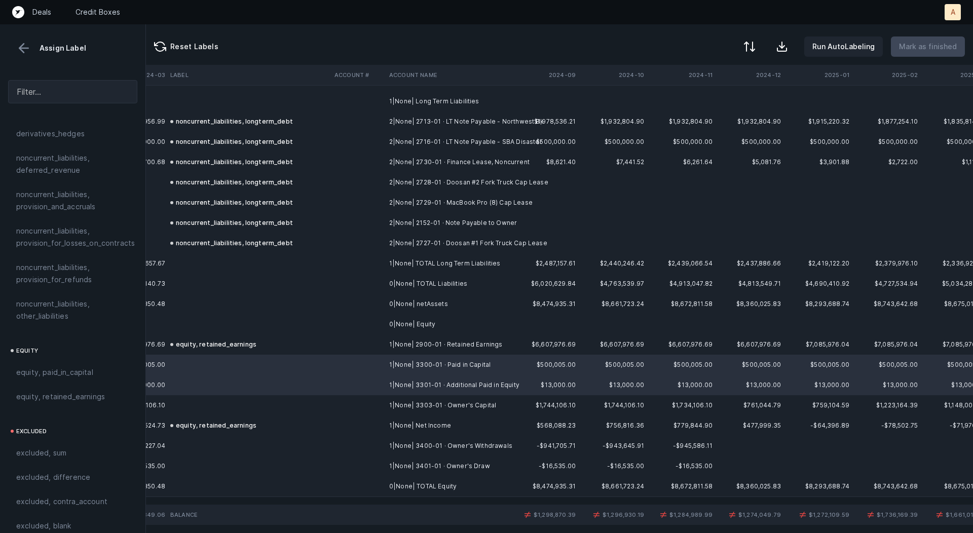
click at [405, 401] on td "1|None| 3303-01 · Owner's Capital" at bounding box center [447, 405] width 124 height 20
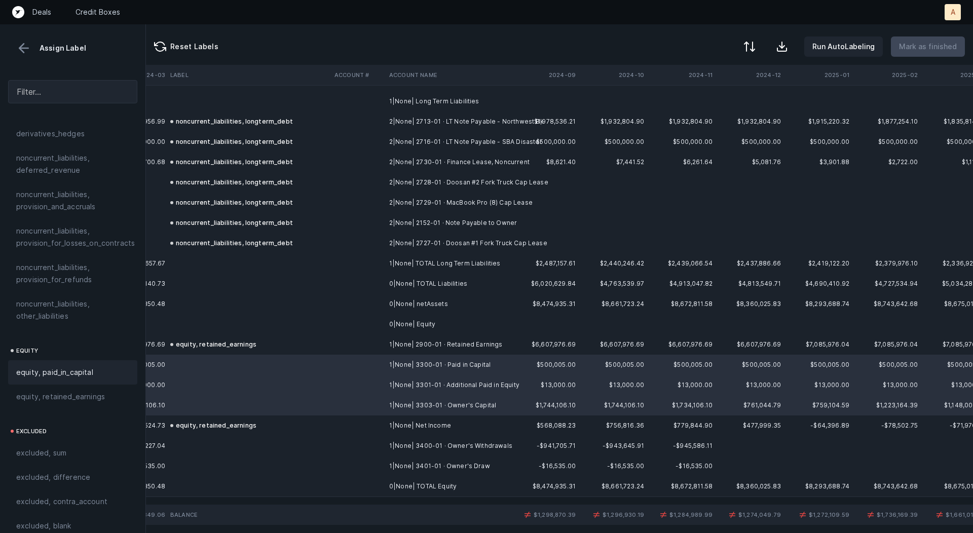
click at [87, 370] on div "equity, paid_in_capital" at bounding box center [72, 372] width 129 height 24
click at [407, 446] on td "1|None| 3400-01 · Owner's Withdrawals" at bounding box center [447, 446] width 124 height 20
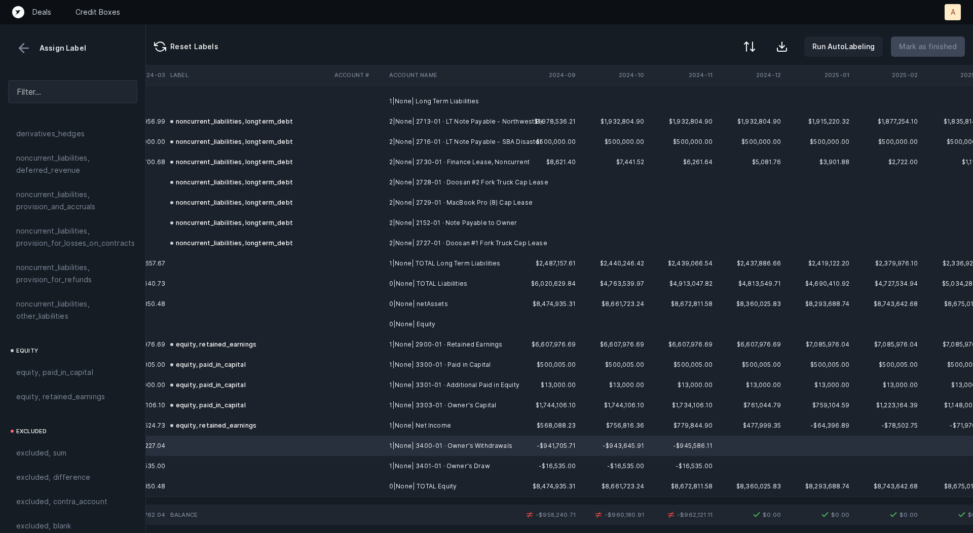
click at [399, 464] on td "1|None| 3401-01 · Owner's Draw" at bounding box center [447, 466] width 124 height 20
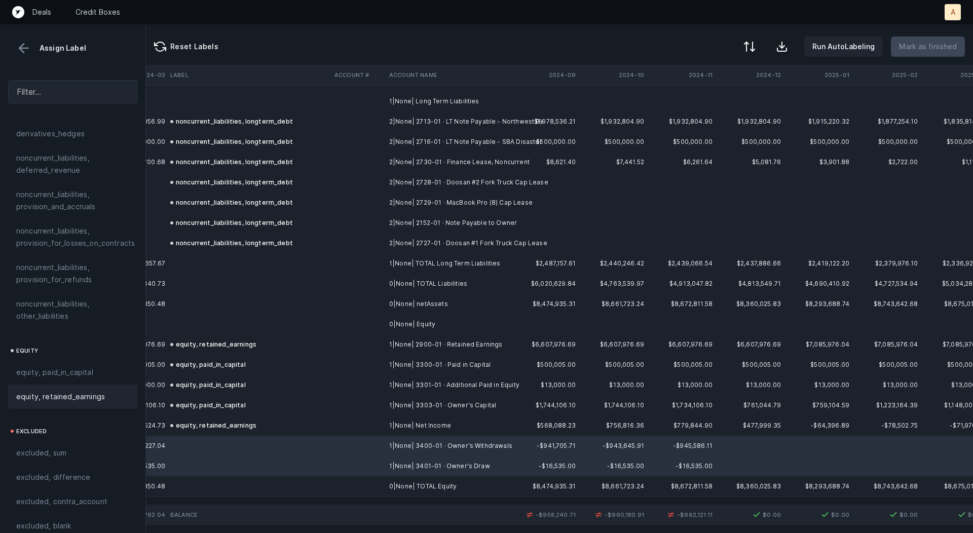
click at [89, 391] on span "equity, retained_earnings" at bounding box center [60, 397] width 89 height 12
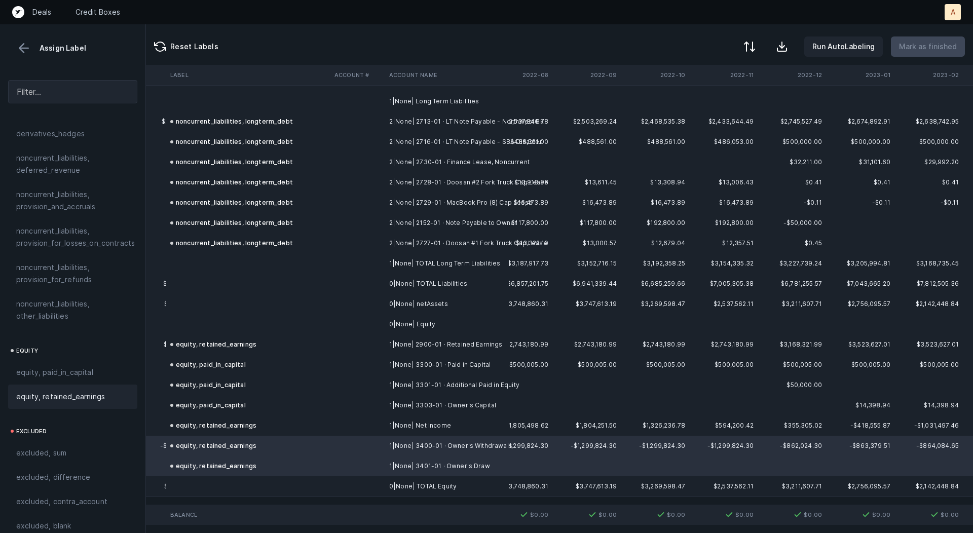
scroll to position [2355, 703]
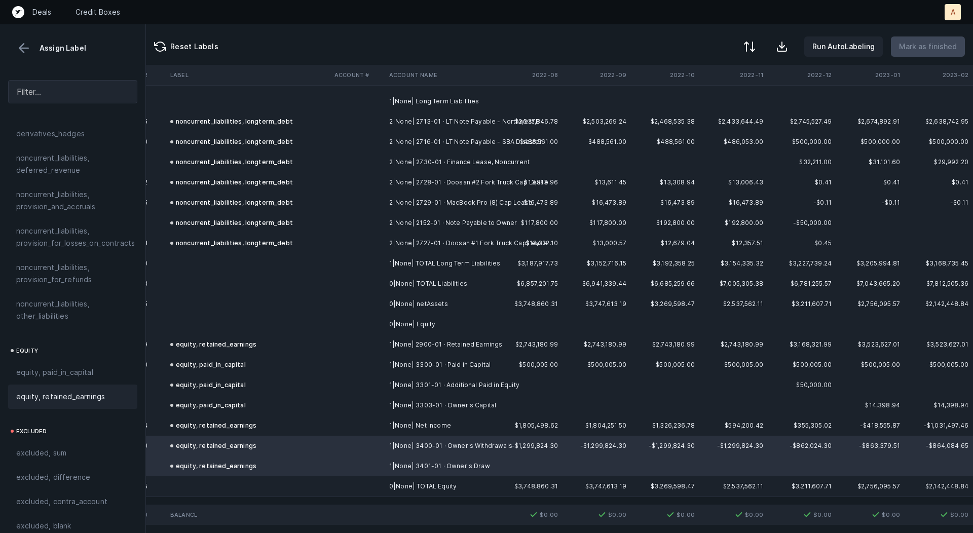
click at [701, 215] on td "$192,800.00" at bounding box center [733, 223] width 68 height 20
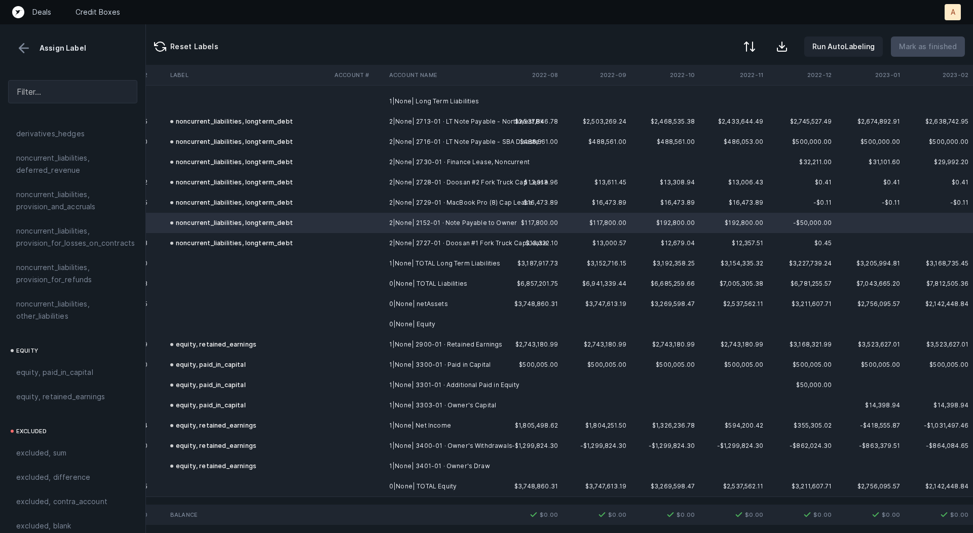
click at [728, 146] on td "$486,053.00" at bounding box center [733, 142] width 68 height 20
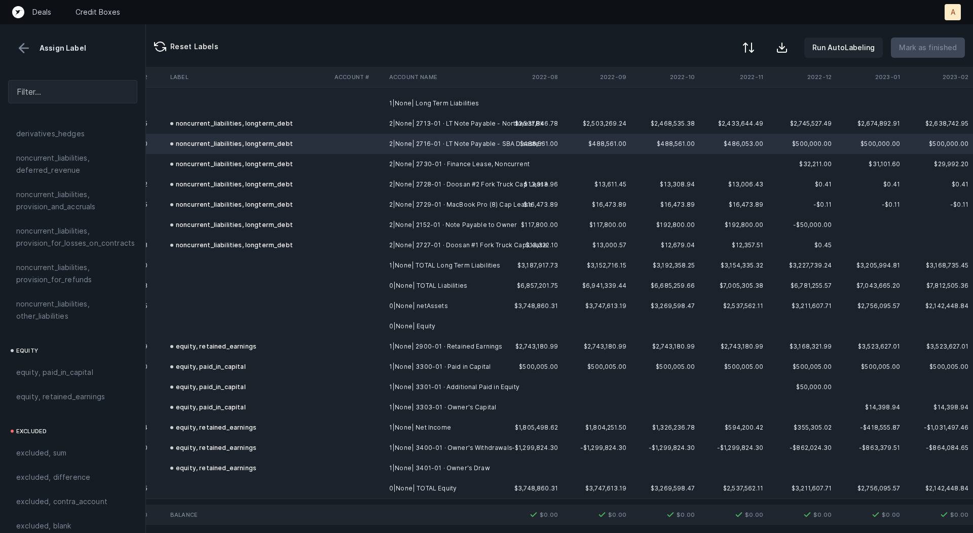
click at [754, 48] on div at bounding box center [749, 48] width 12 height 12
click at [704, 105] on div "By Hum label" at bounding box center [684, 107] width 45 height 12
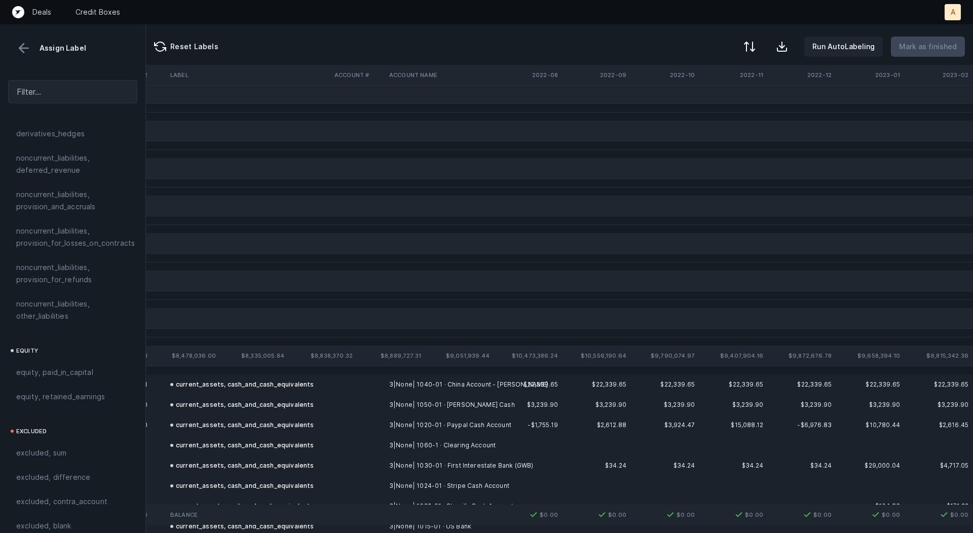
scroll to position [0, 703]
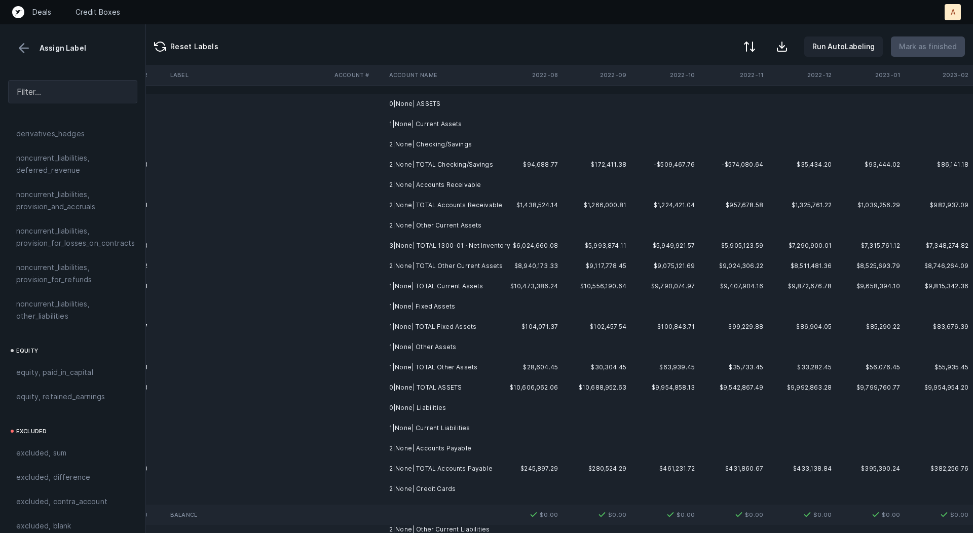
click at [476, 107] on td "0|None| ASSETS" at bounding box center [447, 104] width 124 height 20
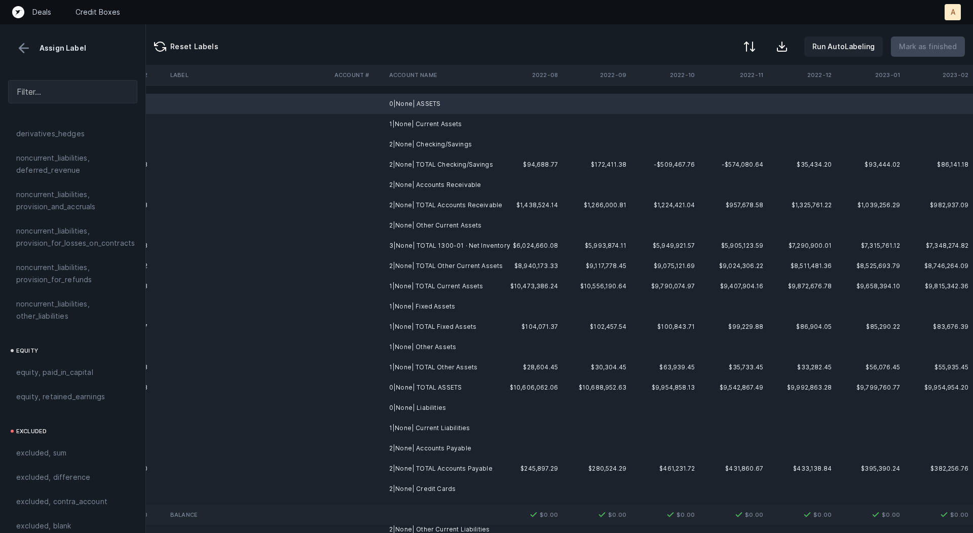
click at [447, 129] on td "1|None| Current Assets" at bounding box center [447, 124] width 124 height 20
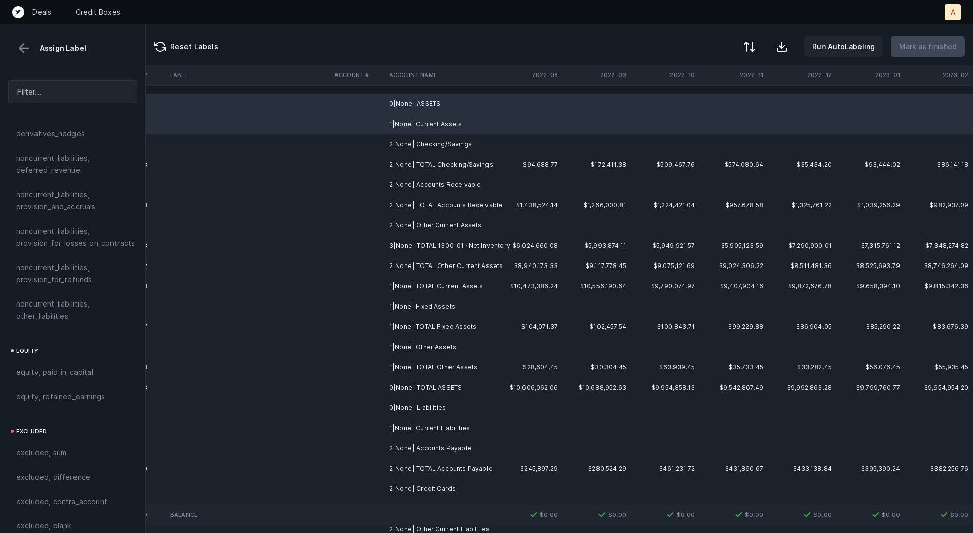
click at [440, 144] on td "2|None| Checking/Savings" at bounding box center [447, 144] width 124 height 20
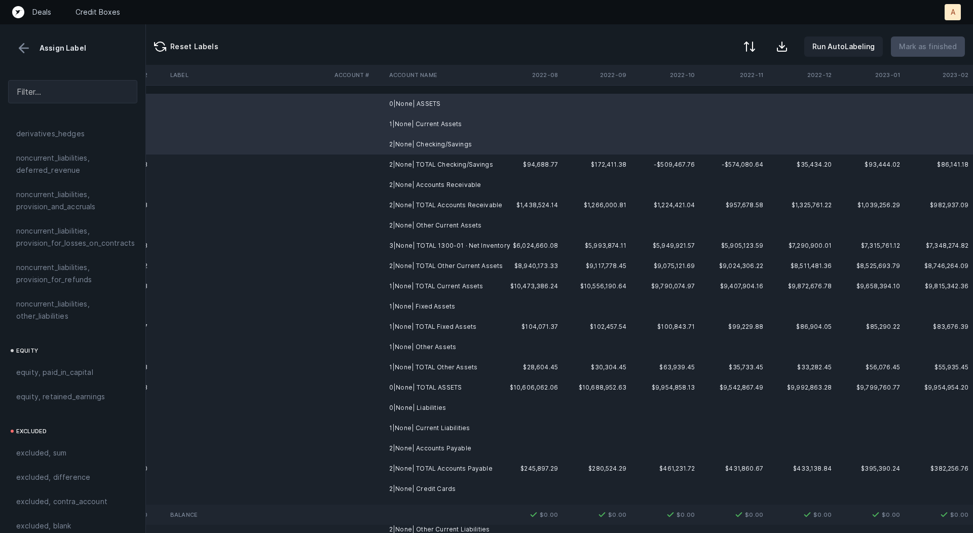
click at [433, 181] on td "2|None| Accounts Receivable" at bounding box center [447, 185] width 124 height 20
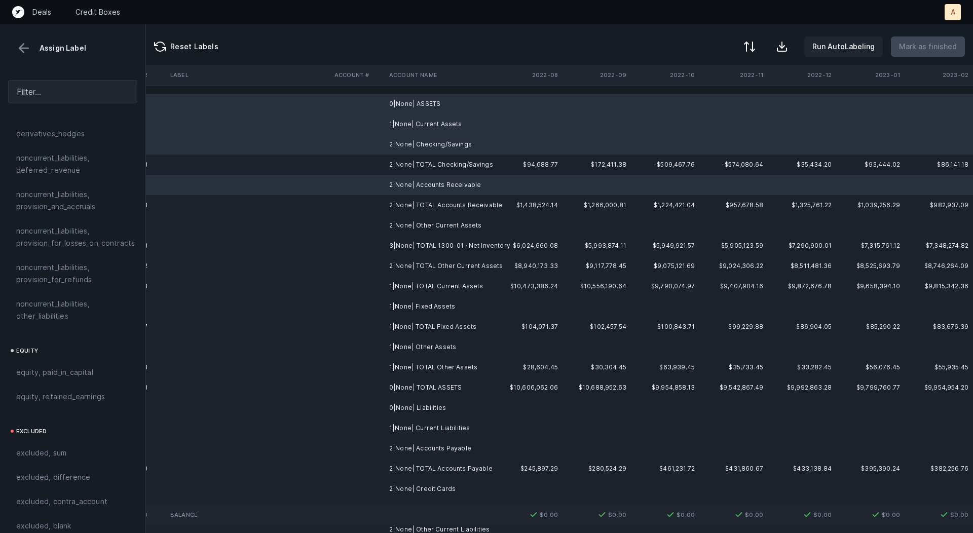
click at [430, 219] on td "2|None| Other Current Assets" at bounding box center [447, 225] width 124 height 20
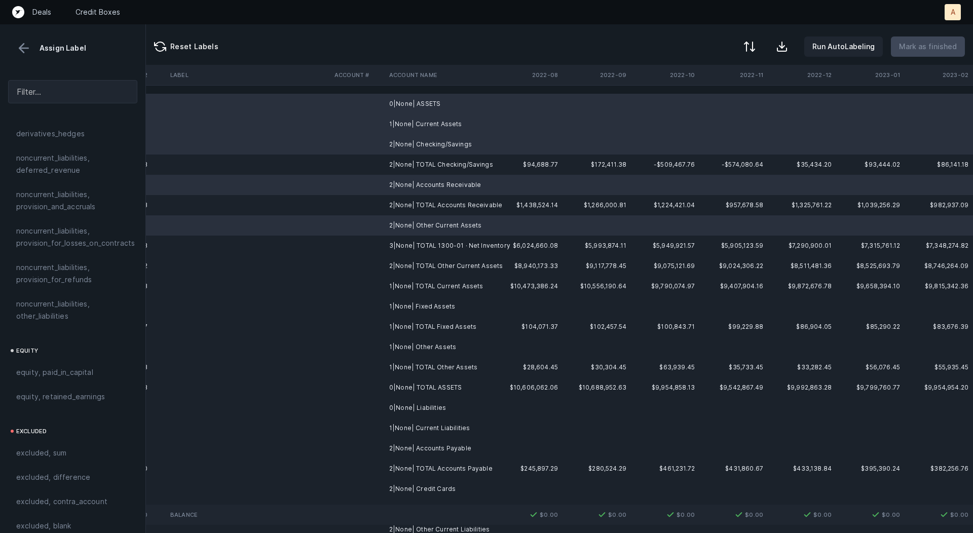
click at [430, 308] on td "1|None| Fixed Assets" at bounding box center [447, 307] width 124 height 20
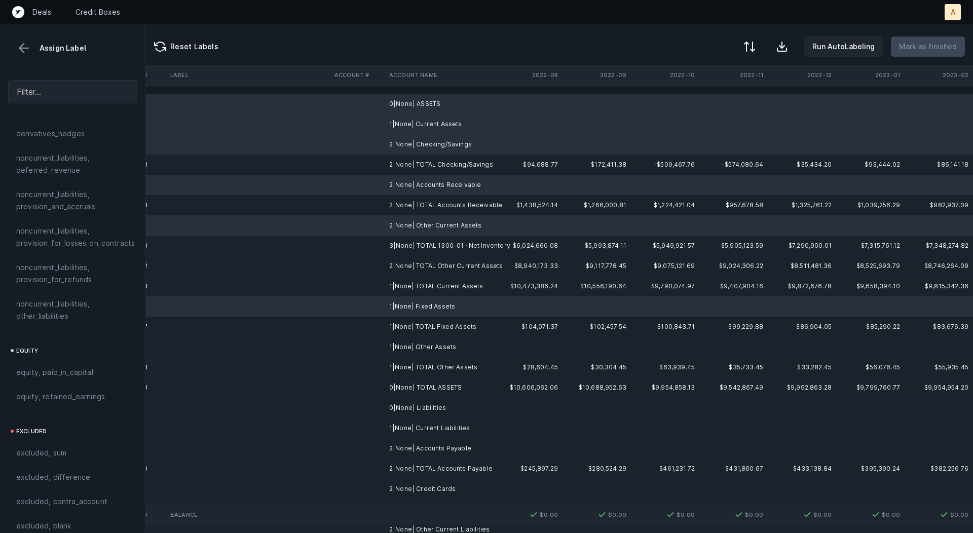
click at [427, 351] on td "1|None| Other Assets" at bounding box center [447, 347] width 124 height 20
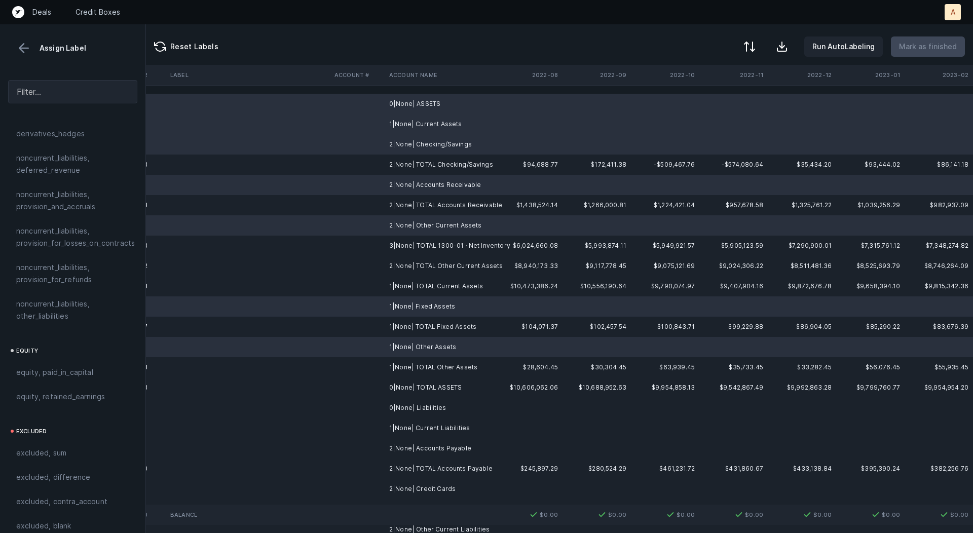
click at [426, 418] on td "1|None| Current Liabilities" at bounding box center [447, 428] width 124 height 20
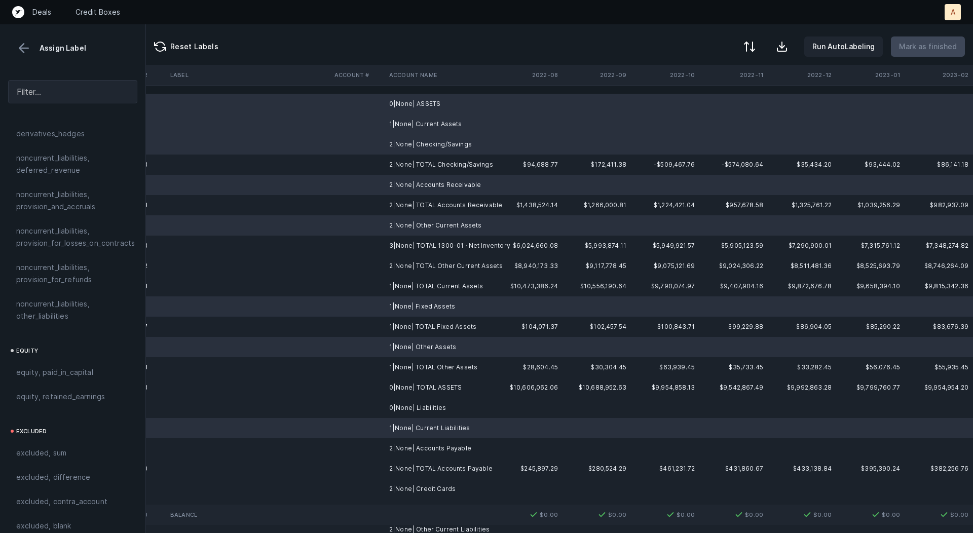
click at [426, 430] on td "1|None| Current Liabilities" at bounding box center [447, 428] width 124 height 20
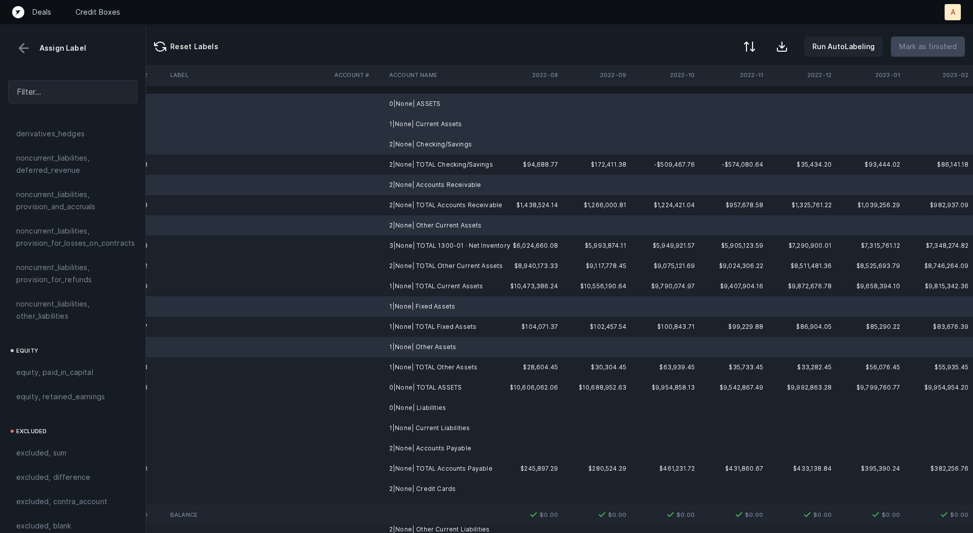
click at [432, 408] on td "0|None| Liabilities" at bounding box center [447, 408] width 124 height 20
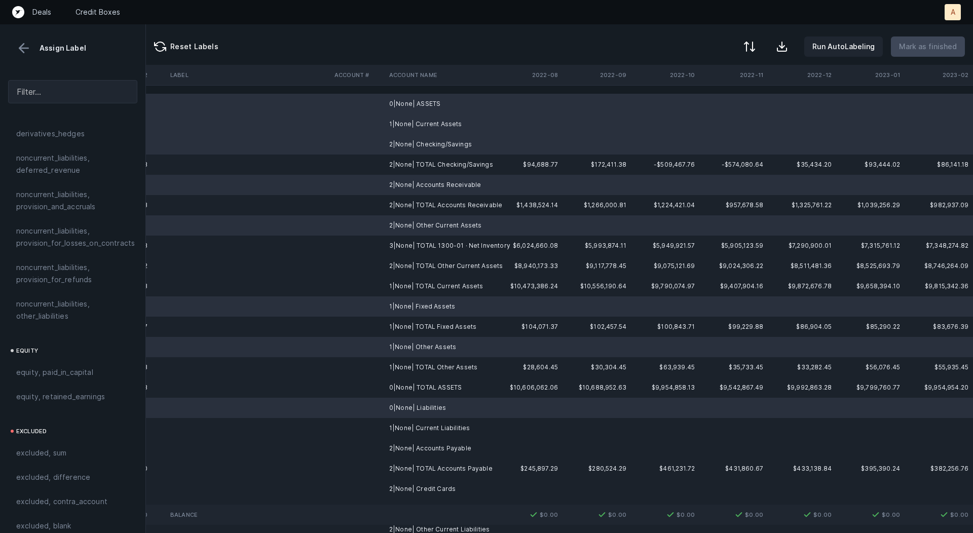
click at [430, 426] on td "1|None| Current Liabilities" at bounding box center [447, 428] width 124 height 20
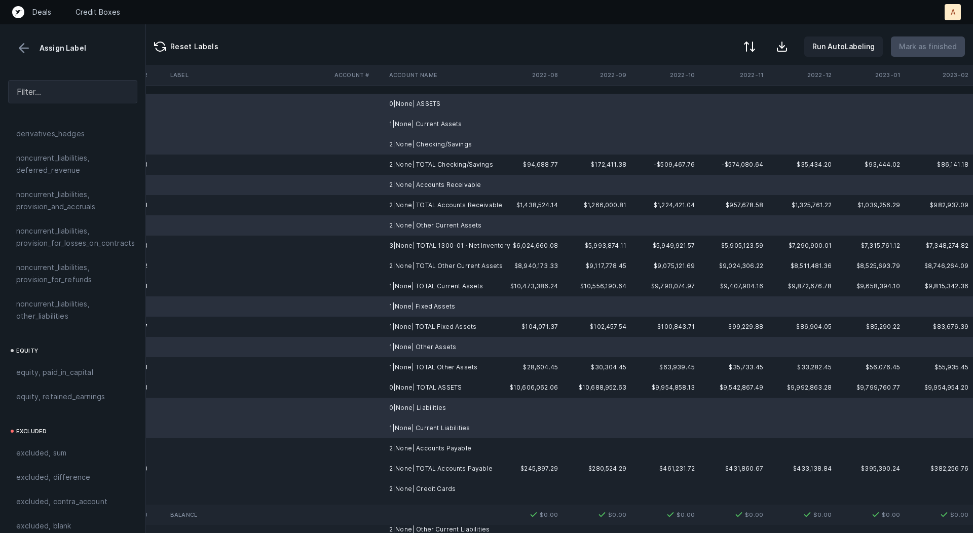
click at [423, 437] on td "1|None| Current Liabilities" at bounding box center [447, 428] width 124 height 20
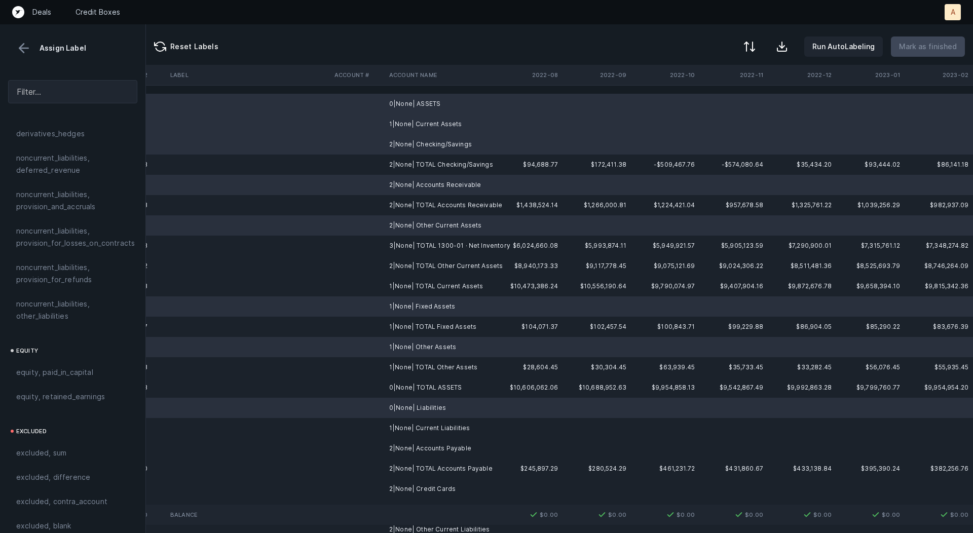
click at [422, 436] on td "1|None| Current Liabilities" at bounding box center [447, 428] width 124 height 20
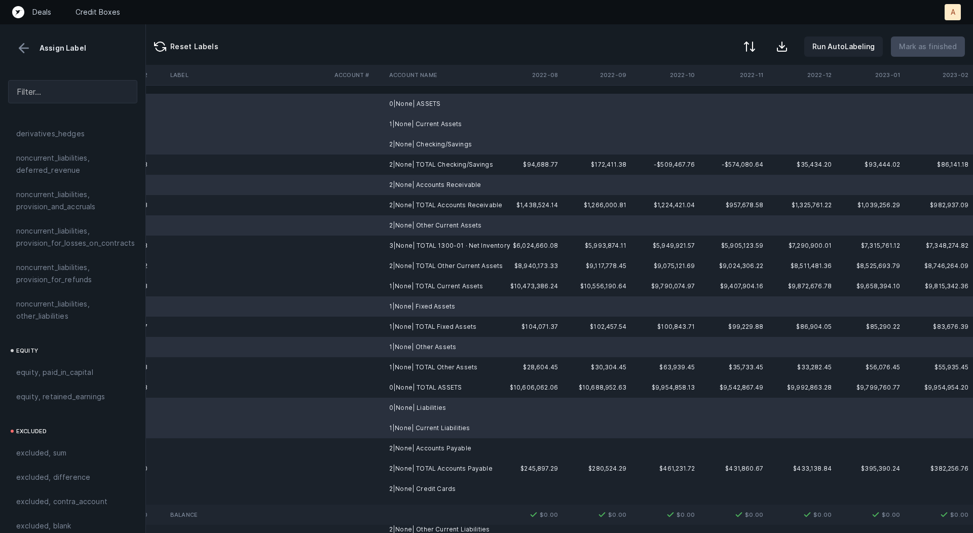
click at [411, 452] on td "2|None| Accounts Payable" at bounding box center [447, 448] width 124 height 20
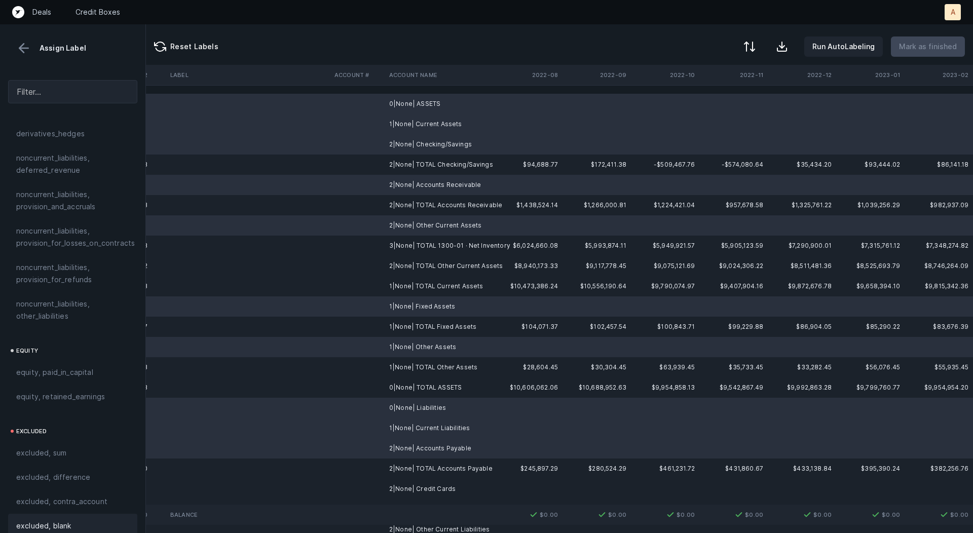
click at [78, 520] on div "excluded, blank" at bounding box center [72, 526] width 113 height 12
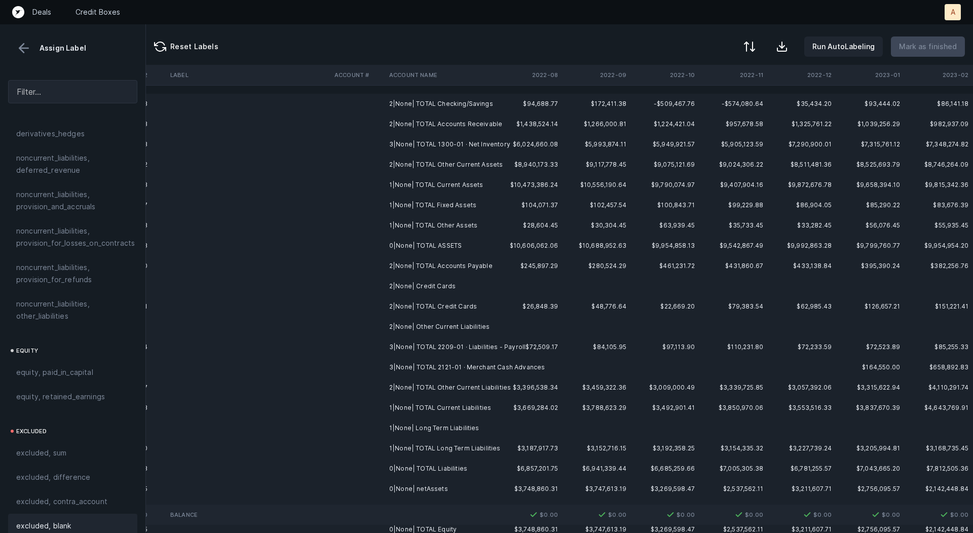
click at [430, 282] on td "2|None| Credit Cards" at bounding box center [447, 286] width 124 height 20
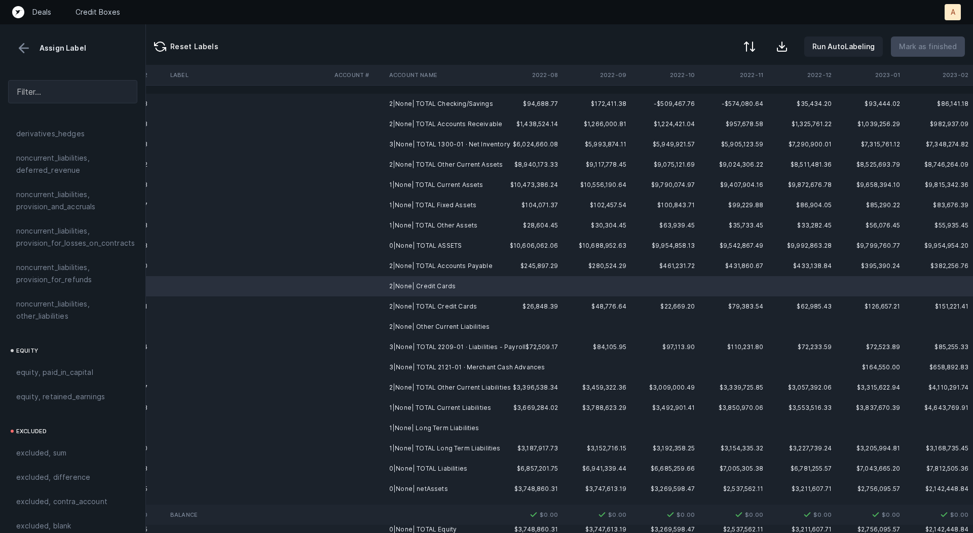
click at [430, 324] on td "2|None| Other Current Liabilities" at bounding box center [447, 327] width 124 height 20
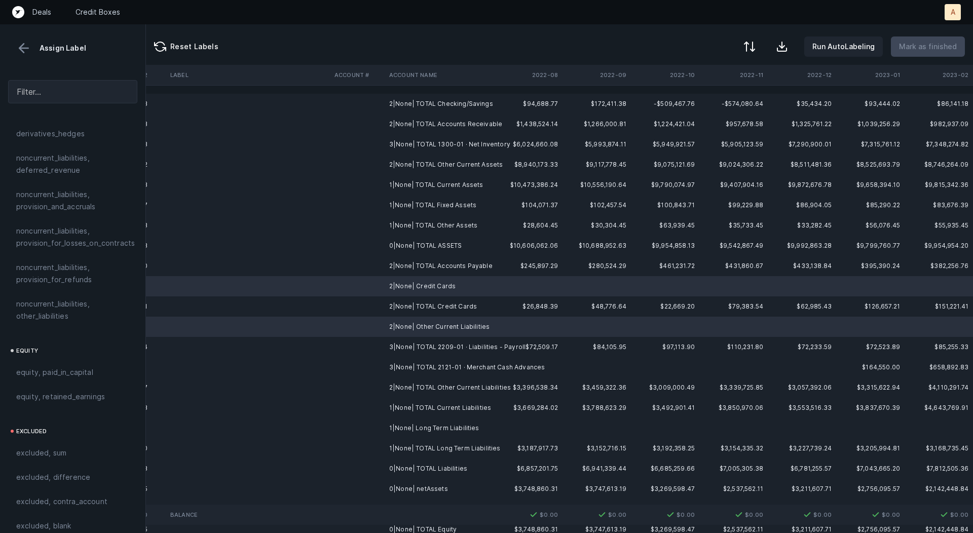
click at [427, 424] on td "1|None| Long Term Liabilities" at bounding box center [447, 428] width 124 height 20
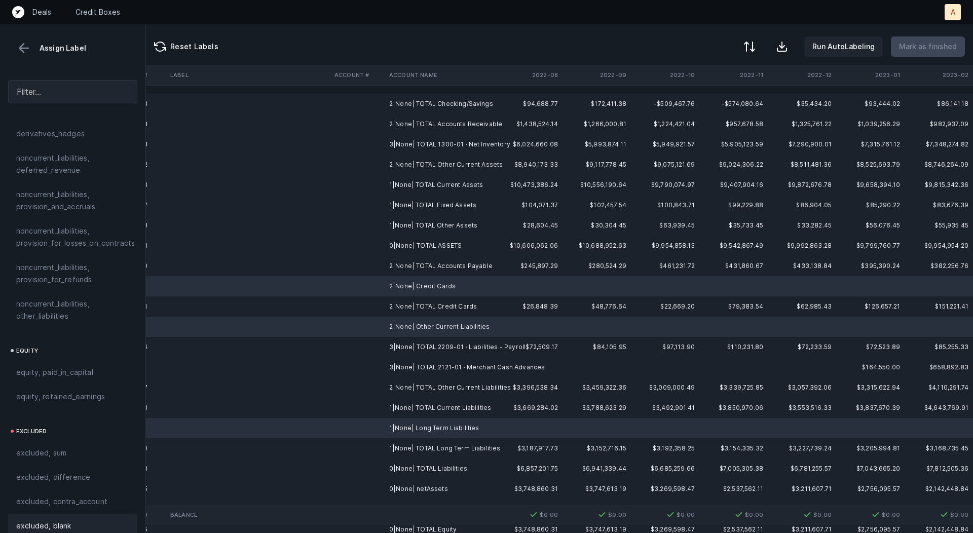
click at [65, 520] on span "excluded, blank" at bounding box center [43, 526] width 55 height 12
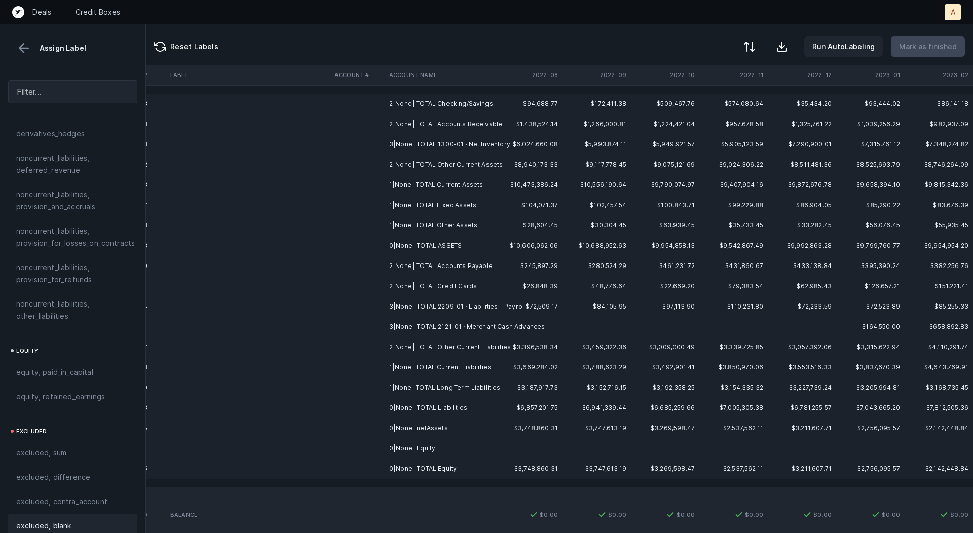
click at [410, 448] on td "0|None| Equity" at bounding box center [447, 448] width 124 height 20
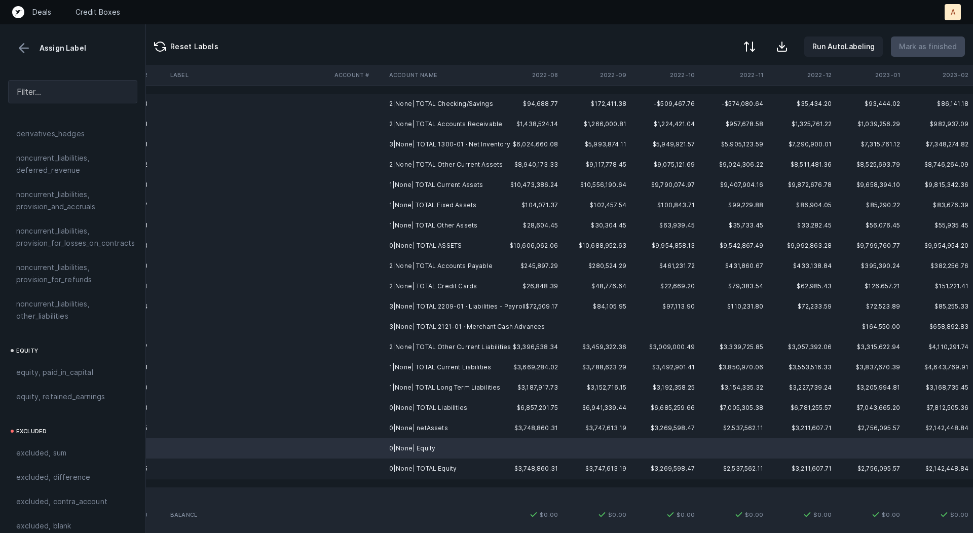
click at [50, 530] on div "current_assets current_assets, cash_and_cash_equivalents current_assets, net_re…" at bounding box center [72, 331] width 145 height 406
click at [63, 520] on span "excluded, blank" at bounding box center [43, 526] width 55 height 12
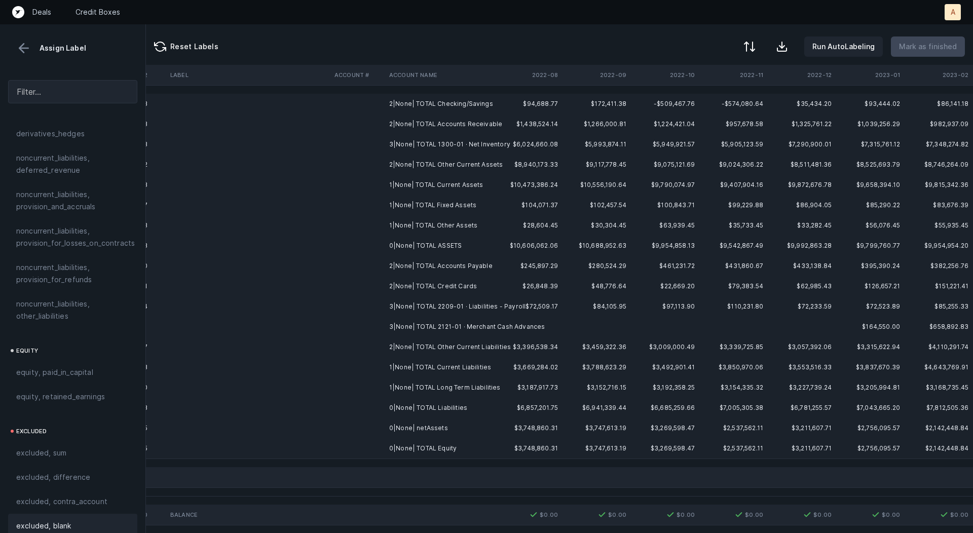
click at [344, 425] on td at bounding box center [358, 428] width 55 height 20
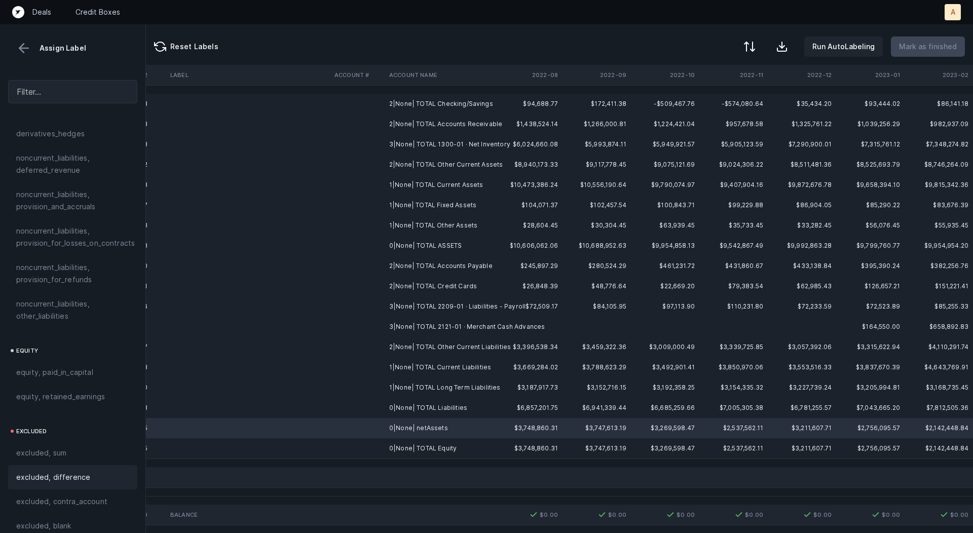
click at [98, 471] on div "excluded, difference" at bounding box center [72, 477] width 113 height 12
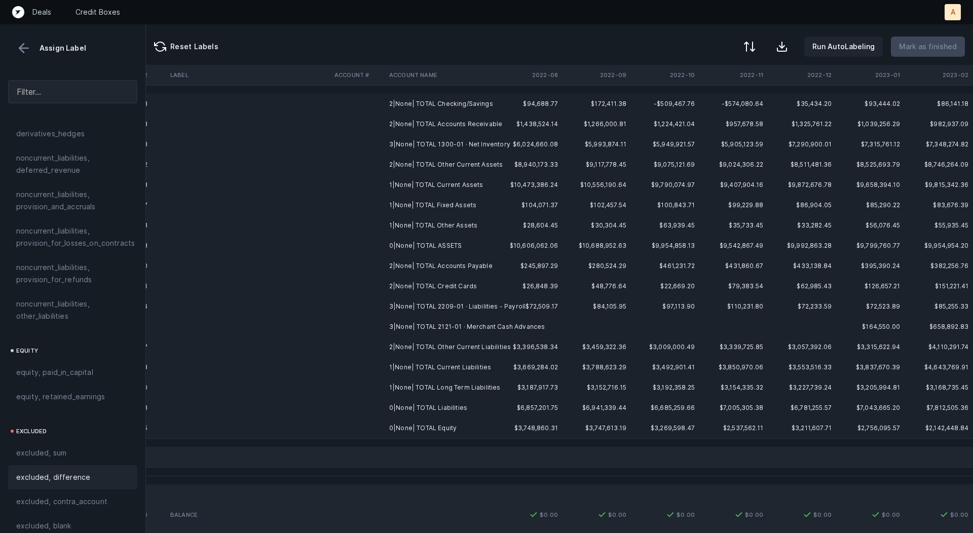
click at [422, 108] on td "2|None| TOTAL Checking/Savings" at bounding box center [447, 104] width 124 height 20
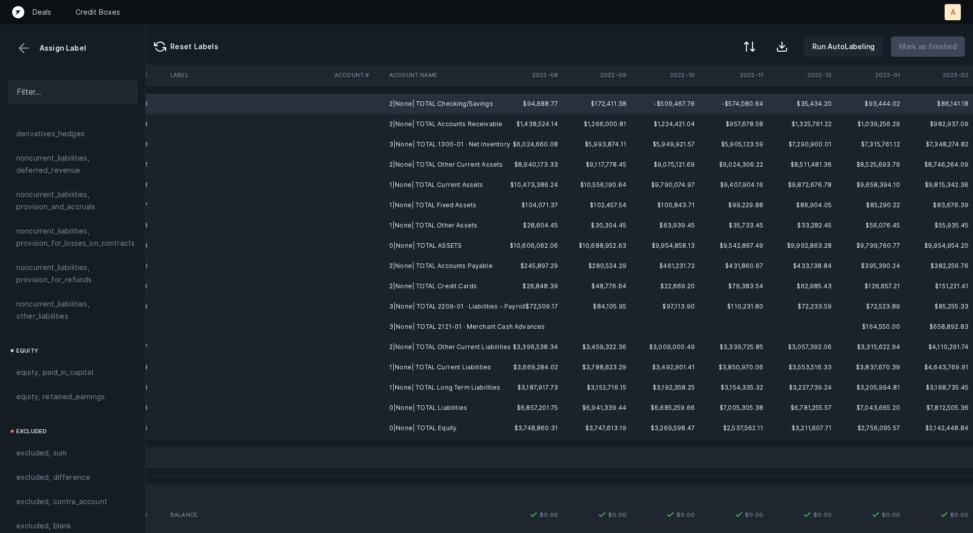
click at [424, 423] on td "0|None| TOTAL Equity" at bounding box center [447, 428] width 124 height 20
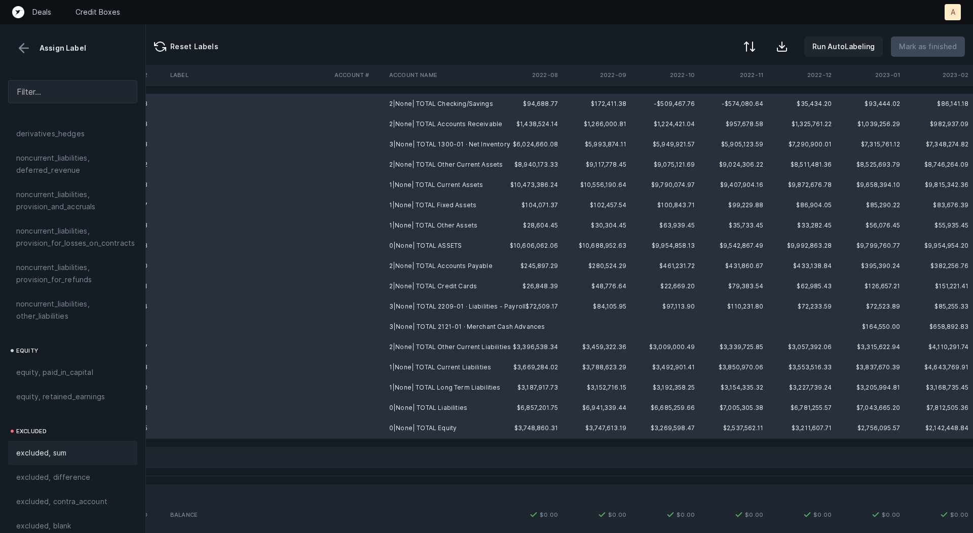
click at [94, 441] on div "excluded, sum" at bounding box center [72, 453] width 129 height 24
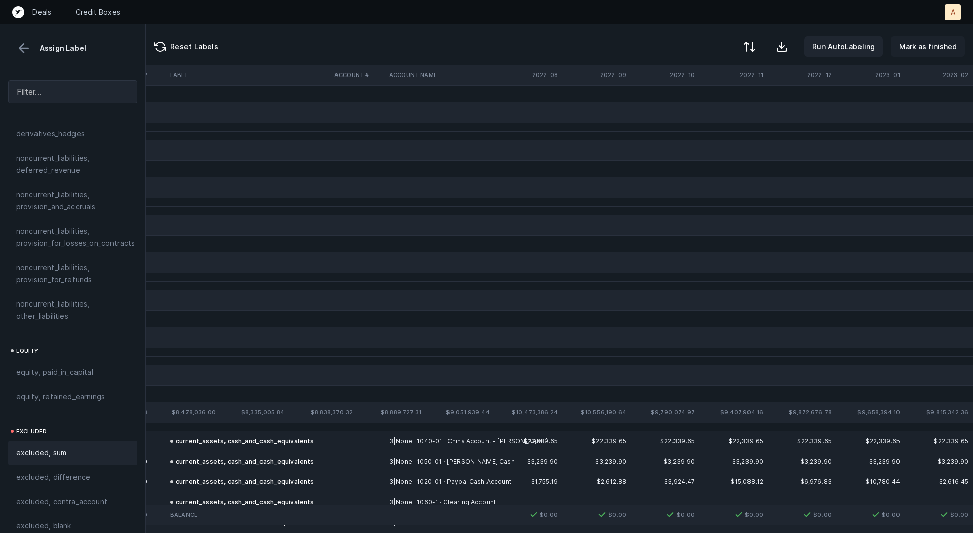
click at [951, 48] on p "Mark as finished" at bounding box center [928, 47] width 58 height 12
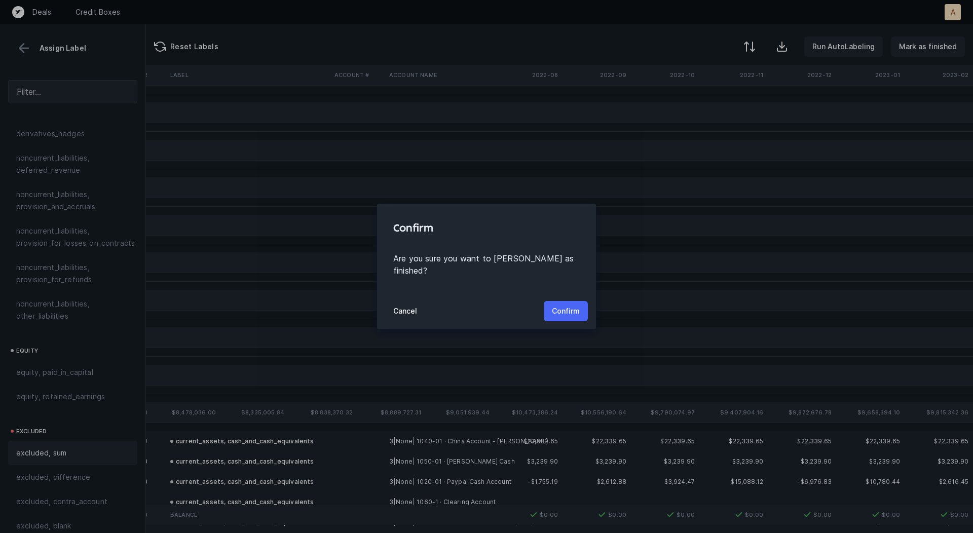
click at [571, 308] on p "Confirm" at bounding box center [566, 311] width 28 height 12
